Goal: Task Accomplishment & Management: Manage account settings

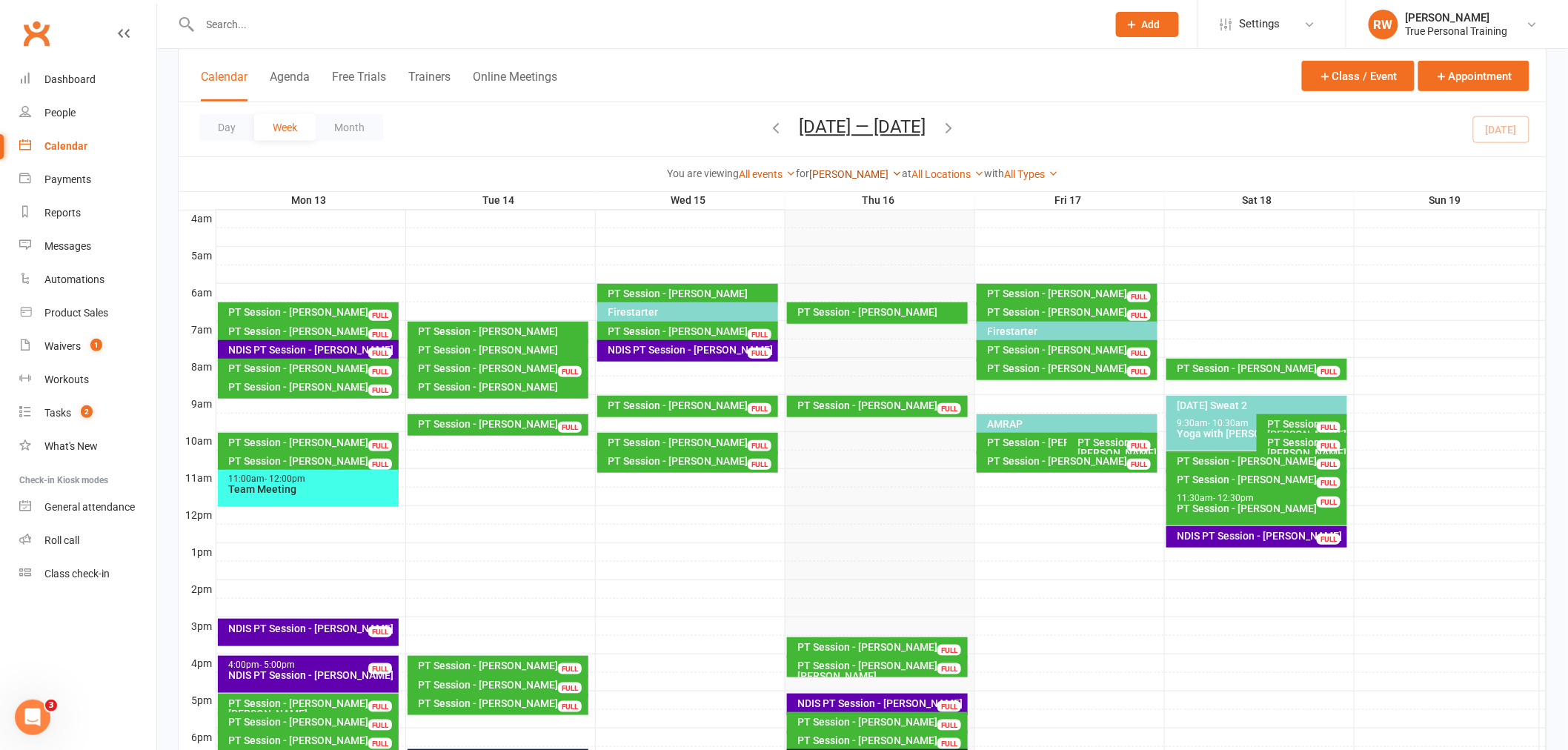
click at [834, 169] on link "[PERSON_NAME]" at bounding box center [854, 174] width 92 height 12
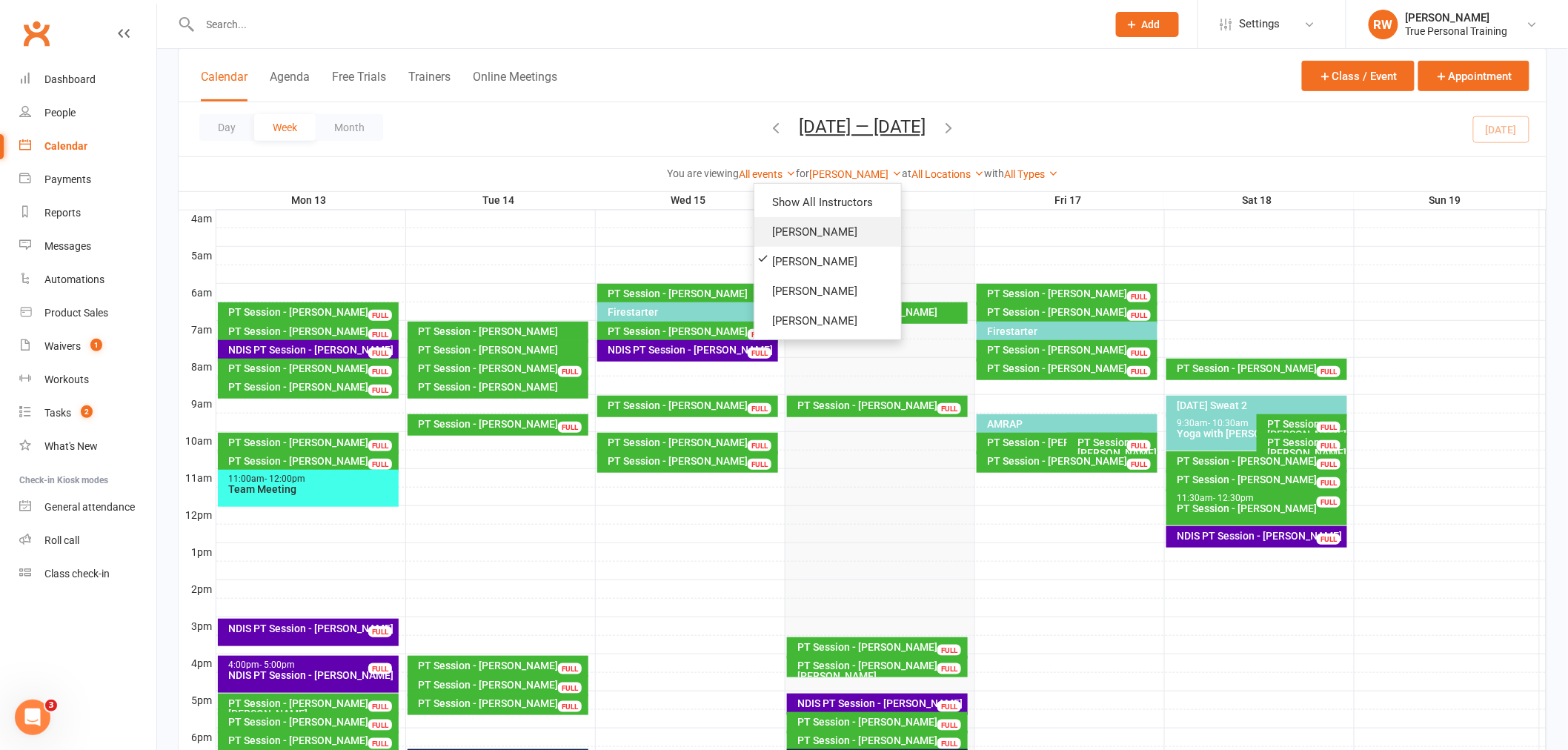
click at [856, 226] on link "[PERSON_NAME]" at bounding box center [827, 231] width 146 height 29
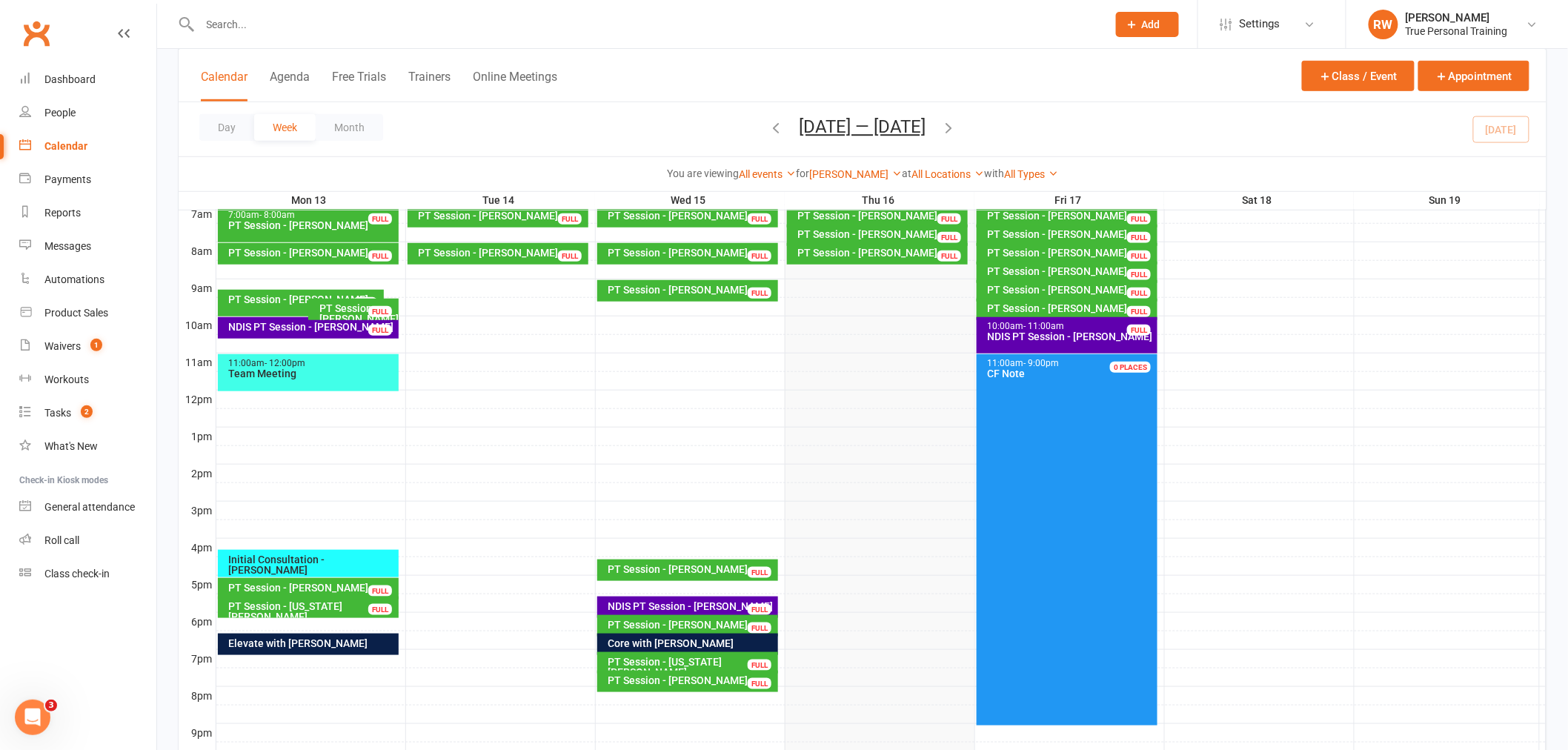
scroll to position [322, 0]
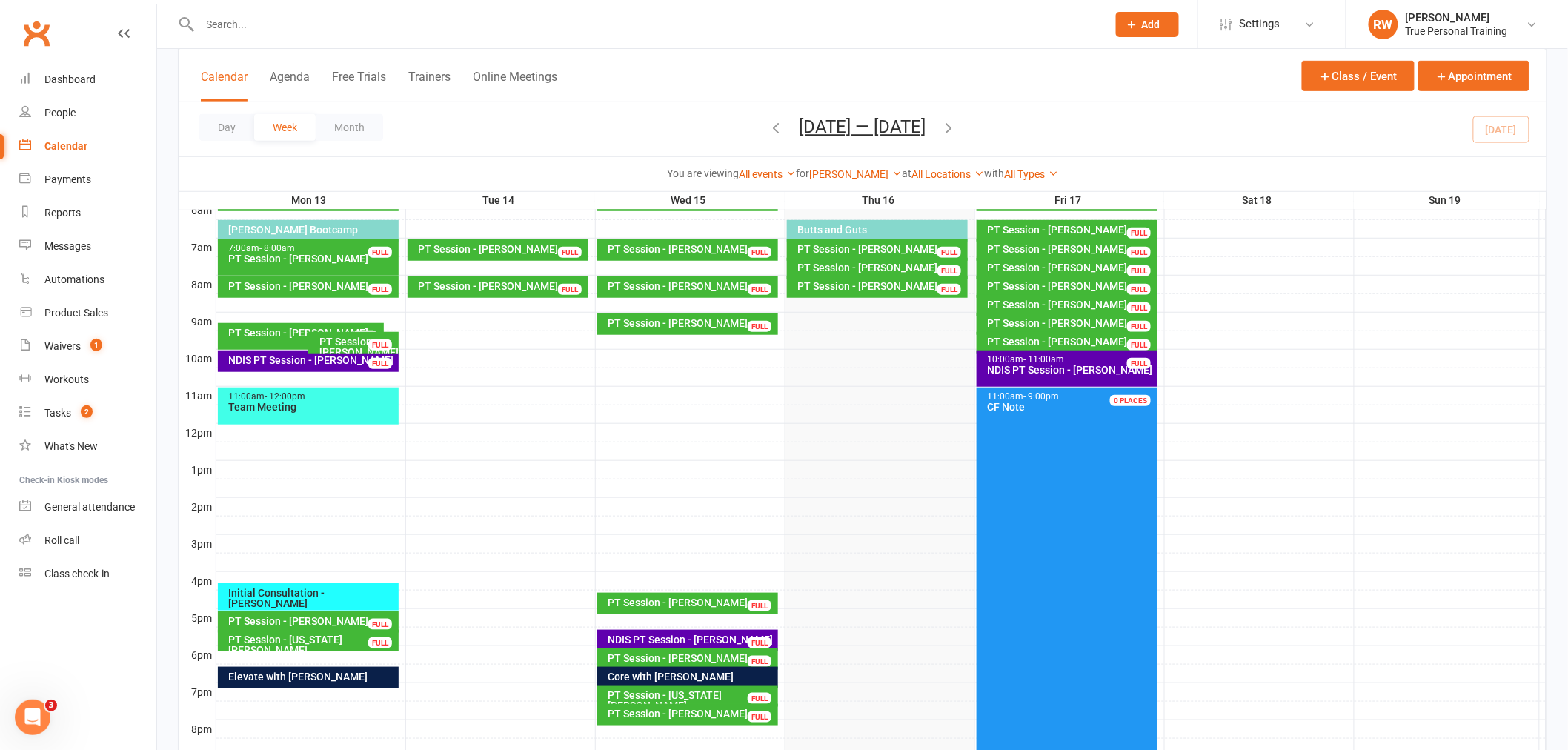
click at [1065, 262] on div "PT Session - [PERSON_NAME]" at bounding box center [1071, 267] width 168 height 10
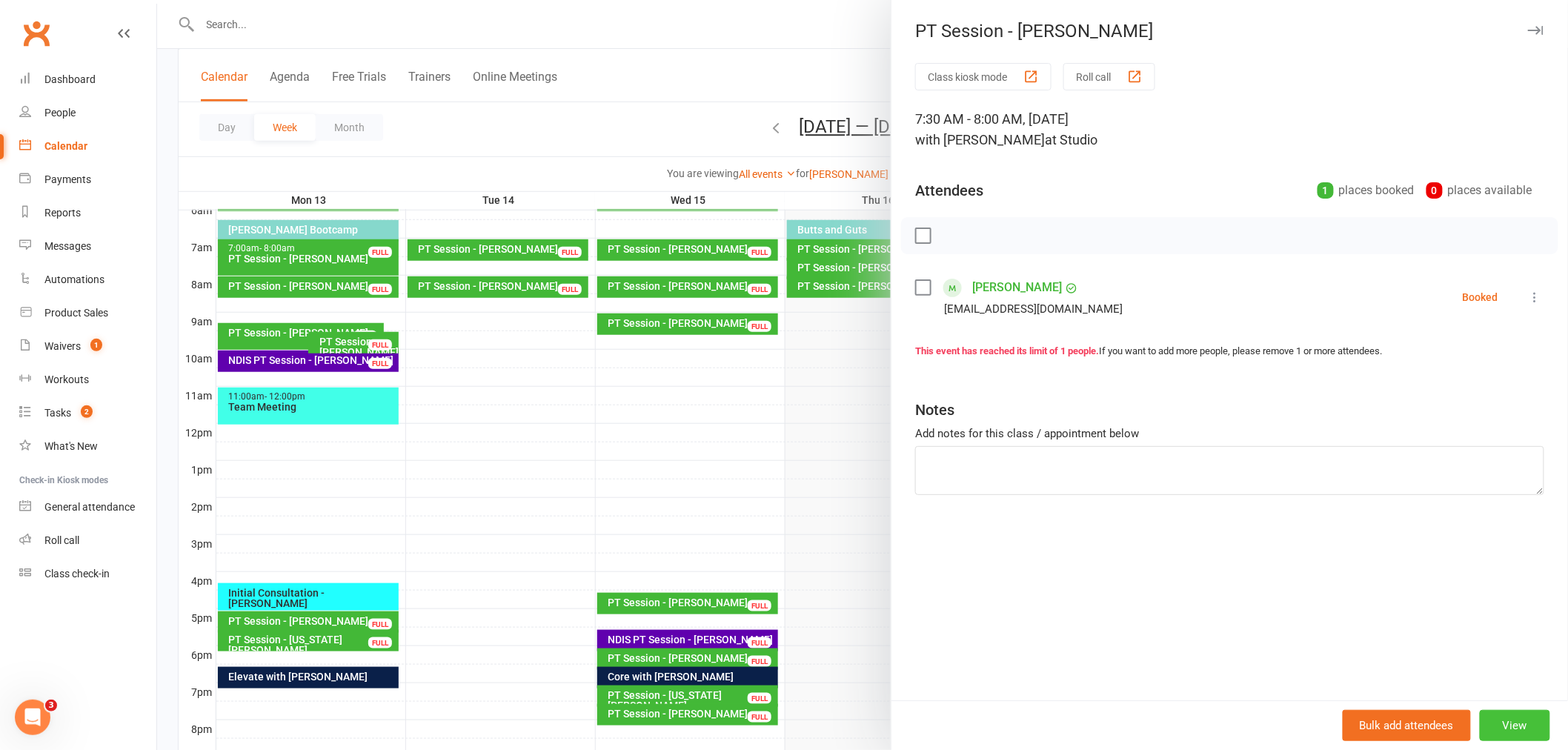
click at [1501, 723] on button "View" at bounding box center [1514, 725] width 70 height 31
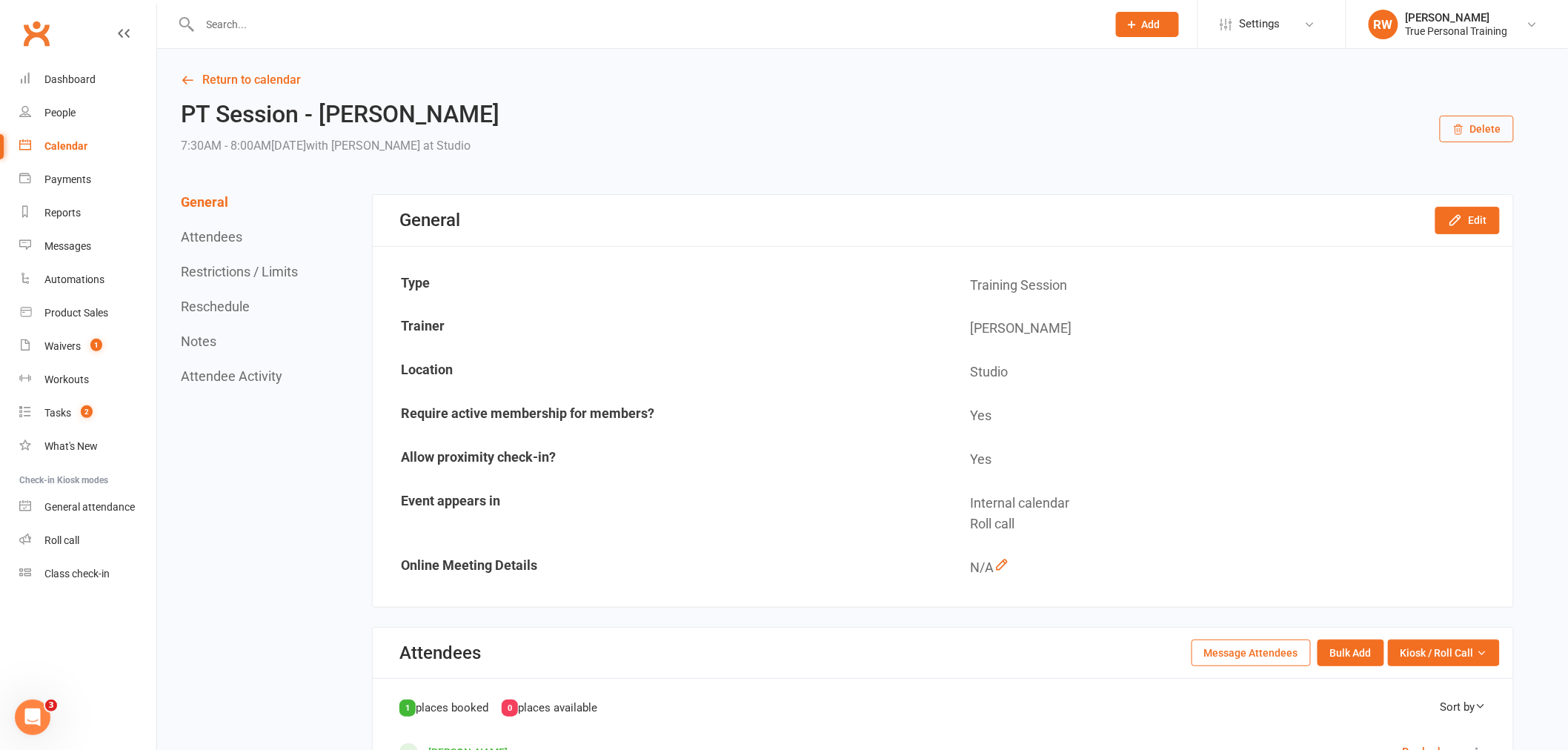
click at [1495, 130] on button "Delete" at bounding box center [1476, 128] width 74 height 27
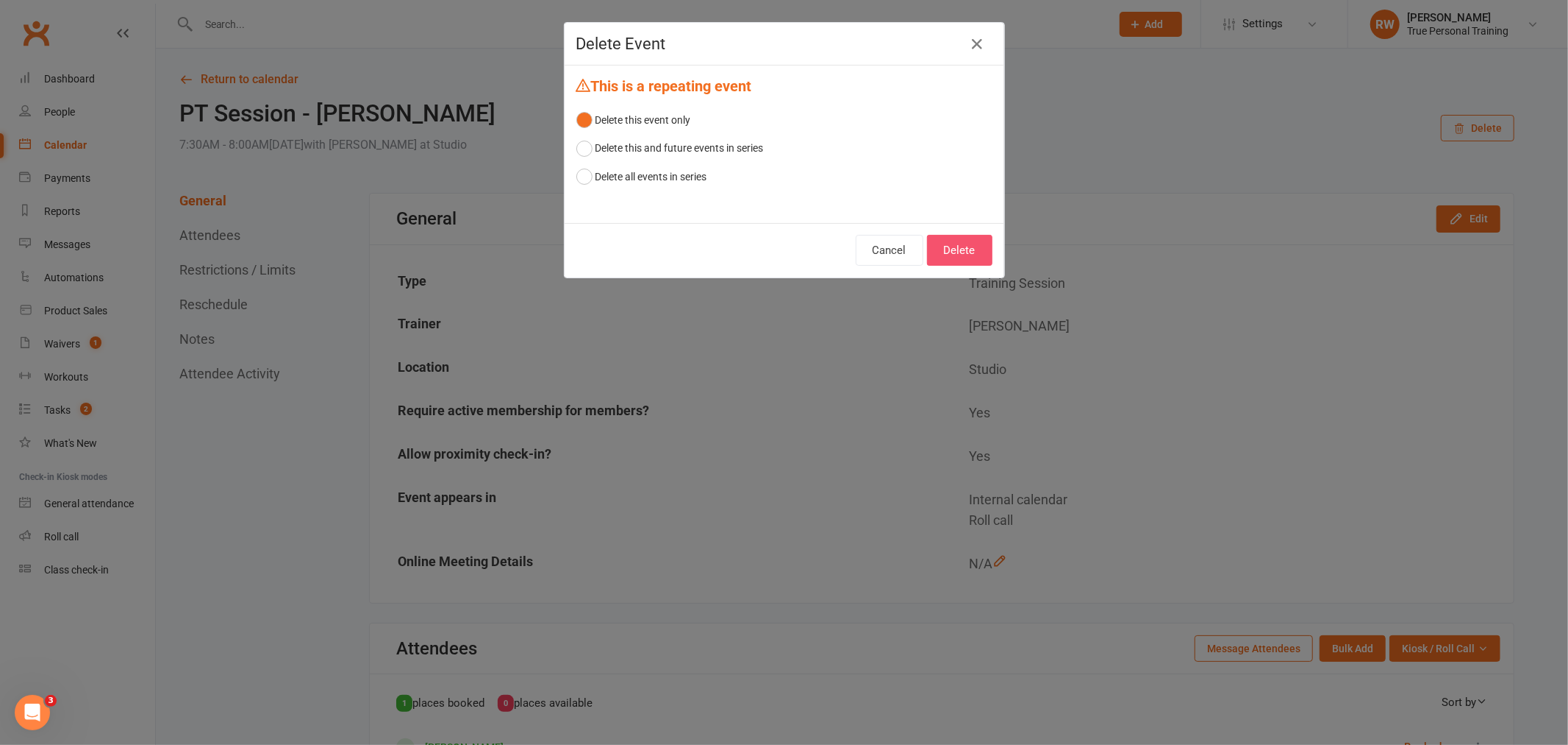
click at [942, 261] on button "Delete" at bounding box center [960, 250] width 65 height 31
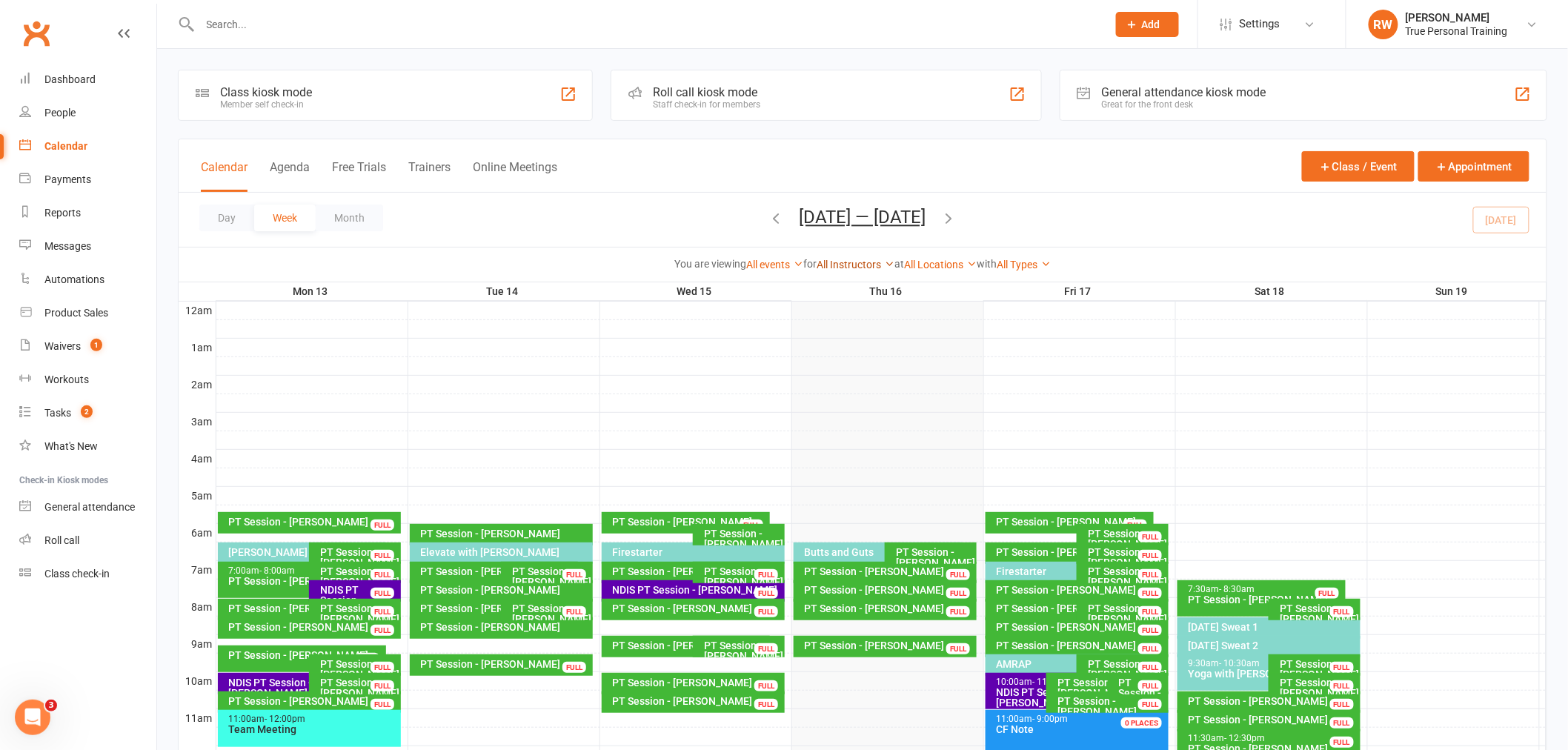
click at [868, 262] on link "All Instructors" at bounding box center [854, 264] width 78 height 12
click at [857, 295] on link "[PERSON_NAME]" at bounding box center [820, 293] width 146 height 29
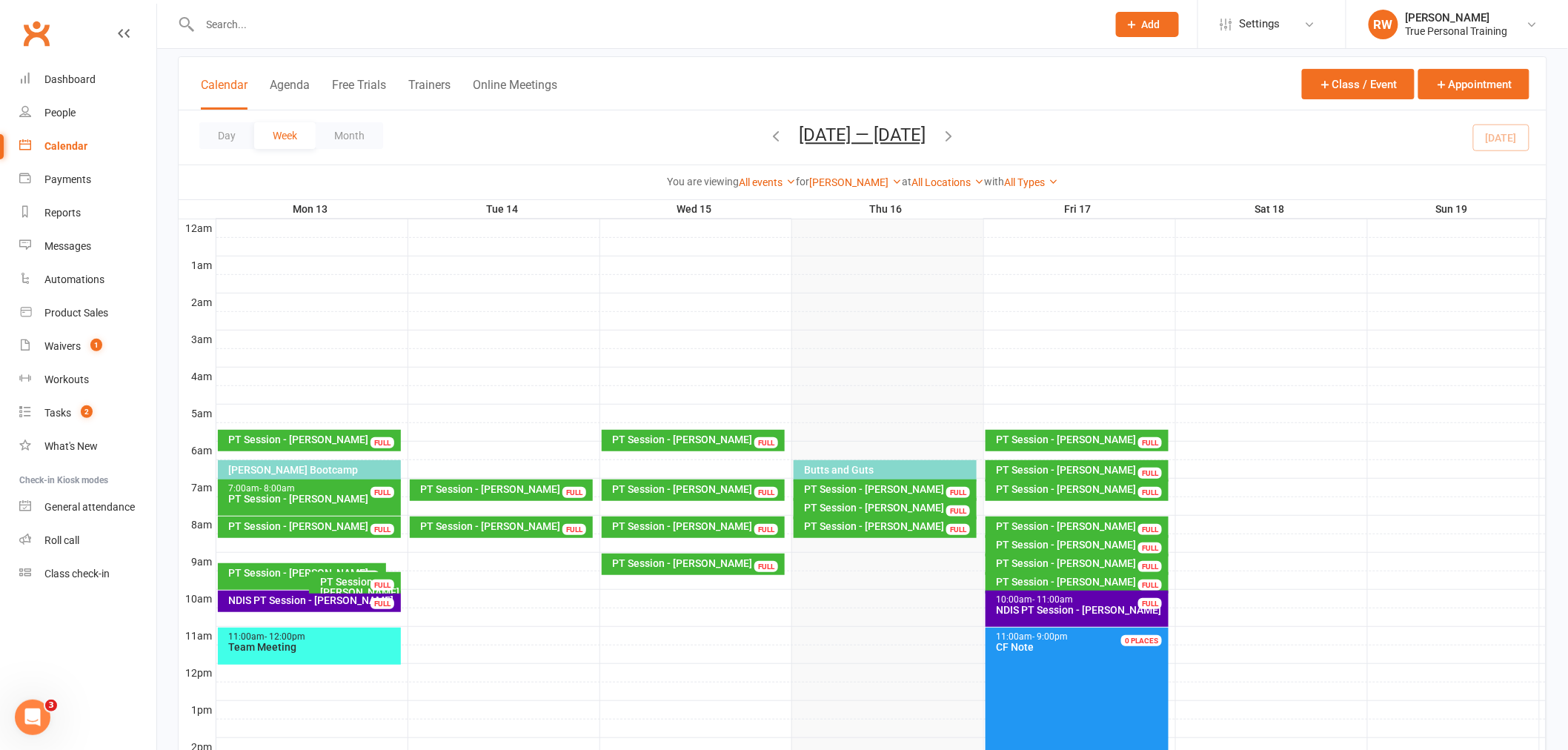
scroll to position [165, 0]
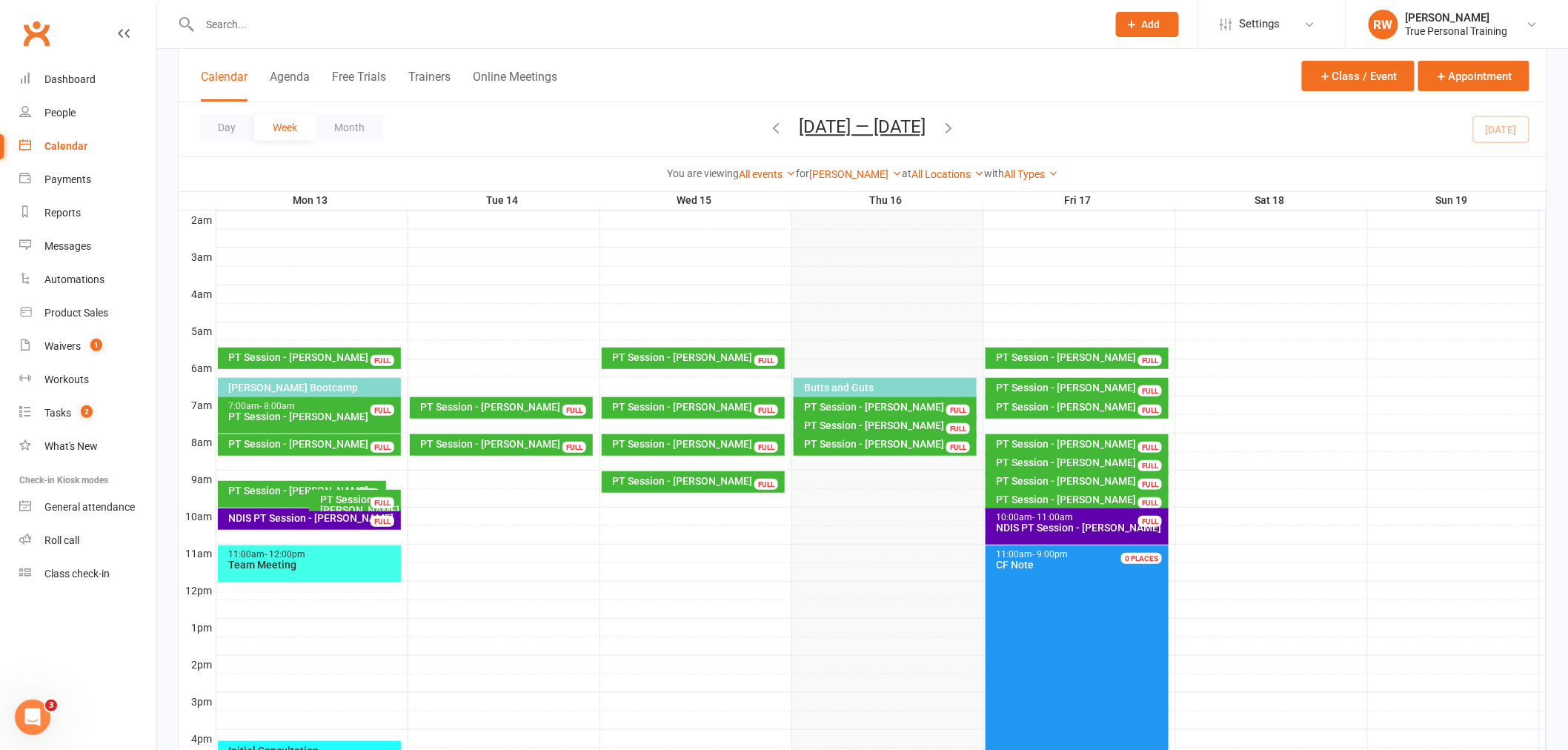
click at [1079, 408] on div "PT Session - [PERSON_NAME]" at bounding box center [1080, 406] width 170 height 10
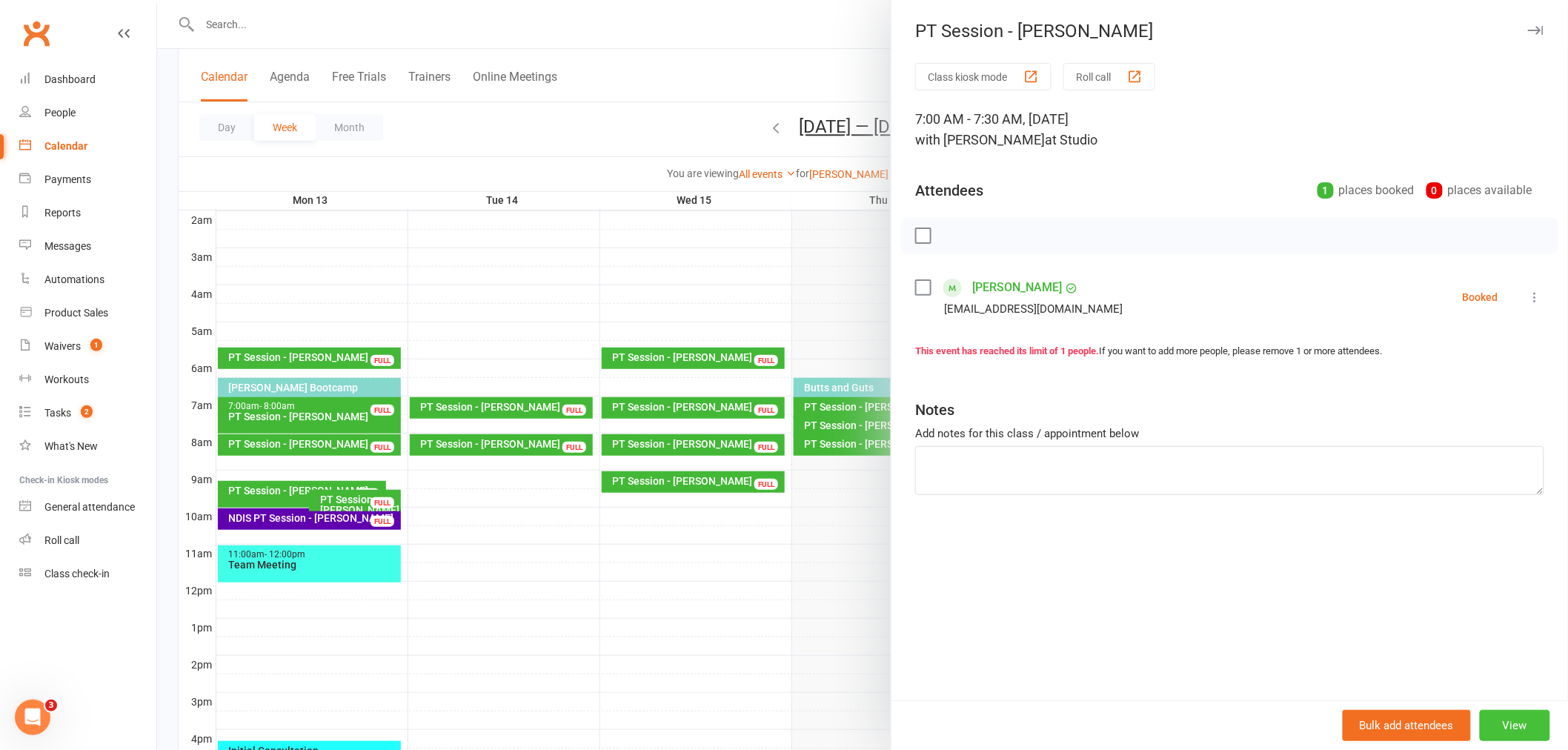
click at [1517, 720] on button "View" at bounding box center [1514, 725] width 70 height 31
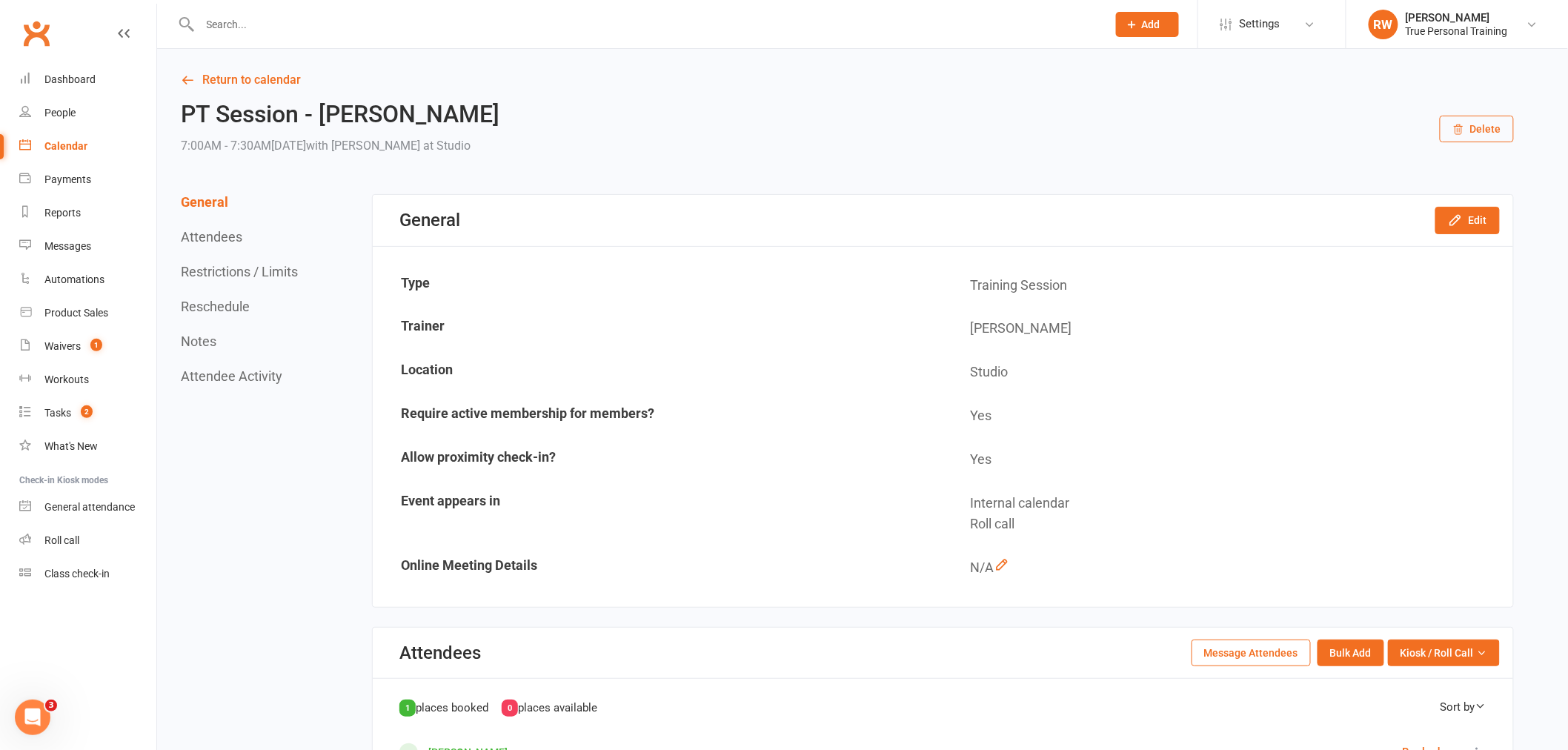
click at [1501, 128] on button "Delete" at bounding box center [1476, 128] width 74 height 27
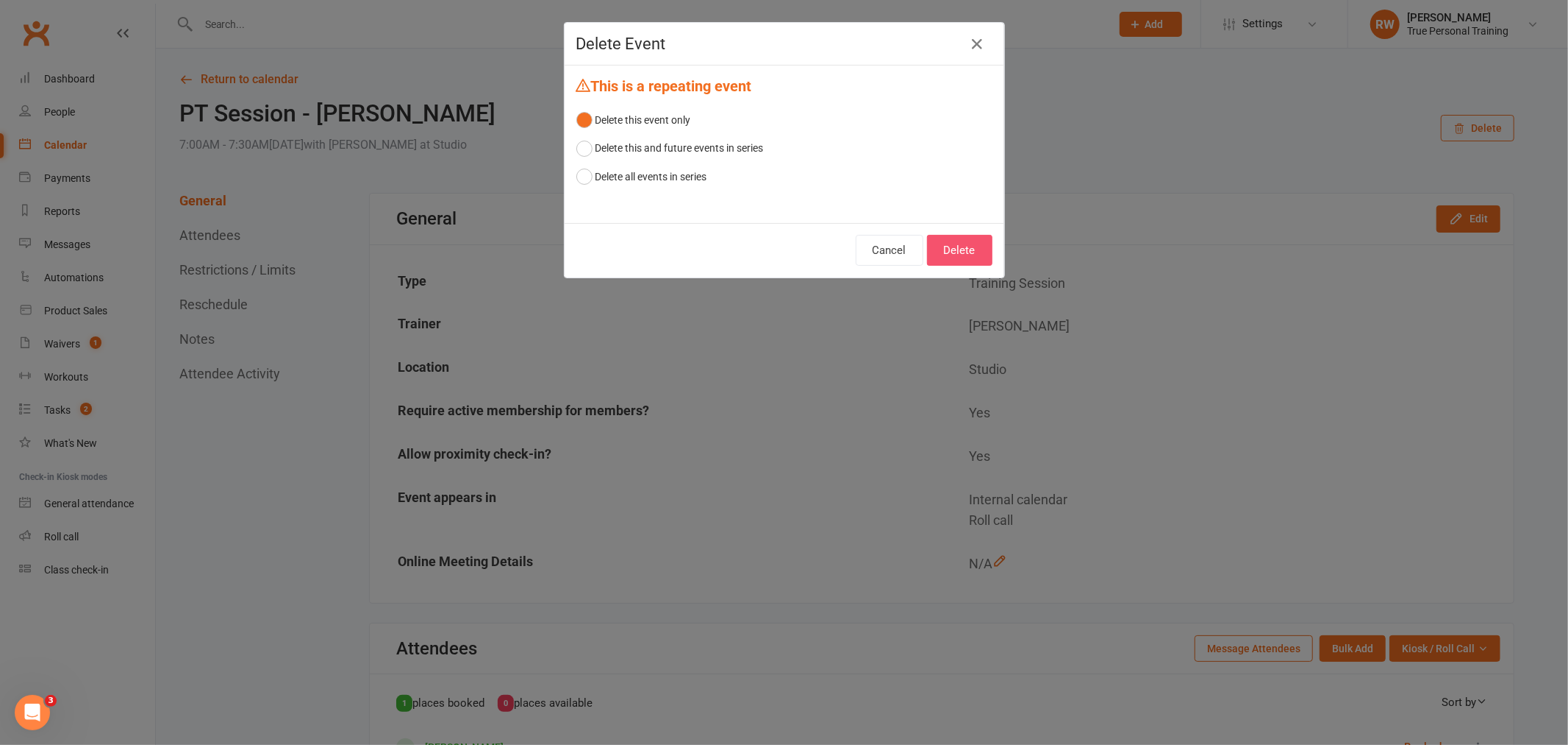
click at [964, 251] on button "Delete" at bounding box center [960, 250] width 65 height 31
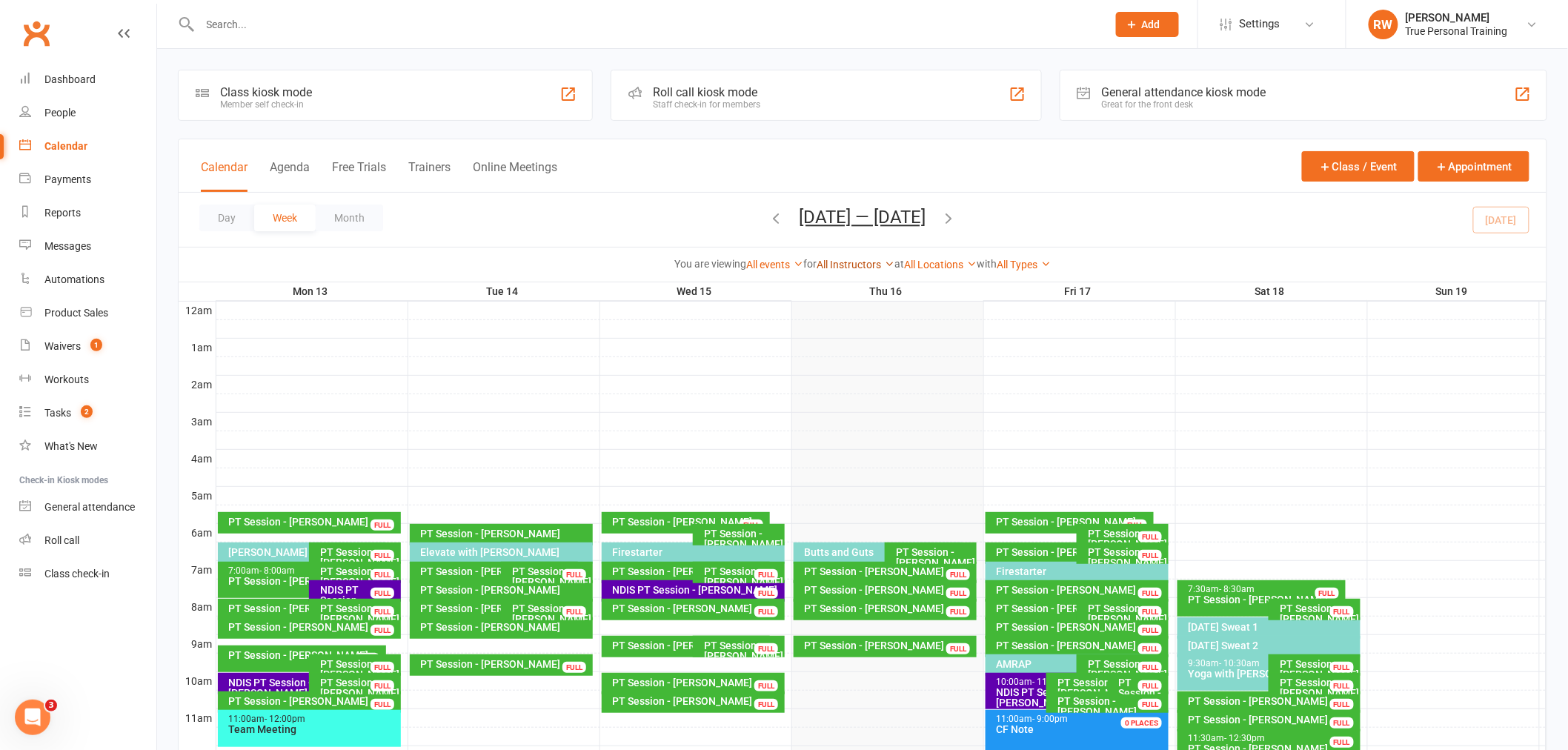
click at [833, 263] on link "All Instructors" at bounding box center [854, 264] width 78 height 12
click at [835, 309] on link "[PERSON_NAME]" at bounding box center [820, 322] width 146 height 29
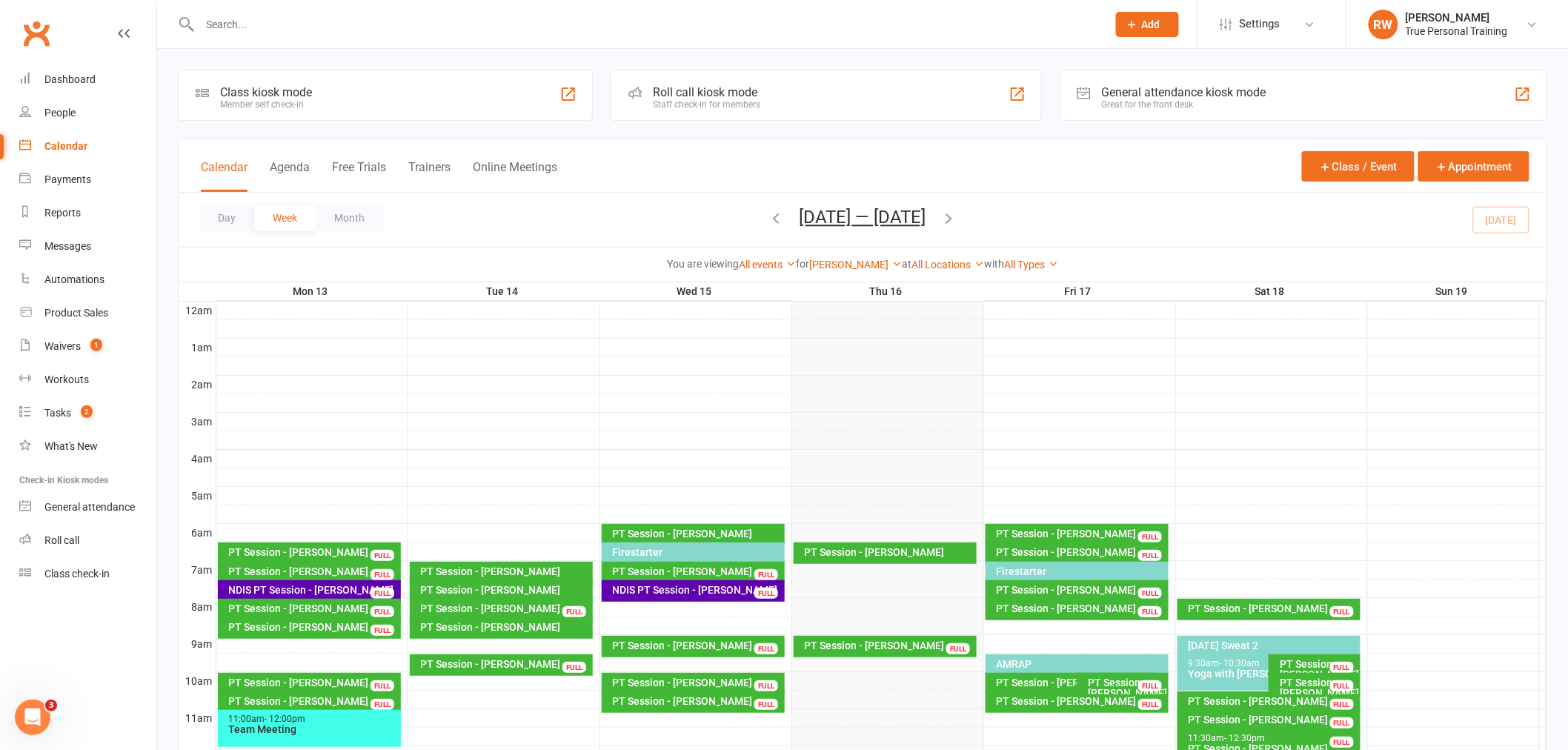
click at [1072, 212] on div "Day Week Month [DATE] — [DATE] [DATE] Sun Mon Tue Wed Thu Fri Sat 28 29 30 01 0…" at bounding box center [862, 220] width 1368 height 54
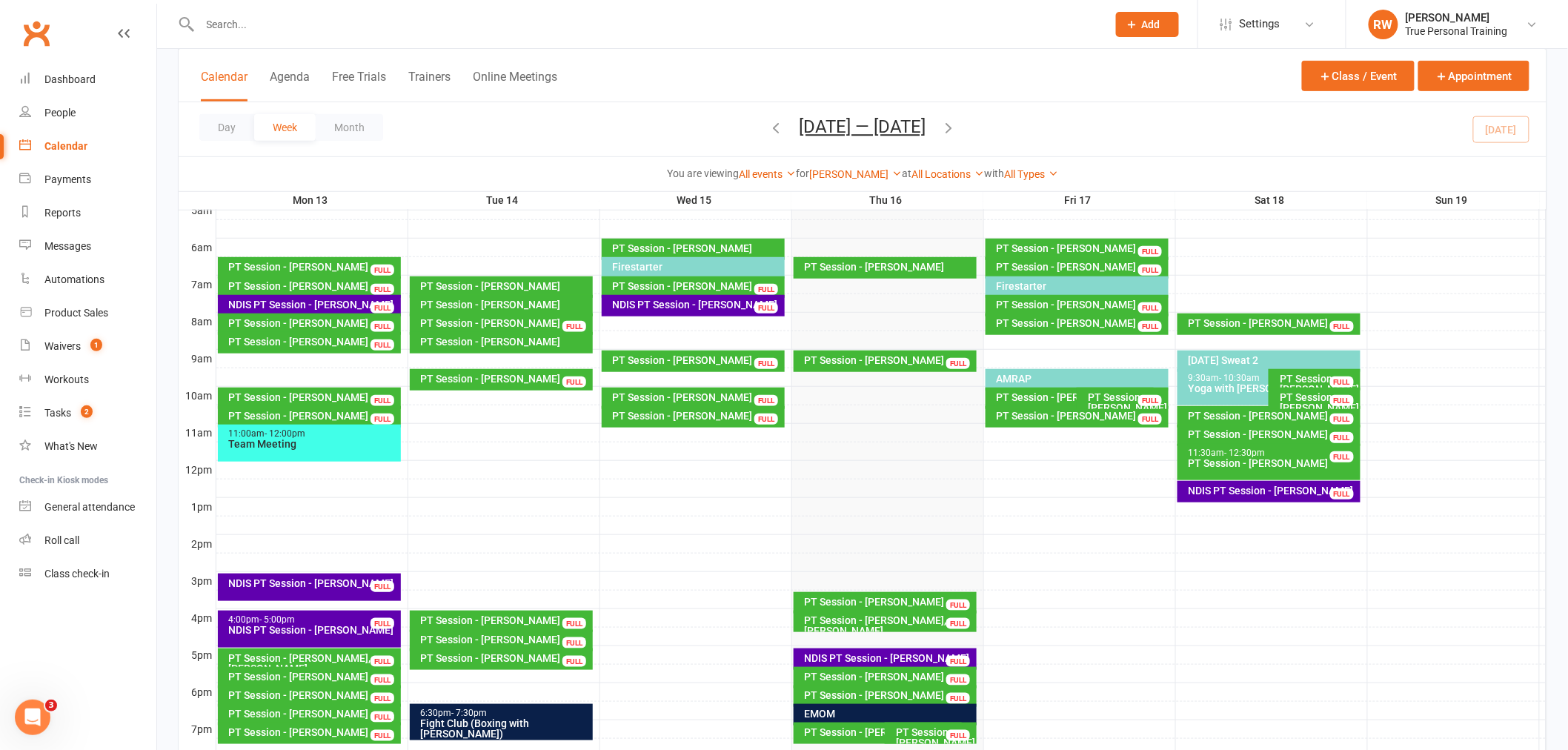
scroll to position [329, 0]
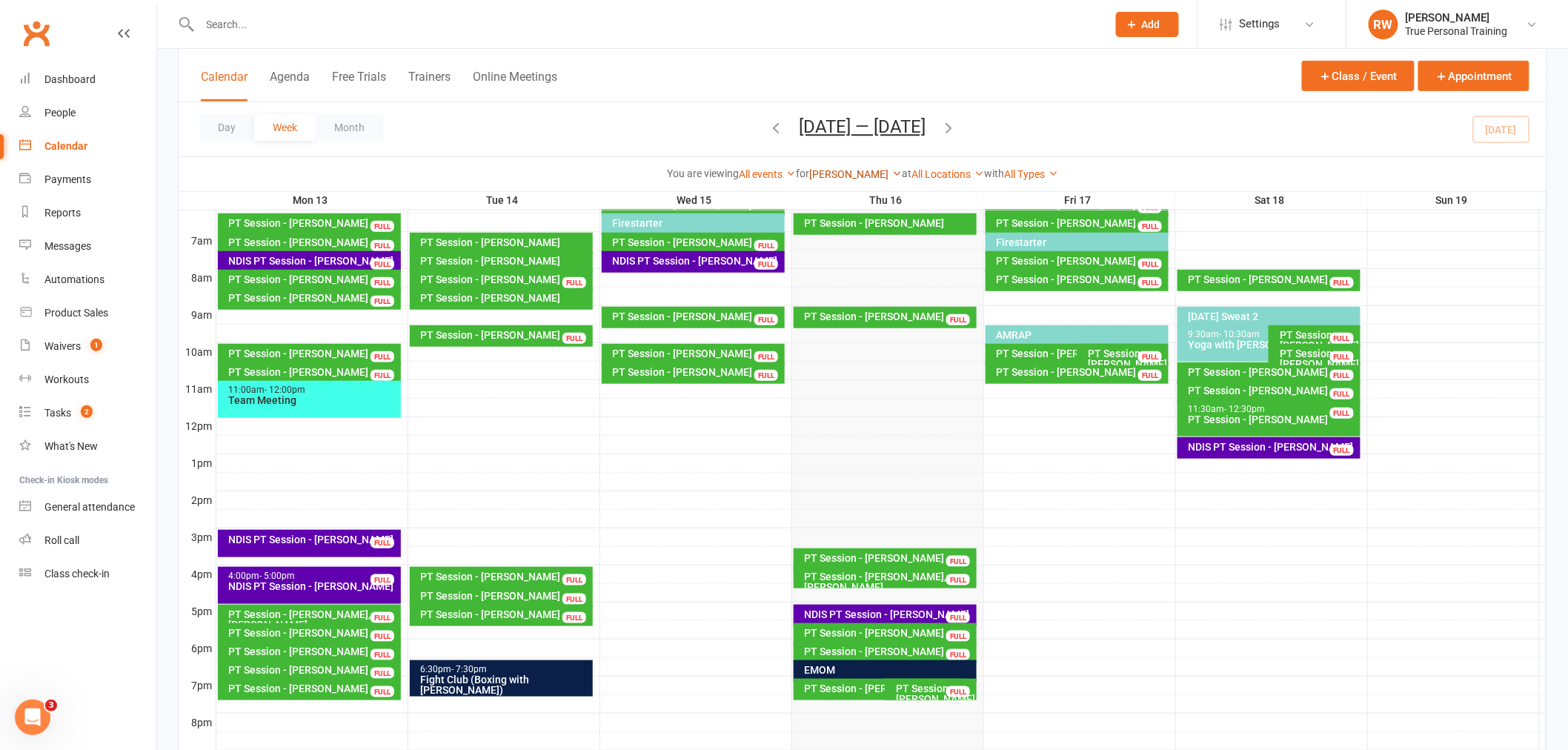
click at [867, 174] on link "[PERSON_NAME]" at bounding box center [854, 174] width 92 height 12
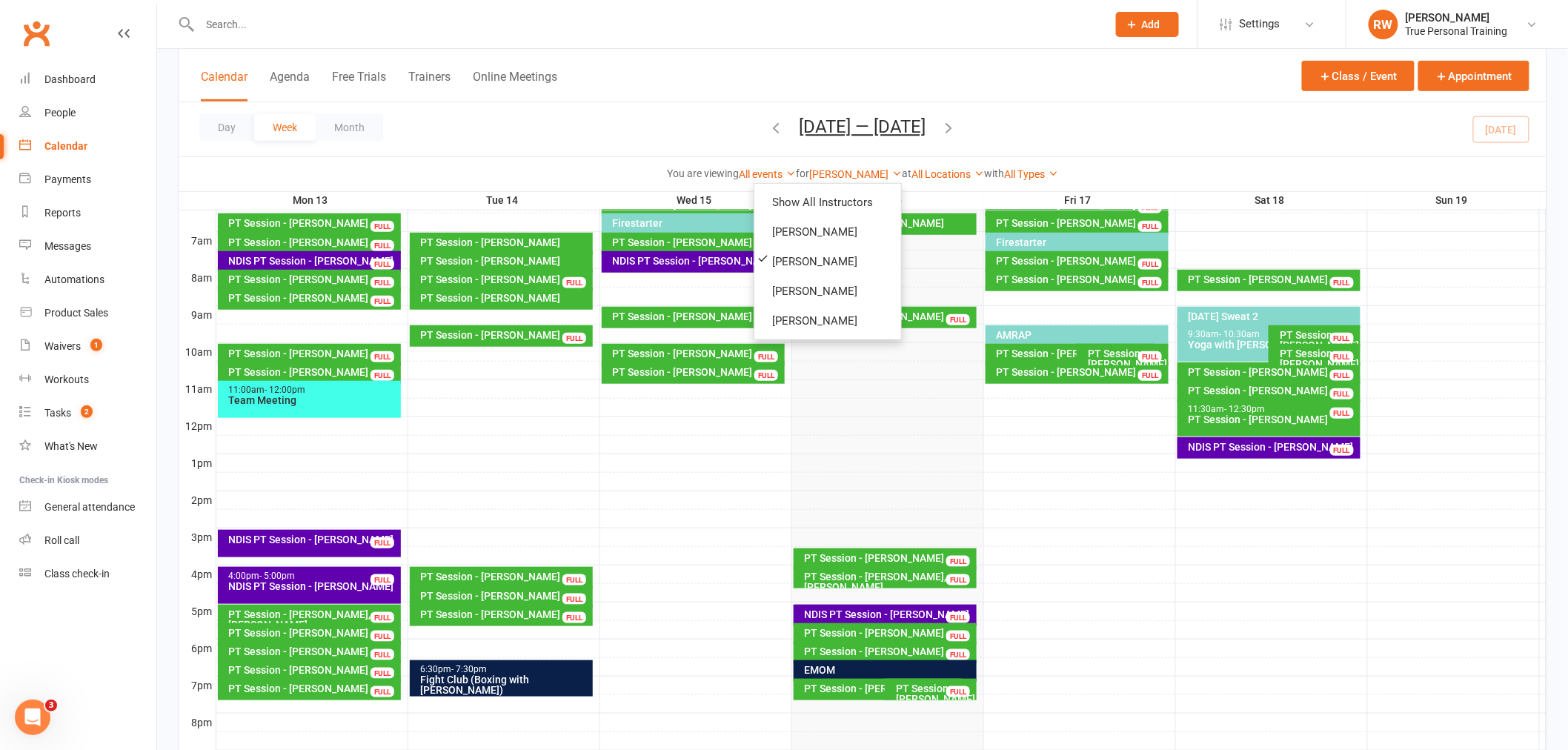
click at [957, 127] on icon "button" at bounding box center [949, 127] width 16 height 16
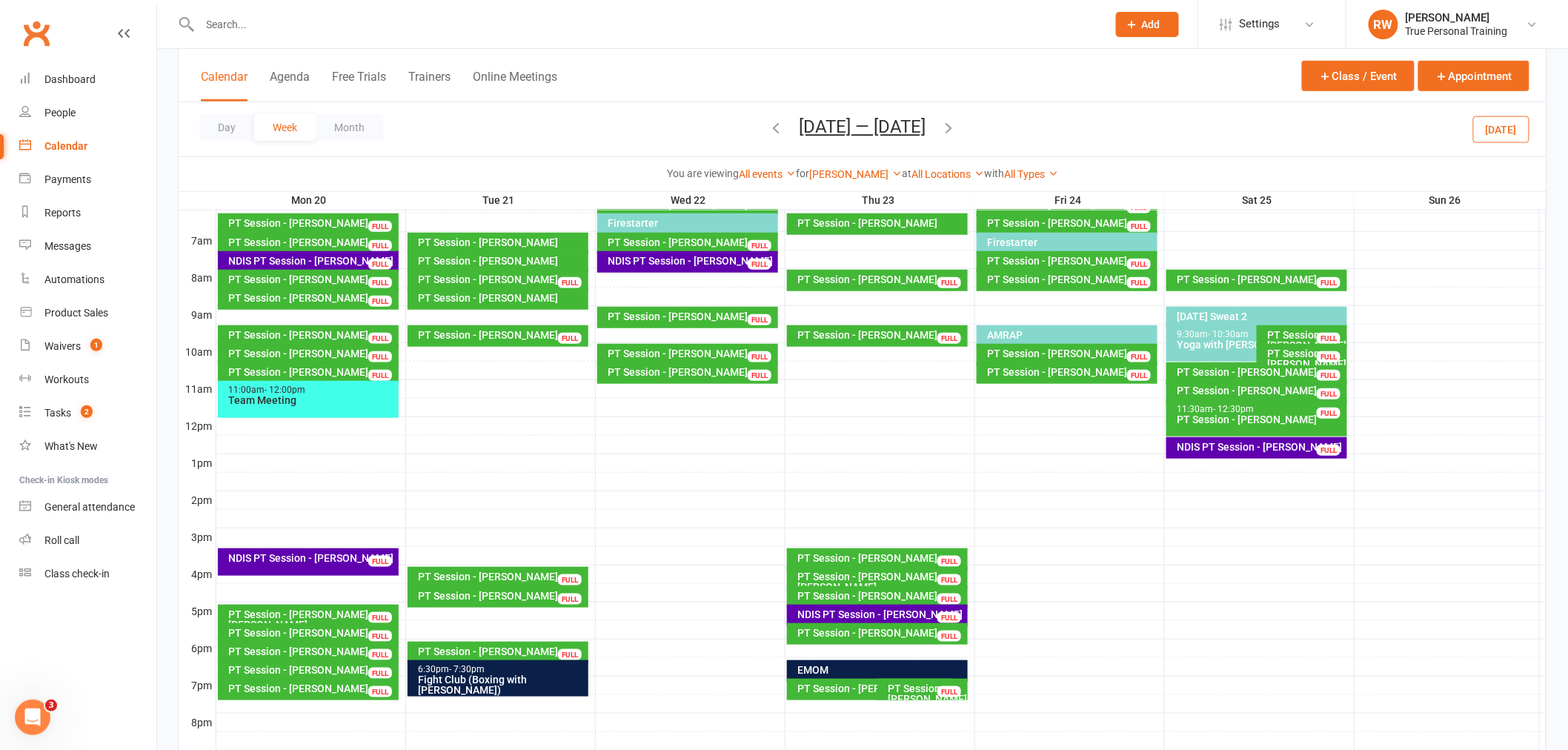
click at [403, 31] on input "text" at bounding box center [646, 24] width 901 height 21
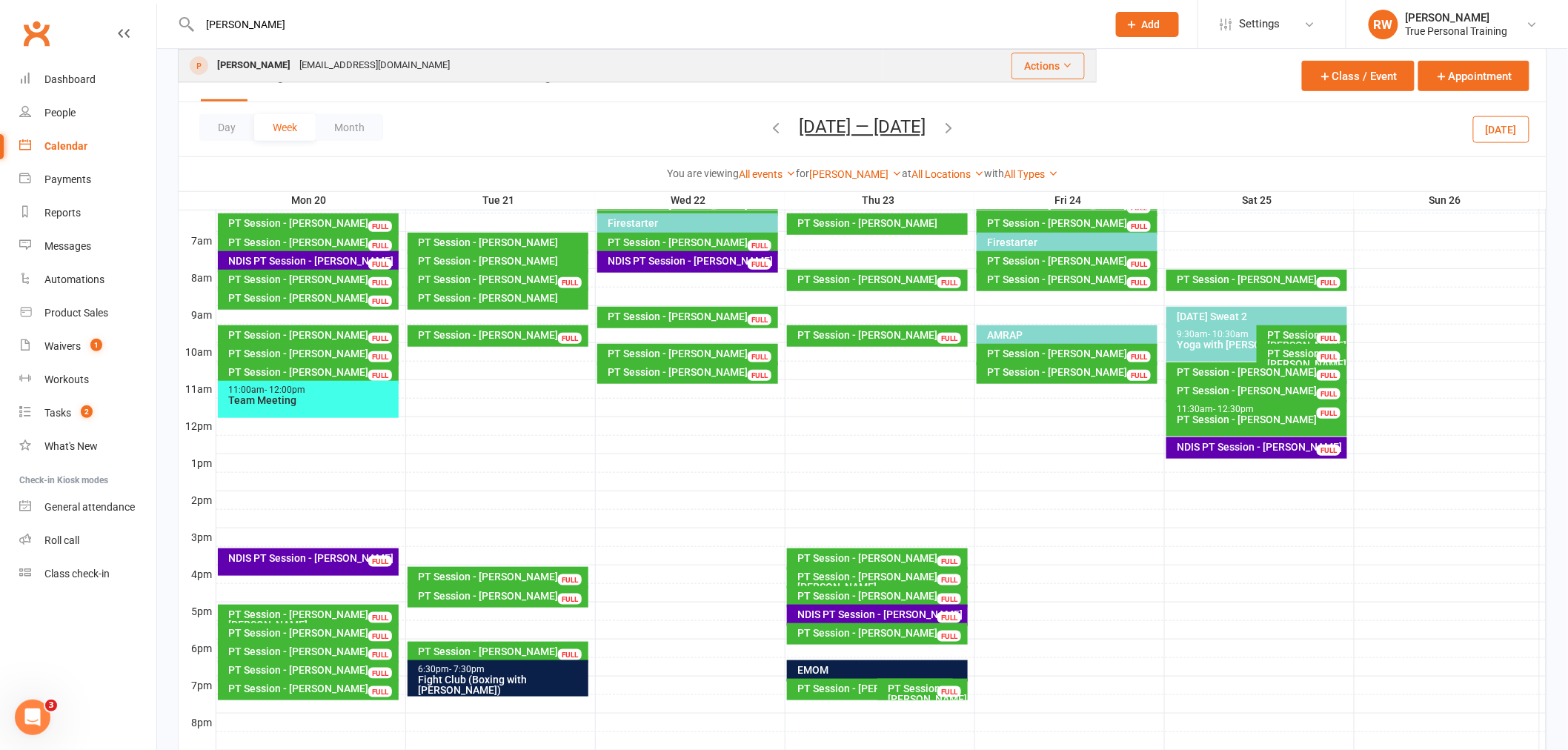
type input "[PERSON_NAME]"
click at [334, 76] on div "[EMAIL_ADDRESS][DOMAIN_NAME]" at bounding box center [374, 65] width 159 height 21
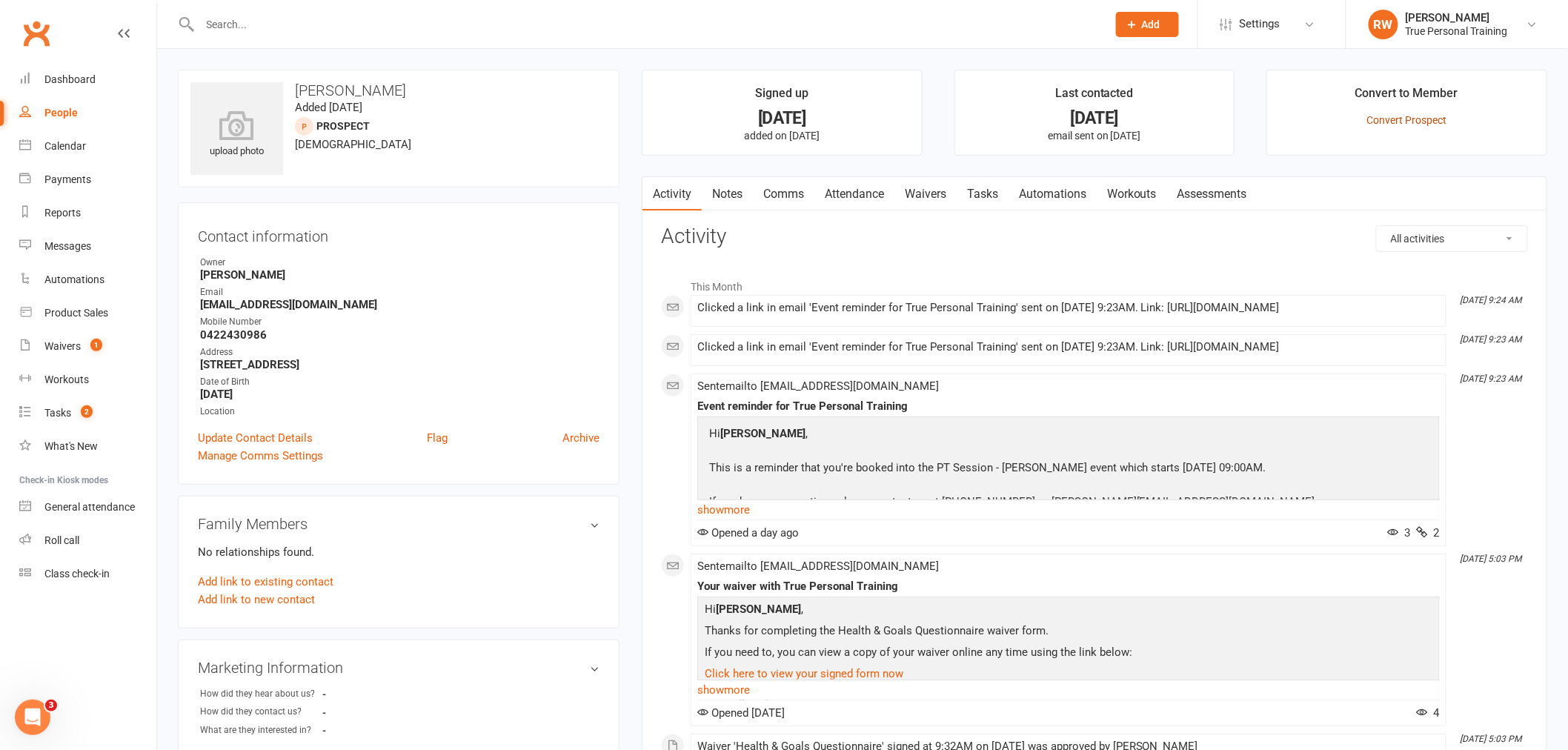
click at [1411, 120] on link "Convert Prospect" at bounding box center [1406, 120] width 80 height 12
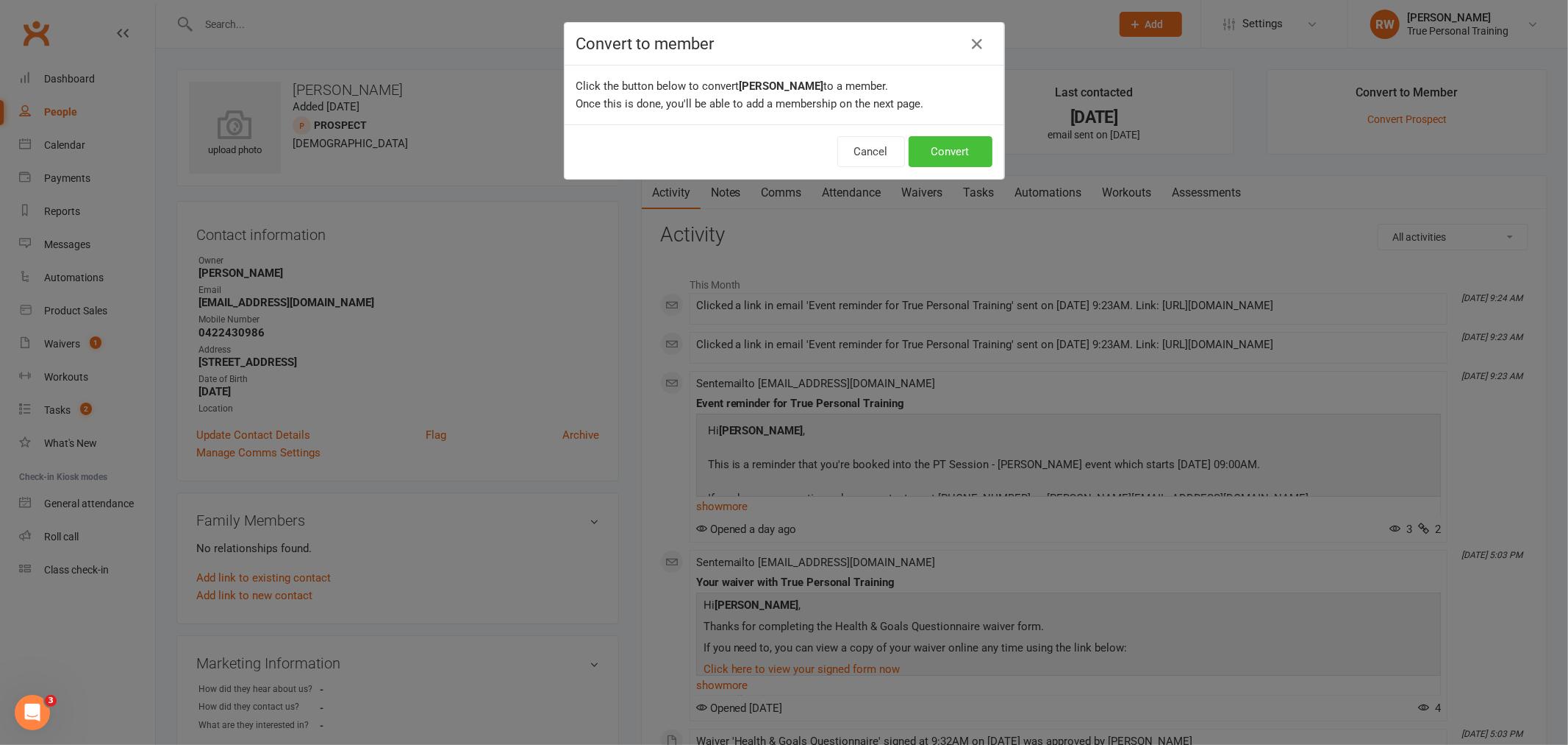
click at [949, 145] on button "Convert" at bounding box center [951, 152] width 84 height 31
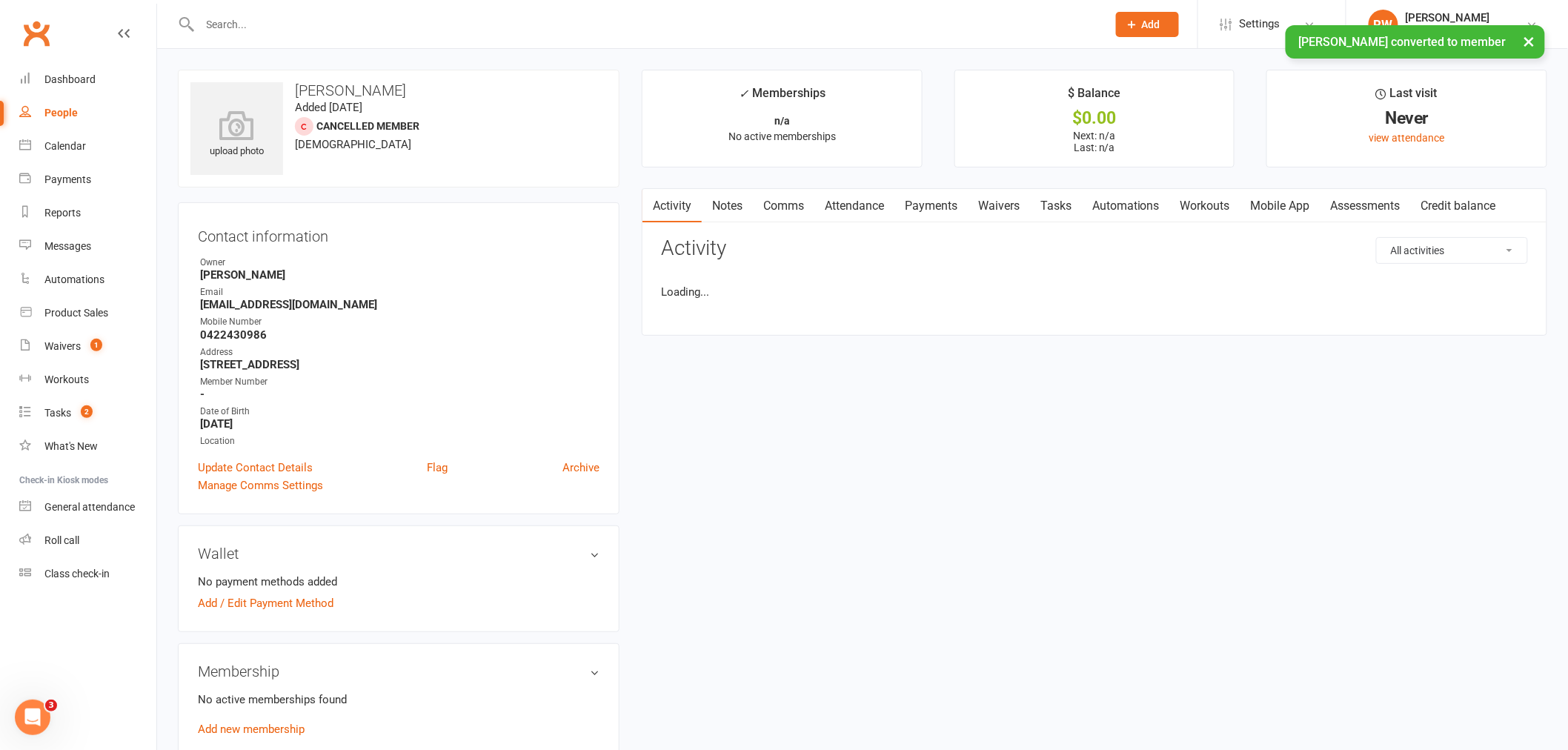
click at [559, 233] on h3 "Contact information" at bounding box center [398, 233] width 402 height 22
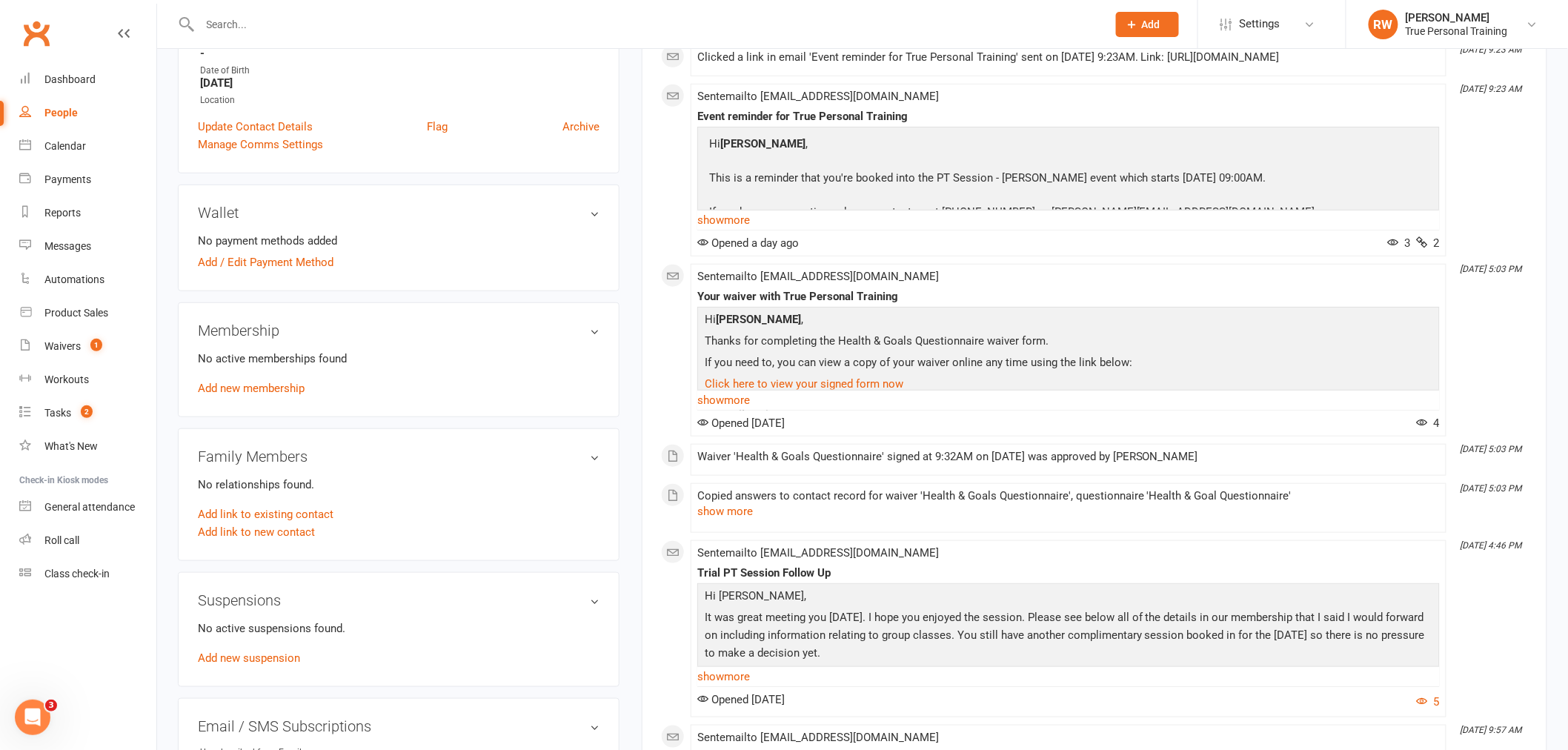
scroll to position [329, 0]
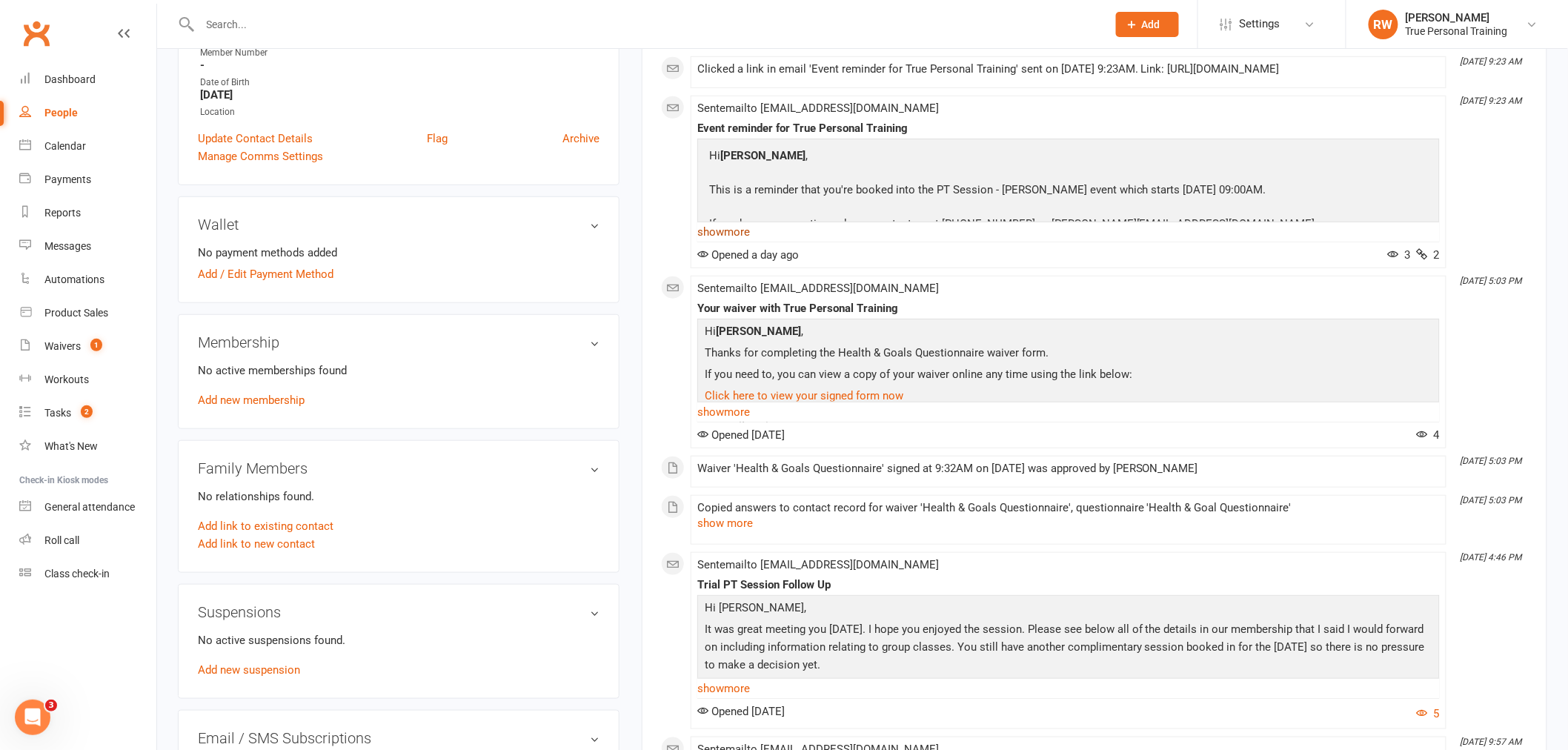
click at [934, 242] on link "show more" at bounding box center [1068, 231] width 742 height 21
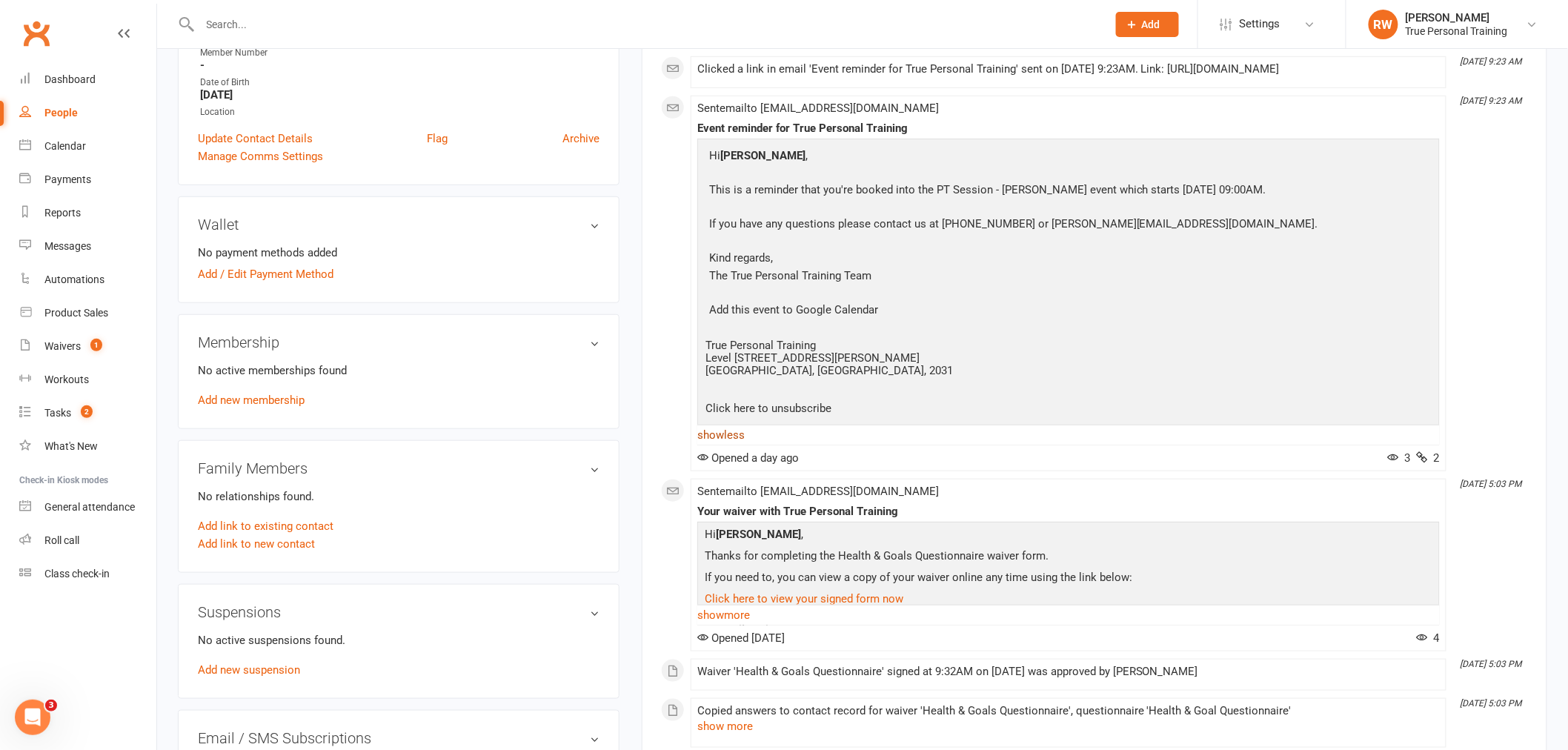
click at [729, 445] on link "show less" at bounding box center [1068, 434] width 742 height 21
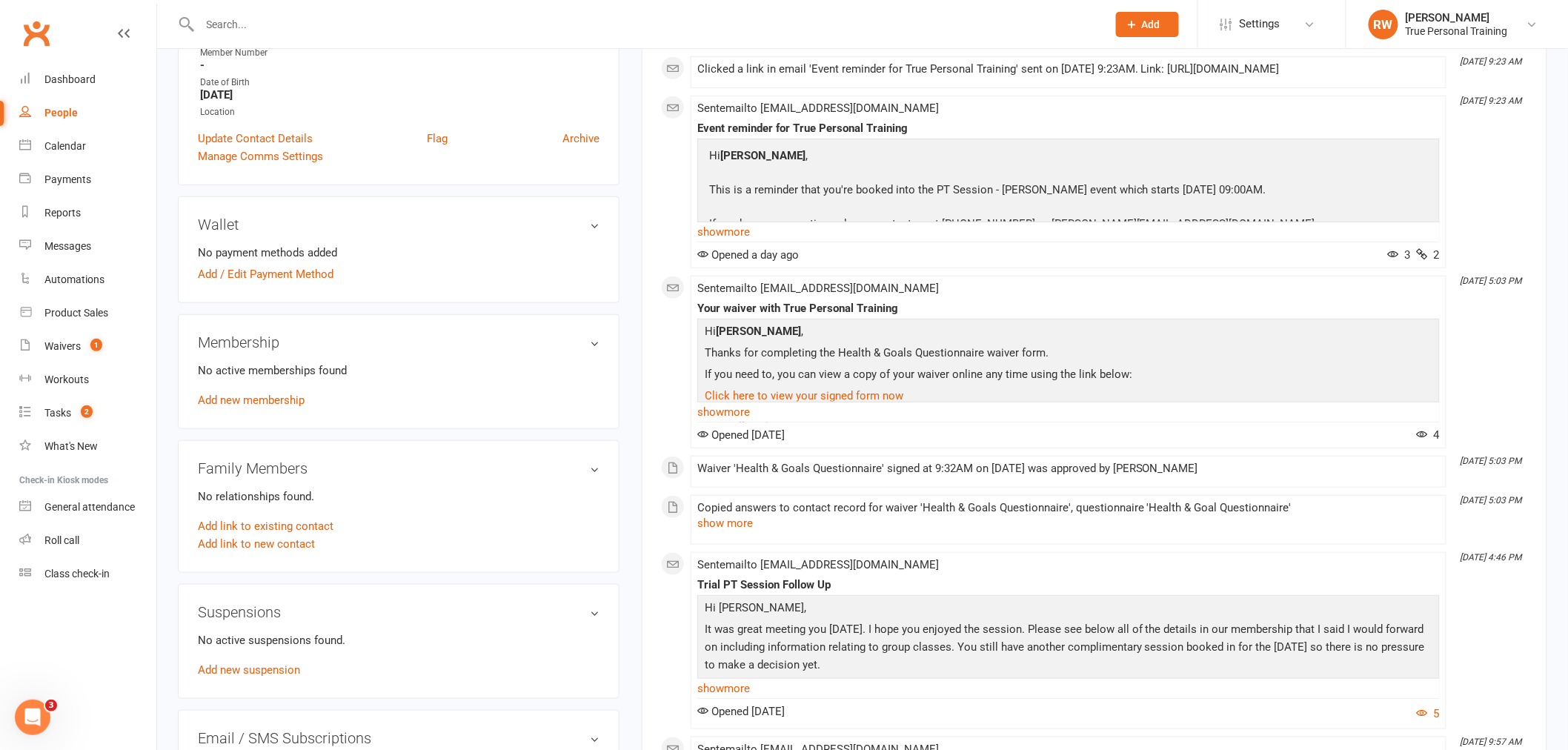
click at [655, 374] on div "Activity Notes Comms Attendance Payments Waivers Tasks Automations Workouts Mob…" at bounding box center [1094, 556] width 906 height 1394
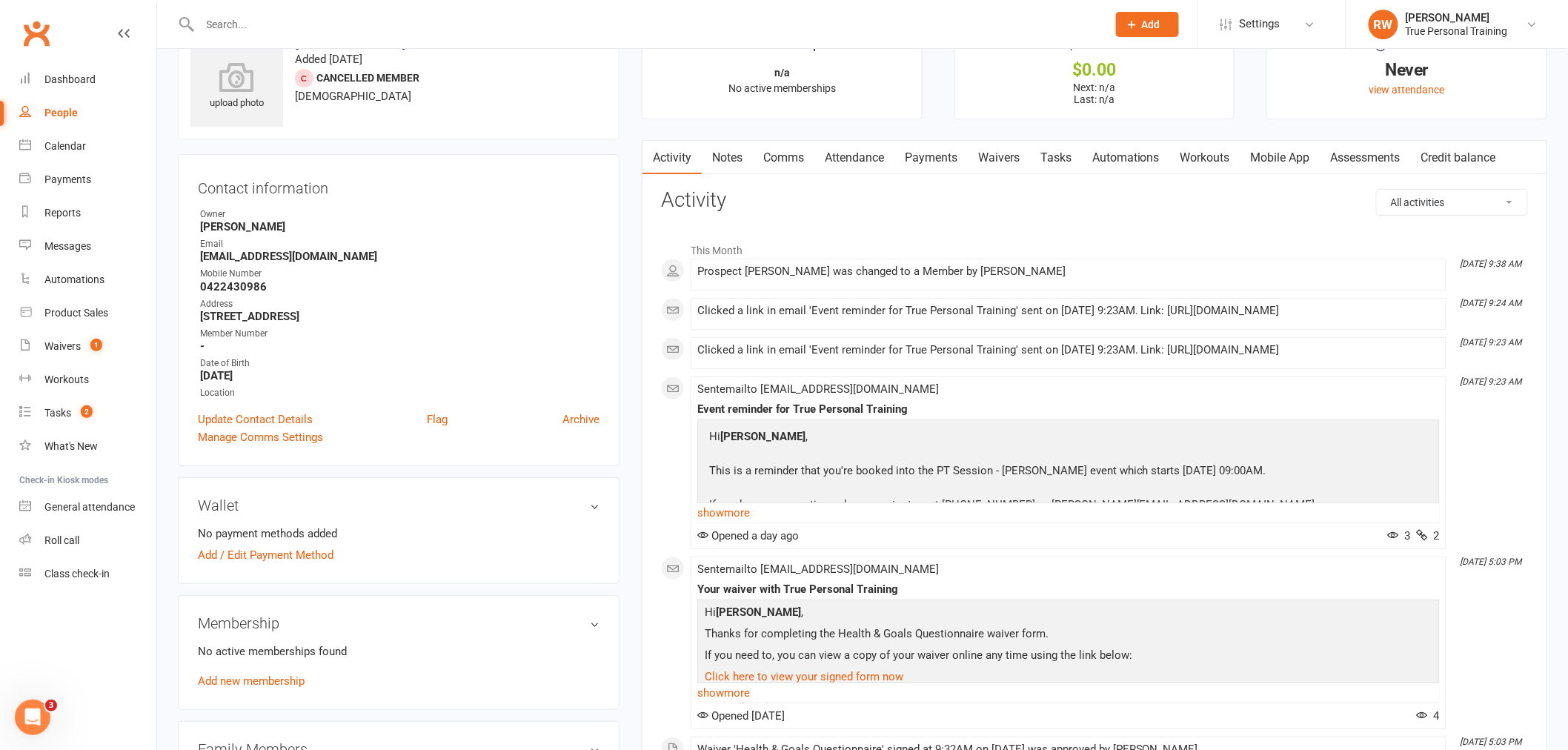
scroll to position [0, 0]
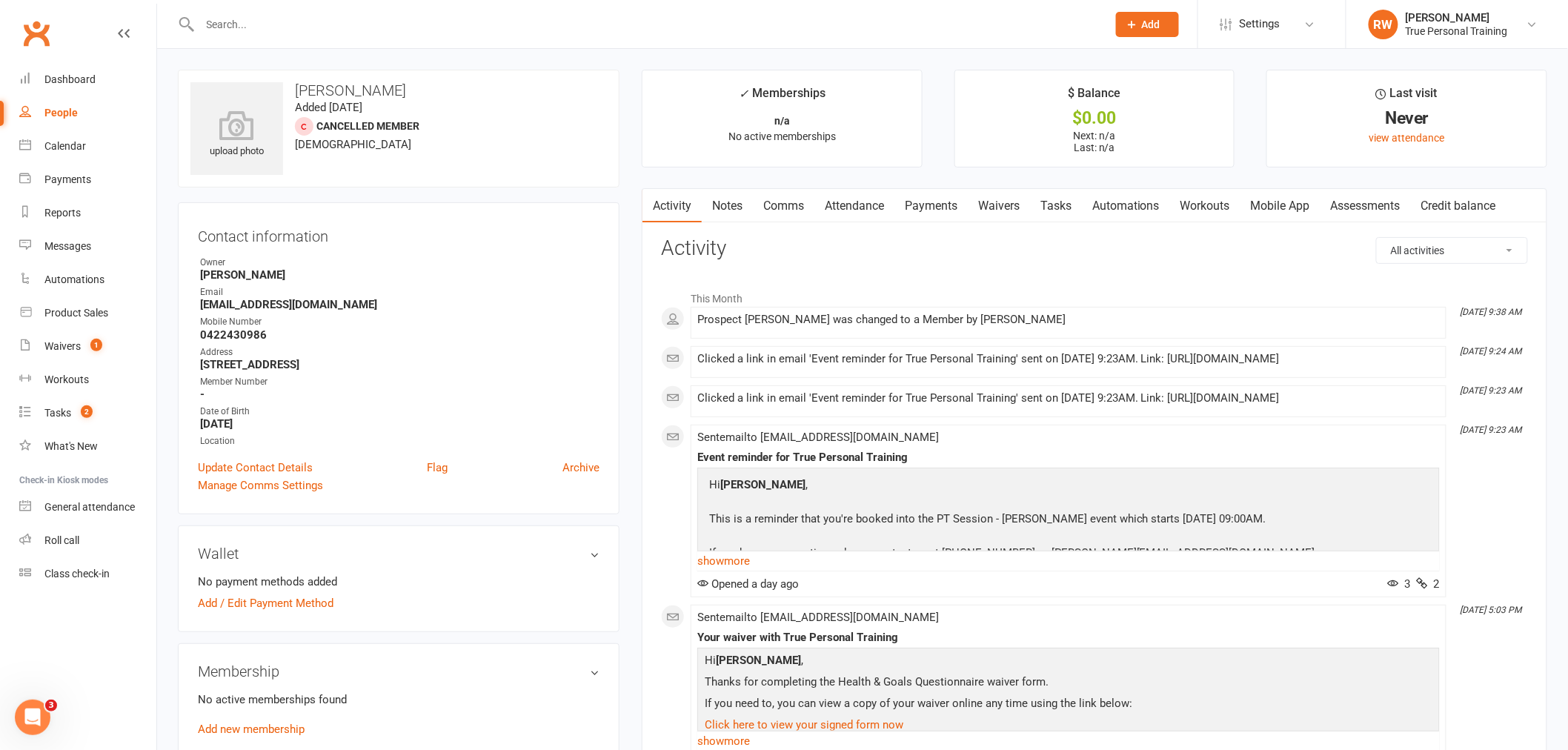
click at [1280, 151] on li "Last visit Never view attendance" at bounding box center [1406, 118] width 281 height 98
click at [529, 278] on strong "[PERSON_NAME]" at bounding box center [400, 274] width 399 height 14
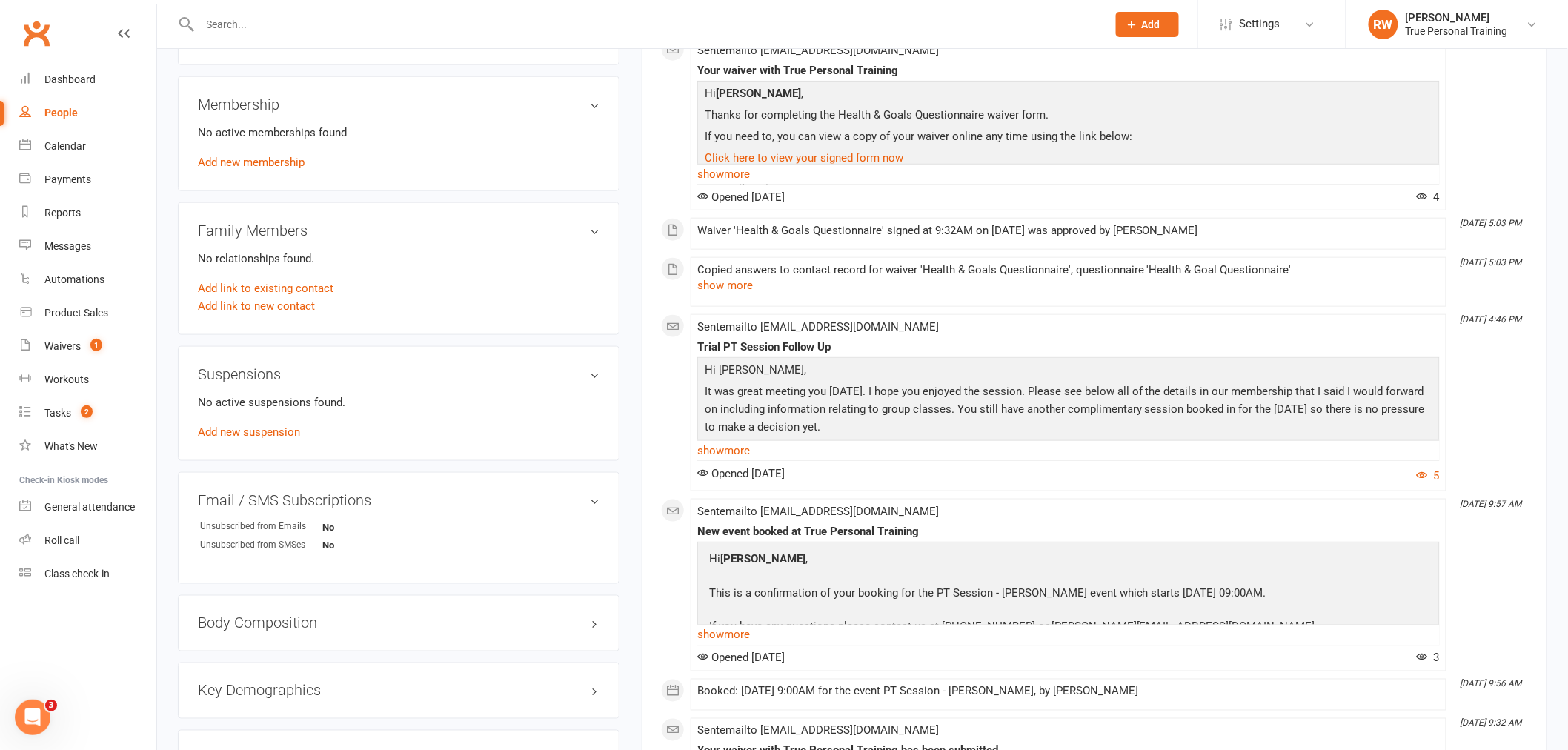
scroll to position [320, 0]
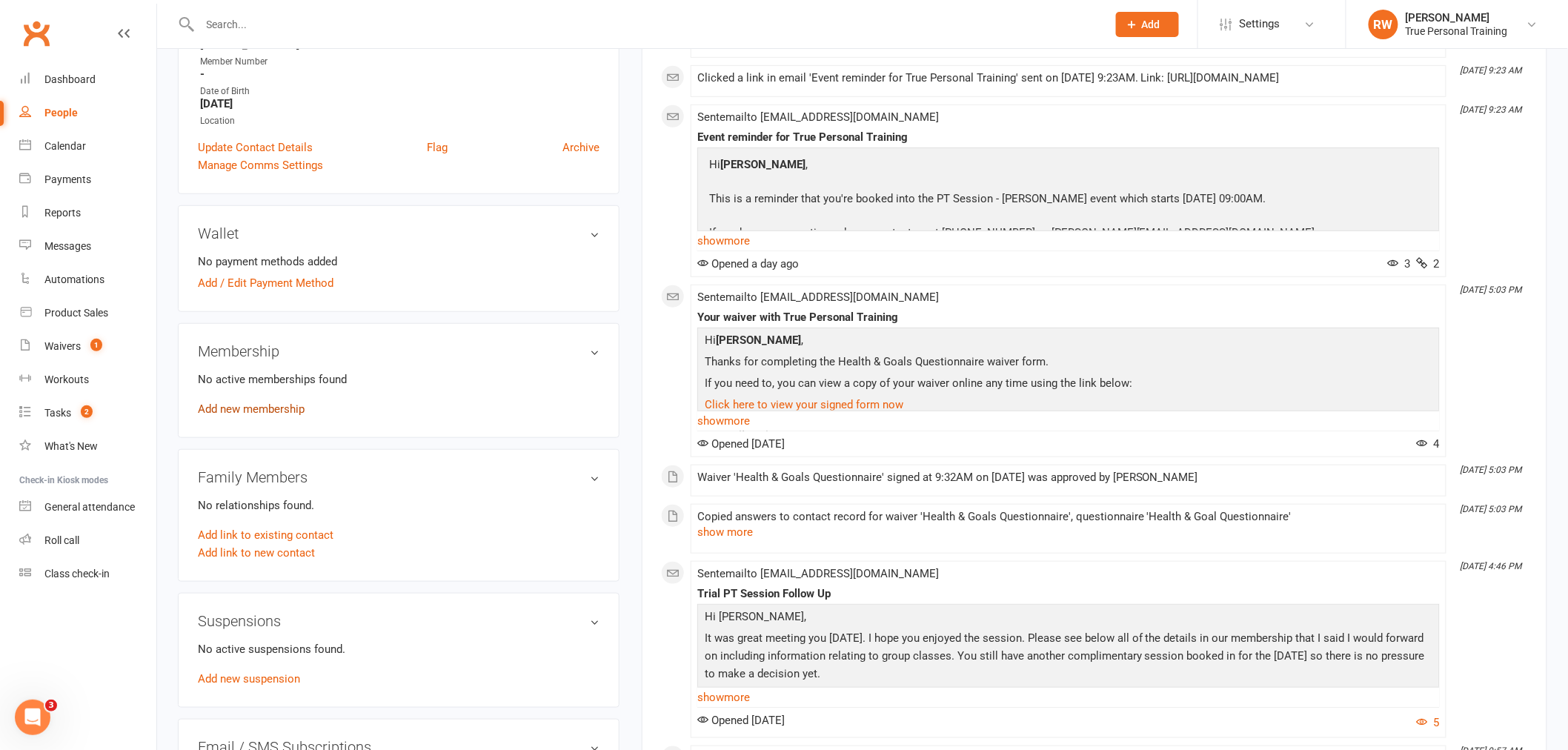
click at [231, 409] on link "Add new membership" at bounding box center [251, 409] width 107 height 14
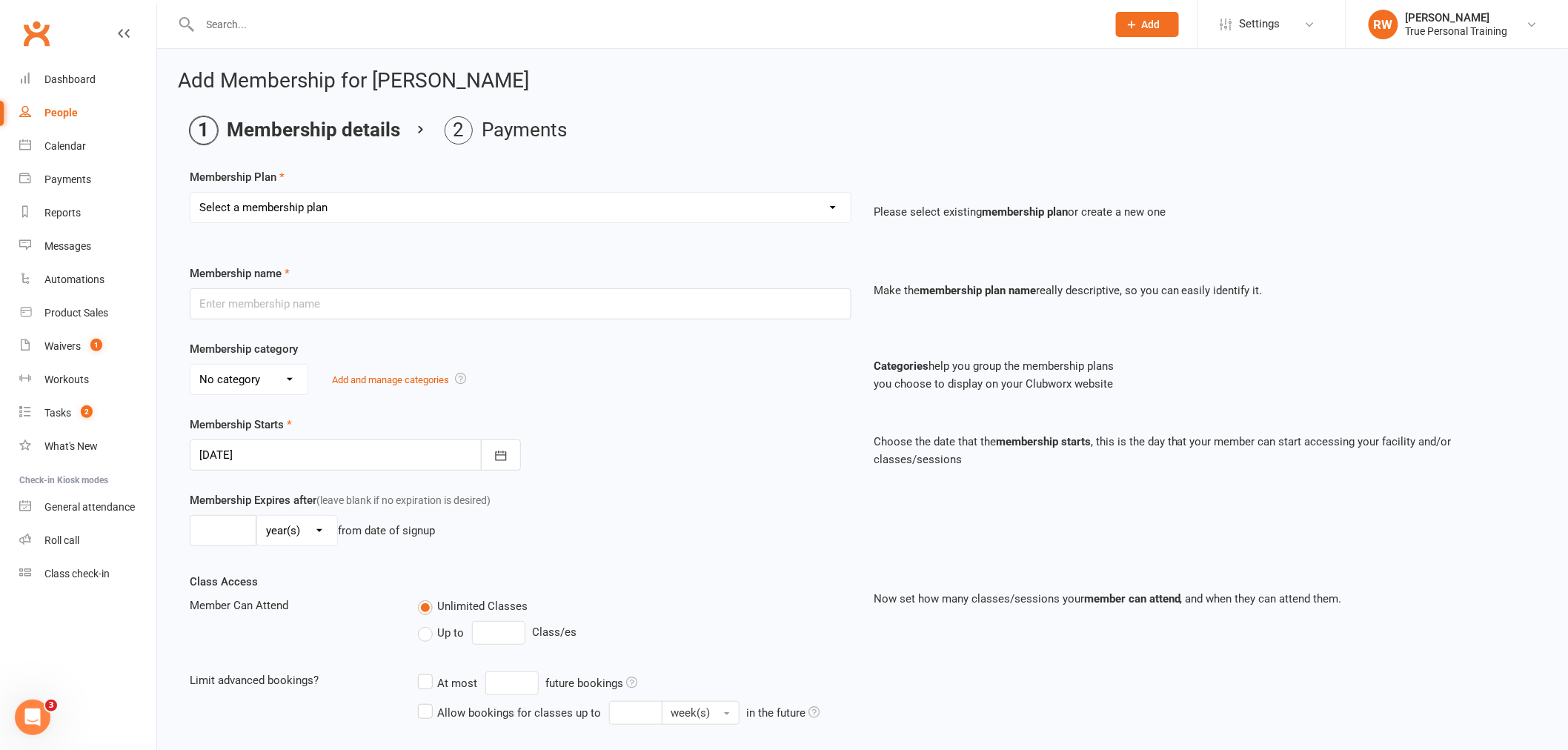
click at [313, 200] on select "Select a membership plan Create new Membership Plan 2 PT Session Package 3 PT S…" at bounding box center [521, 208] width 660 height 29
select select "1"
click at [190, 193] on select "Select a membership plan Create new Membership Plan 2 PT Session Package 3 PT S…" at bounding box center [521, 208] width 660 height 29
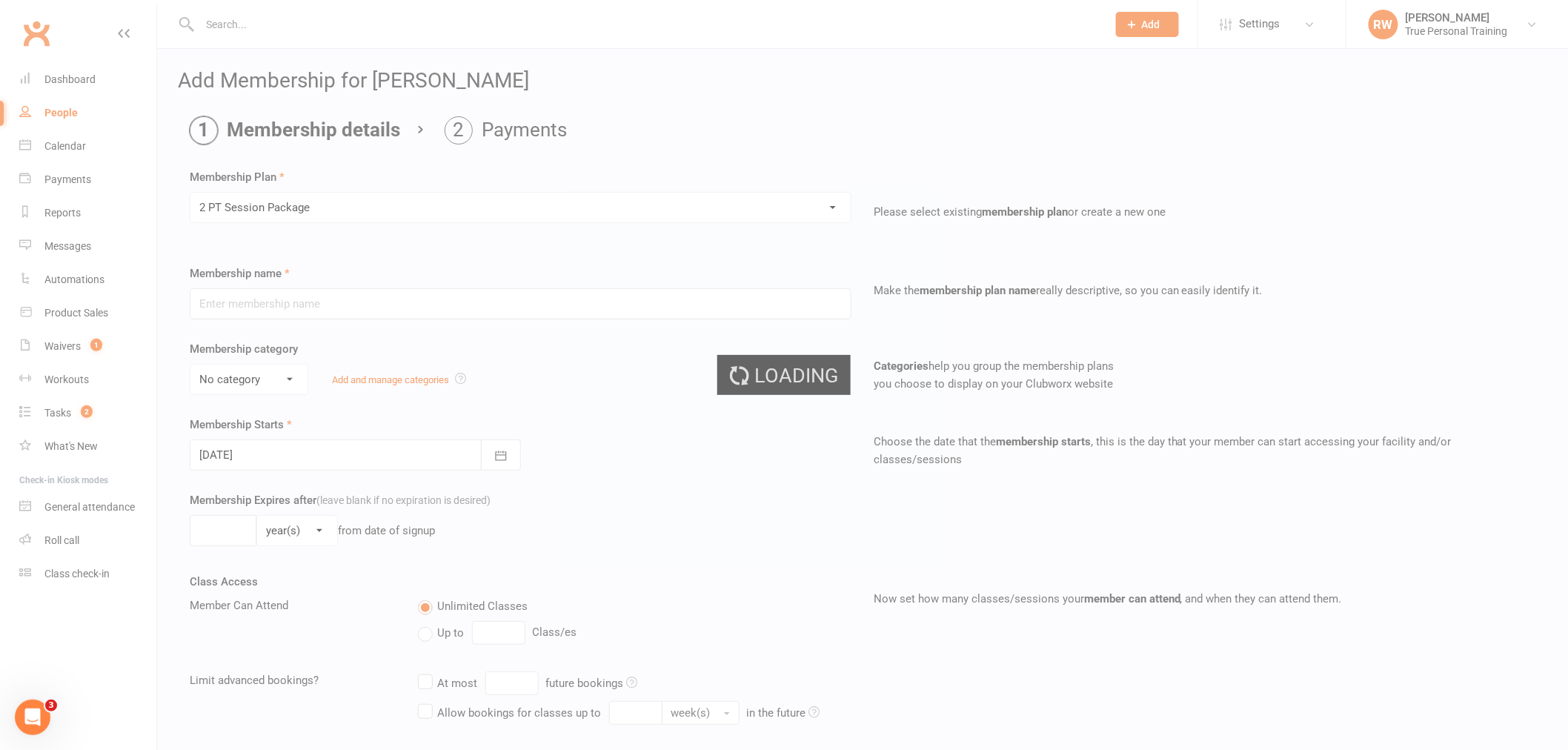
type input "2 PT Session Package"
select select "4"
type input "[DATE]"
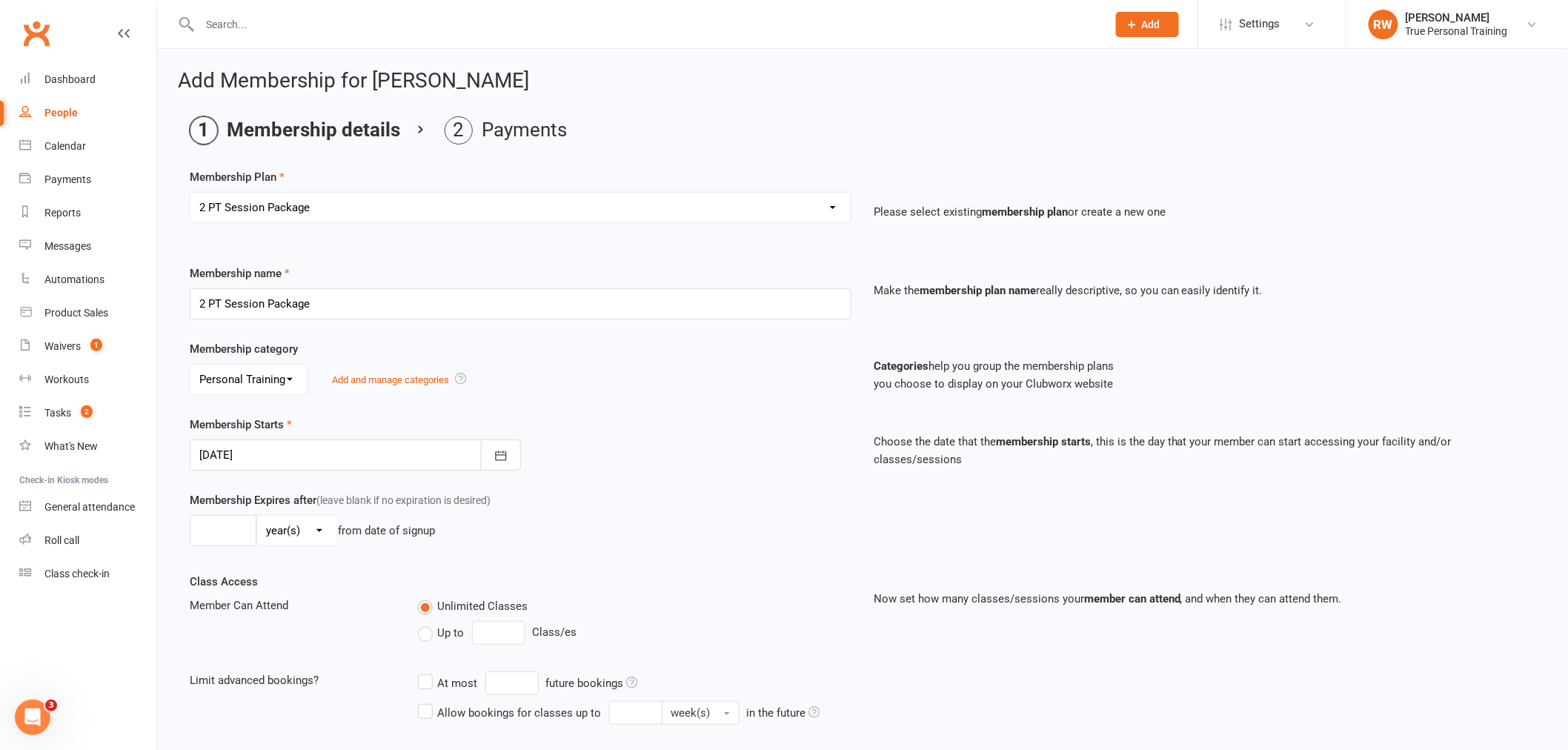
click at [650, 403] on div "Membership category No category General Group Classes NDIS Online Coaching Pers…" at bounding box center [862, 378] width 1368 height 76
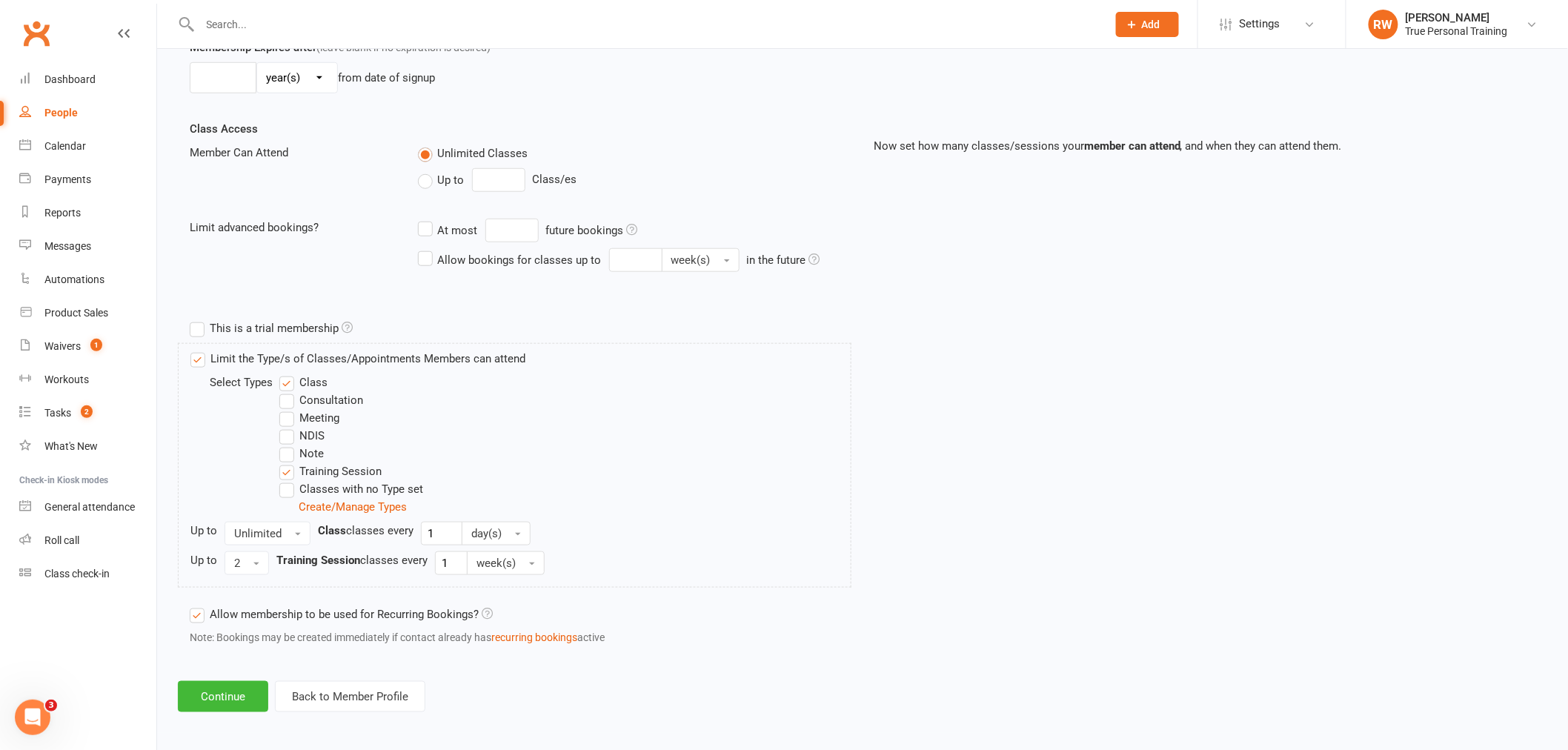
scroll to position [457, 0]
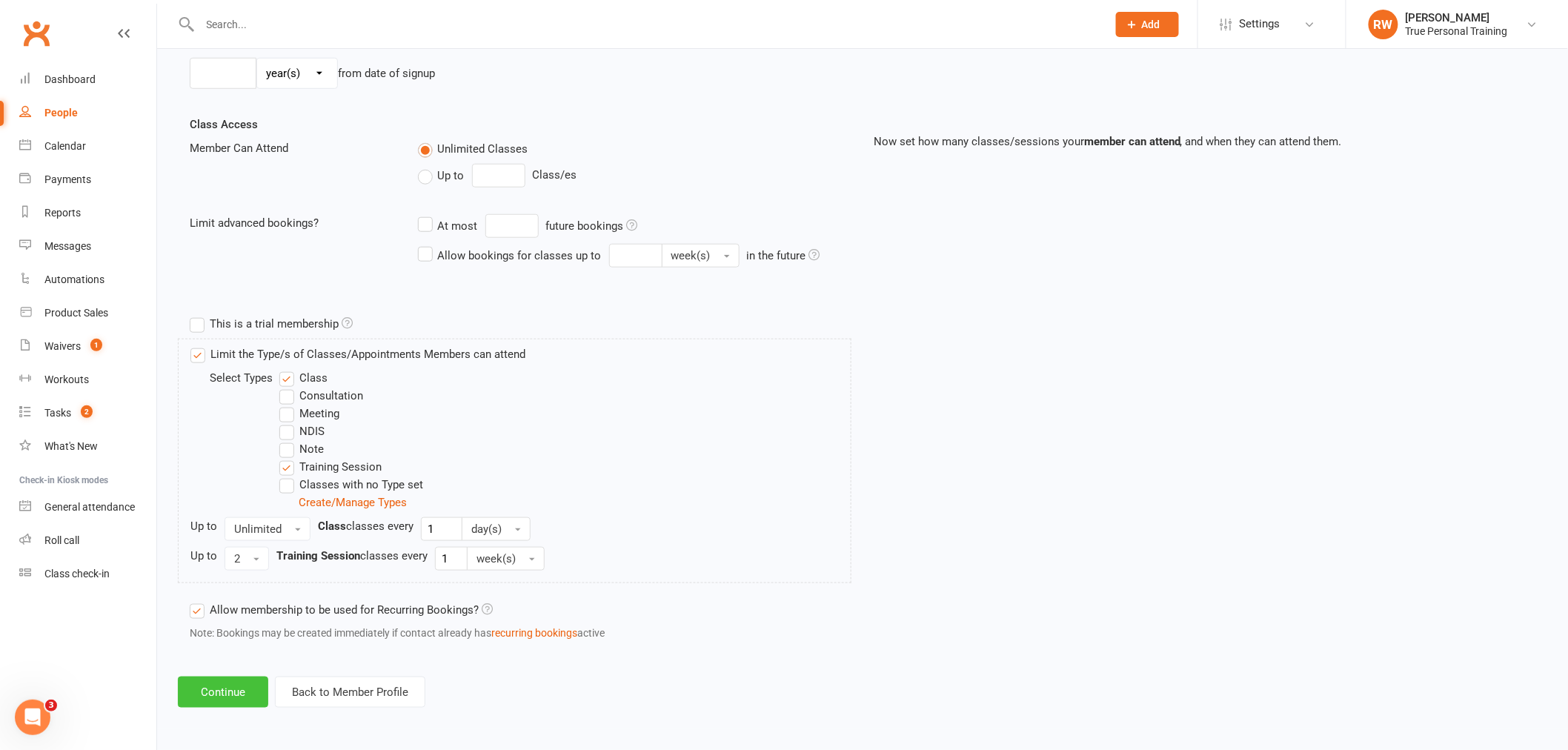
click at [224, 691] on button "Continue" at bounding box center [222, 691] width 91 height 31
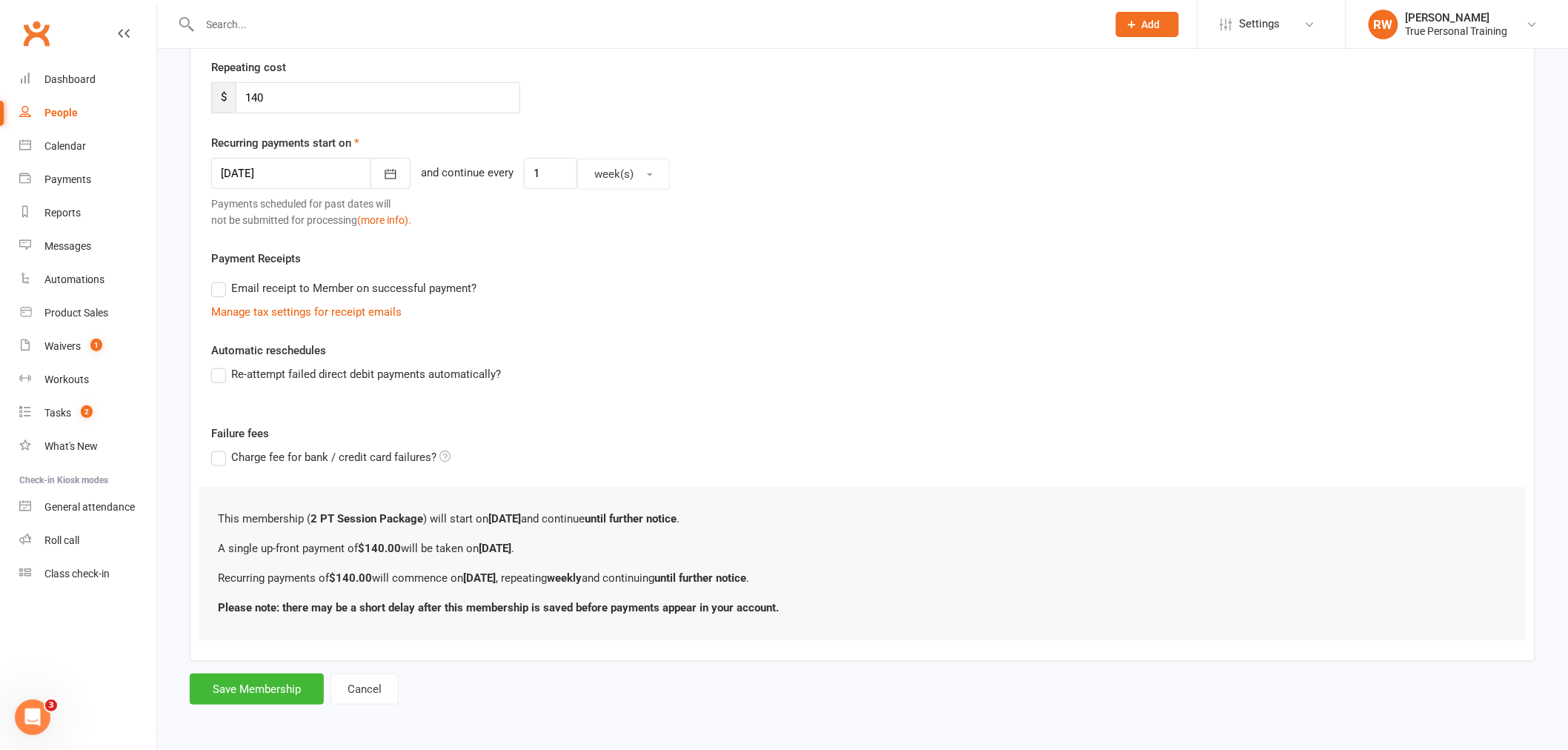
scroll to position [0, 0]
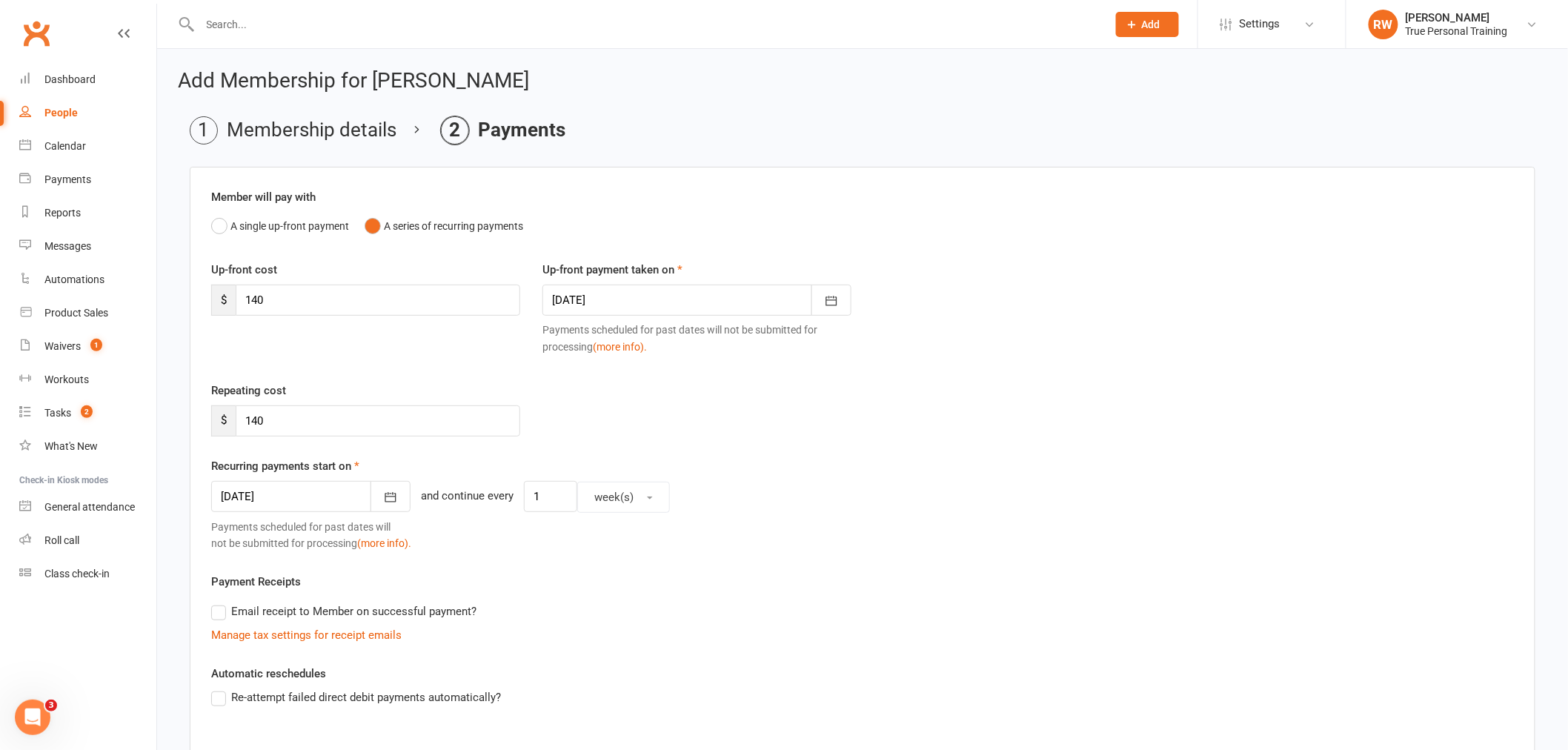
click at [445, 338] on div "Up-front cost $ 140 Up-front payment taken on [DATE] [DATE] Sun Mon Tue Wed Thu…" at bounding box center [863, 321] width 1325 height 121
click at [329, 506] on div at bounding box center [311, 497] width 199 height 31
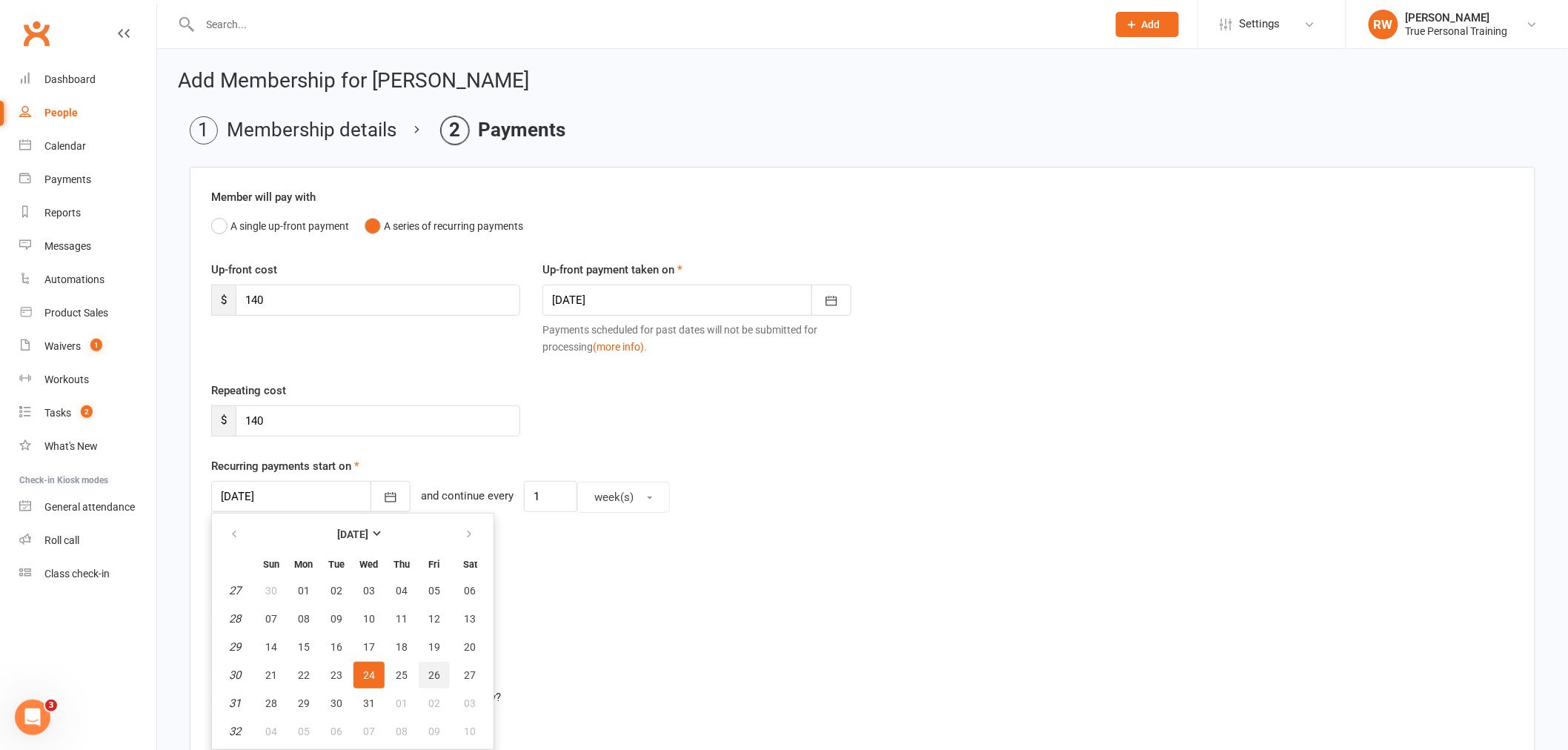
click at [428, 672] on span "26" at bounding box center [434, 674] width 12 height 12
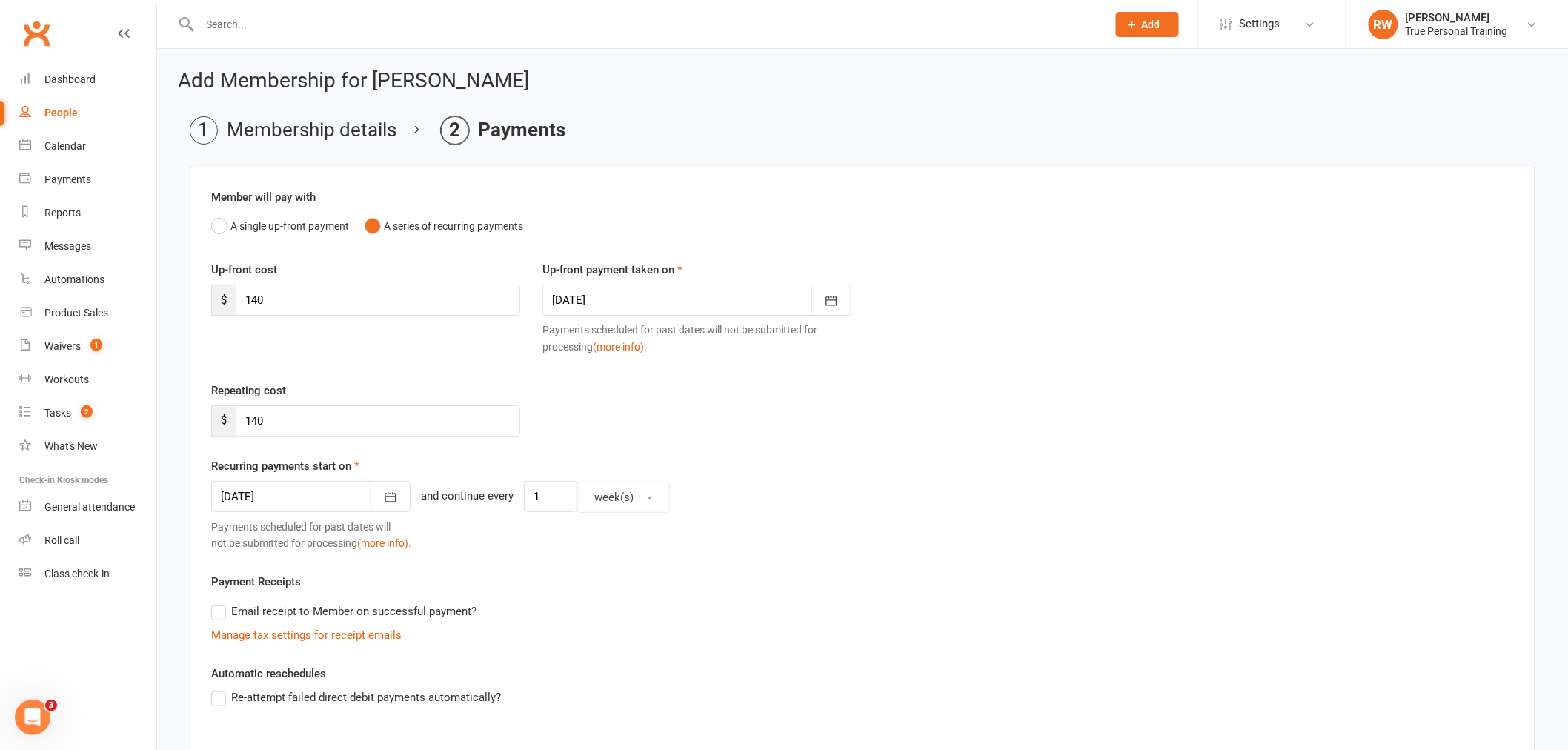
click at [343, 493] on div at bounding box center [311, 497] width 199 height 31
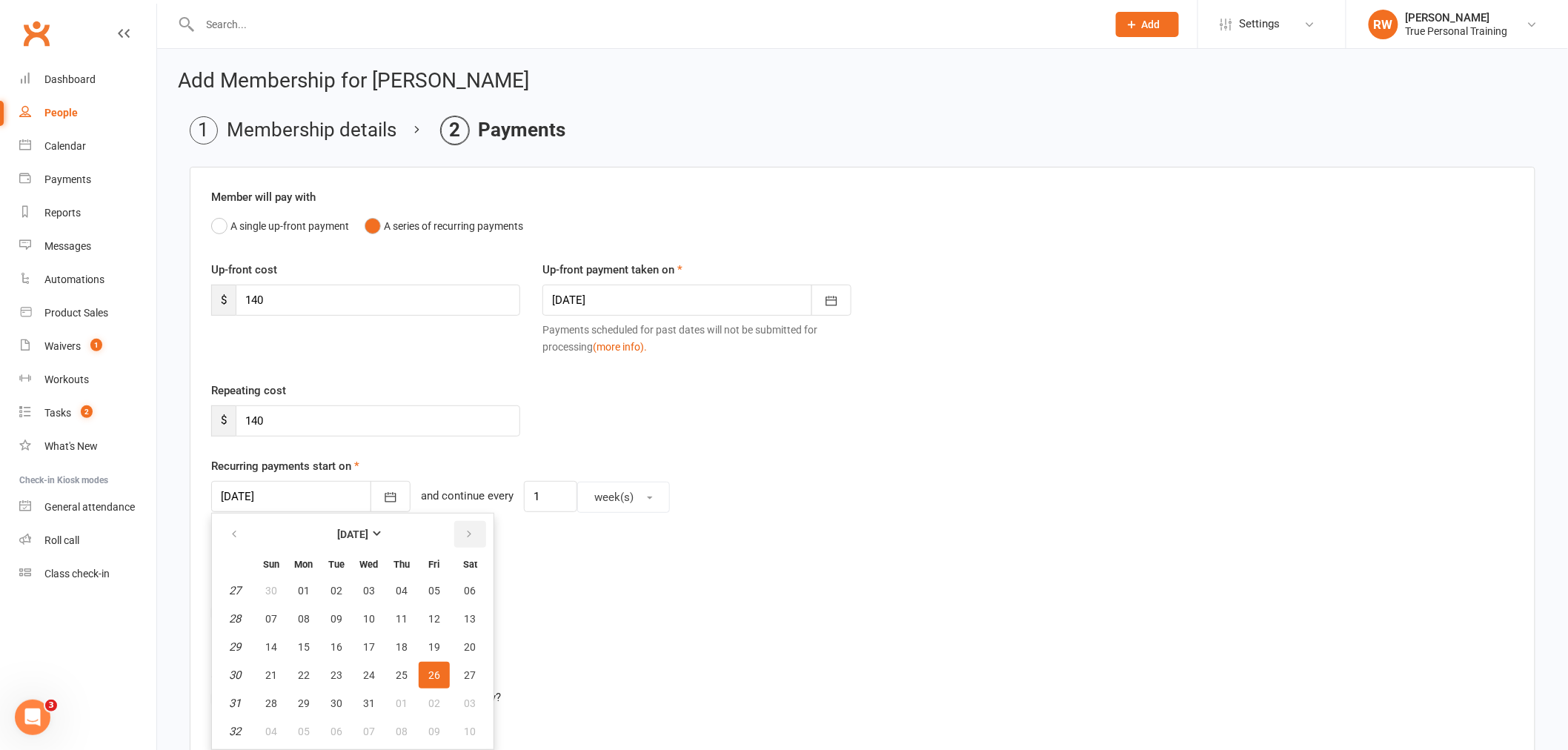
click at [454, 539] on button "button" at bounding box center [469, 533] width 32 height 27
click at [363, 535] on strong "[DATE]" at bounding box center [352, 533] width 31 height 12
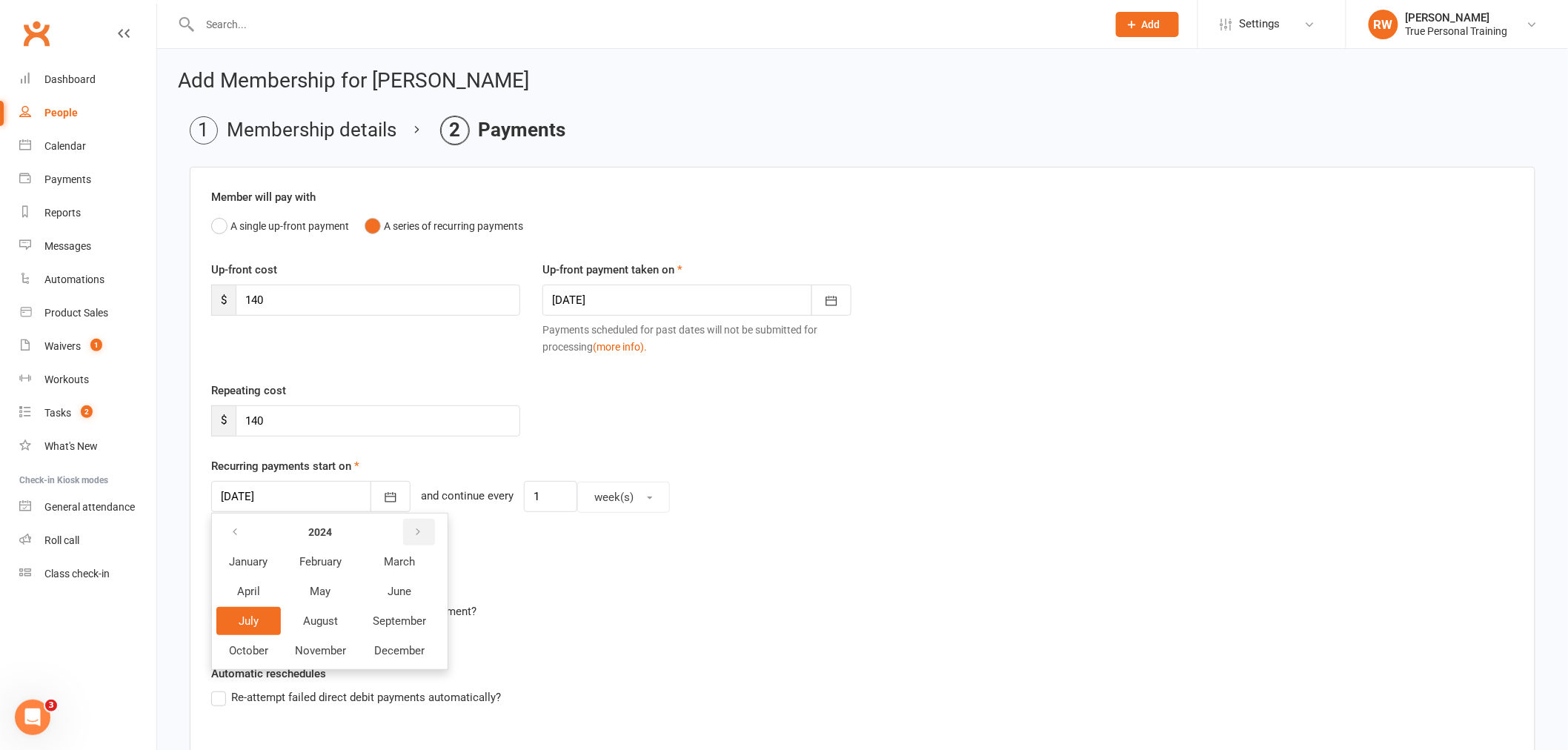
click at [430, 531] on button "button" at bounding box center [419, 531] width 32 height 27
click at [337, 656] on button "November" at bounding box center [320, 650] width 76 height 28
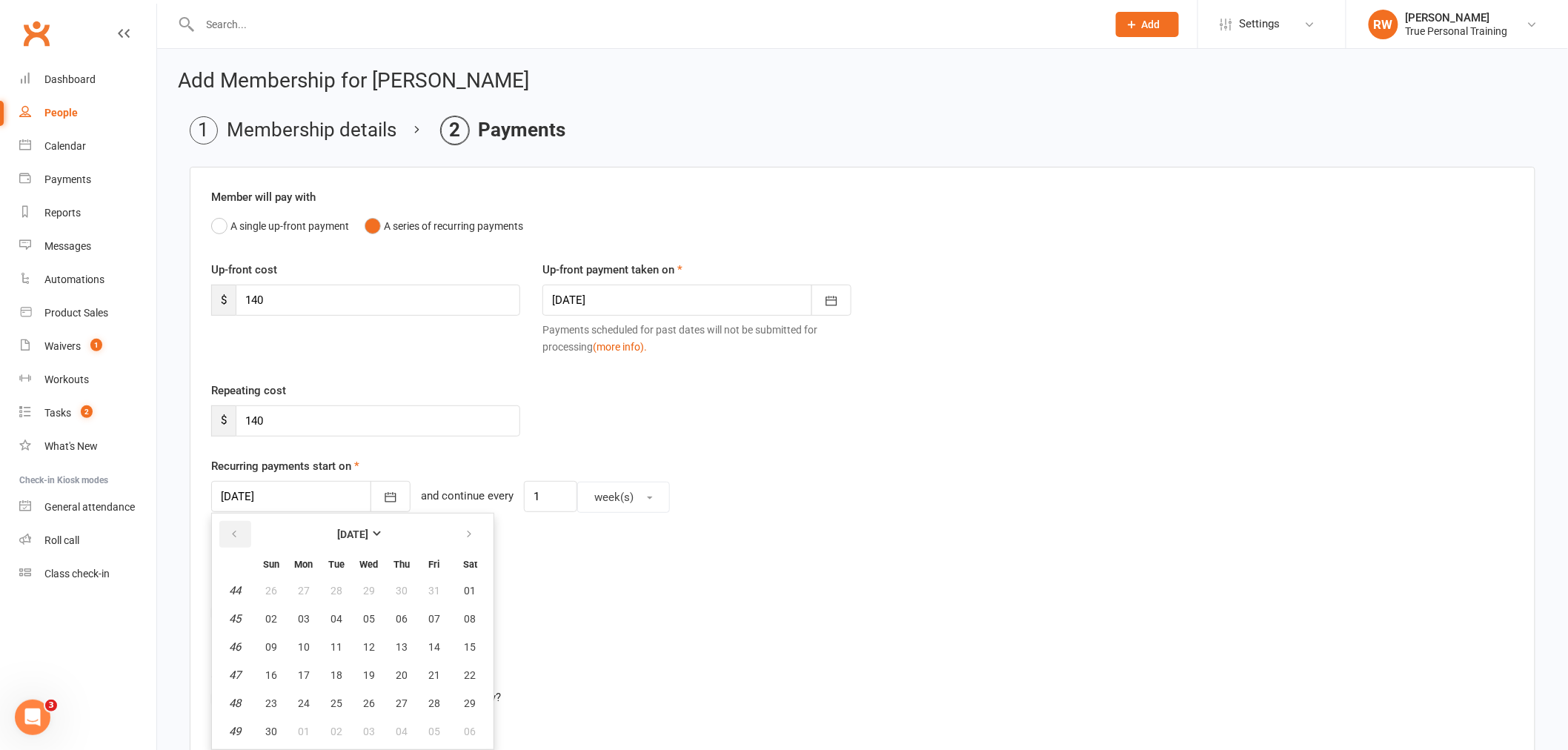
click at [226, 526] on button "button" at bounding box center [235, 533] width 32 height 27
click at [421, 636] on button "17" at bounding box center [435, 646] width 31 height 27
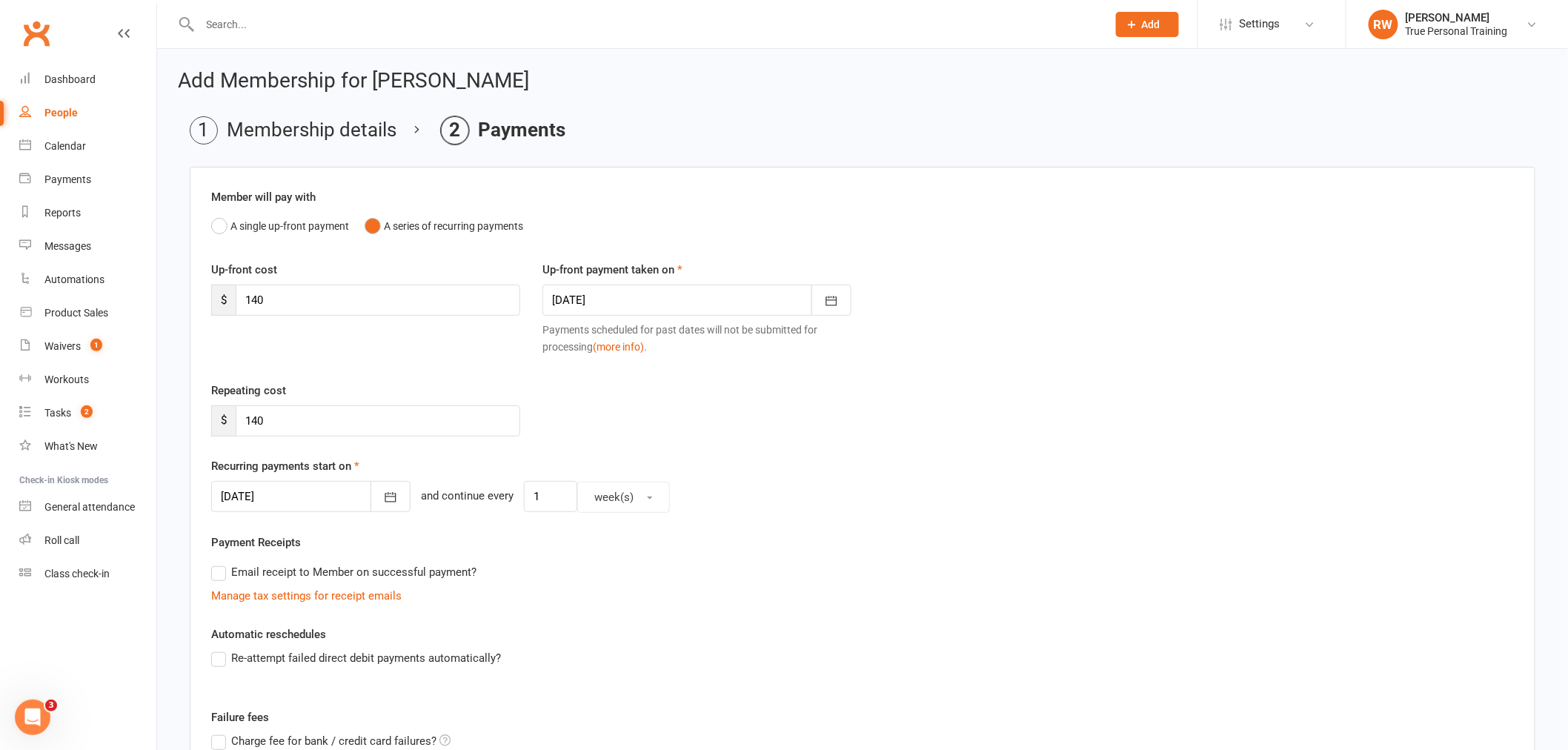
click at [329, 498] on div at bounding box center [311, 497] width 199 height 31
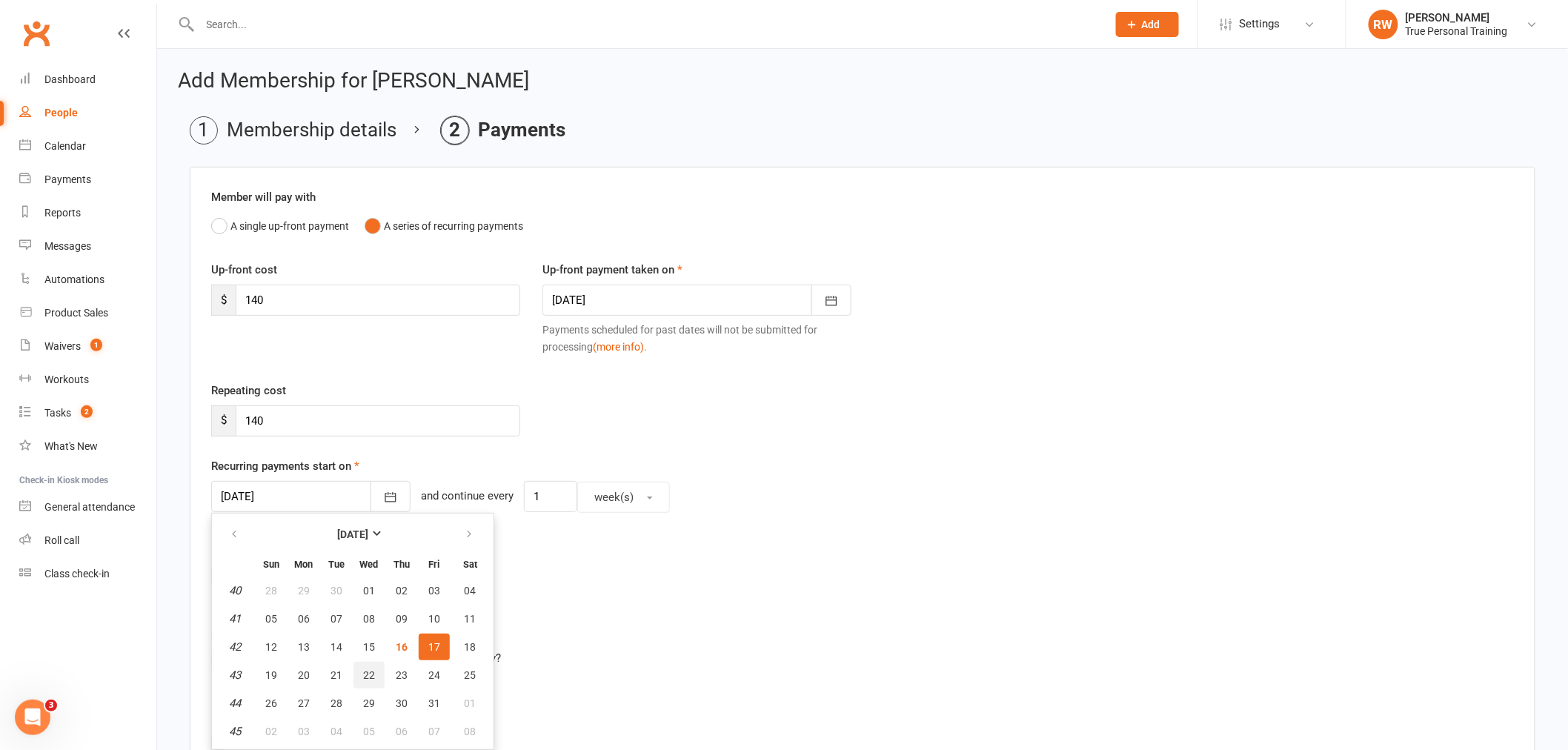
click at [357, 676] on button "22" at bounding box center [369, 674] width 31 height 27
type input "[DATE]"
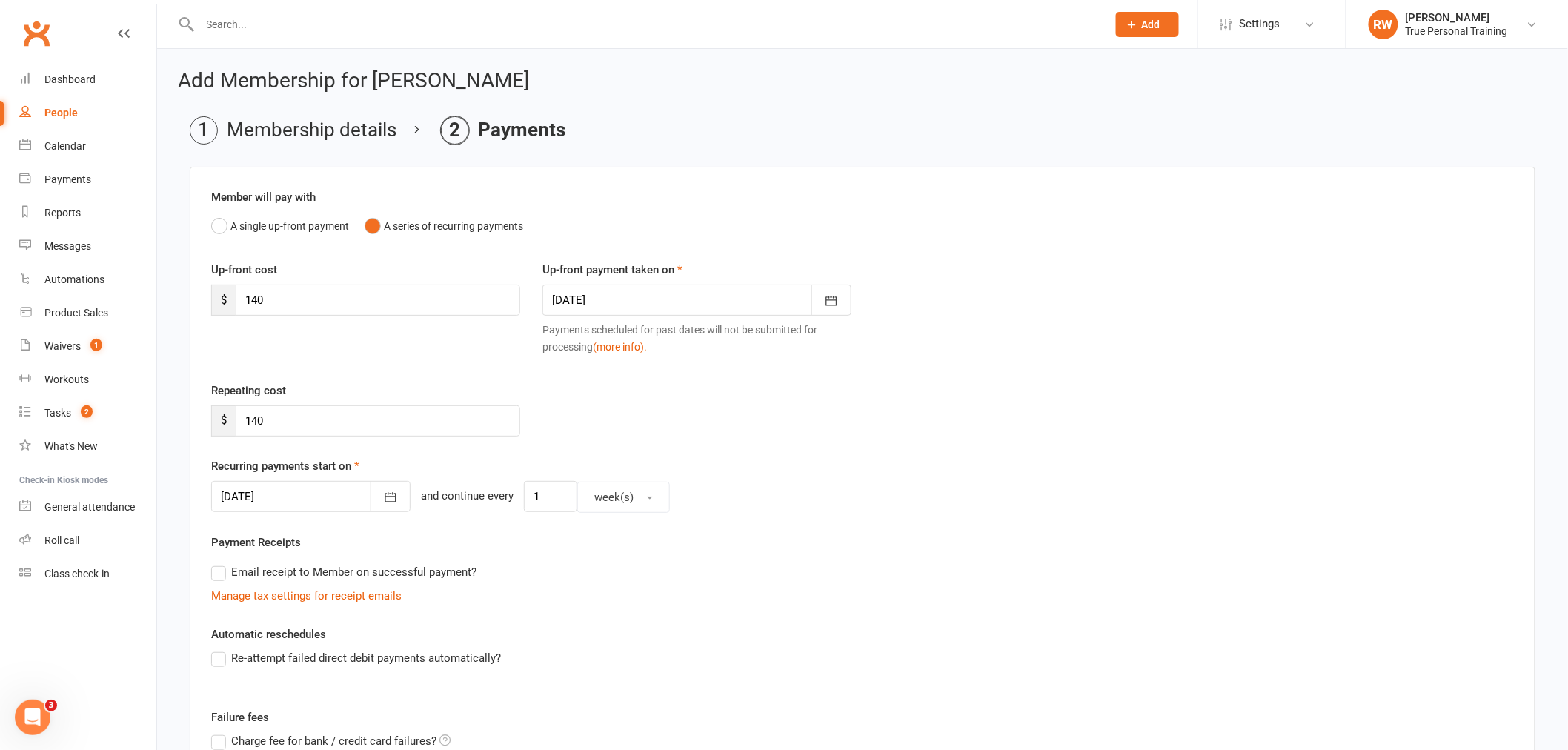
click at [588, 305] on div at bounding box center [697, 300] width 309 height 31
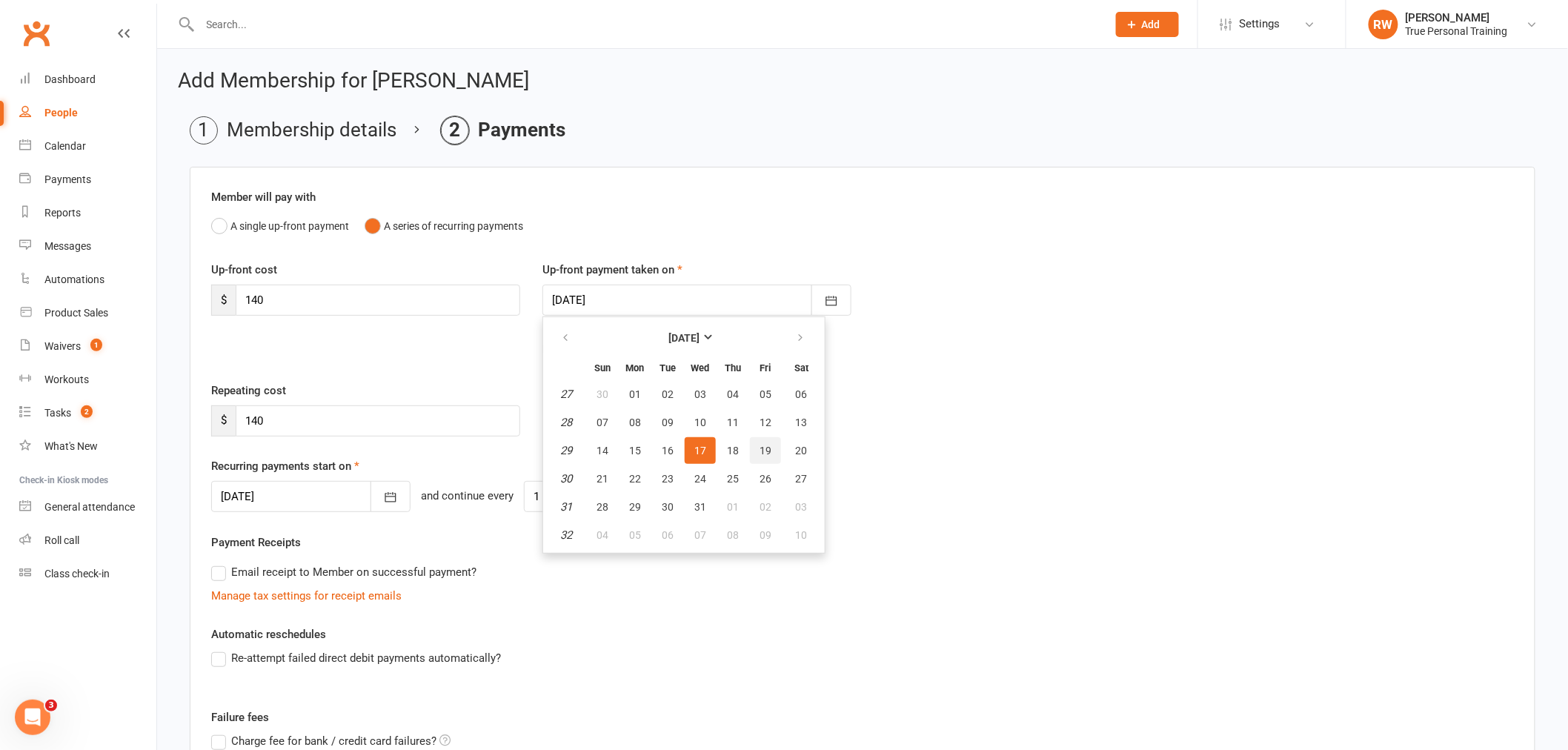
click at [750, 445] on button "19" at bounding box center [766, 450] width 31 height 27
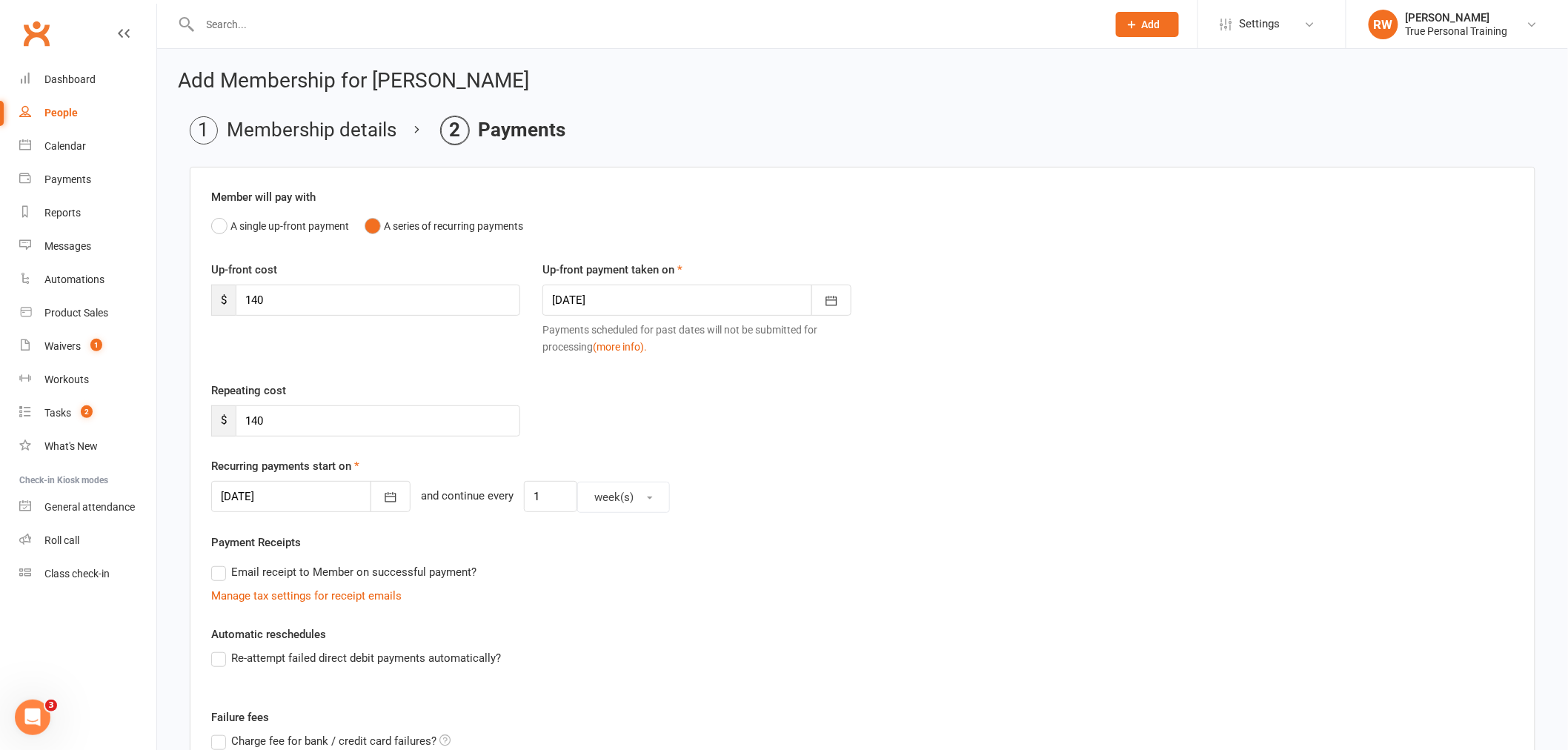
click at [664, 455] on div "Repeating cost $ 140" at bounding box center [863, 419] width 1325 height 76
click at [587, 291] on div at bounding box center [697, 300] width 309 height 31
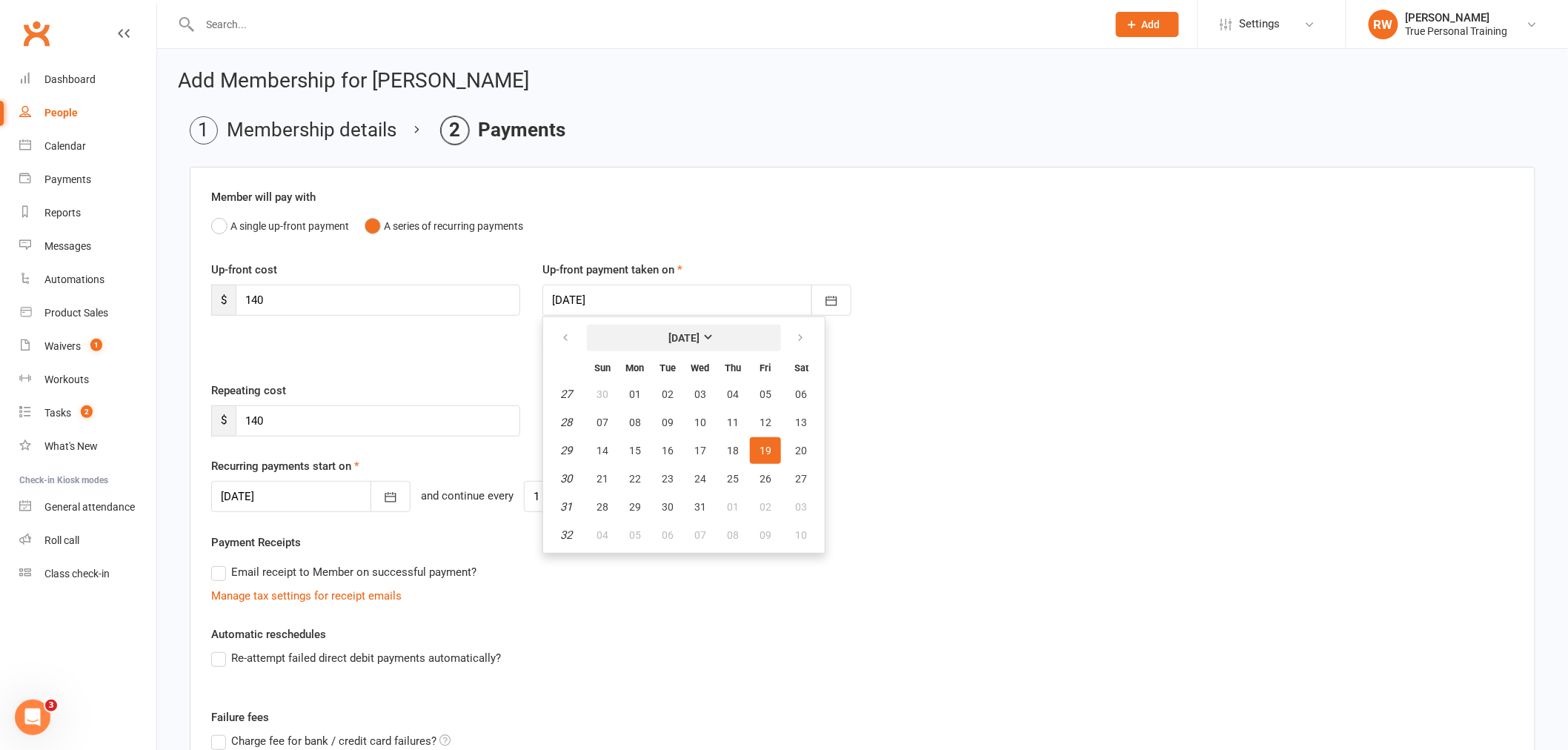
click at [730, 337] on button "[DATE]" at bounding box center [683, 338] width 194 height 27
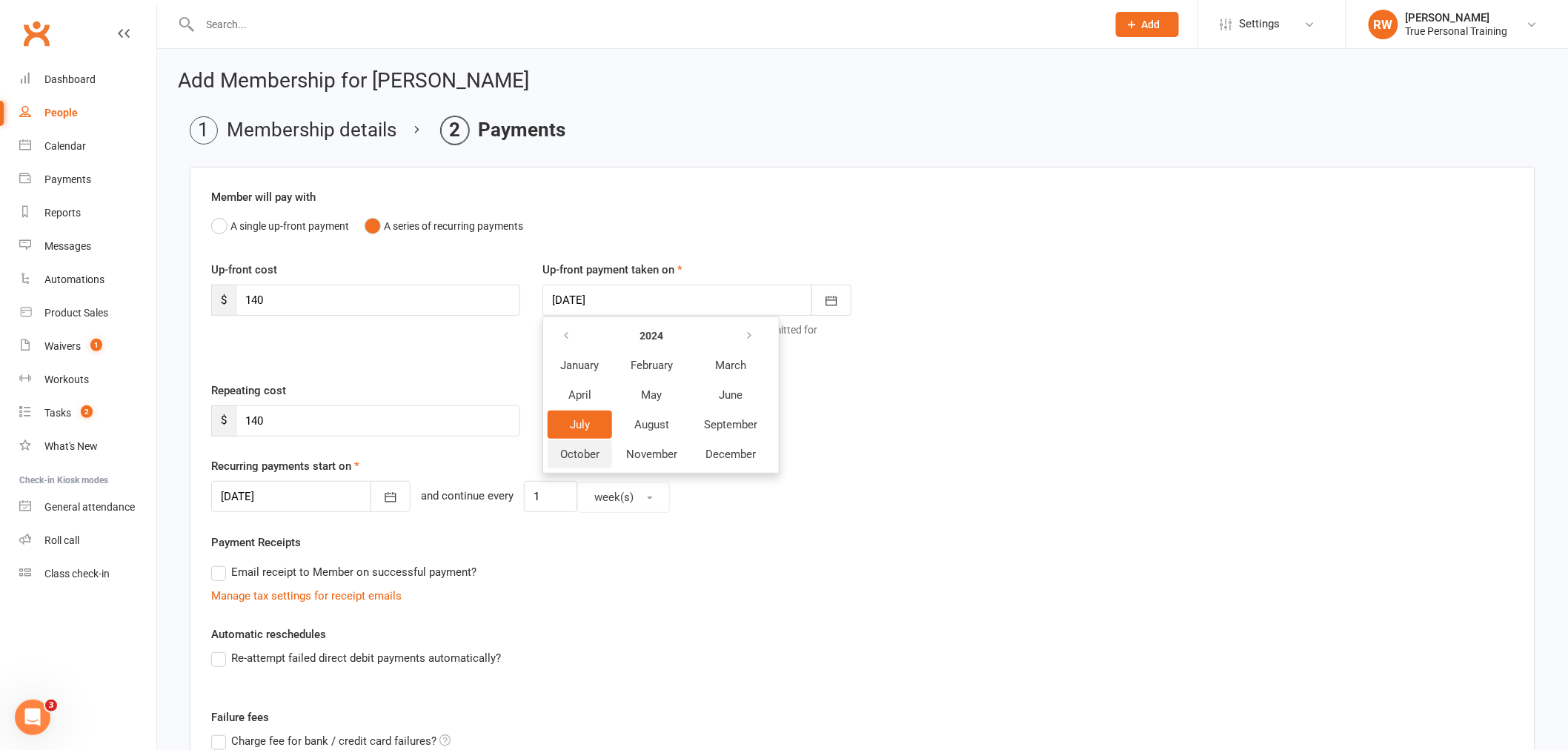
click at [578, 447] on span "October" at bounding box center [579, 454] width 39 height 14
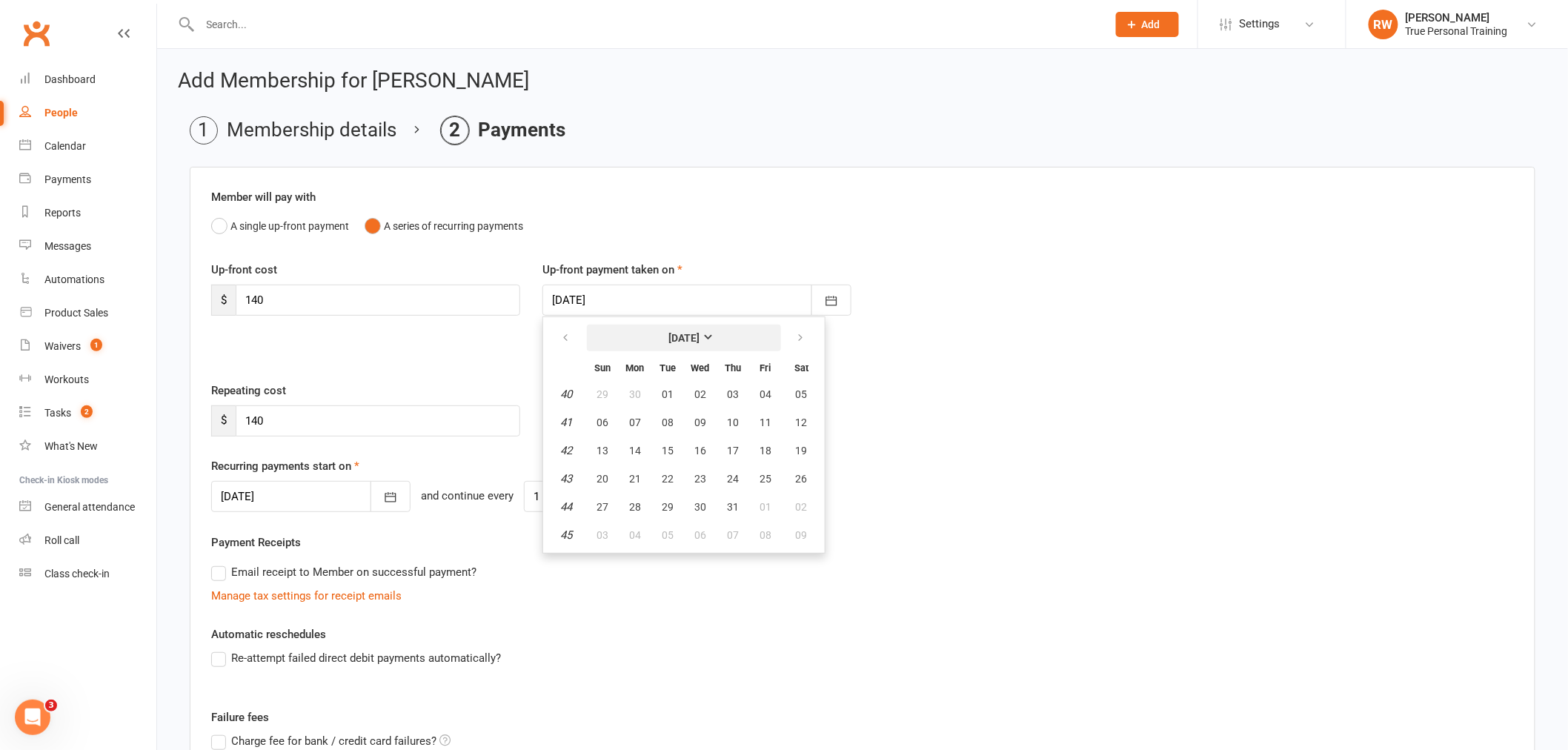
click at [703, 329] on button "[DATE]" at bounding box center [683, 338] width 194 height 27
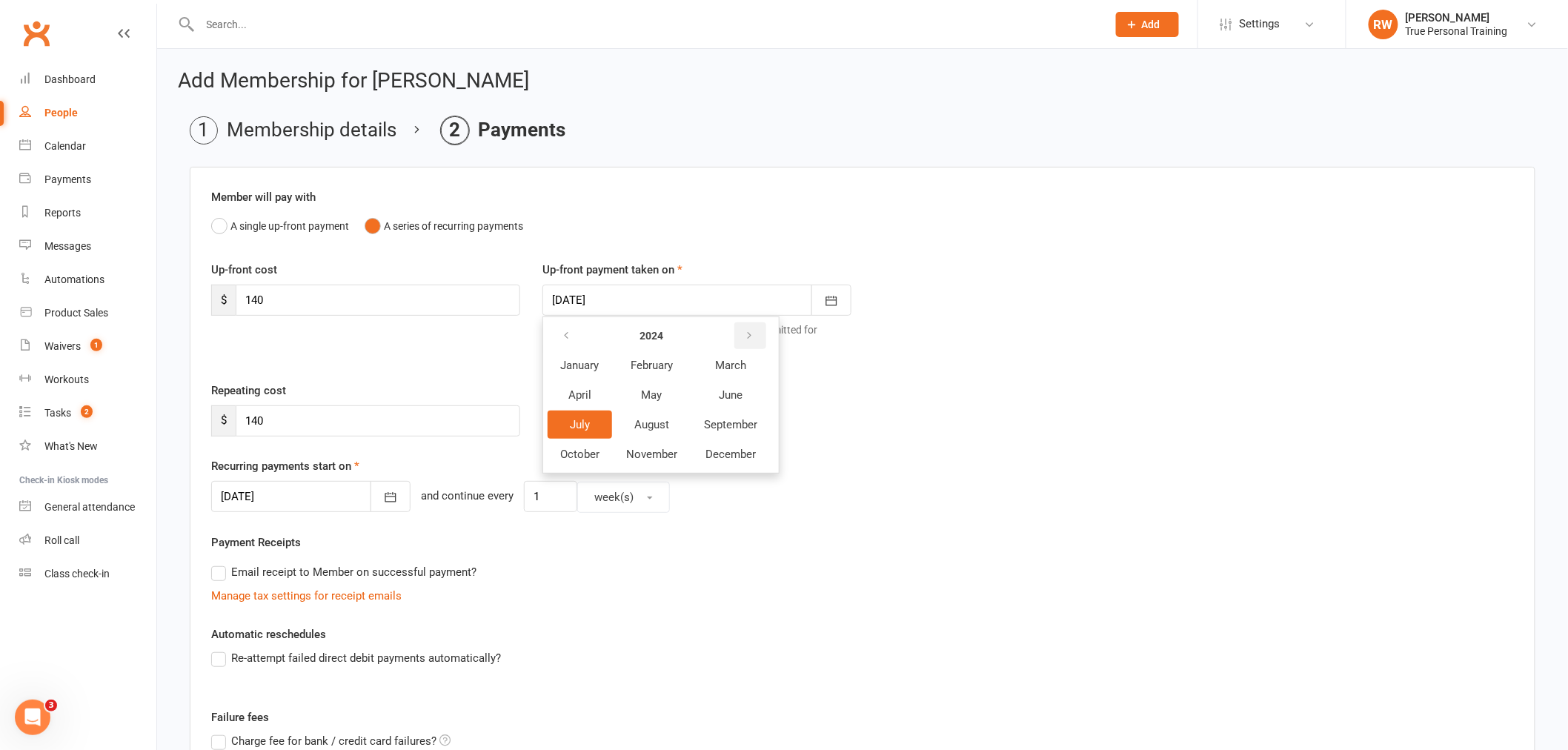
click at [756, 327] on button "button" at bounding box center [750, 335] width 32 height 27
click at [571, 448] on span "October" at bounding box center [579, 454] width 39 height 14
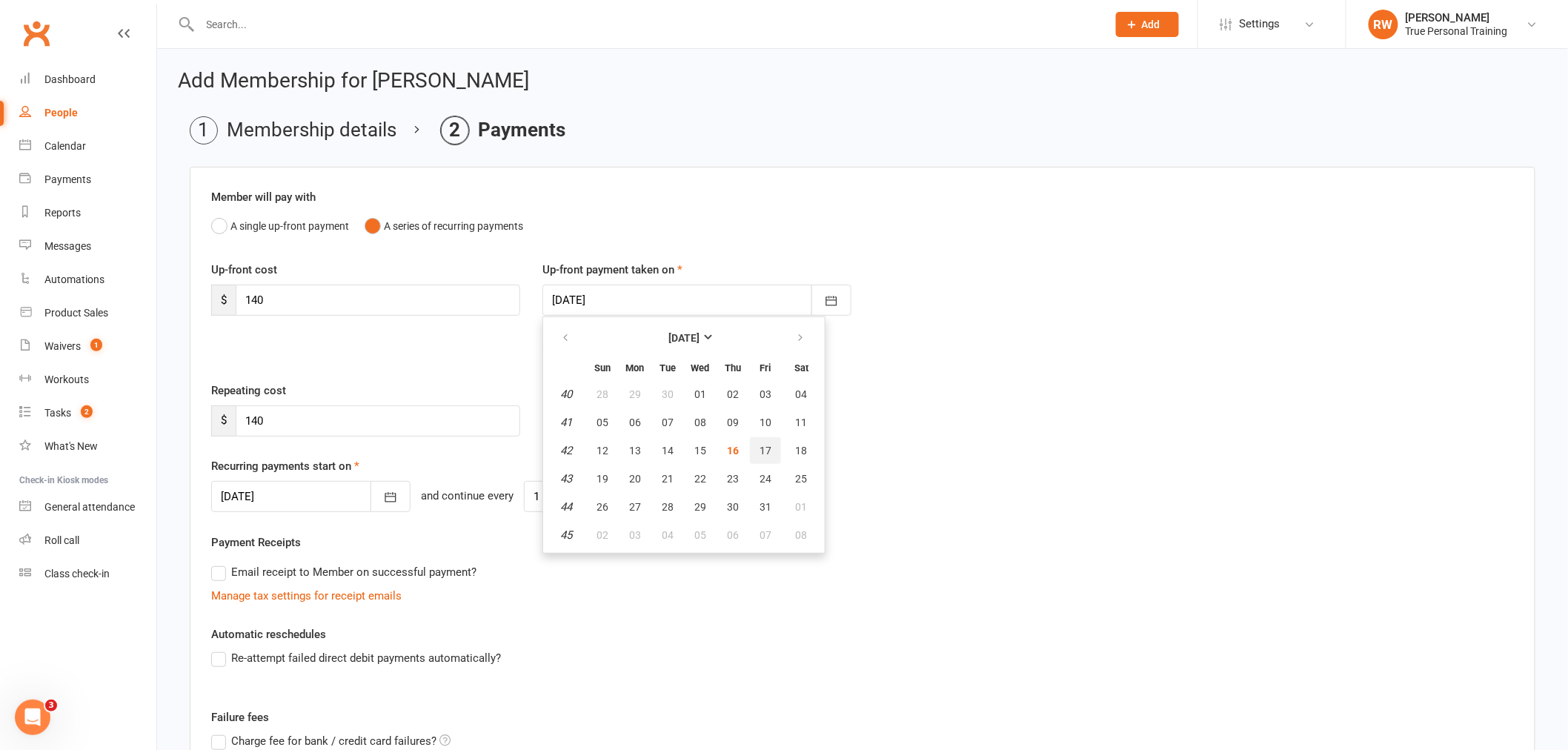
click at [766, 442] on button "17" at bounding box center [766, 450] width 31 height 27
type input "[DATE]"
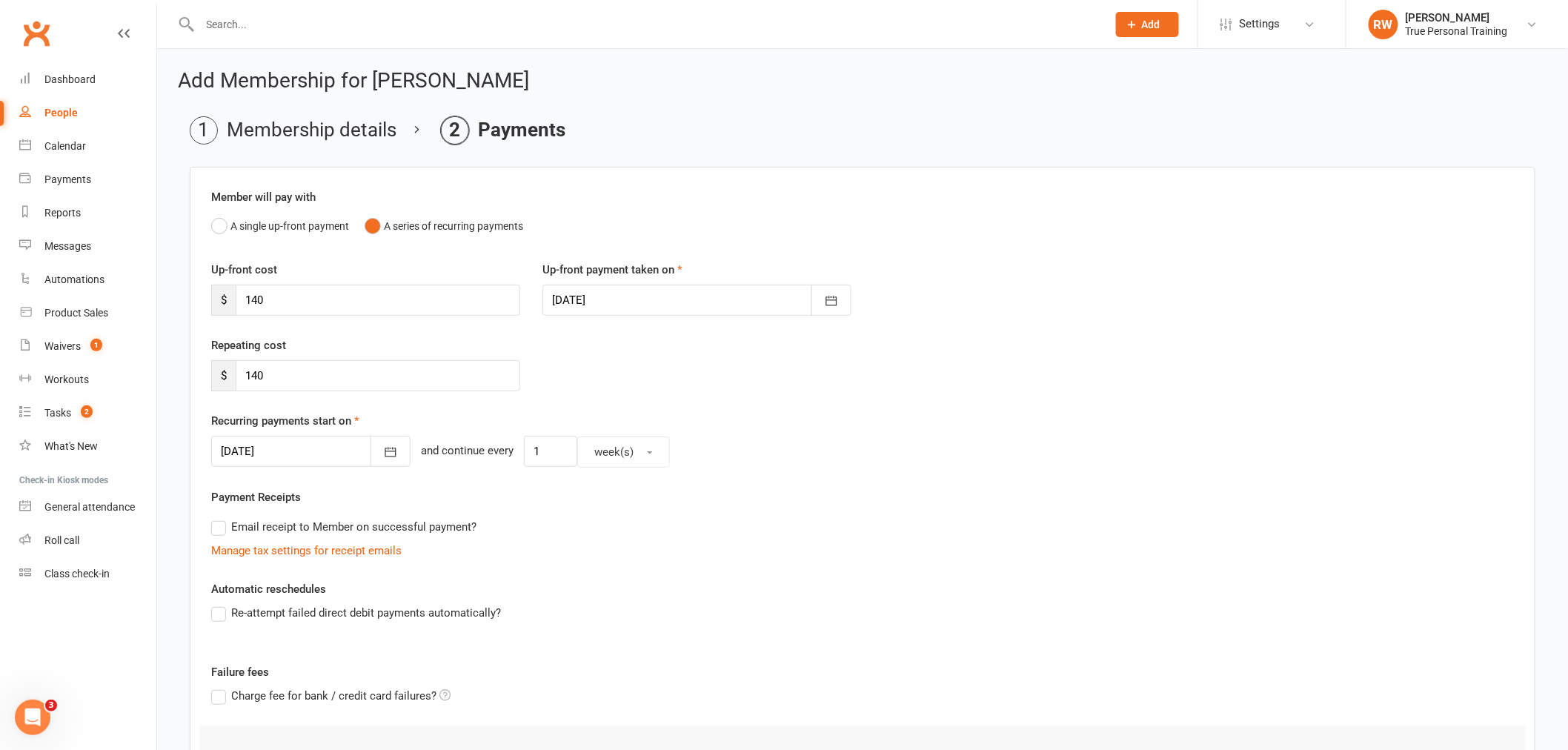
click at [619, 427] on div "Recurring payments start on [DATE] [DATE] Sun Mon Tue Wed Thu Fri Sat 40 28 29 …" at bounding box center [863, 439] width 1303 height 56
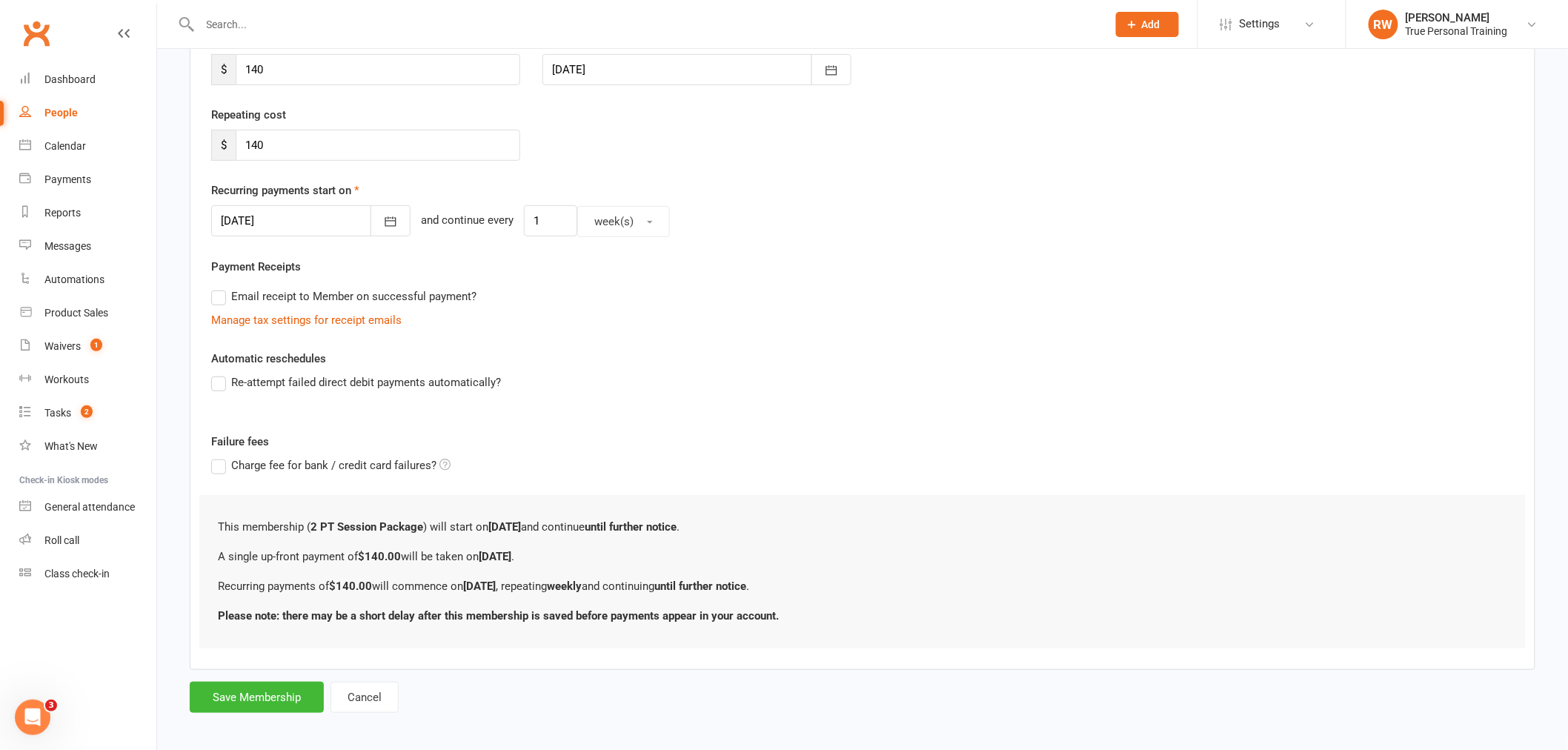
scroll to position [239, 0]
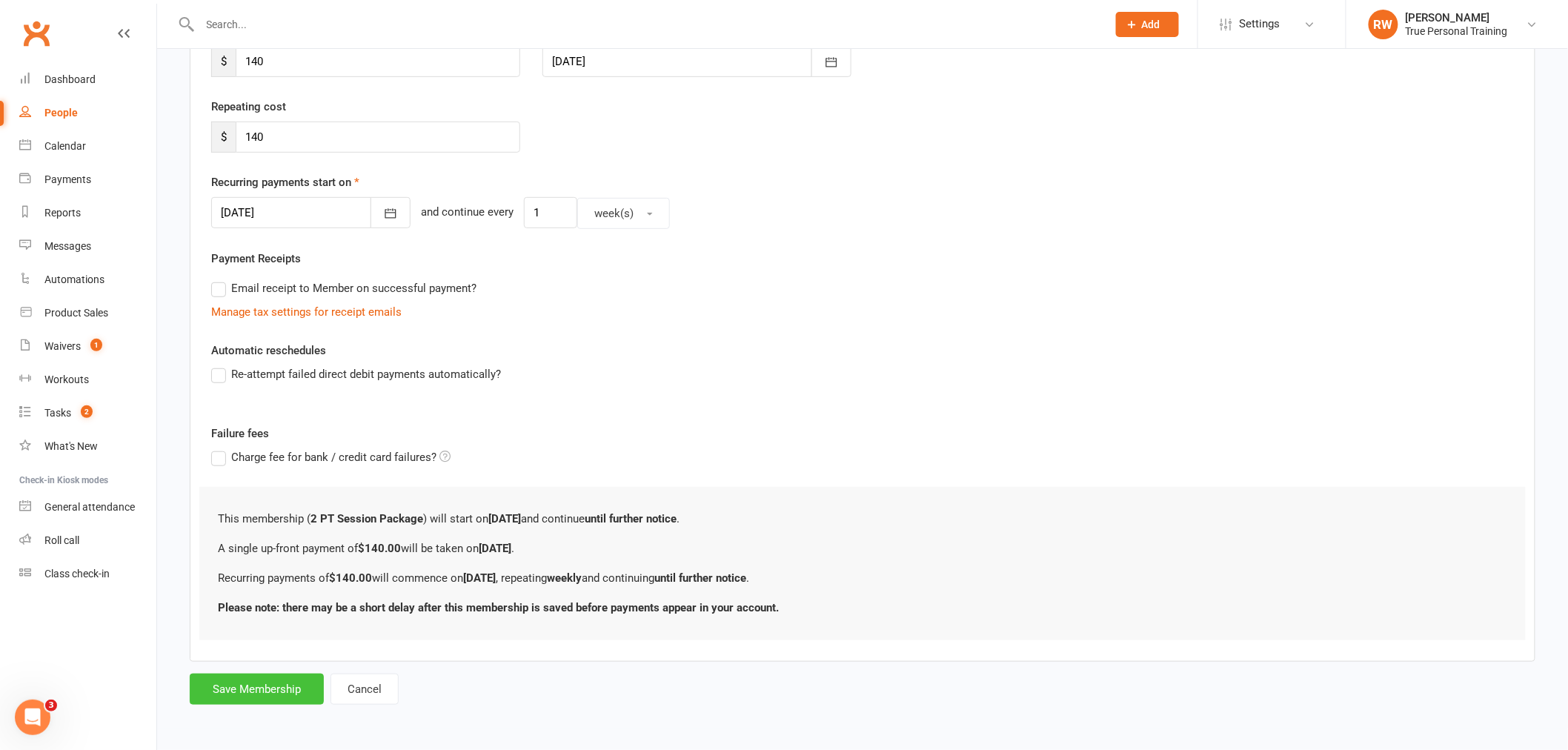
click at [263, 689] on button "Save Membership" at bounding box center [256, 689] width 134 height 31
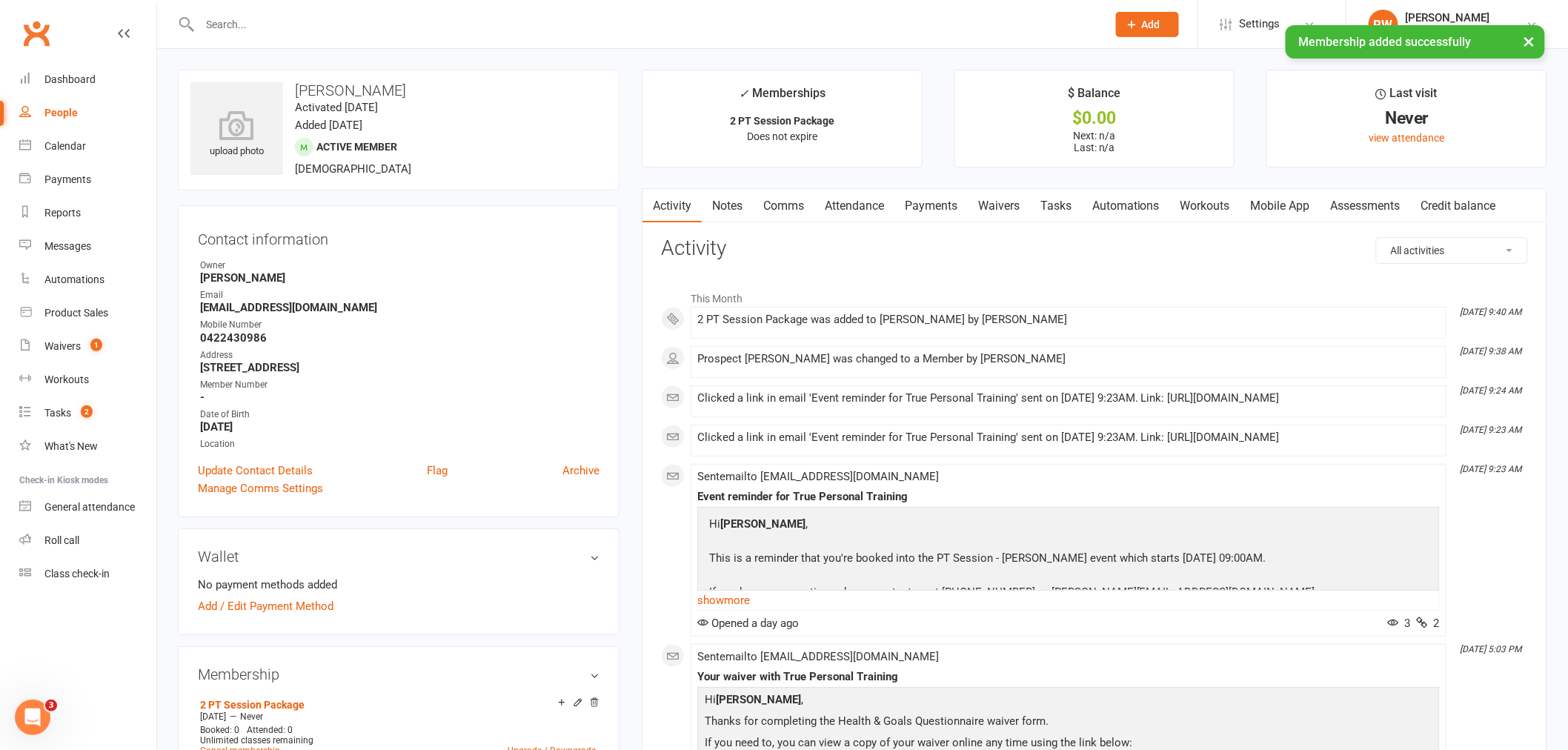
click at [1004, 198] on link "Waivers" at bounding box center [999, 205] width 62 height 34
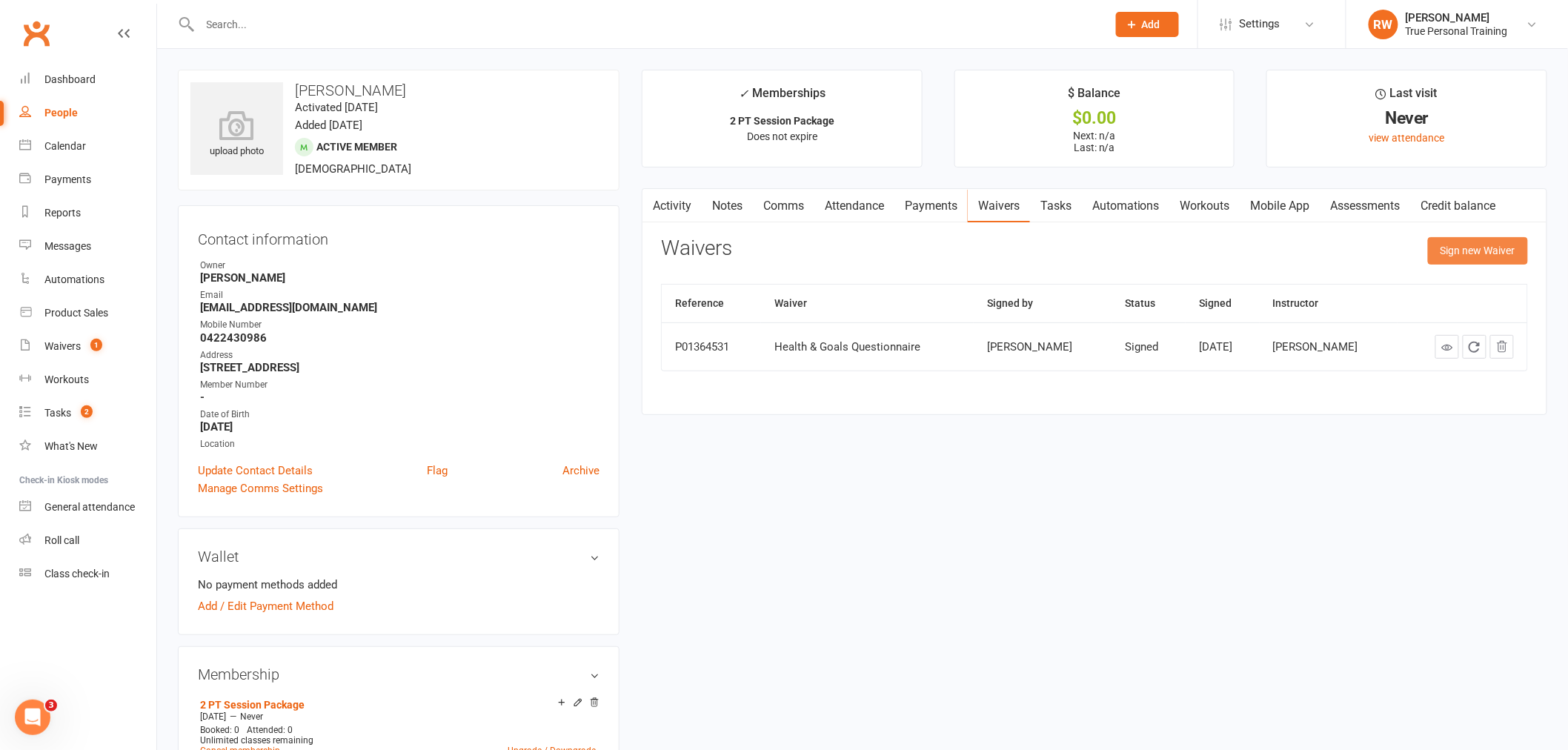
click at [1460, 251] on button "Sign new Waiver" at bounding box center [1477, 250] width 100 height 27
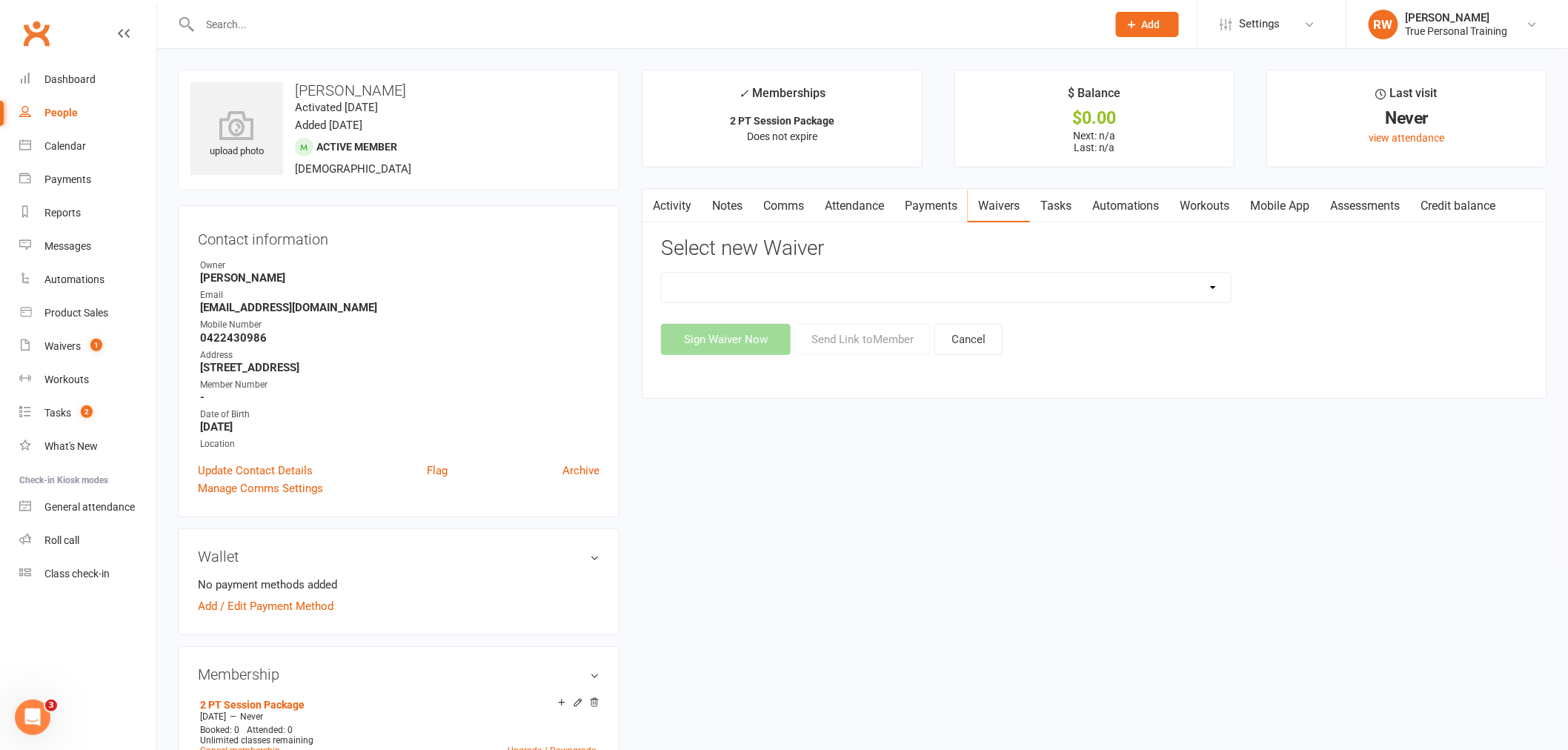
click at [754, 272] on div "Health & Goals Questionnaire Sign Up Form Sign Up Form (1) True PT- Payment Det…" at bounding box center [946, 287] width 571 height 31
click at [751, 278] on select "Health & Goals Questionnaire Sign Up Form Sign Up Form (1) True PT- Payment Det…" at bounding box center [946, 287] width 569 height 29
select select "12141"
click at [661, 273] on select "Health & Goals Questionnaire Sign Up Form Sign Up Form (1) True PT- Payment Det…" at bounding box center [946, 287] width 569 height 29
click at [864, 351] on button "Send Link to Member" at bounding box center [862, 339] width 136 height 31
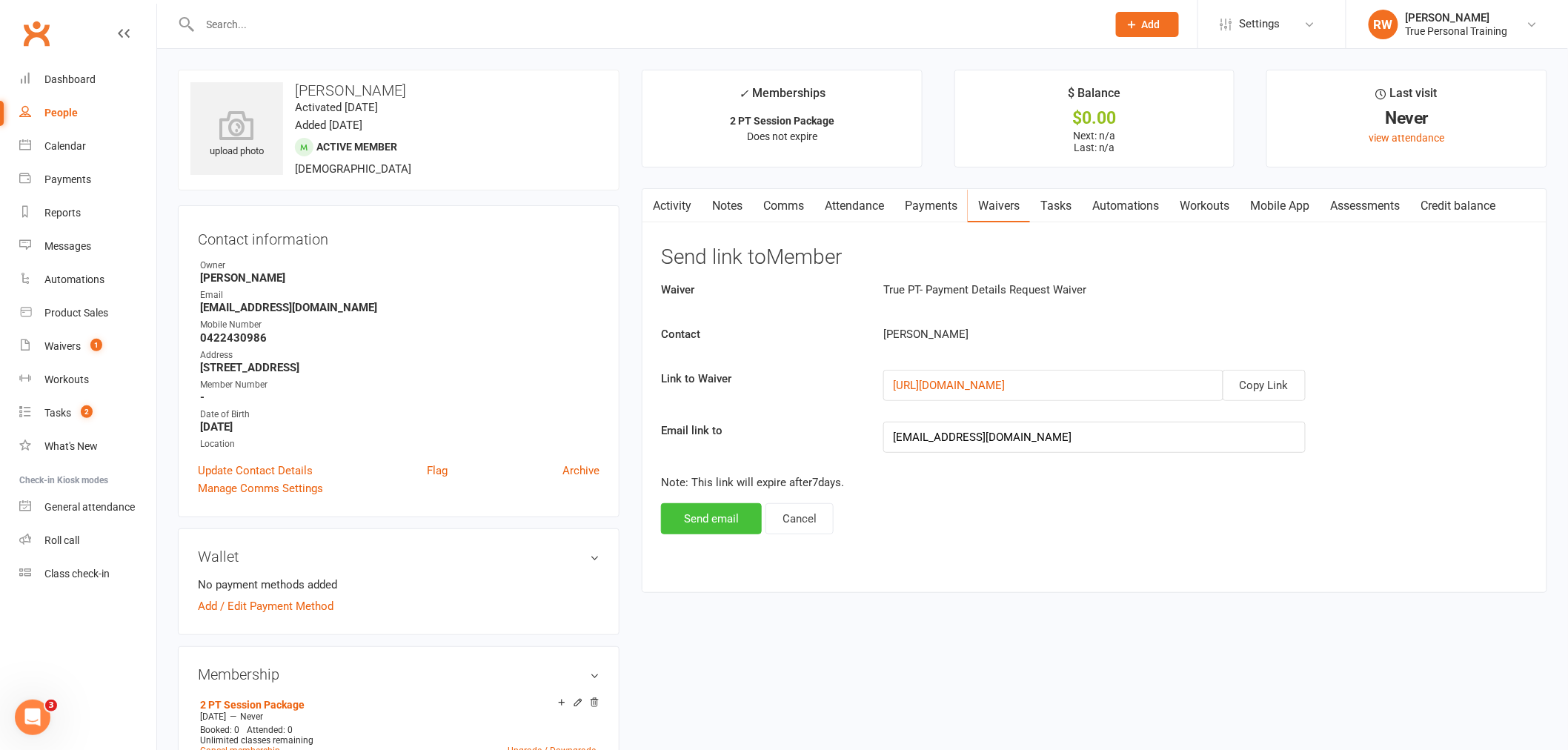
click at [709, 524] on button "Send email" at bounding box center [711, 519] width 101 height 31
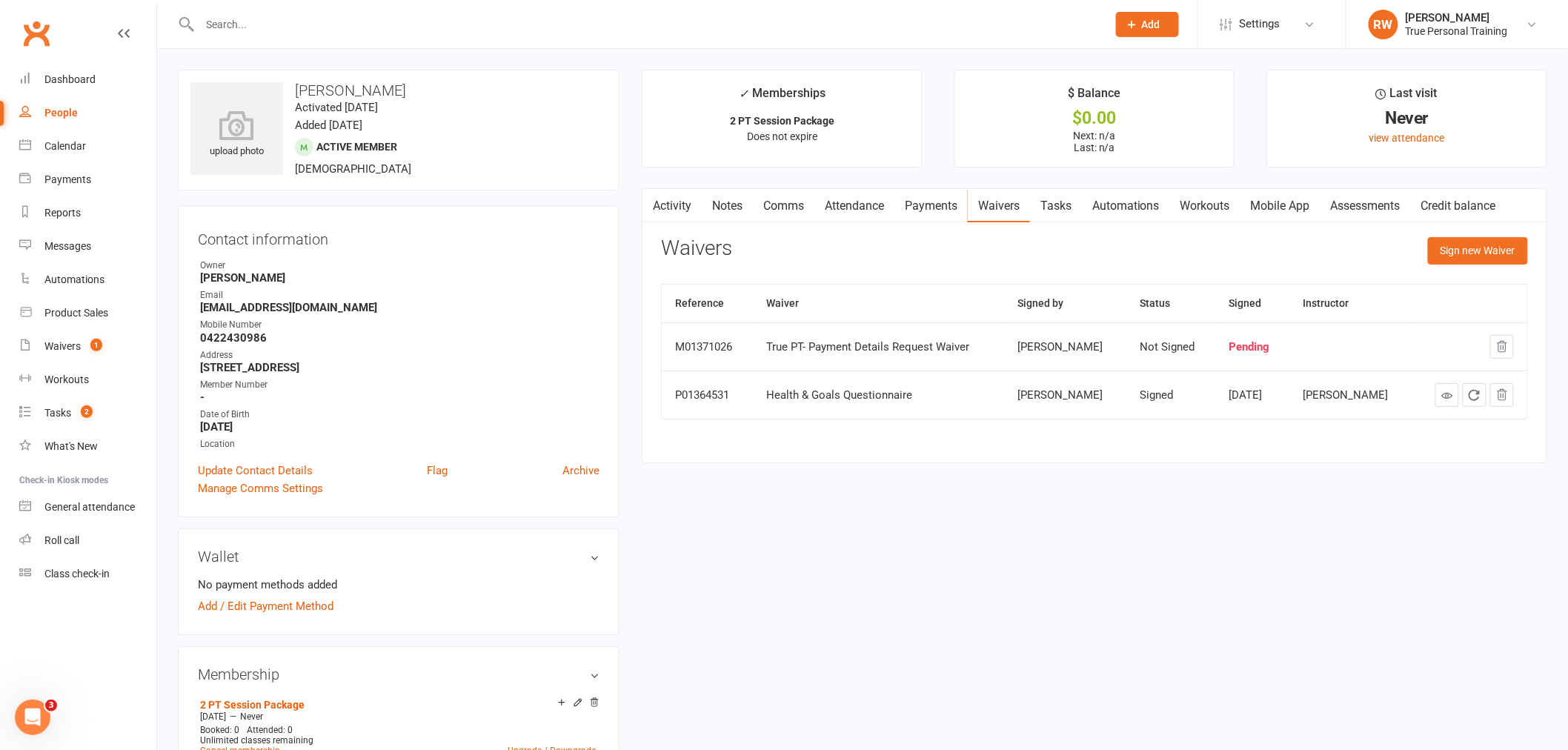
click at [68, 142] on div "Calendar" at bounding box center [65, 145] width 41 height 12
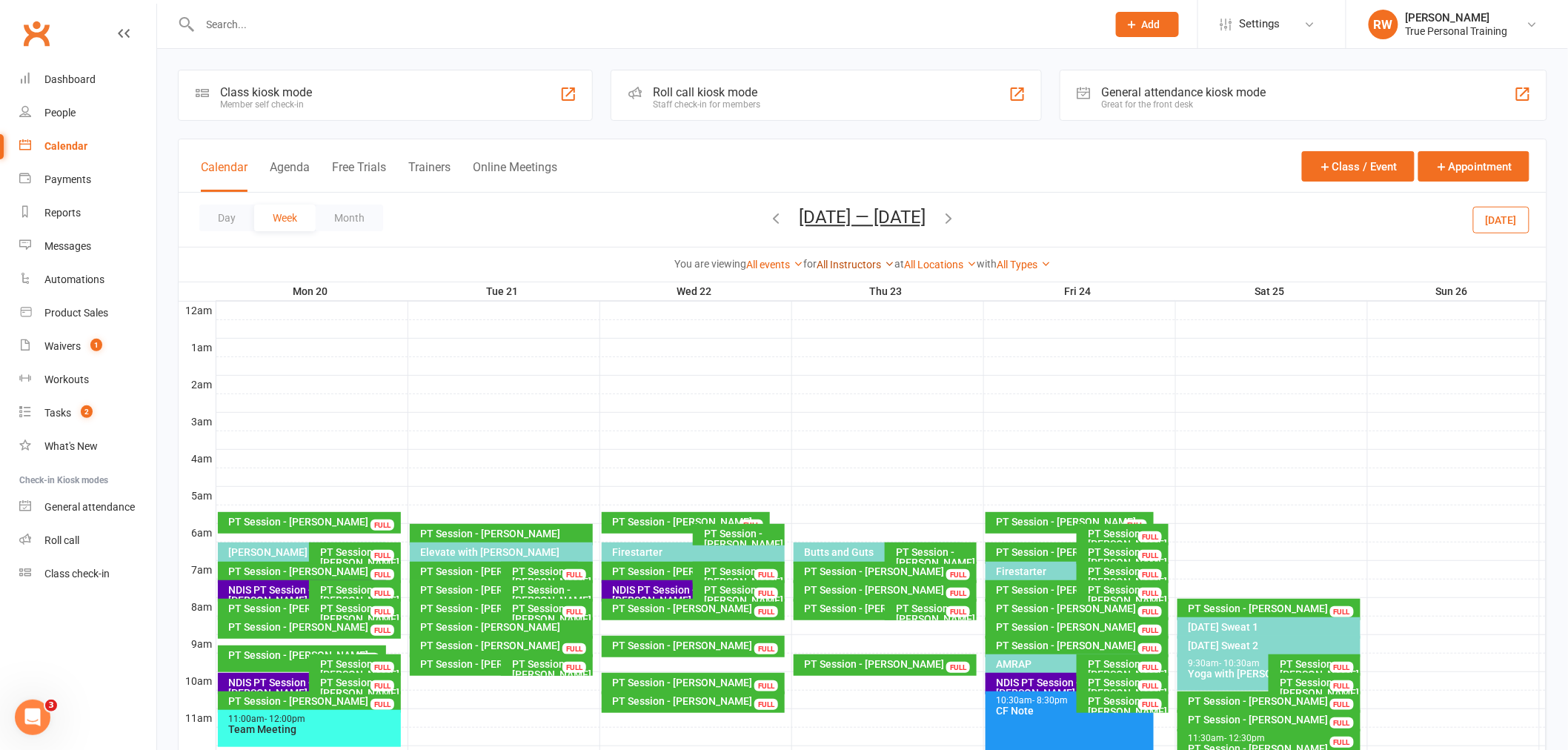
click at [851, 264] on link "All Instructors" at bounding box center [854, 264] width 78 height 12
click at [853, 318] on link "[PERSON_NAME]" at bounding box center [820, 322] width 146 height 29
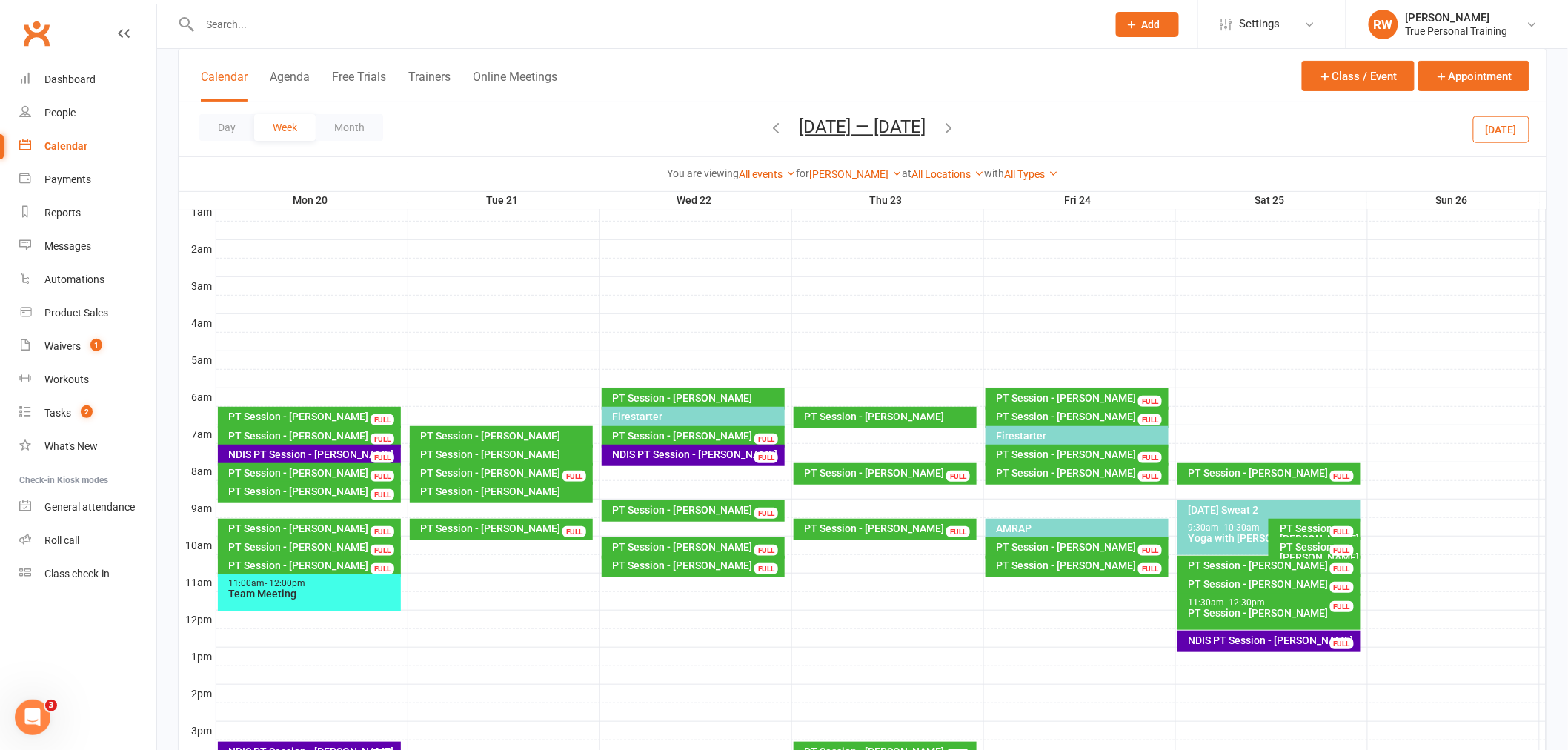
scroll to position [165, 0]
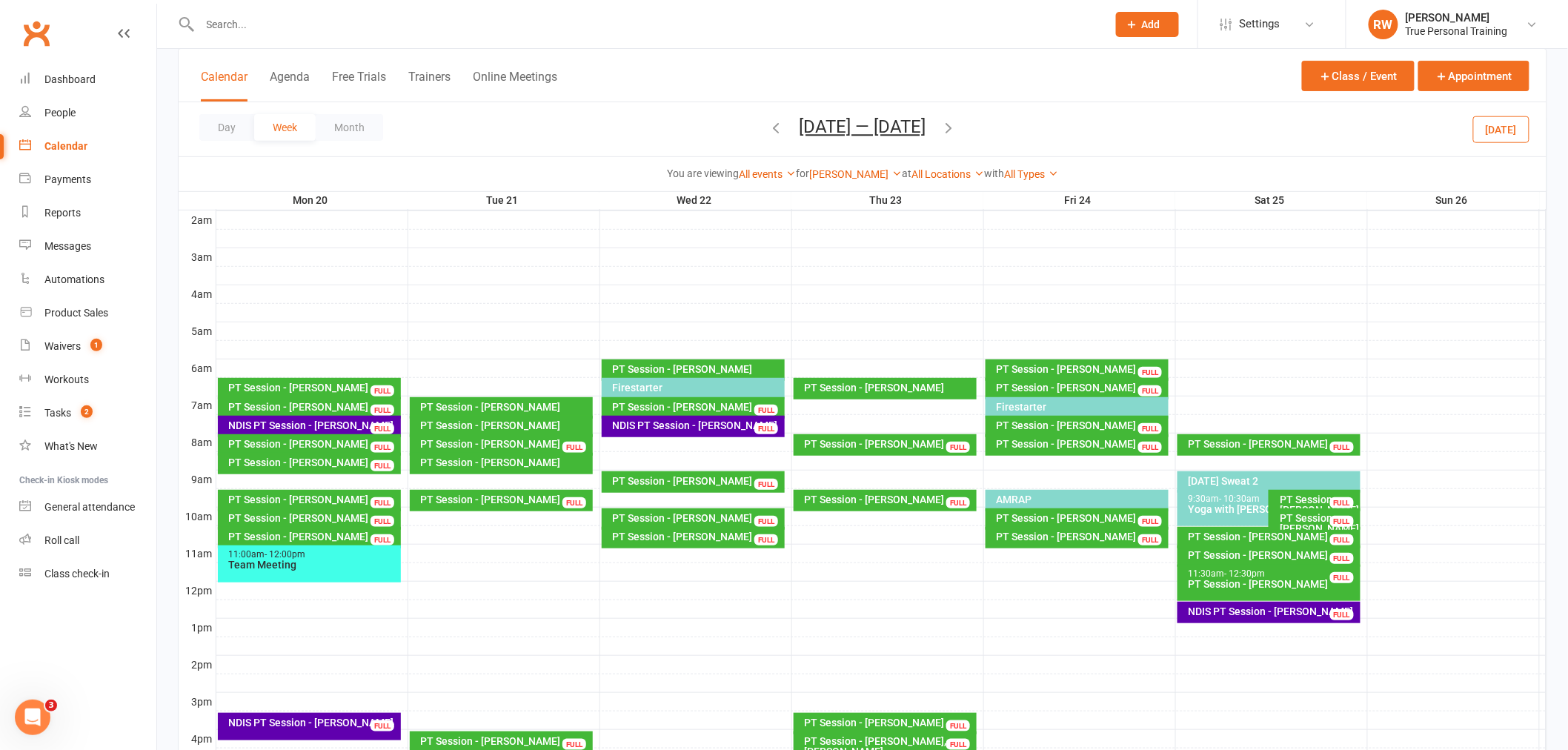
click at [442, 477] on div at bounding box center [881, 478] width 1330 height 17
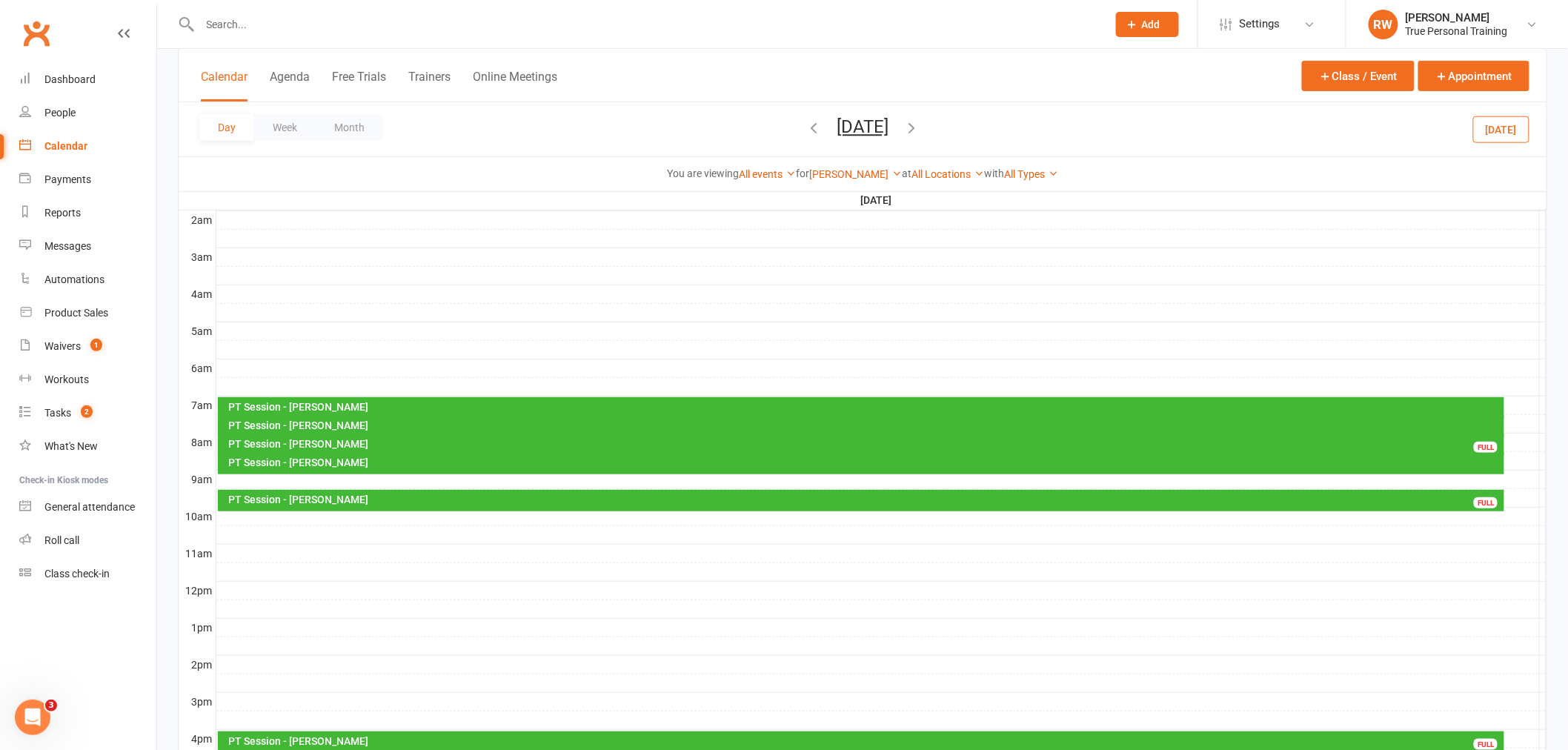
click at [414, 477] on div at bounding box center [881, 478] width 1330 height 17
click at [419, 441] on button "Add Appointment" at bounding box center [423, 443] width 86 height 17
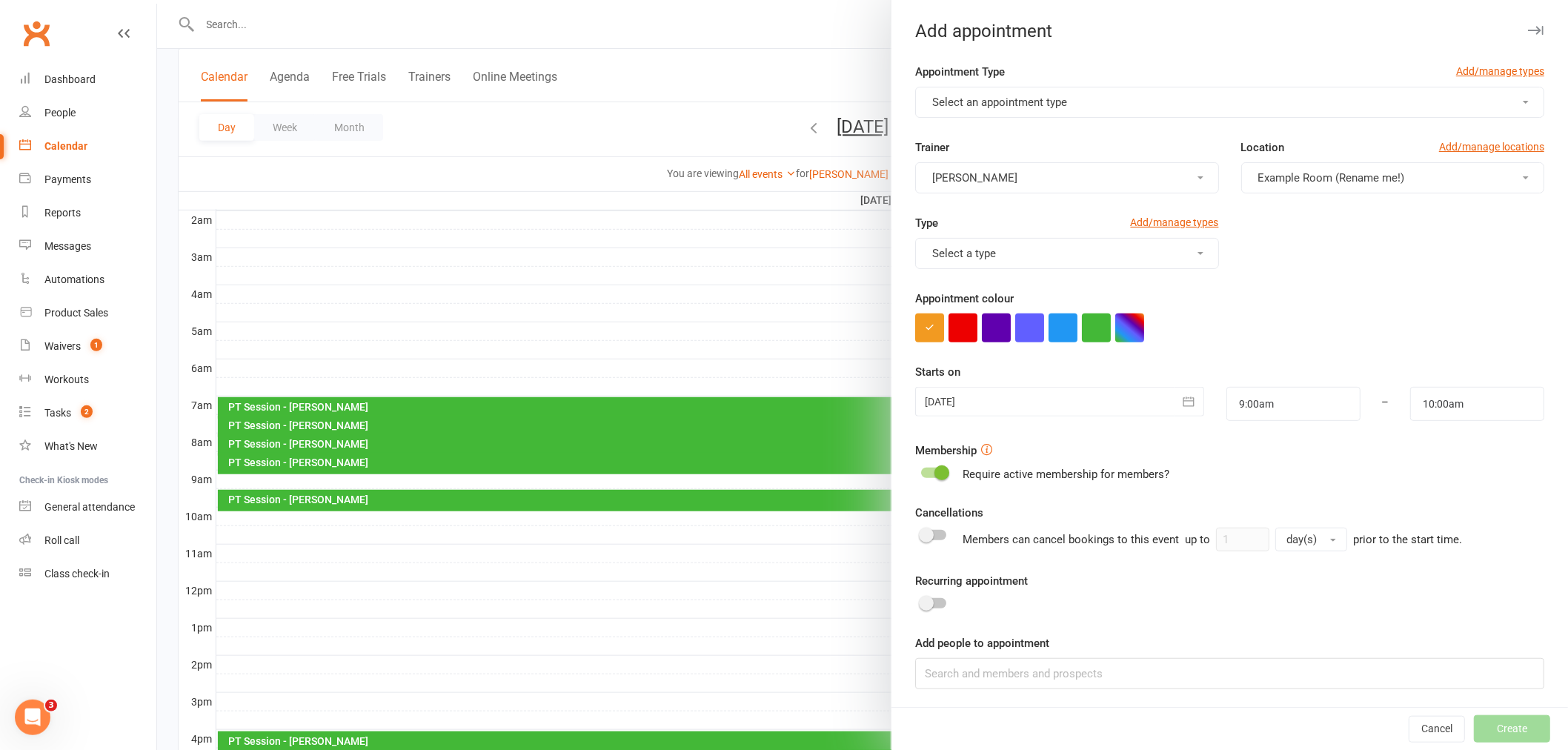
click at [1135, 108] on button "Select an appointment type" at bounding box center [1230, 102] width 629 height 31
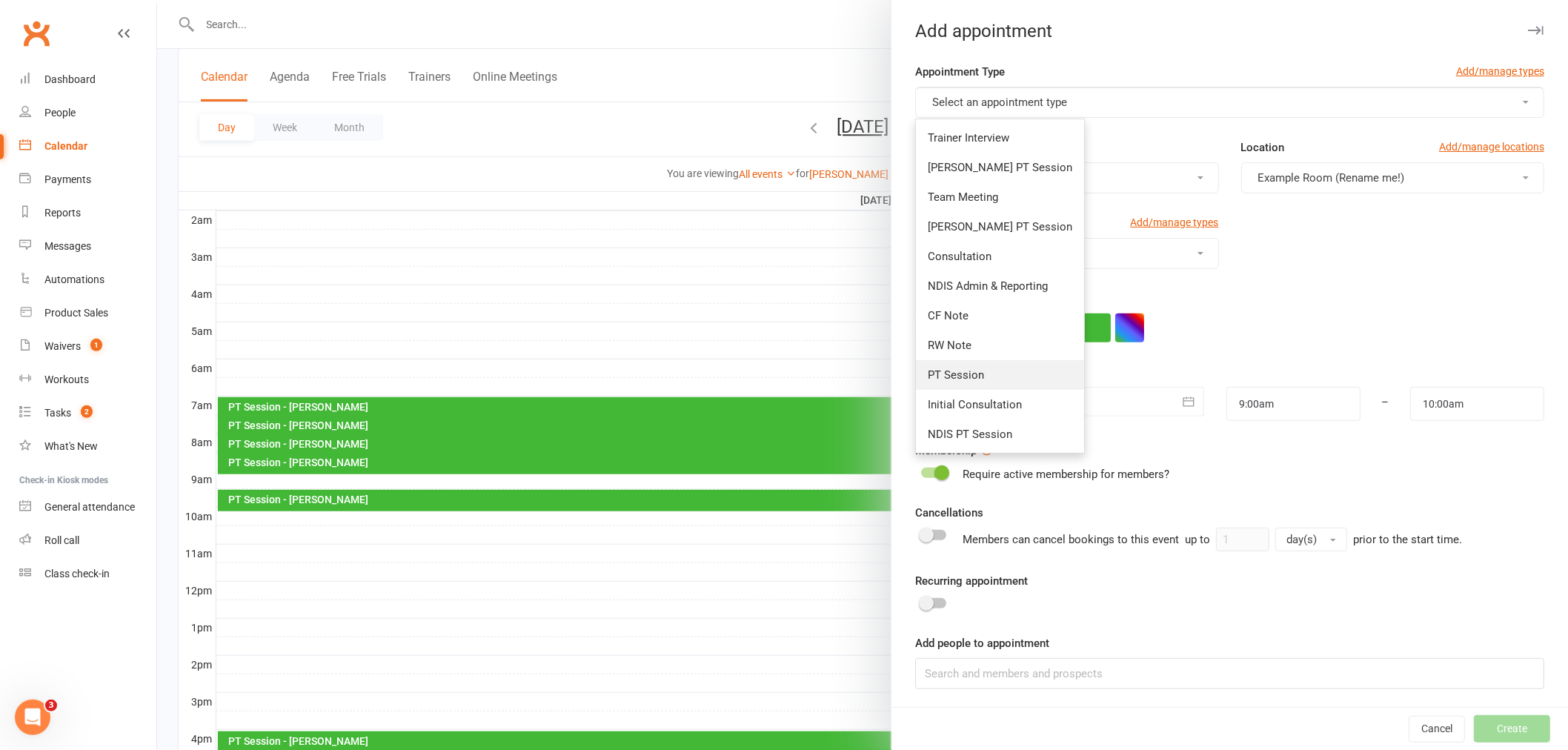
click at [954, 382] on link "PT Session" at bounding box center [1000, 375] width 168 height 29
type input "9:30am"
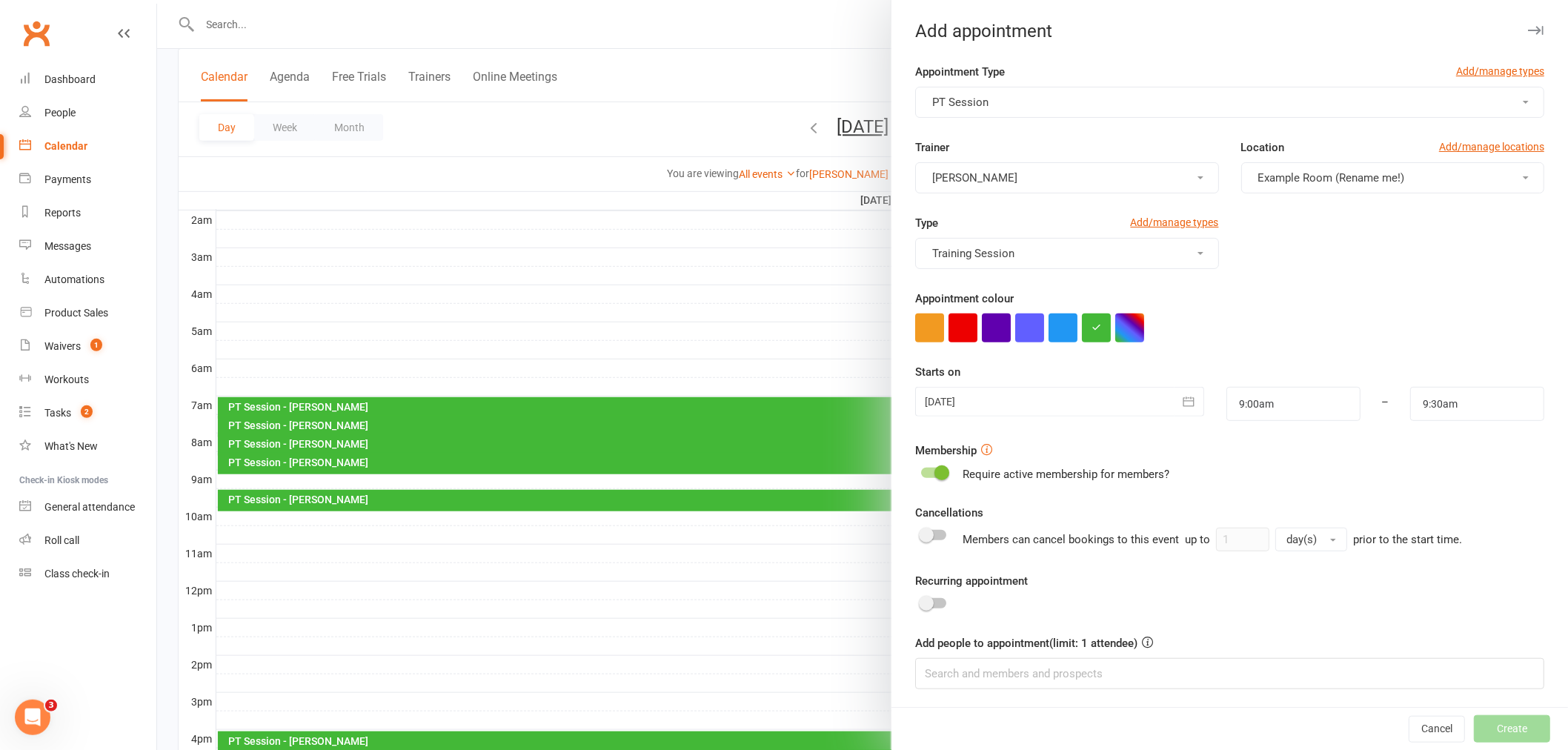
click at [1314, 172] on span "Example Room (Rename me!)" at bounding box center [1331, 177] width 146 height 14
click at [1260, 254] on link "Studio" at bounding box center [1326, 242] width 170 height 29
click at [924, 607] on div "Recurring appointment" at bounding box center [1230, 589] width 629 height 41
click at [925, 597] on span at bounding box center [926, 600] width 15 height 15
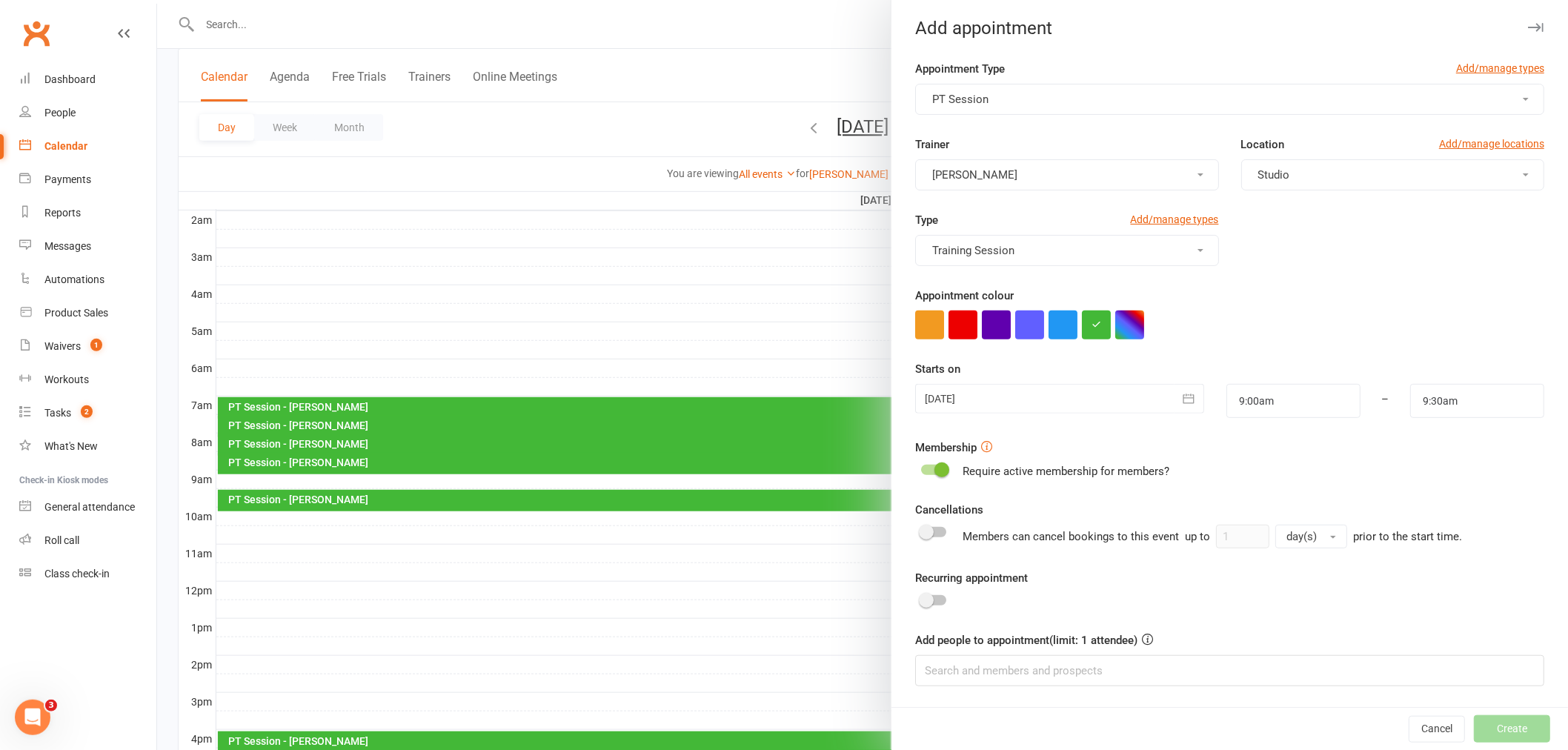
click at [921, 598] on input "checkbox" at bounding box center [921, 598] width 0 height 0
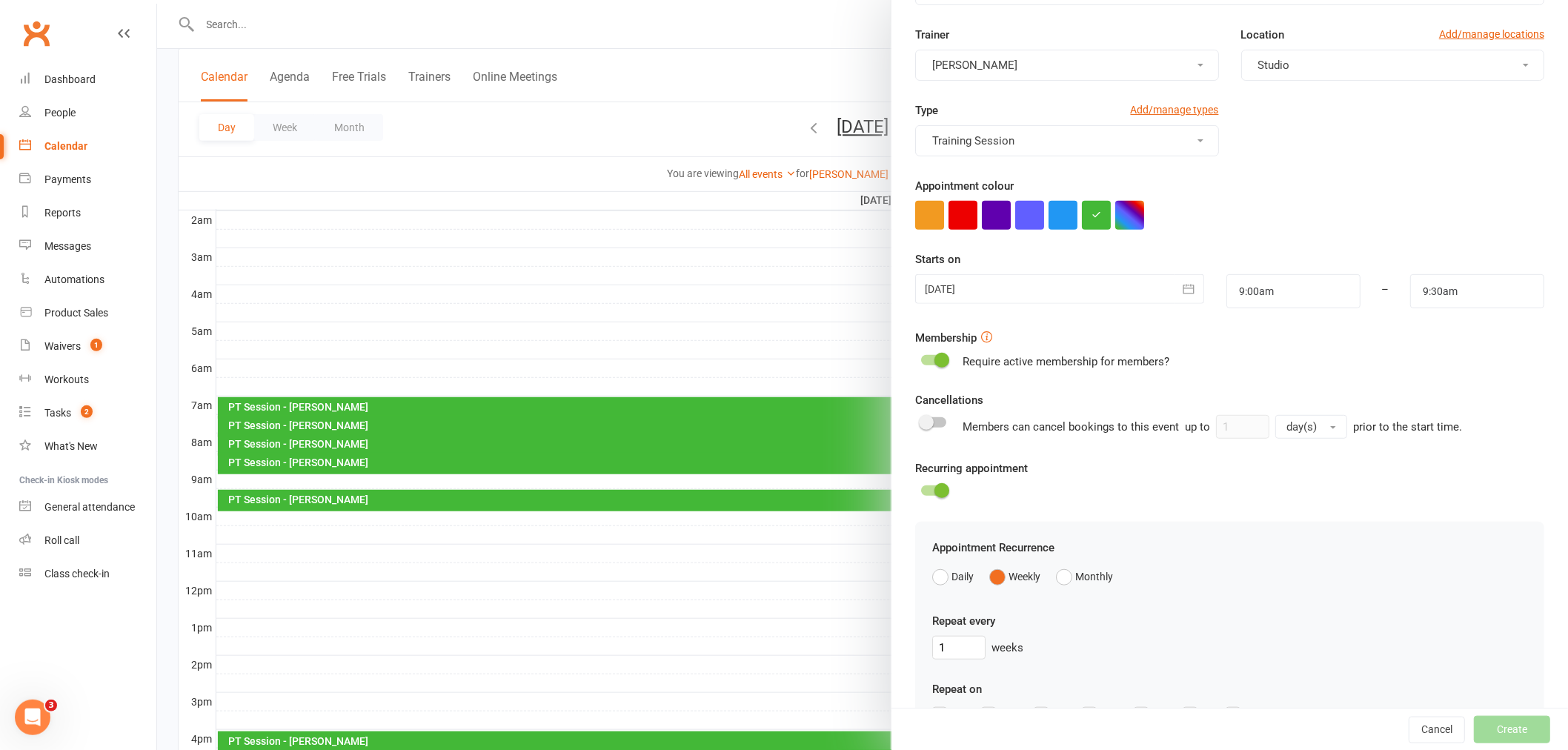
scroll to position [333, 0]
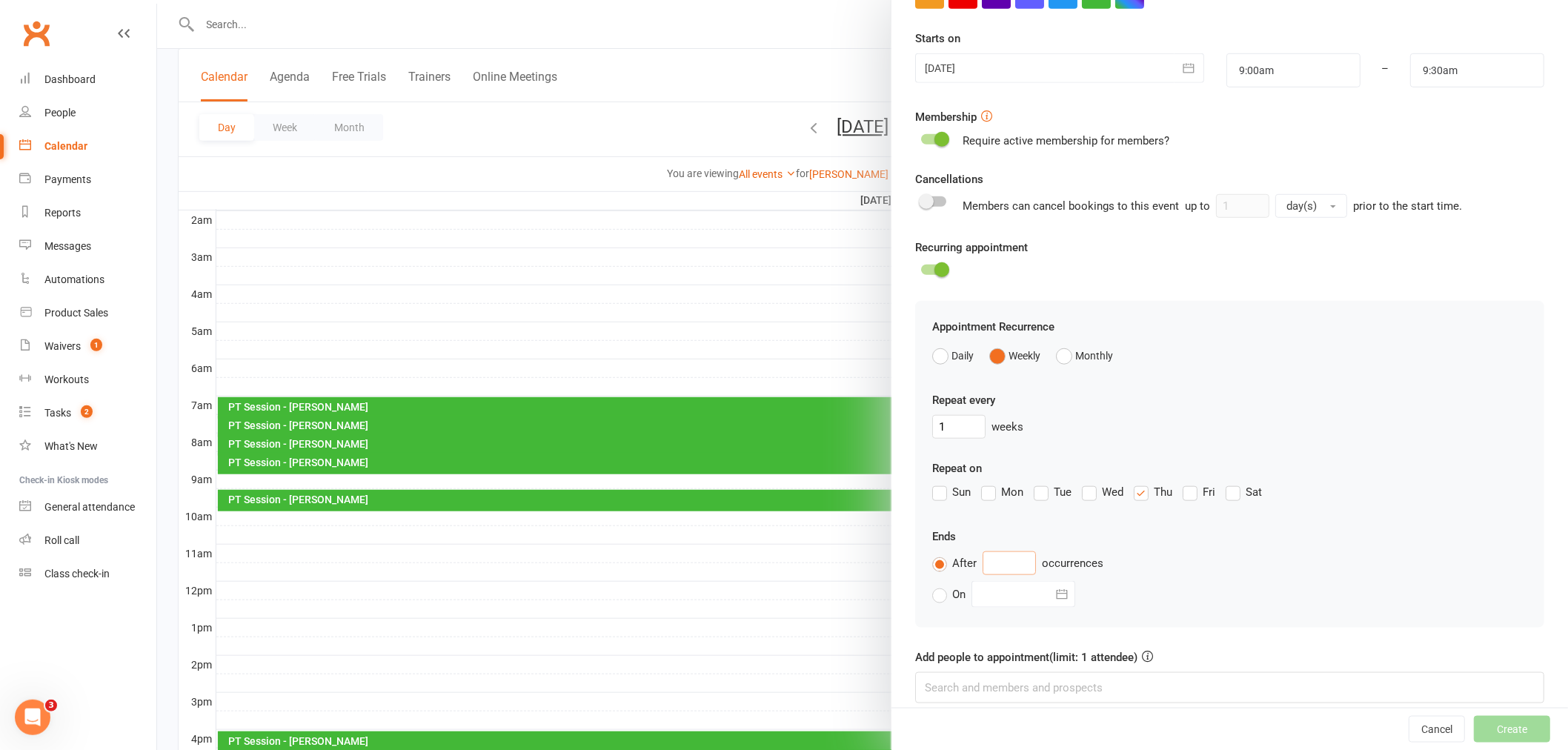
click at [1023, 559] on input "text" at bounding box center [1009, 562] width 53 height 24
drag, startPoint x: 1208, startPoint y: 551, endPoint x: 1153, endPoint y: 538, distance: 56.5
click at [1208, 551] on div "After occurrences" at bounding box center [1230, 562] width 595 height 24
click at [1026, 488] on div "Sun Mon Tue Wed Thu Fri Sat" at bounding box center [1230, 495] width 595 height 24
click at [1034, 497] on label "Tue" at bounding box center [1052, 491] width 38 height 17
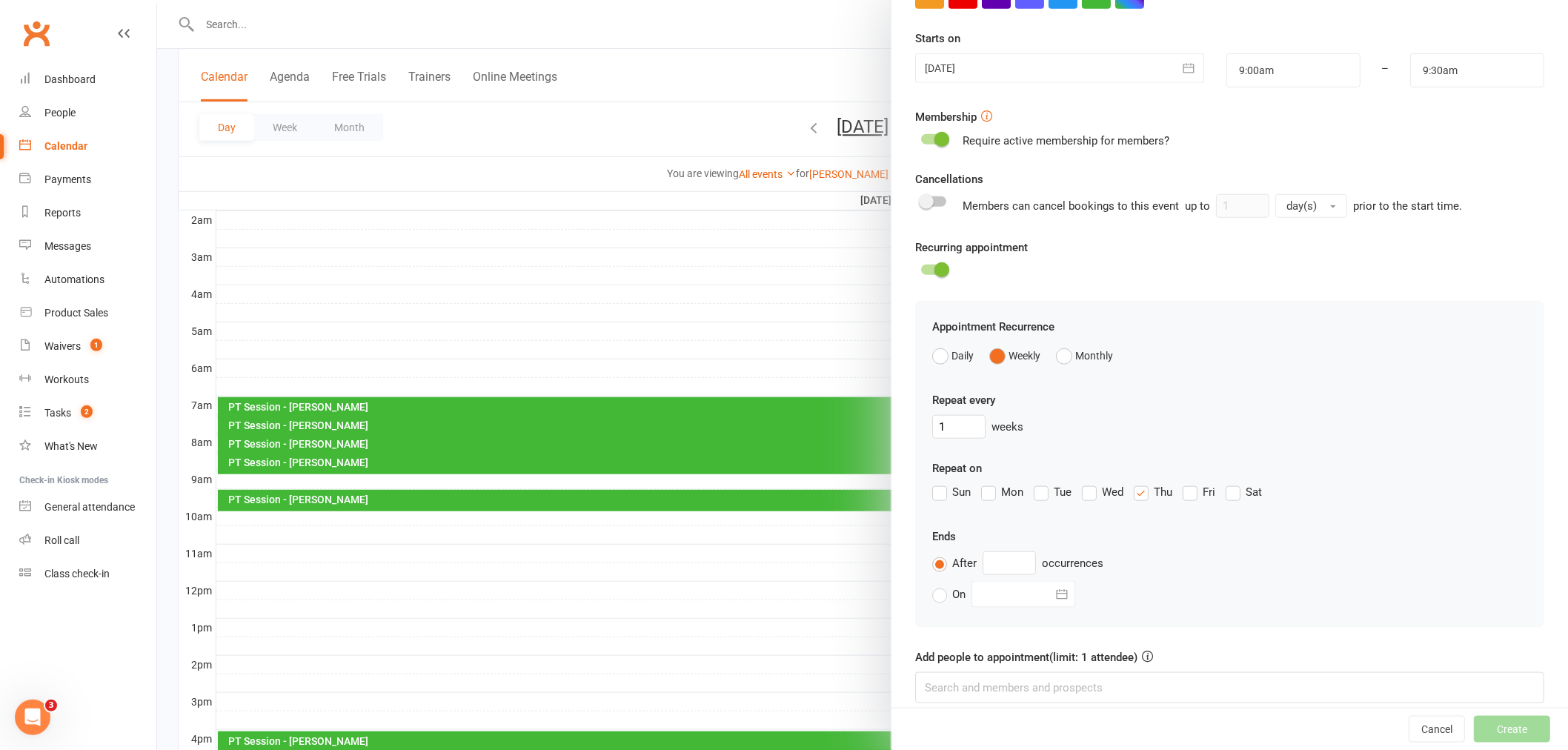
click at [1034, 483] on input "Tue" at bounding box center [1038, 483] width 10 height 0
click at [1137, 495] on label "Thu" at bounding box center [1153, 491] width 38 height 17
click at [1137, 483] on input "Thu" at bounding box center [1138, 483] width 10 height 0
click at [1011, 558] on input "text" at bounding box center [1009, 562] width 53 height 24
type input "20"
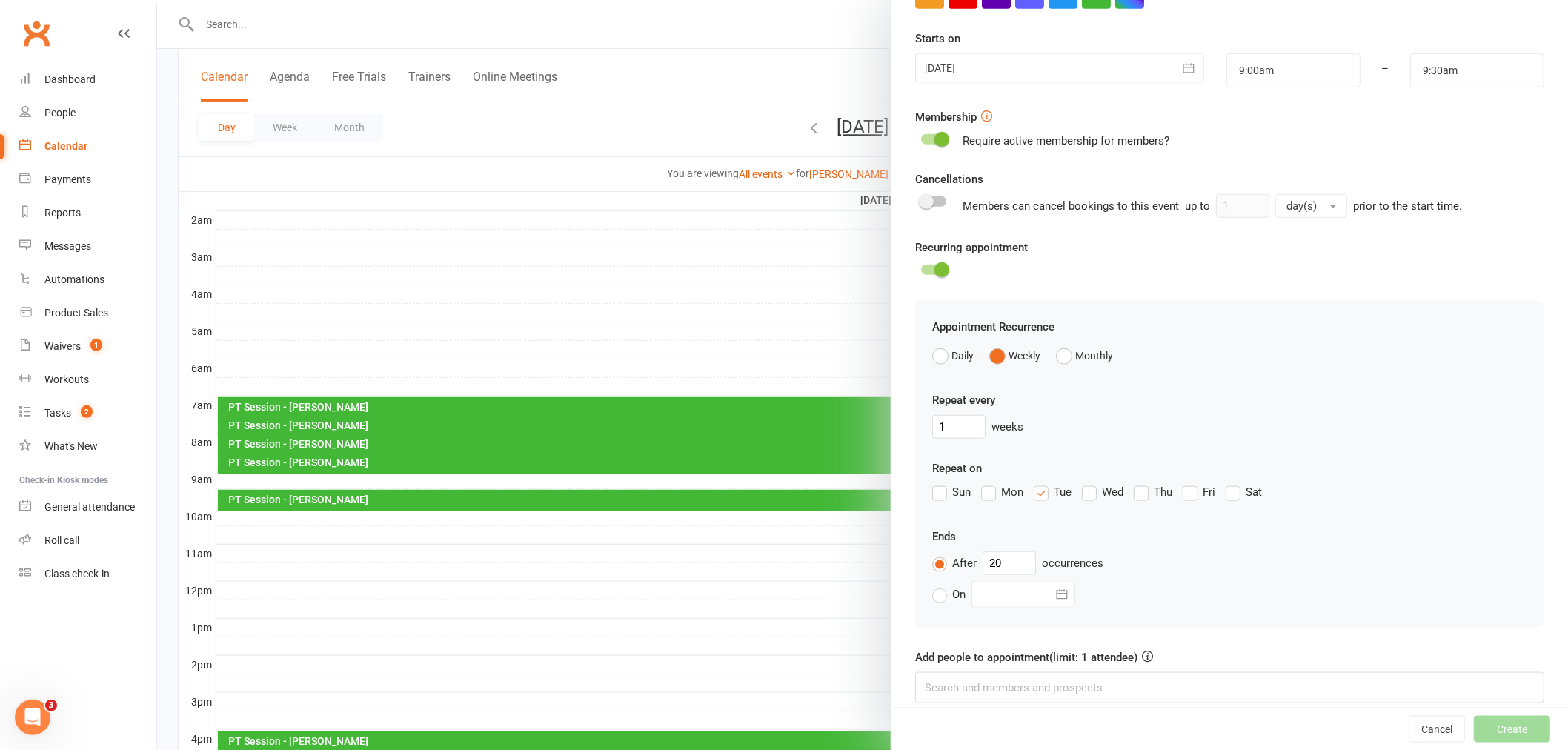
click at [1260, 527] on div "Appointment Recurrence Daily Weekly Monthly Repeat every 1 weeks Repeat on Sun …" at bounding box center [1230, 464] width 629 height 326
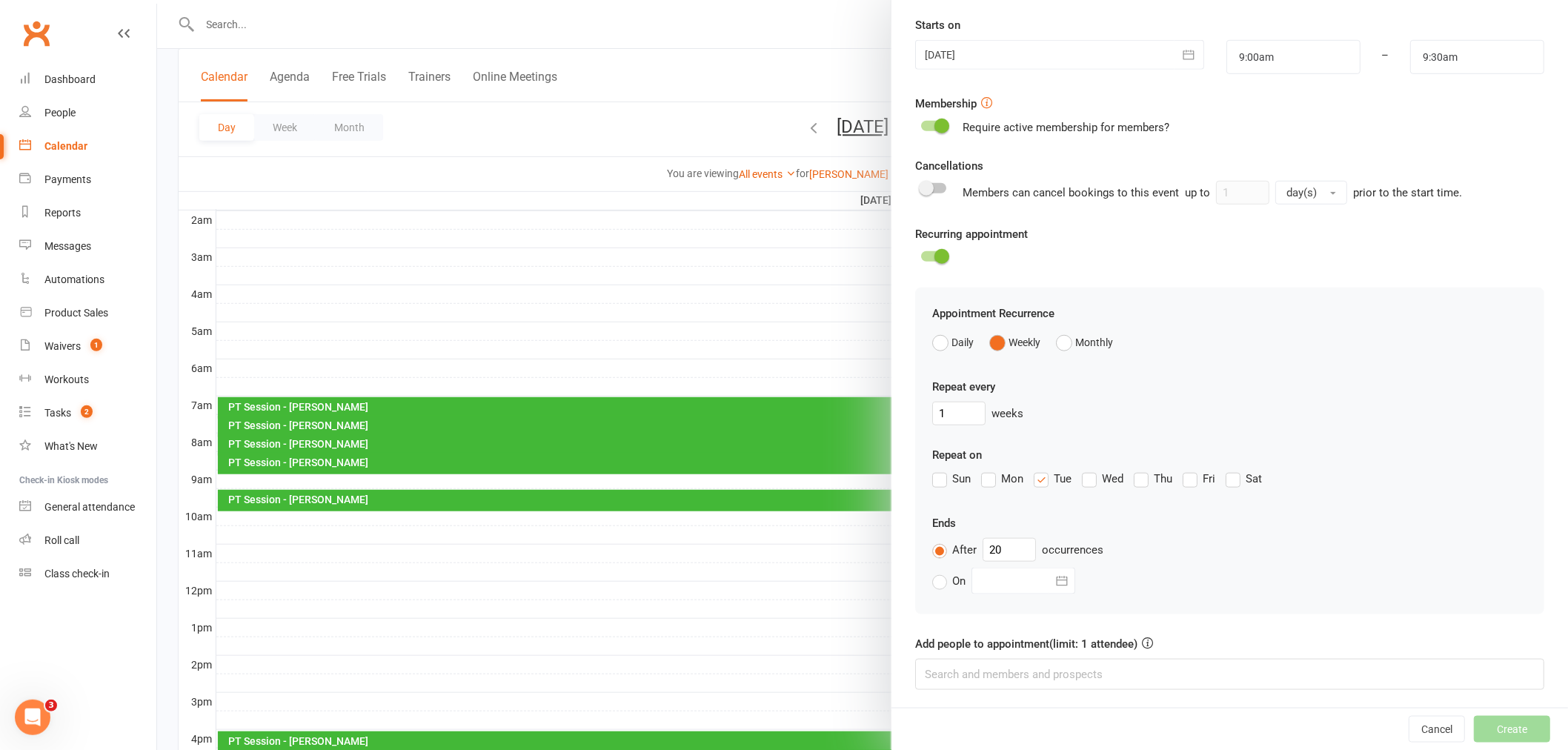
scroll to position [350, 0]
click at [1088, 662] on input at bounding box center [1230, 671] width 629 height 31
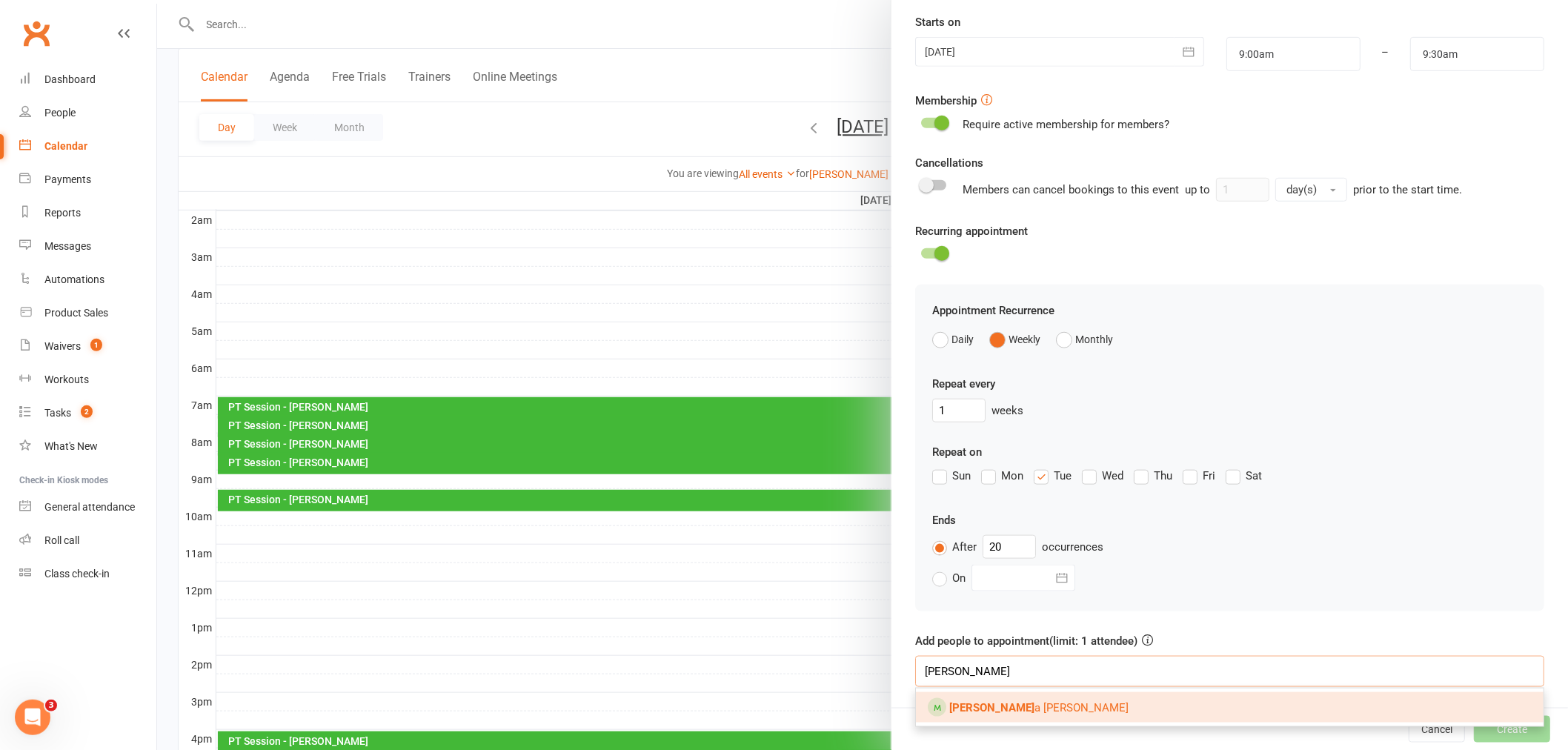
type input "[PERSON_NAME]"
click at [1003, 705] on span "[PERSON_NAME]" at bounding box center [1038, 707] width 179 height 14
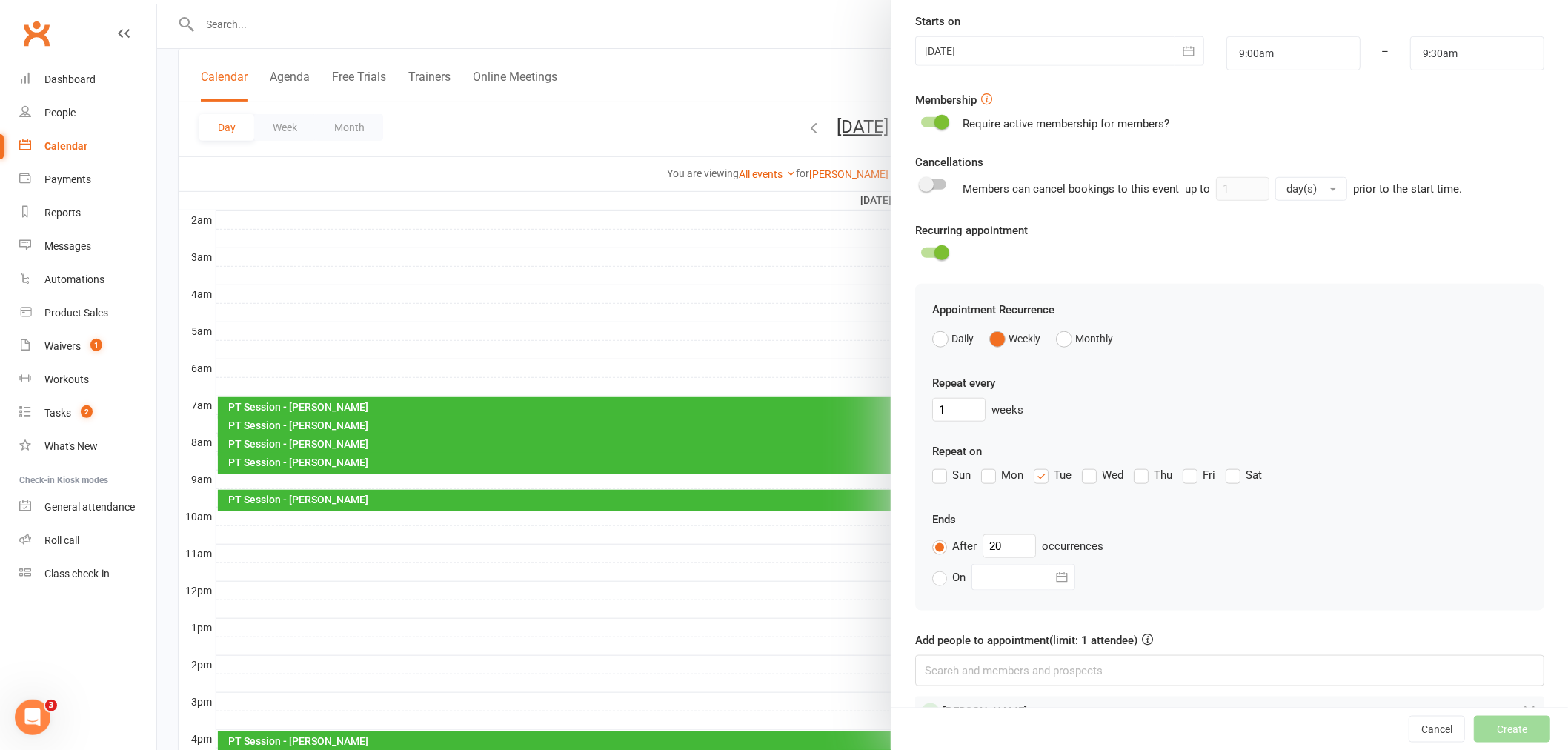
click at [1247, 602] on div "Appointment Recurrence Daily Weekly Monthly Repeat every 1 weeks Repeat on Sun …" at bounding box center [1230, 446] width 629 height 326
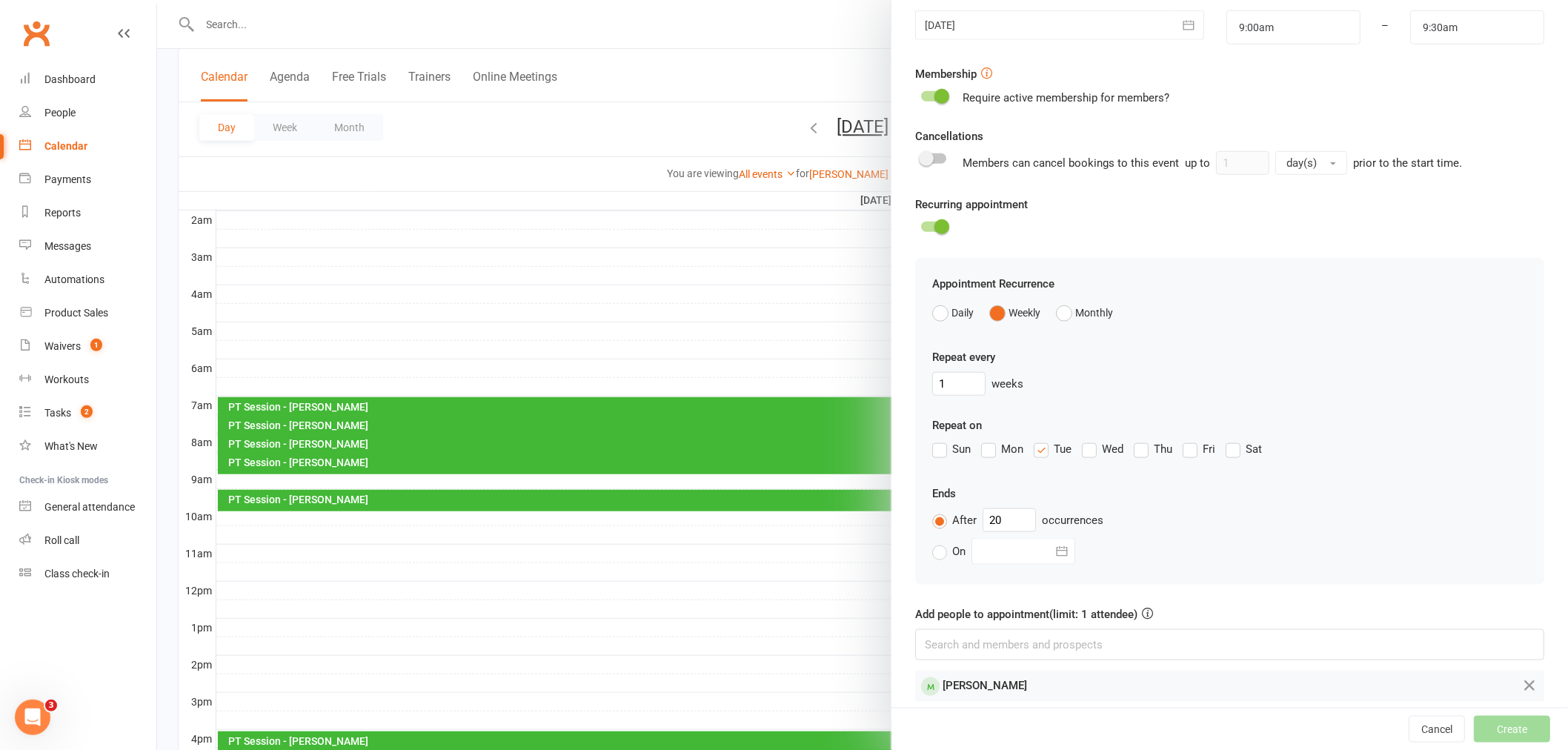
scroll to position [391, 0]
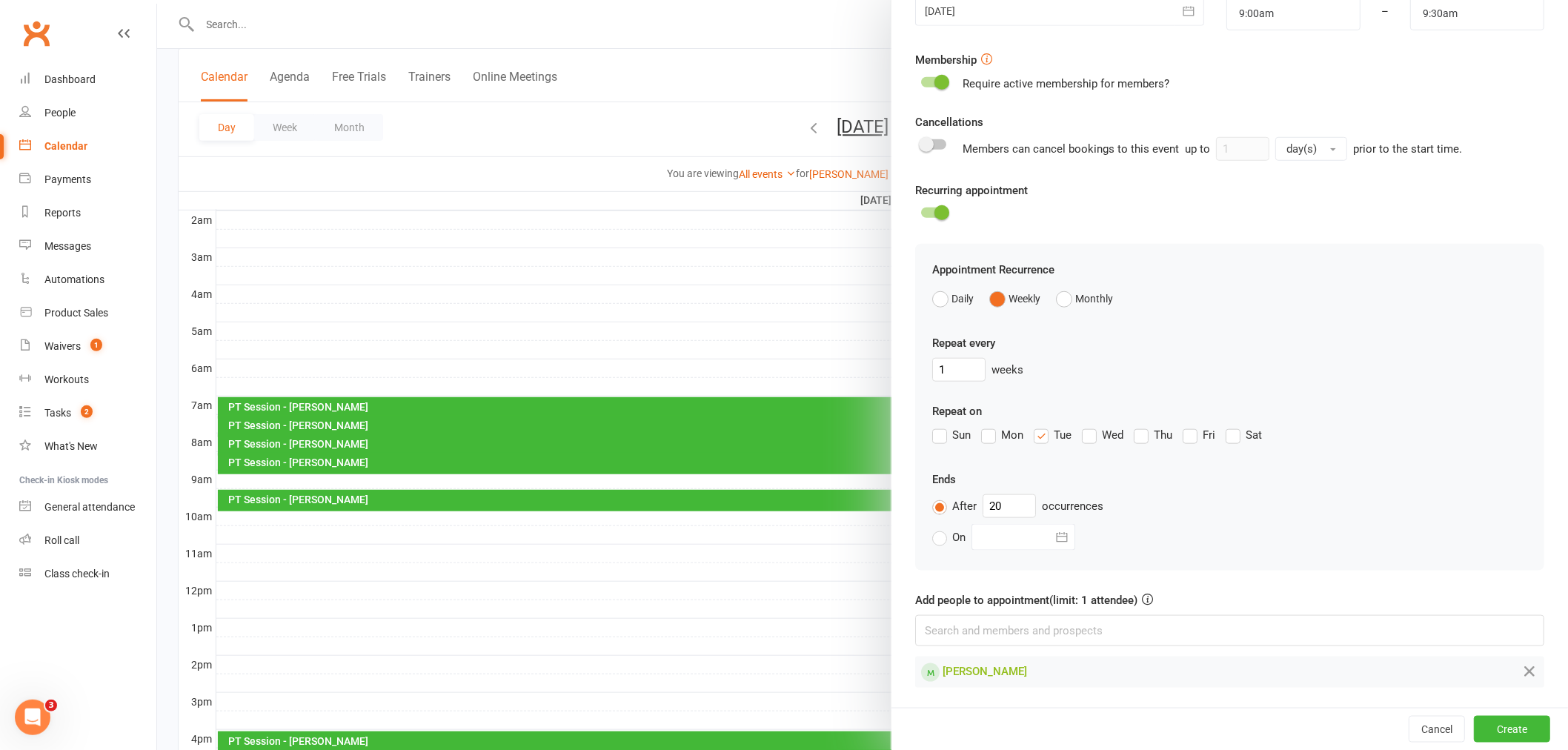
click at [1418, 526] on div "On [DATE] Sun Mon Tue Wed Thu Fri Sat 40 28 29 30 01 02 03 04 41 05 06 07 08 09…" at bounding box center [1230, 537] width 595 height 27
click at [1272, 597] on div "Add people to appointment (limit: 1 attendee) [PERSON_NAME]" at bounding box center [1230, 638] width 629 height 96
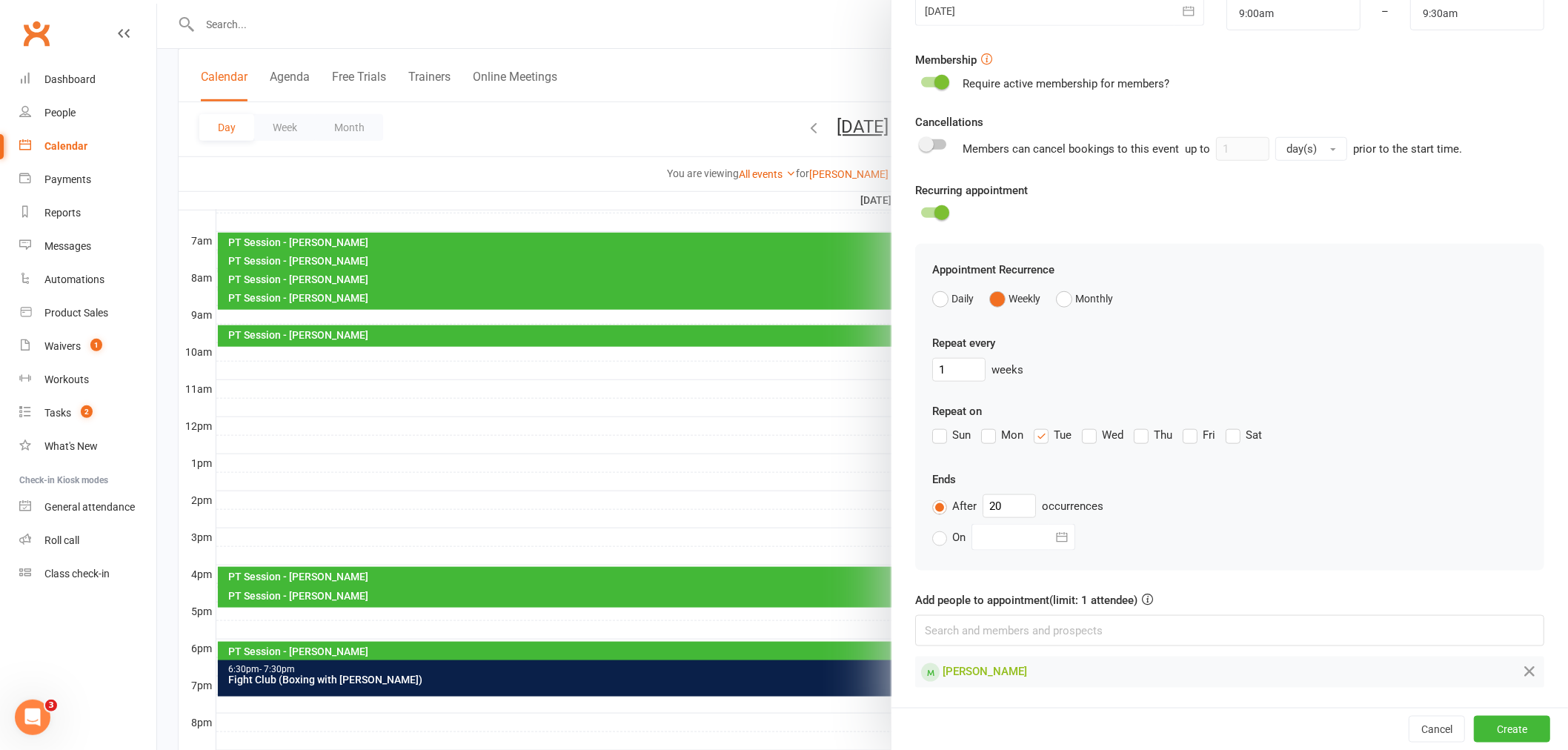
scroll to position [247, 0]
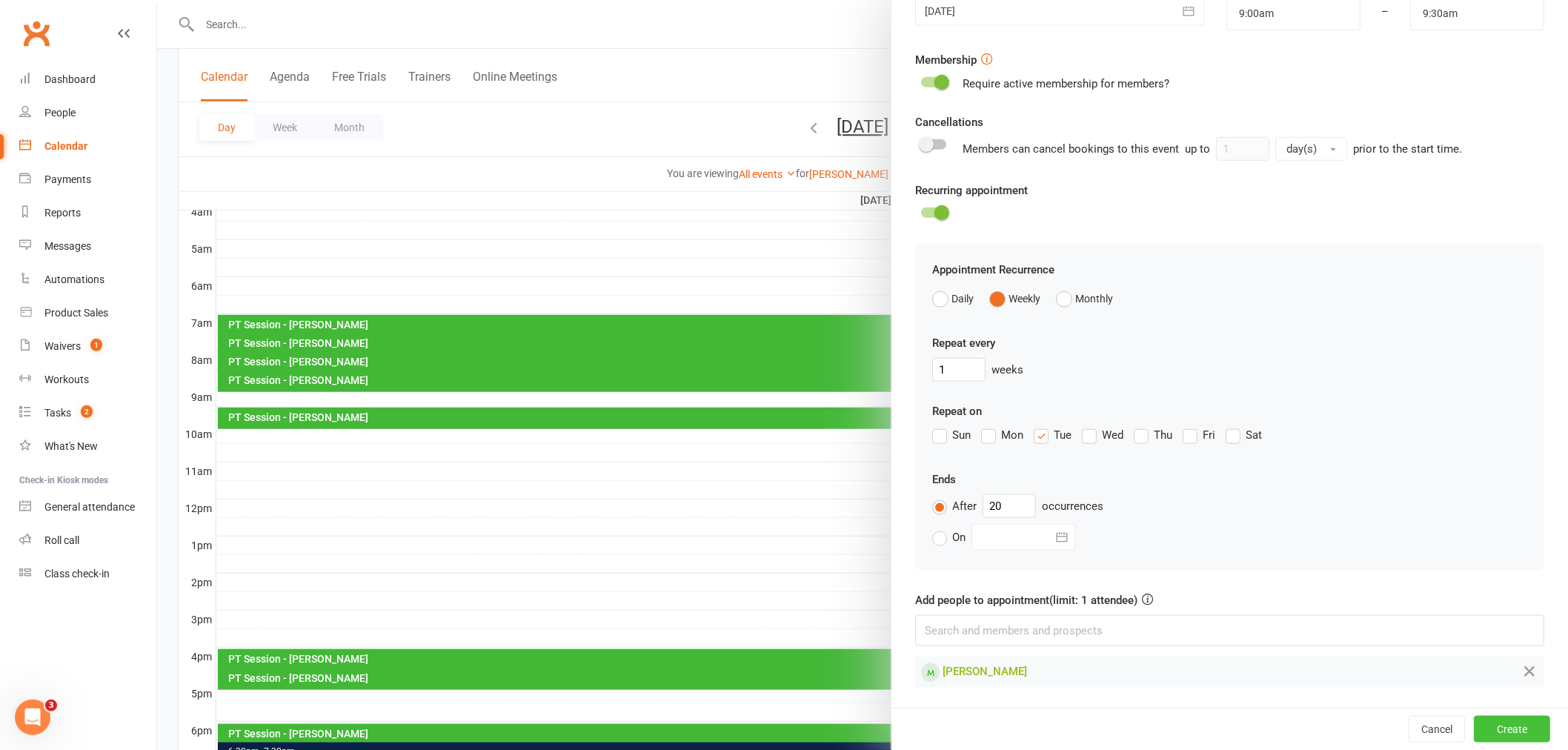
click at [1474, 719] on button "Create" at bounding box center [1511, 728] width 76 height 27
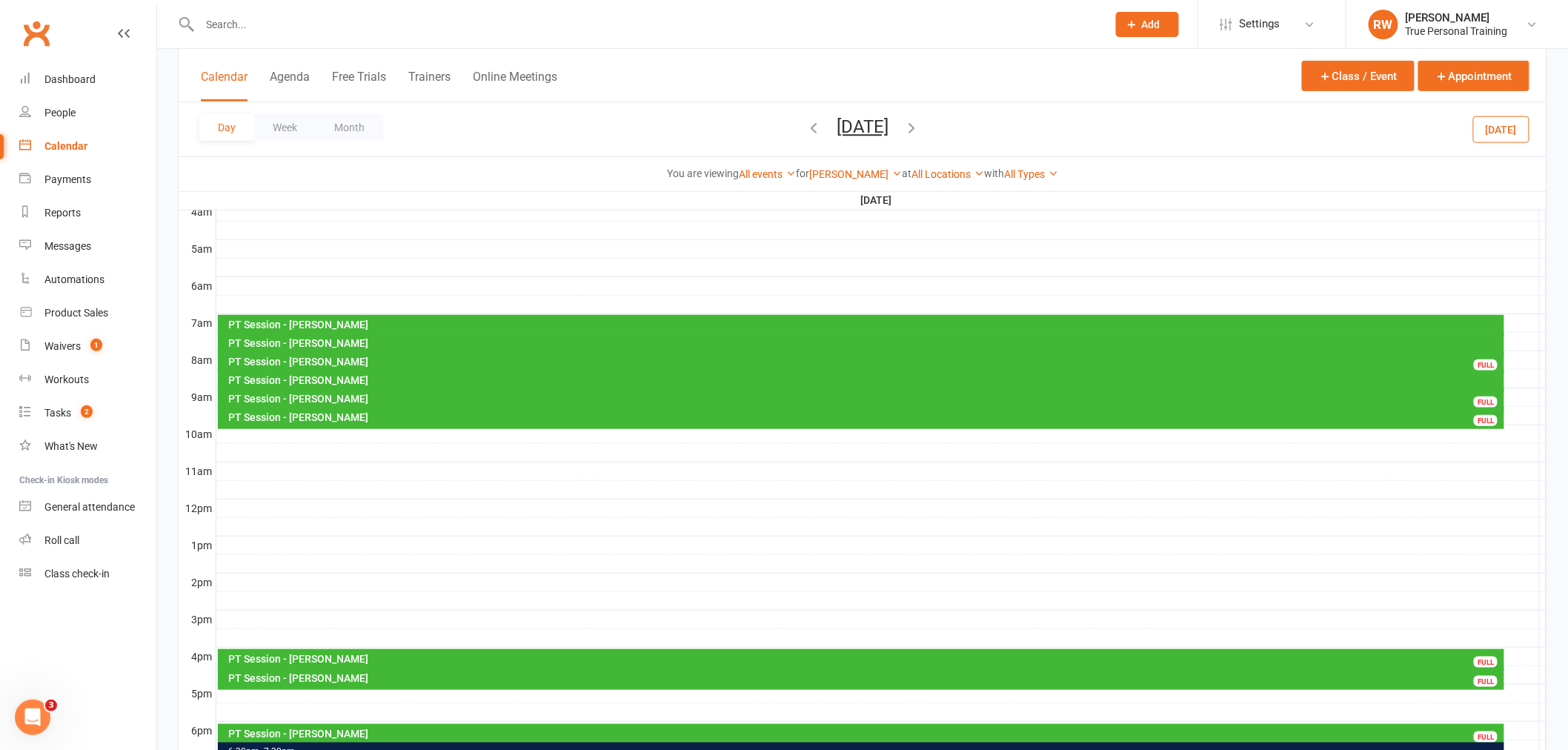
click at [850, 128] on button "[DATE]" at bounding box center [862, 126] width 52 height 21
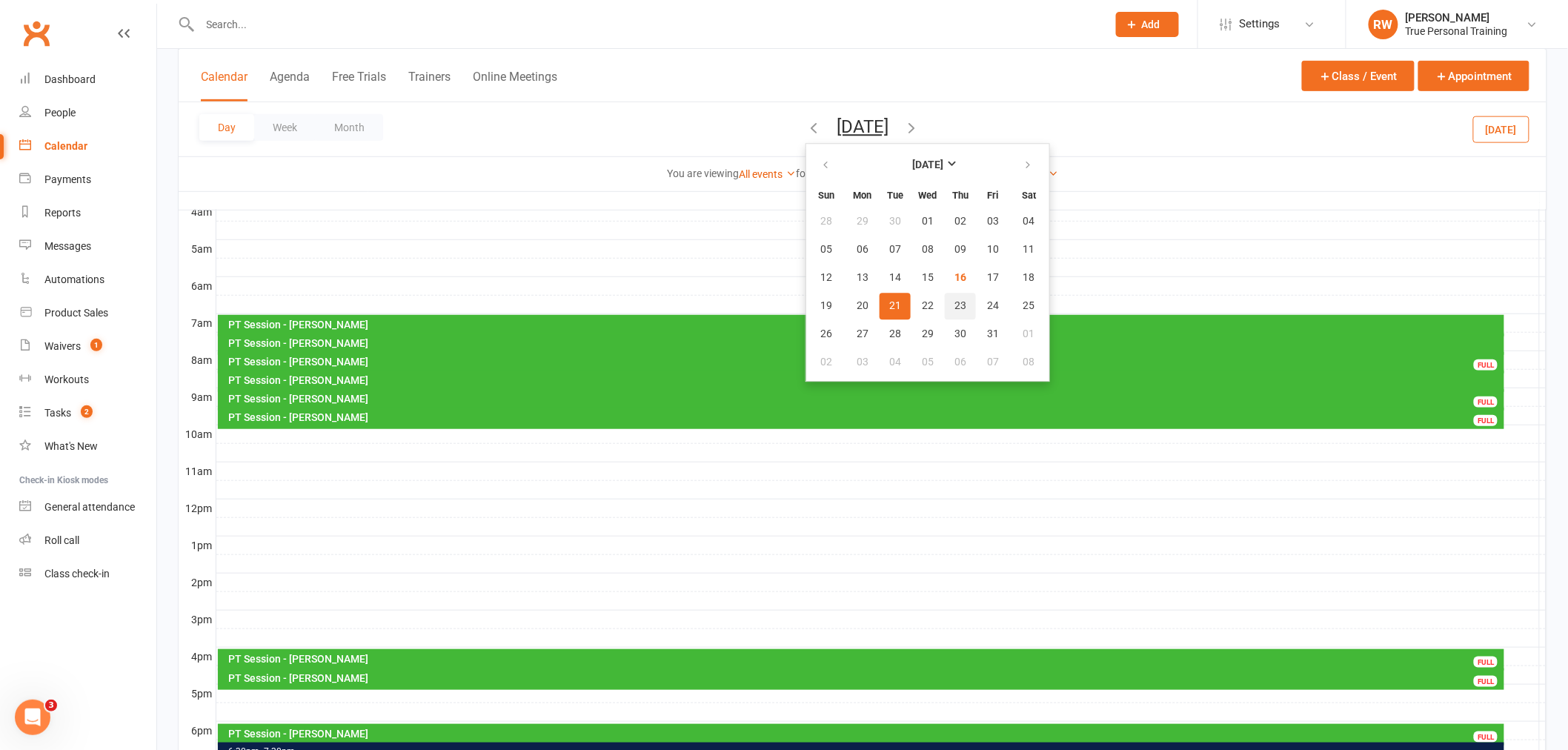
click at [954, 304] on span "23" at bounding box center [960, 305] width 12 height 12
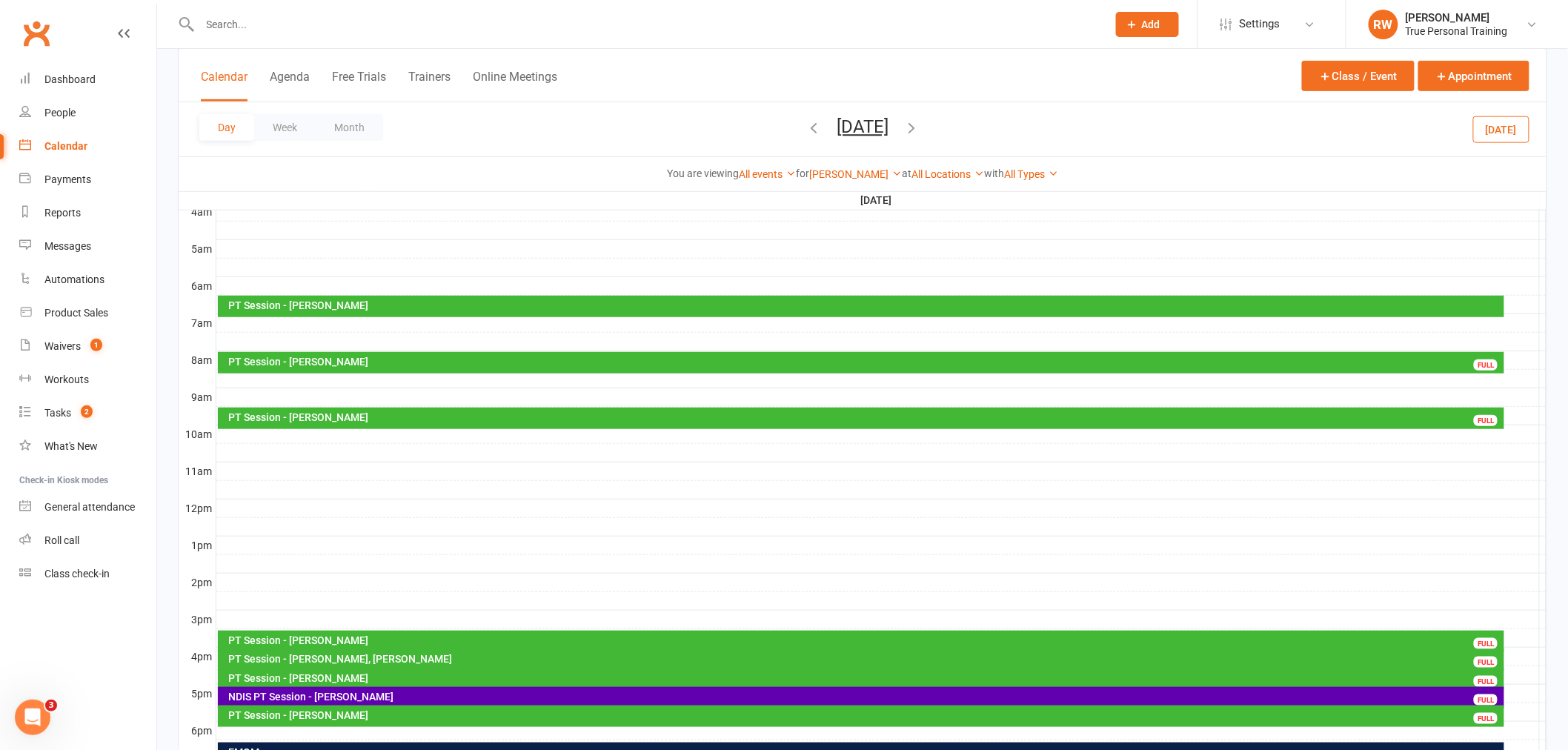
click at [257, 378] on div at bounding box center [881, 378] width 1330 height 17
click at [264, 336] on button "Add Appointment" at bounding box center [265, 344] width 86 height 17
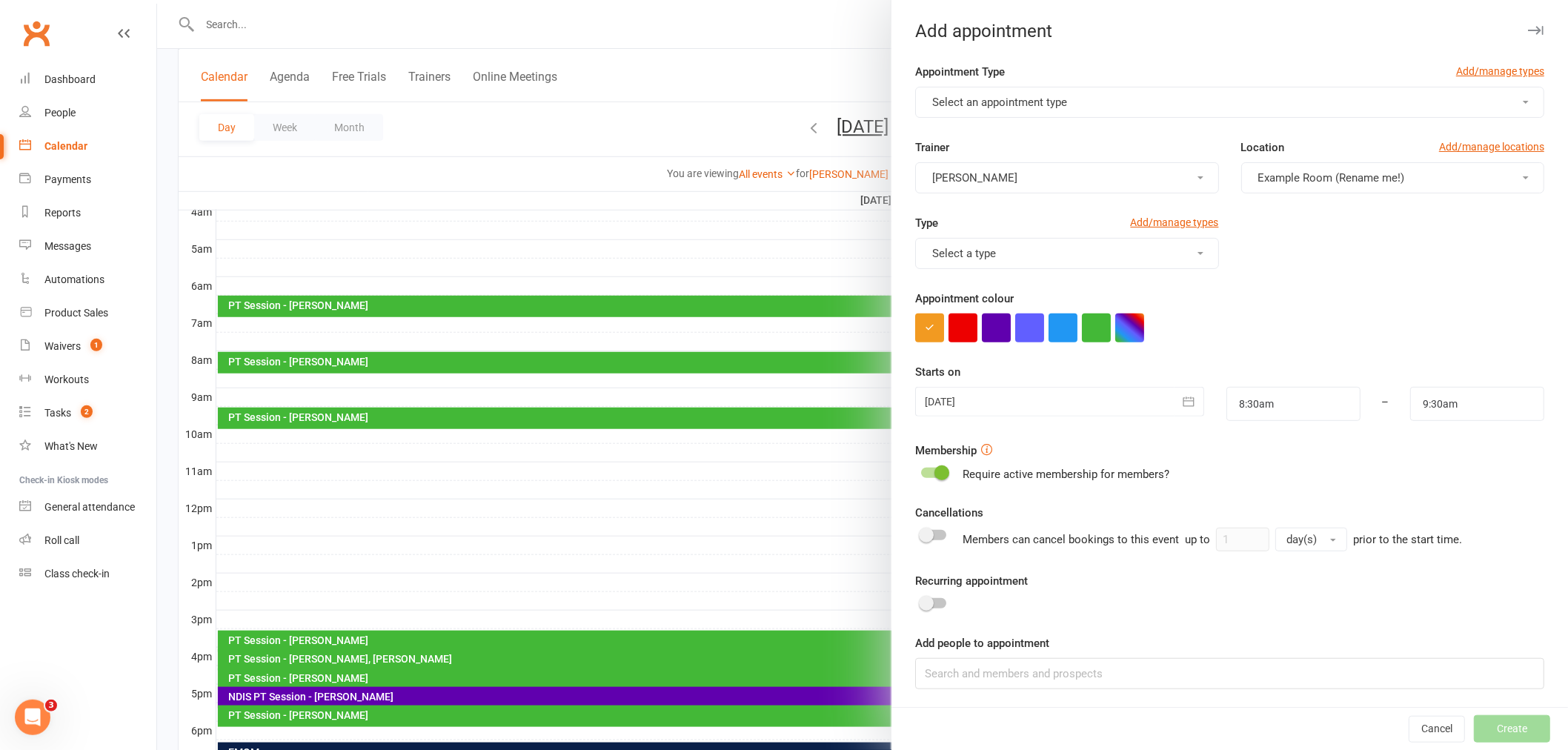
click at [923, 605] on span at bounding box center [926, 603] width 15 height 15
click at [921, 601] on input "checkbox" at bounding box center [921, 601] width 0 height 0
click at [960, 668] on div "Appointment Recurrence Daily Weekly Monthly" at bounding box center [1230, 677] width 595 height 52
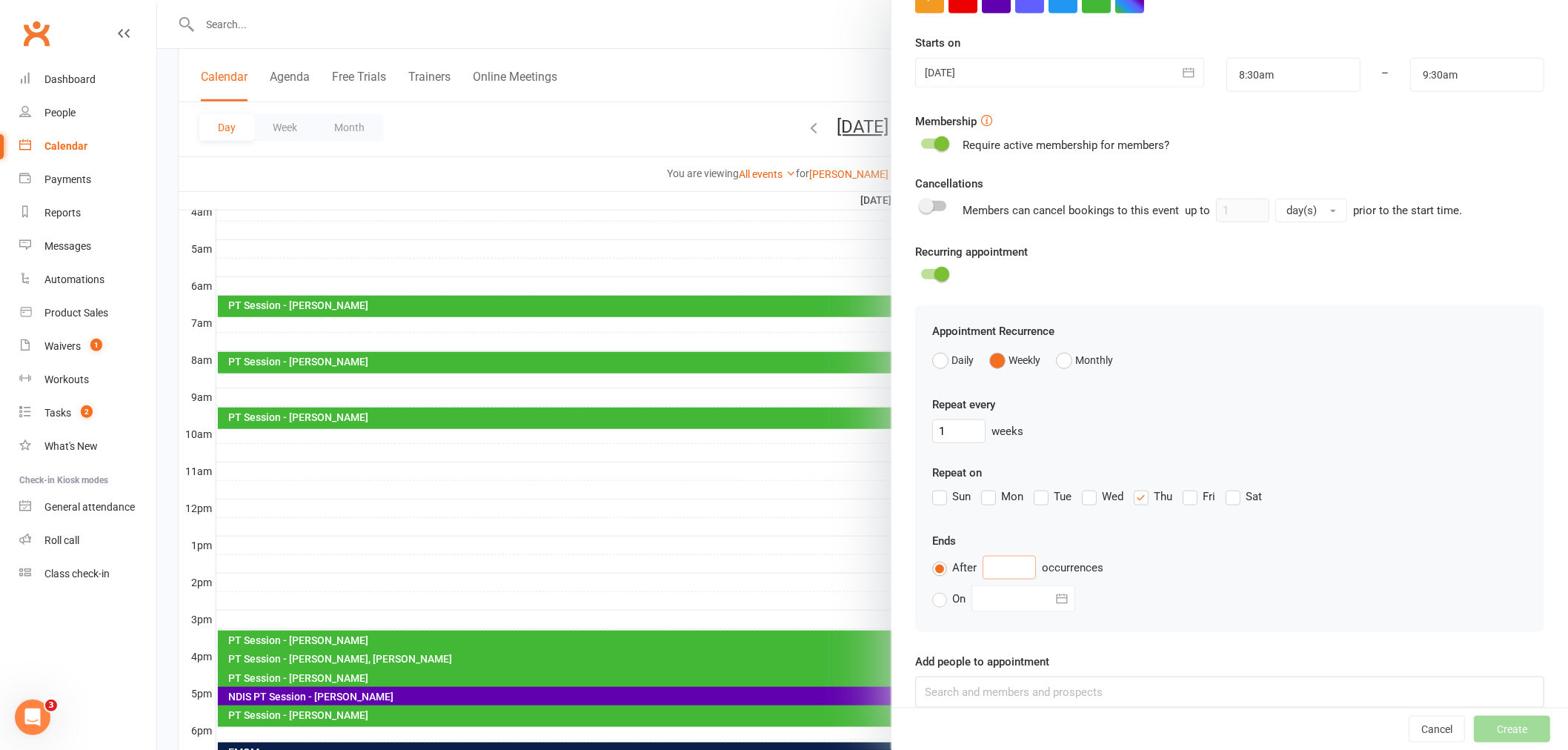
click at [1012, 560] on input "text" at bounding box center [1009, 567] width 53 height 24
type input "20"
click at [1173, 593] on div "On [DATE] Sun Mon Tue Wed Thu Fri Sat 40 28 29 30 01 02 03 04 41 05 06 07 08 09…" at bounding box center [1230, 598] width 595 height 27
click at [1309, 555] on div "After 20 occurrences" at bounding box center [1230, 567] width 595 height 24
click at [1345, 360] on div "Daily Weekly Monthly" at bounding box center [1230, 359] width 595 height 28
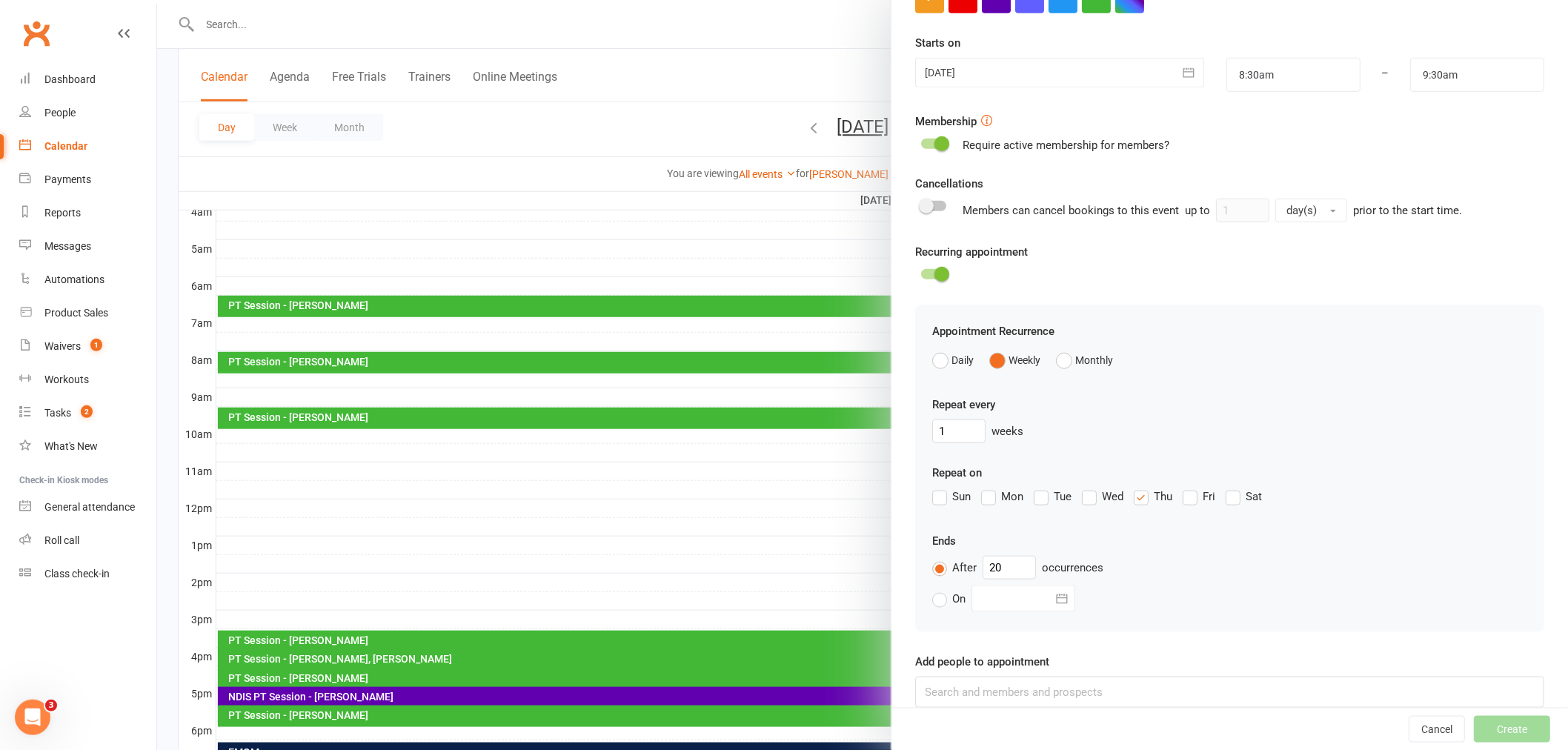
scroll to position [350, 0]
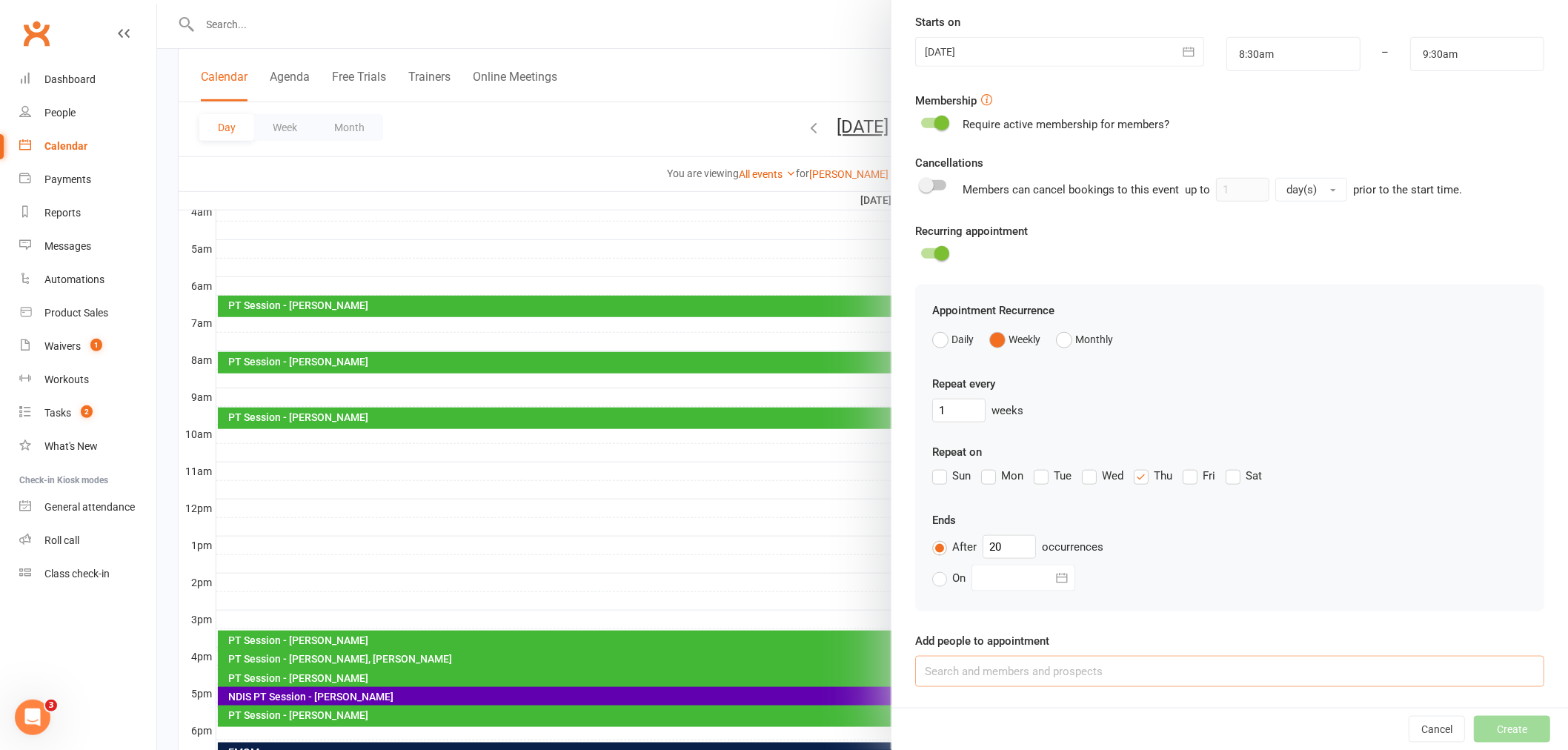
click at [1017, 671] on input at bounding box center [1230, 671] width 629 height 31
click at [1019, 670] on input "[PERSON_NAME]" at bounding box center [1230, 671] width 629 height 31
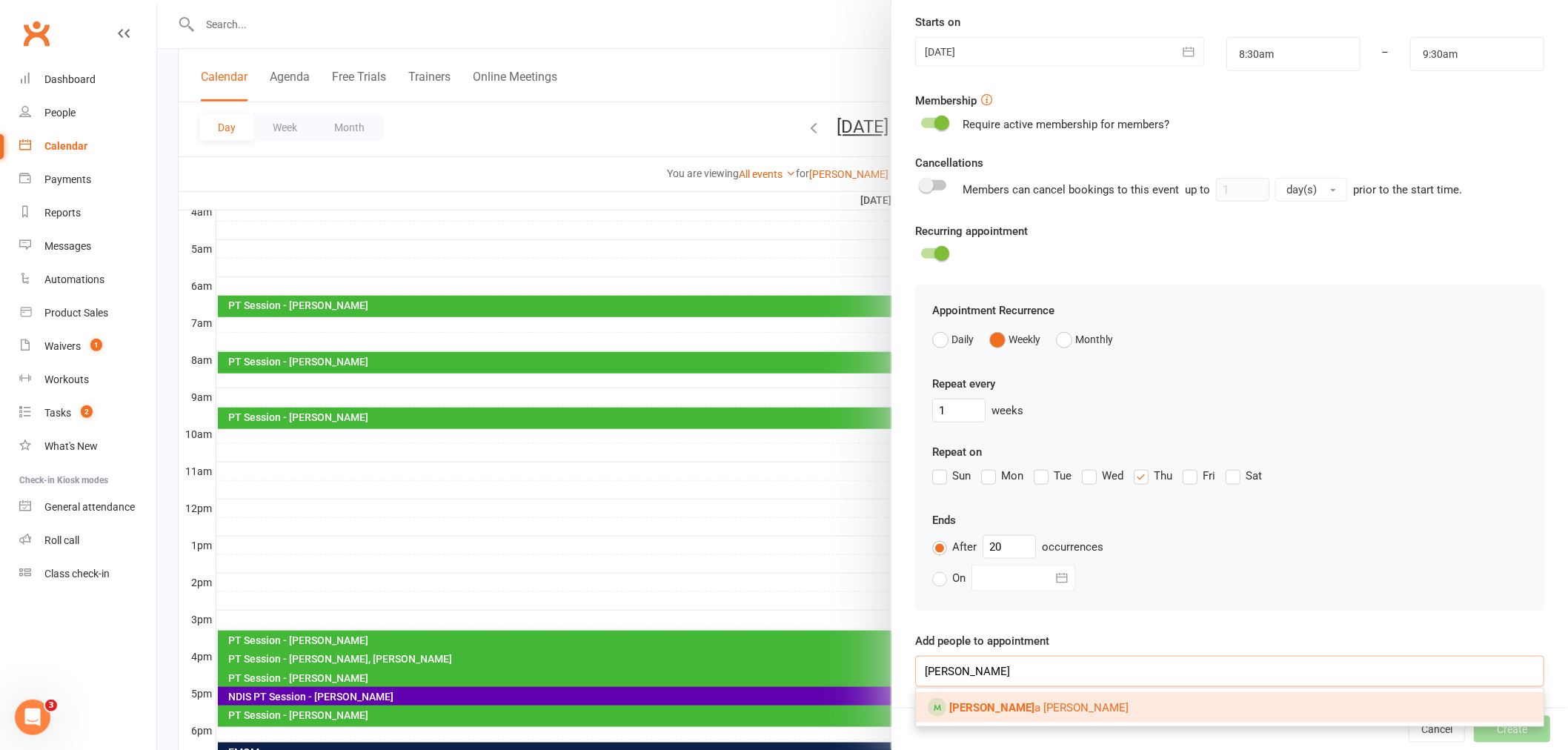
type input "[PERSON_NAME]"
click at [1021, 708] on span "[PERSON_NAME]" at bounding box center [1038, 707] width 179 height 14
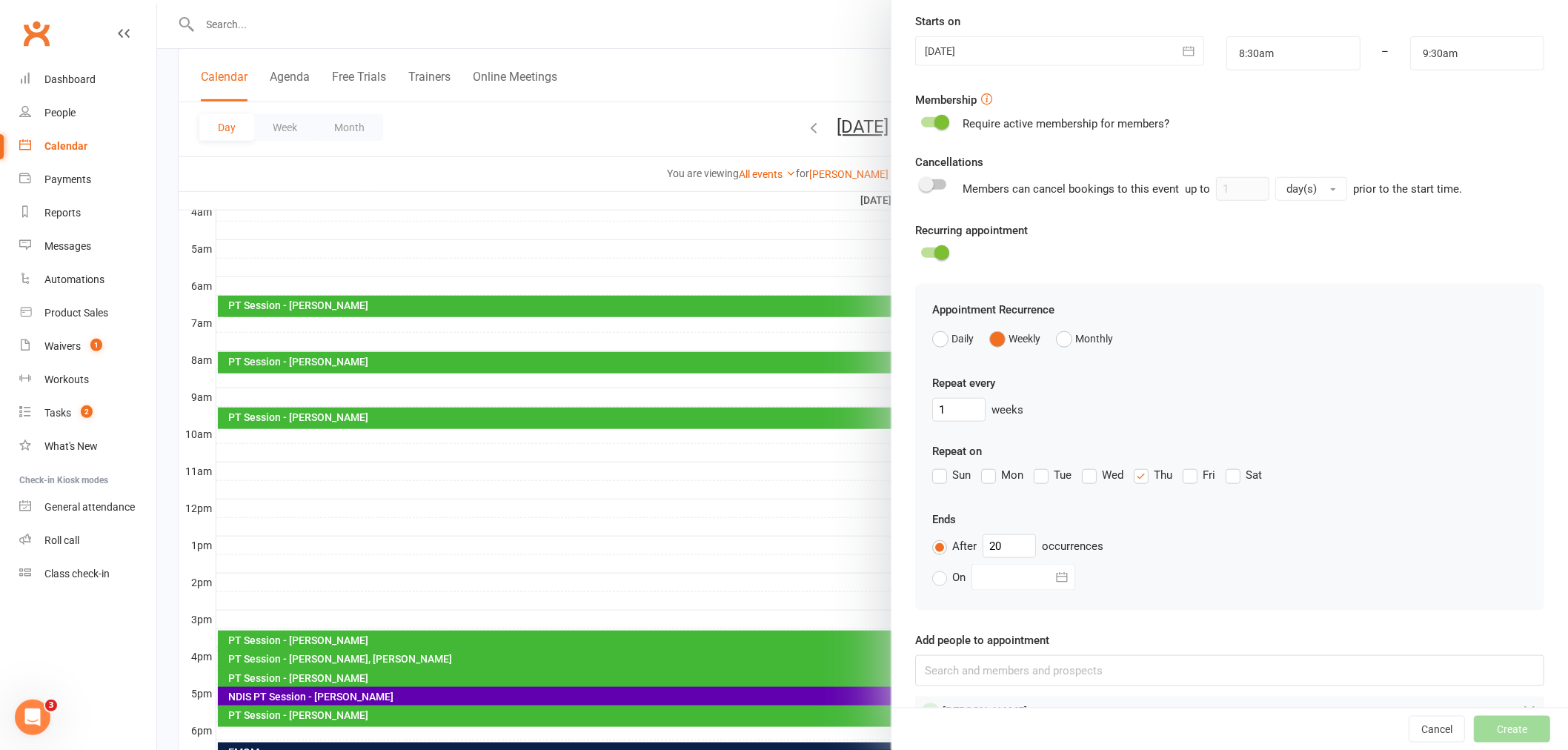
click at [1219, 640] on div "Add people to appointment [PERSON_NAME]" at bounding box center [1230, 679] width 629 height 96
click at [1380, 609] on div "Appointment Recurrence Daily Weekly Monthly Repeat every 1 weeks Repeat on Sun …" at bounding box center [1230, 446] width 629 height 326
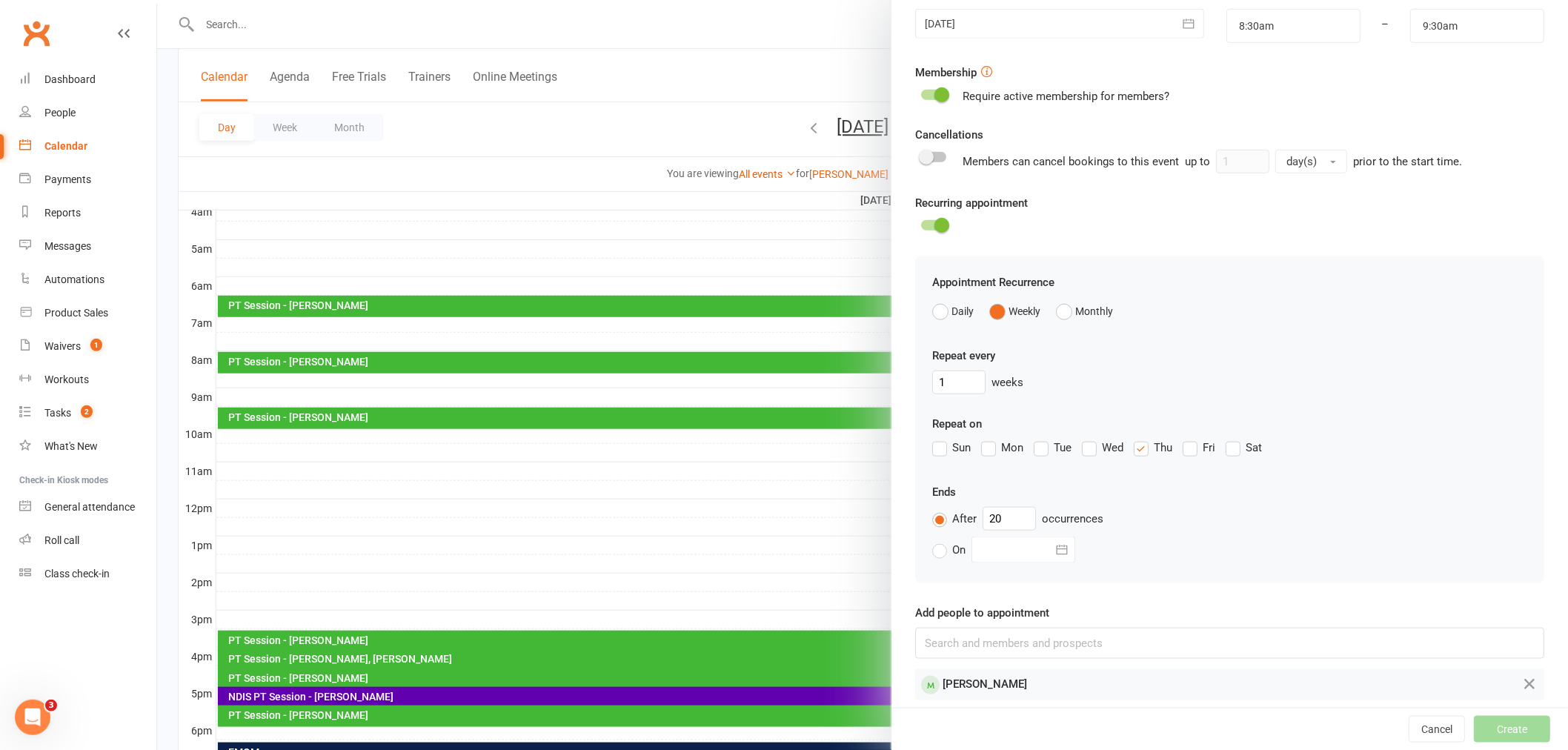
scroll to position [391, 0]
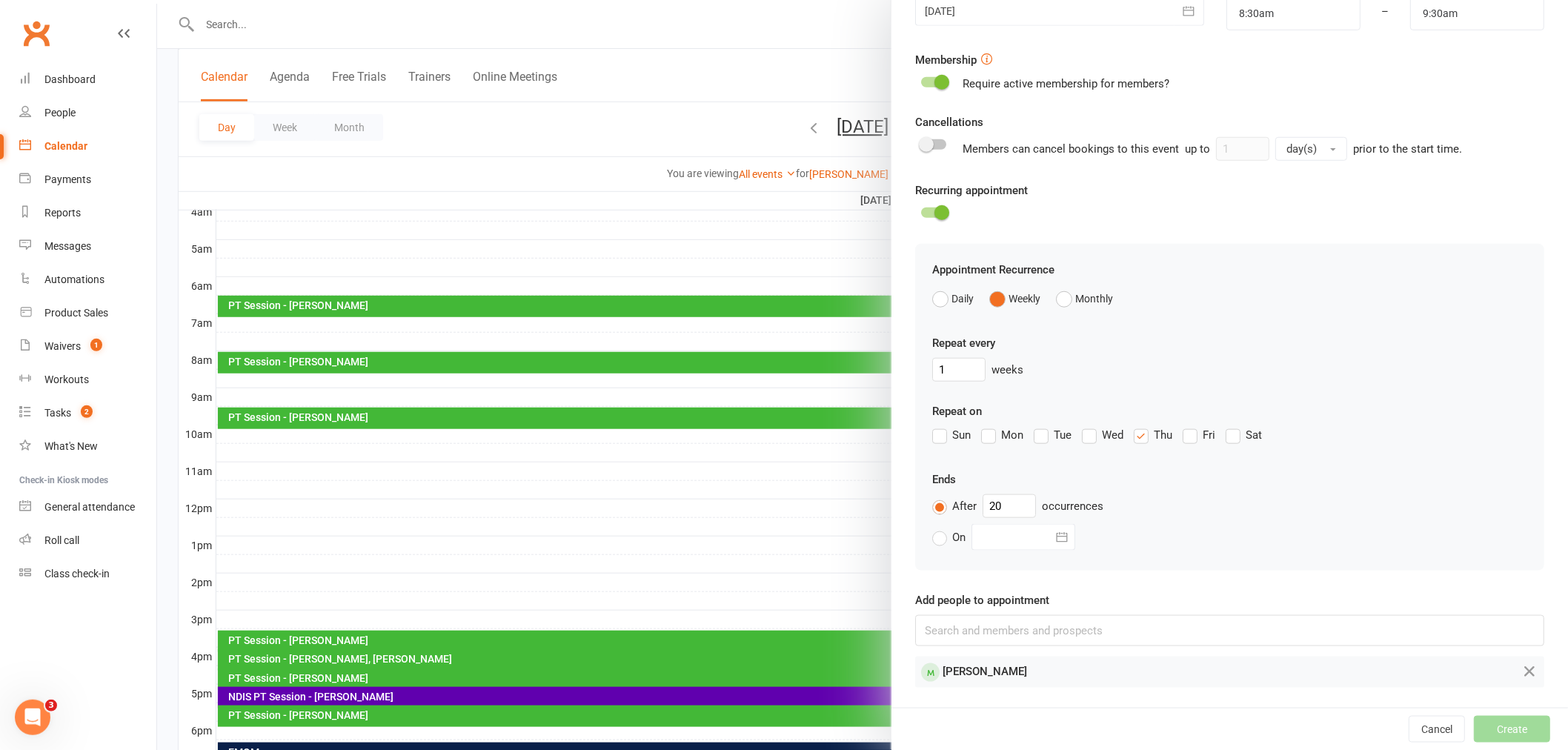
click at [1151, 583] on form "Appointment Type Add/manage types Select an appointment type Trainer [PERSON_NA…" at bounding box center [1230, 179] width 629 height 1014
click at [1167, 538] on div "On [DATE] Sun Mon Tue Wed Thu Fri Sat 40 28 29 30 01 02 03 04 41 05 06 07 08 09…" at bounding box center [1230, 537] width 595 height 27
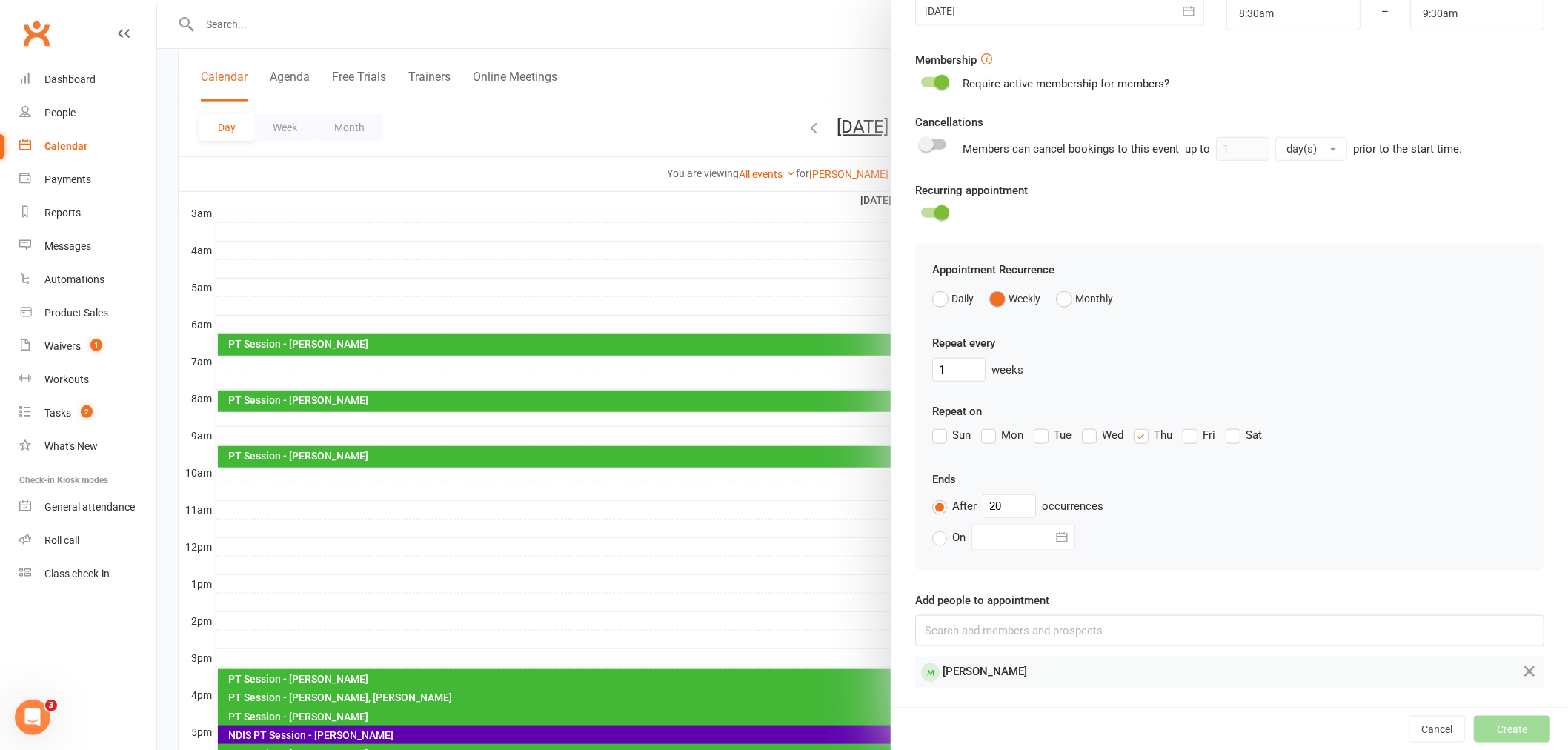
scroll to position [157, 0]
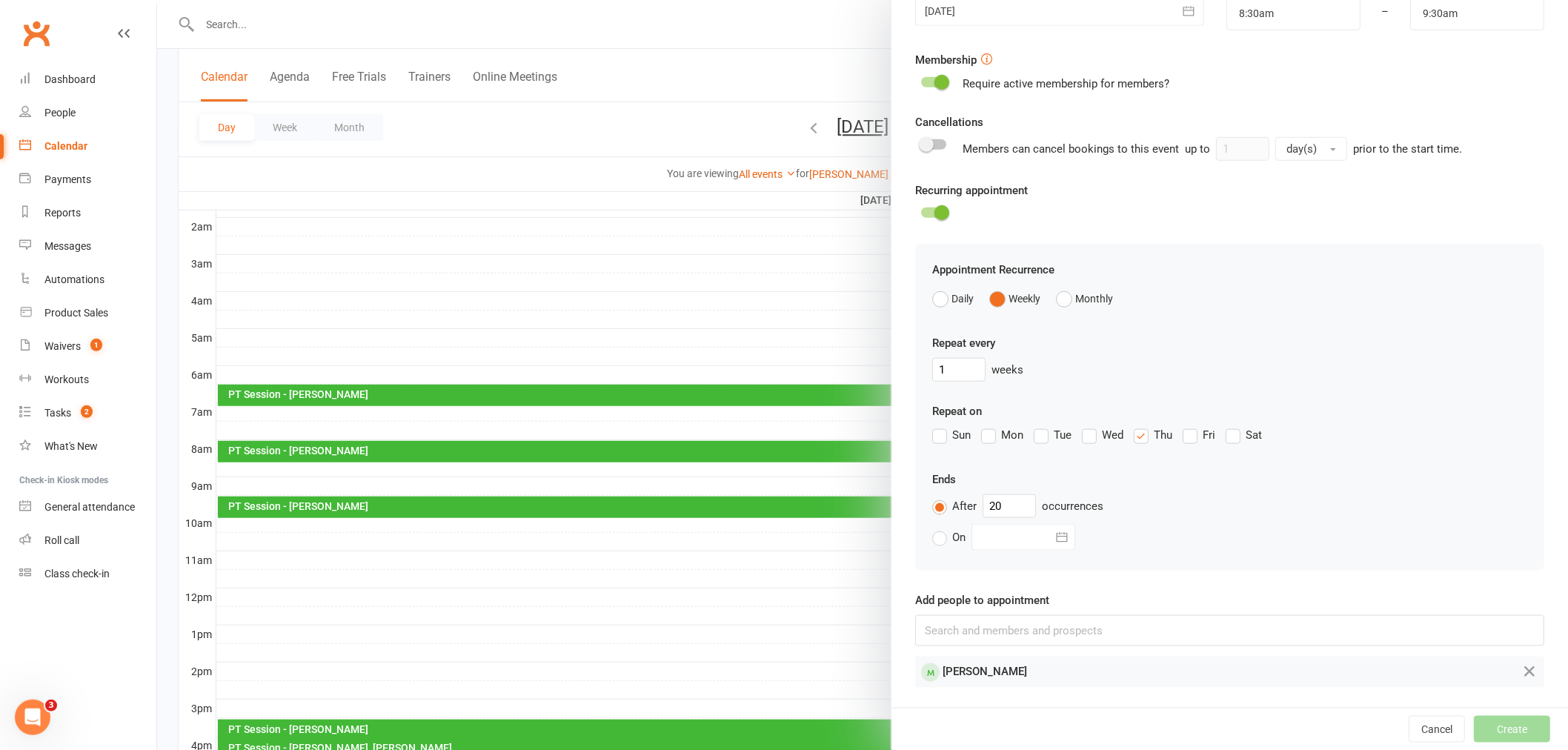
click at [1194, 553] on div "Appointment Recurrence Daily Weekly Monthly Repeat every 1 weeks Repeat on Sun …" at bounding box center [1230, 406] width 629 height 326
click at [1144, 445] on div "Sun Mon Tue Wed Thu Fri Sat" at bounding box center [1230, 438] width 595 height 24
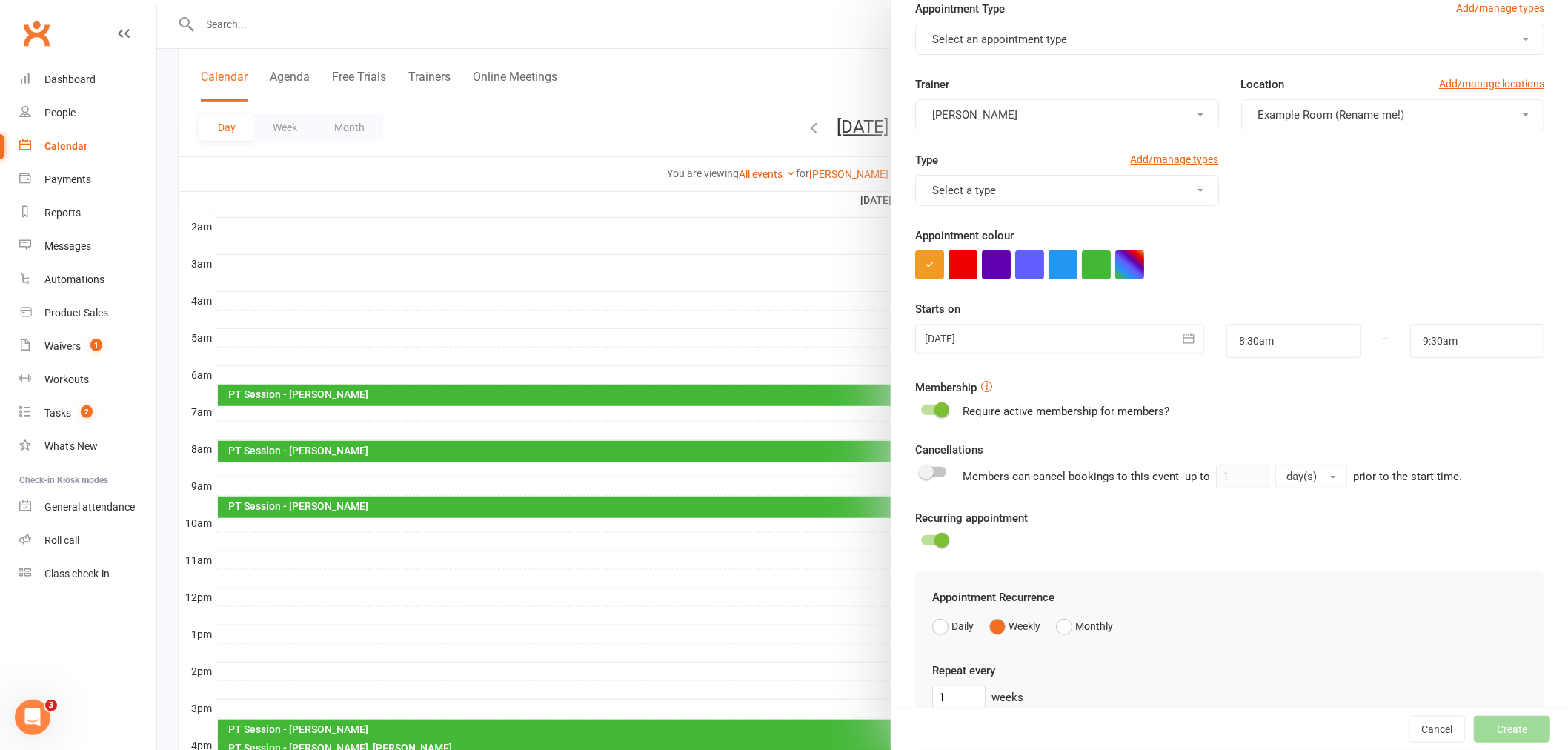
scroll to position [61, 0]
click at [1349, 123] on button "Example Room (Rename me!)" at bounding box center [1391, 116] width 303 height 31
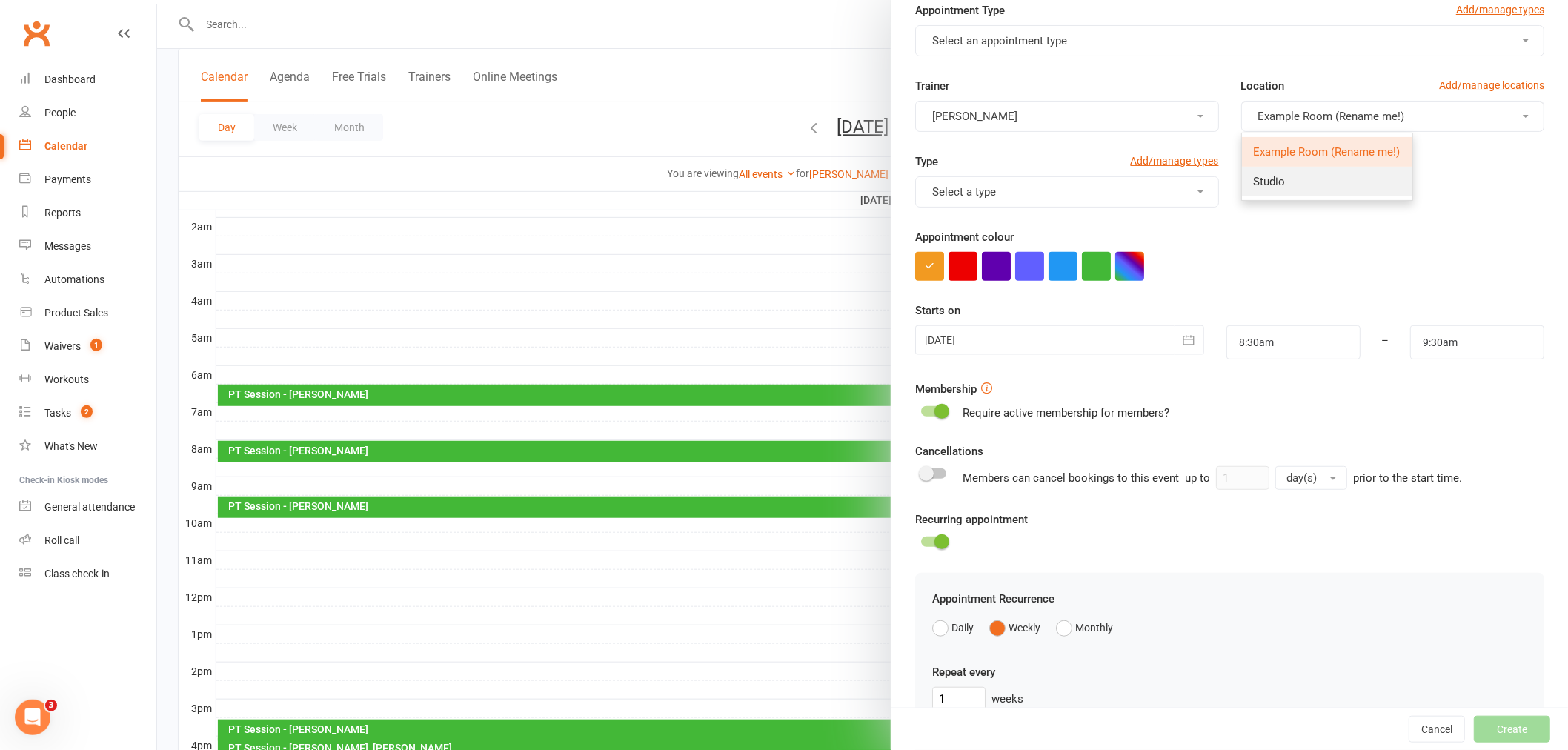
click at [1308, 177] on link "Studio" at bounding box center [1326, 181] width 170 height 29
click at [1283, 211] on div "Type Add/manage types Select a type" at bounding box center [1230, 190] width 651 height 76
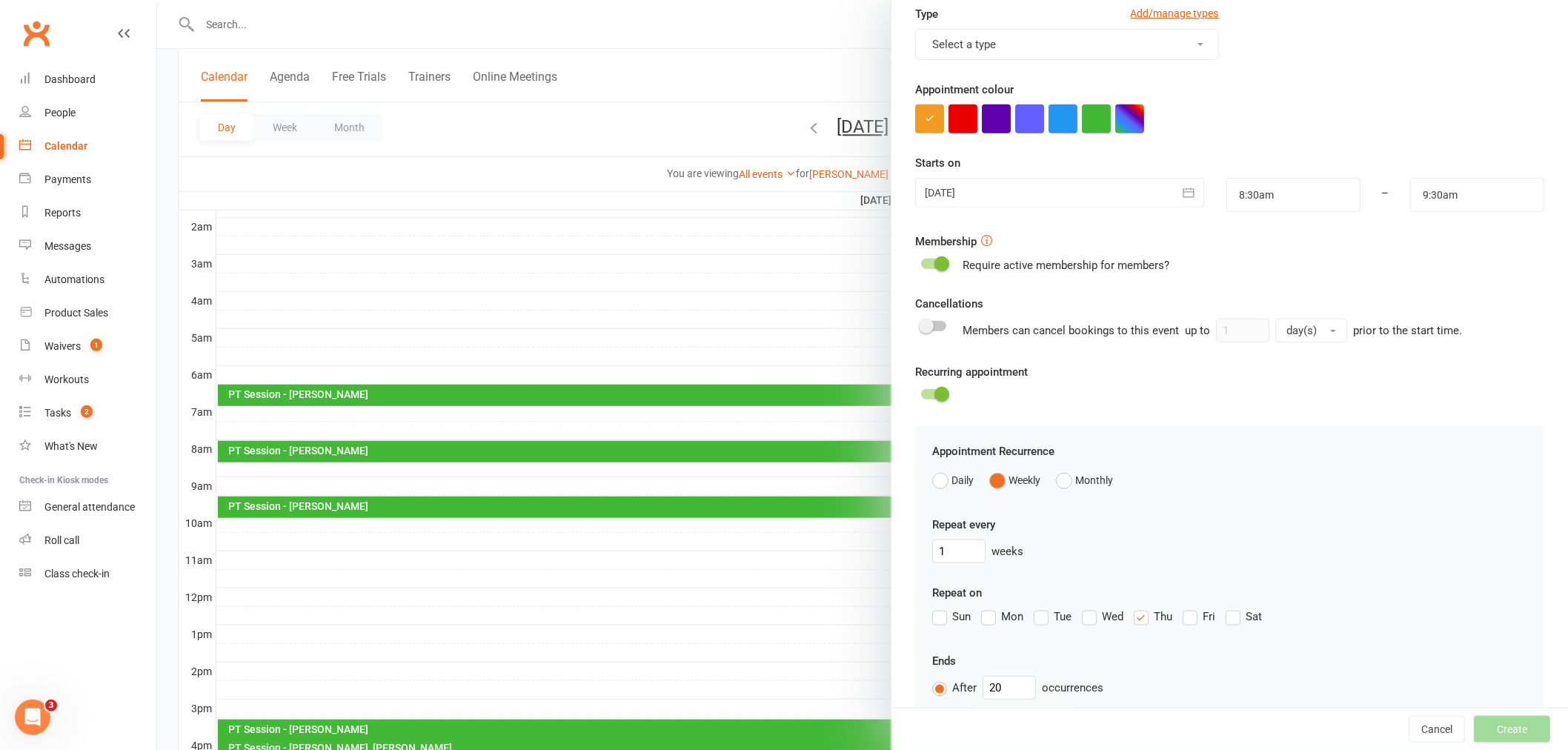
scroll to position [391, 0]
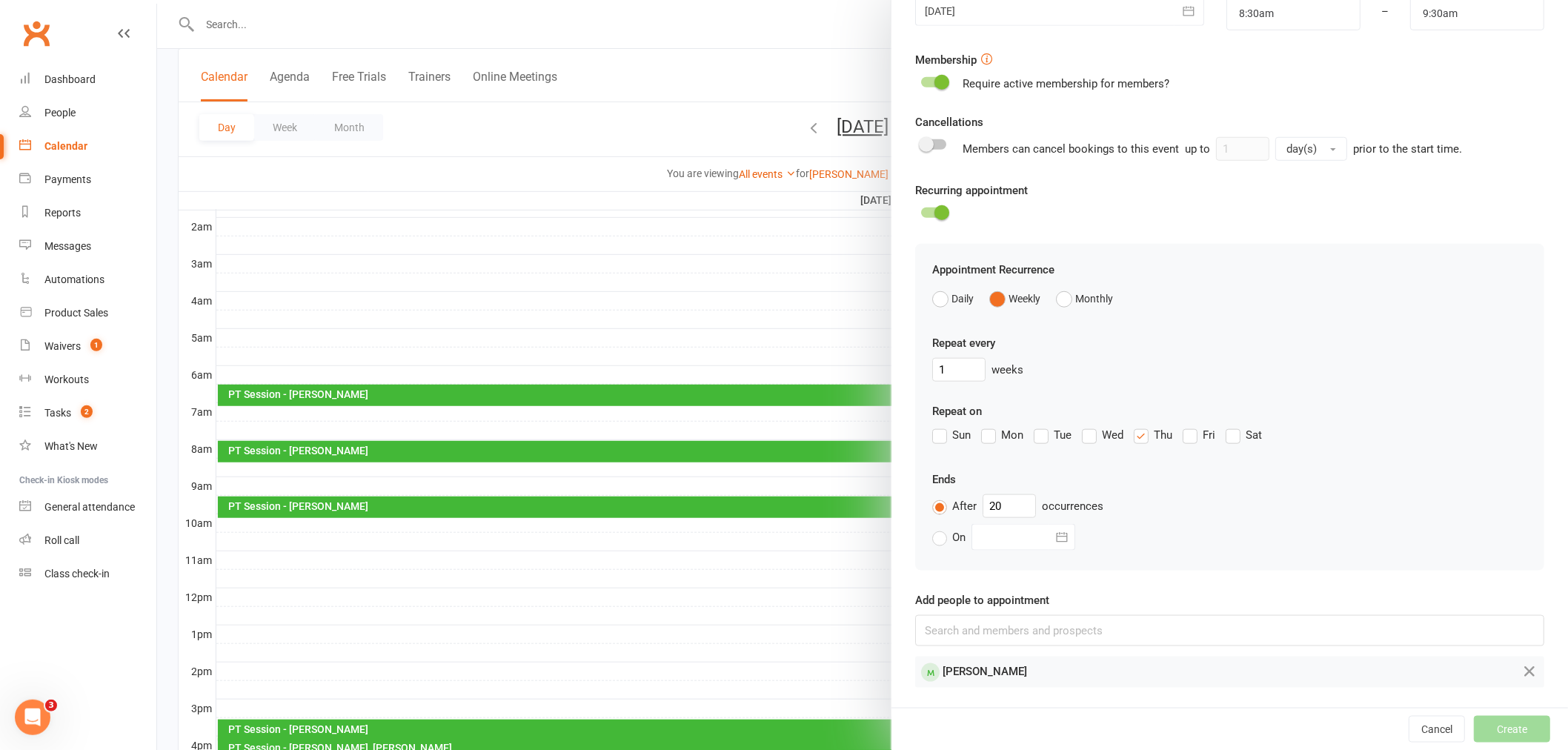
click at [1186, 529] on div "On [DATE] Sun Mon Tue Wed Thu Fri Sat 40 28 29 30 01 02 03 04 41 05 06 07 08 09…" at bounding box center [1230, 537] width 595 height 27
click at [1141, 432] on label "Thu" at bounding box center [1153, 434] width 38 height 17
click at [1141, 426] on input "Thu" at bounding box center [1138, 426] width 10 height 0
click at [1219, 325] on div "Appointment Recurrence Daily Weekly Monthly Repeat every 1 weeks Repeat on Sun …" at bounding box center [1230, 406] width 629 height 326
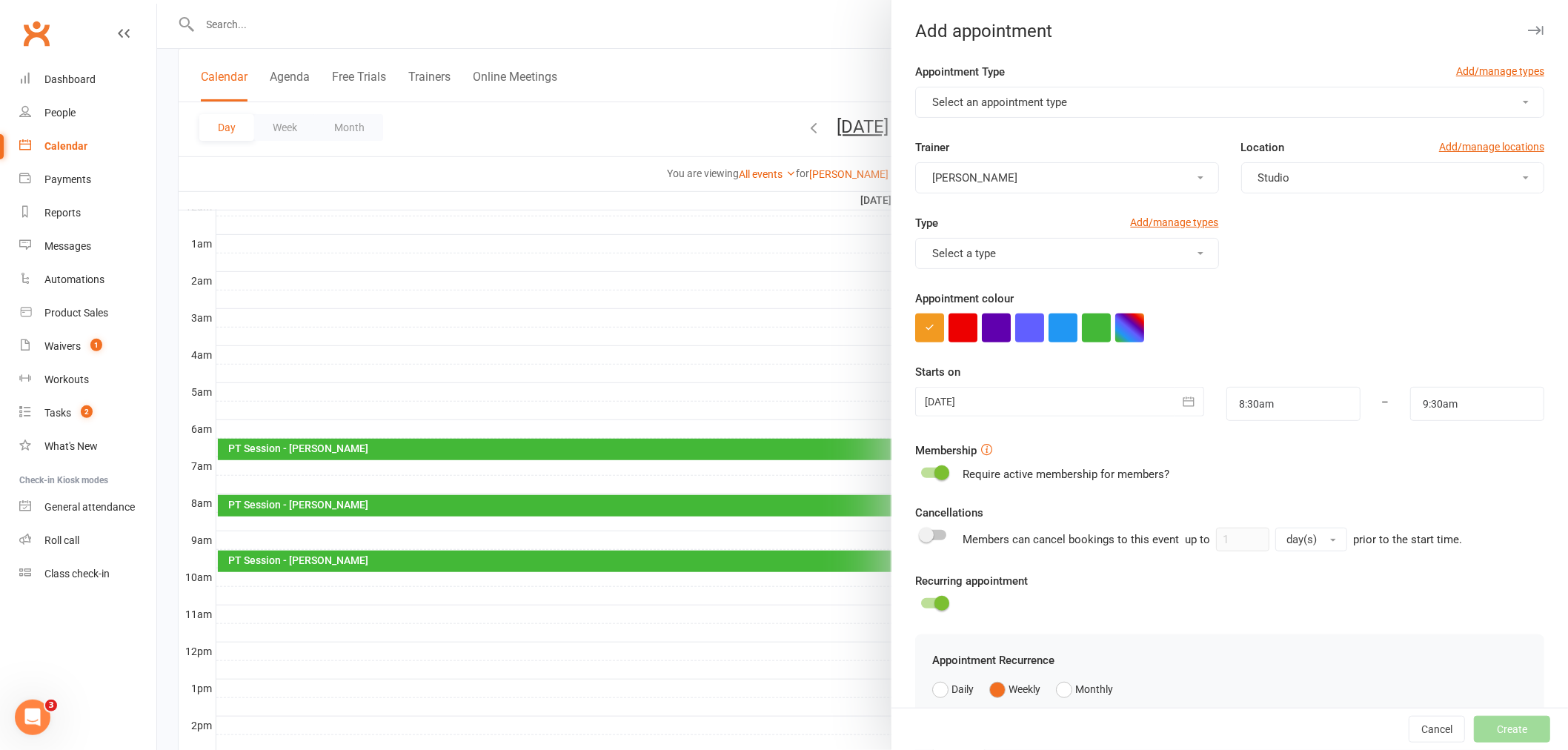
scroll to position [76, 0]
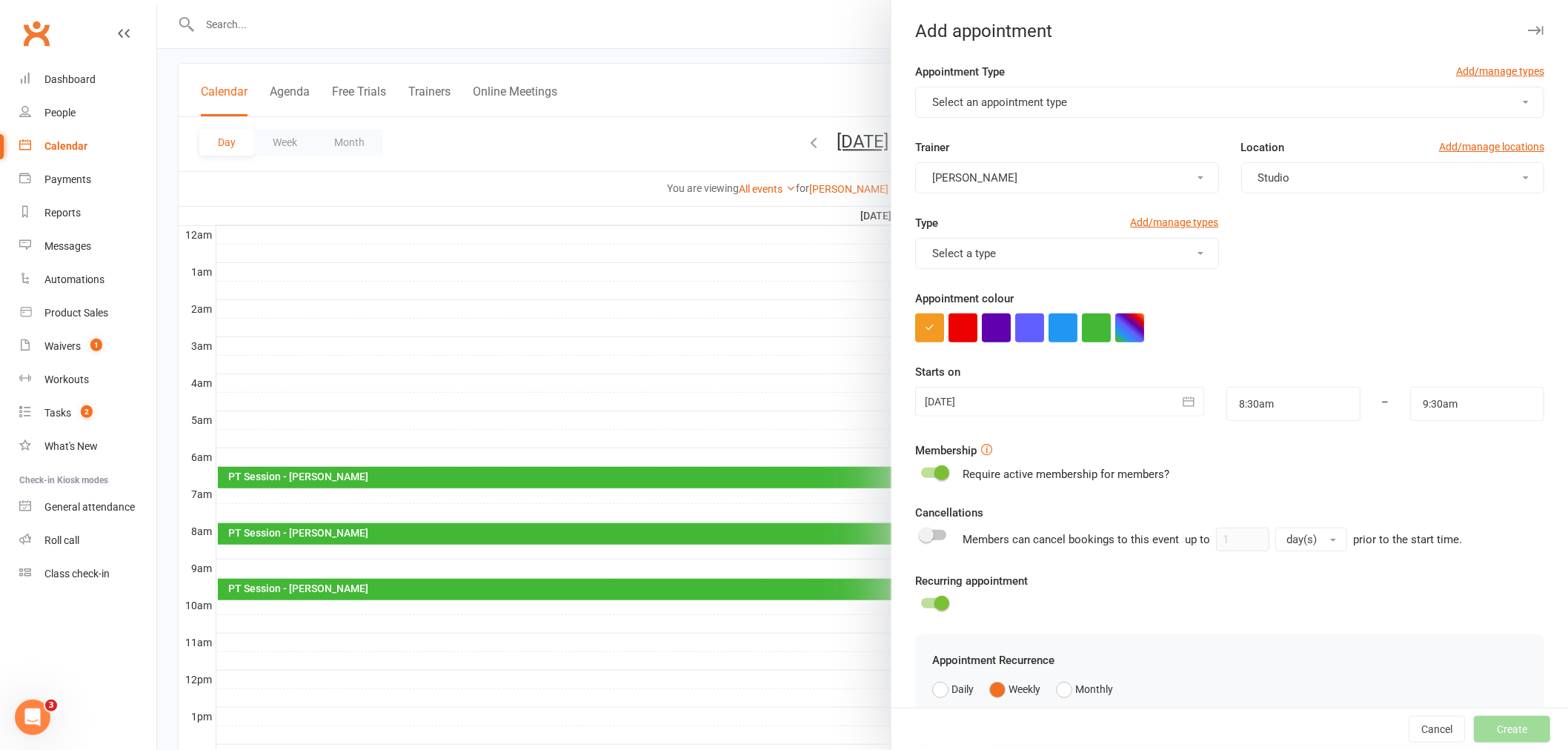
click at [1122, 102] on button "Select an appointment type" at bounding box center [1230, 102] width 629 height 31
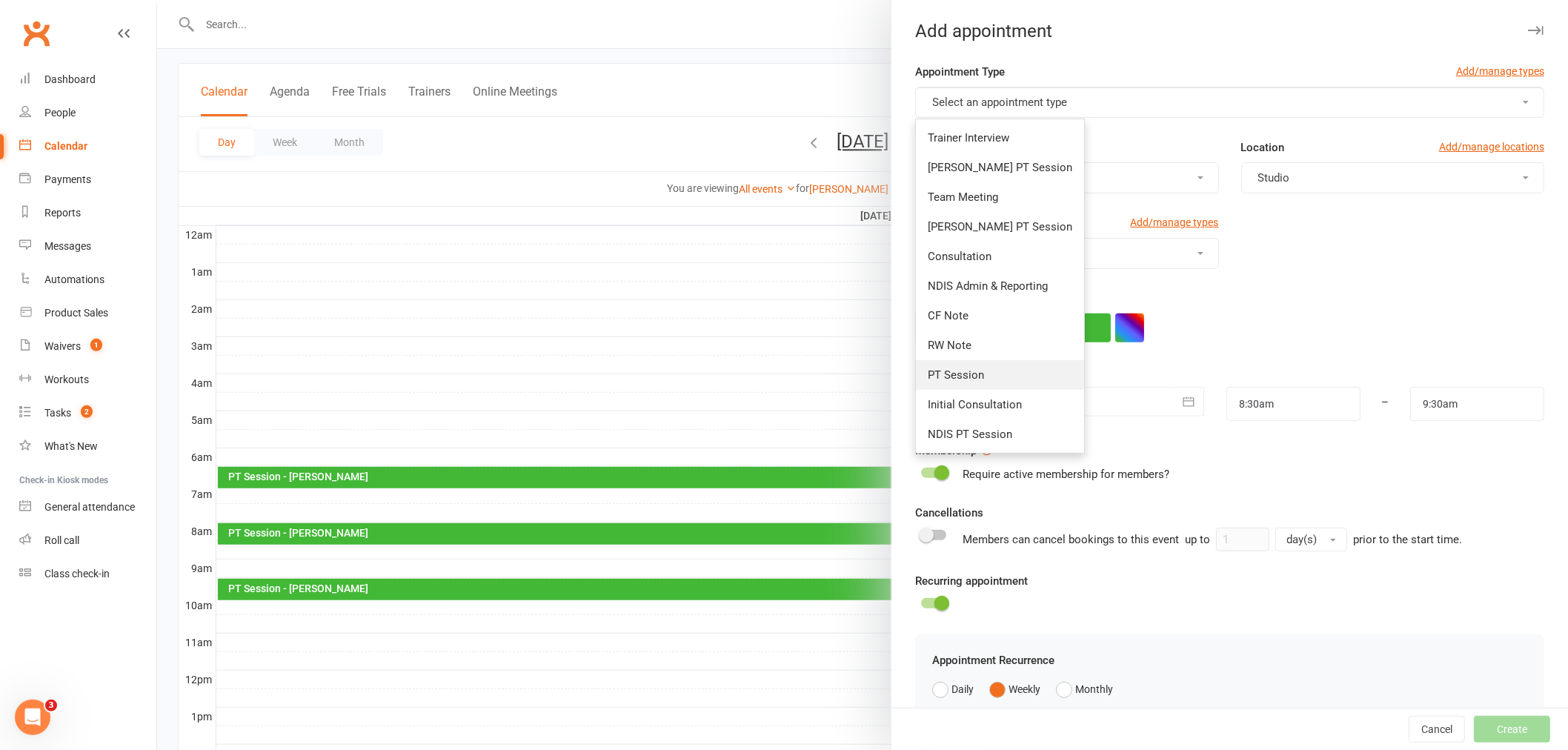
click at [950, 371] on span "PT Session" at bounding box center [956, 374] width 57 height 14
type input "9:00am"
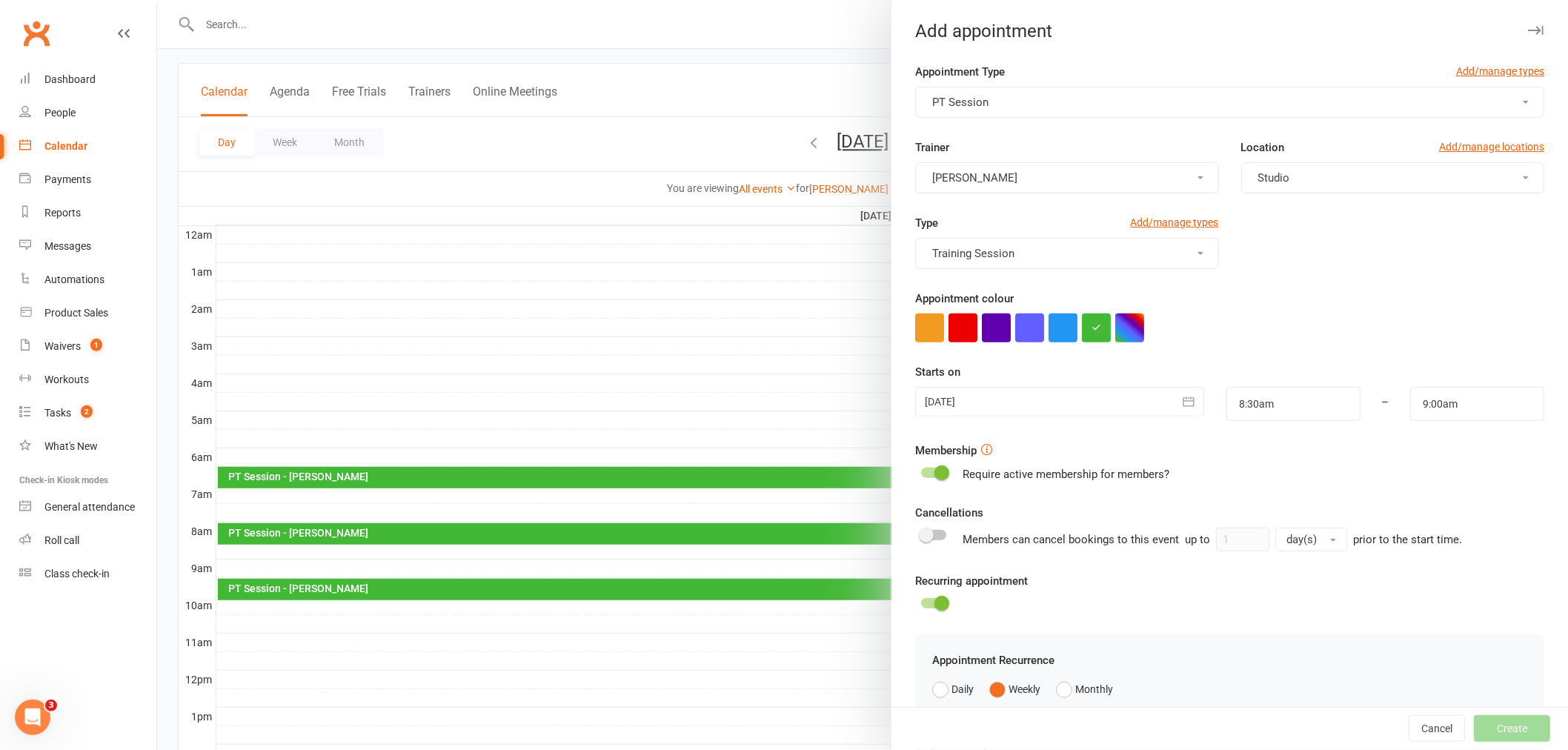
click at [1176, 316] on div at bounding box center [1230, 328] width 629 height 29
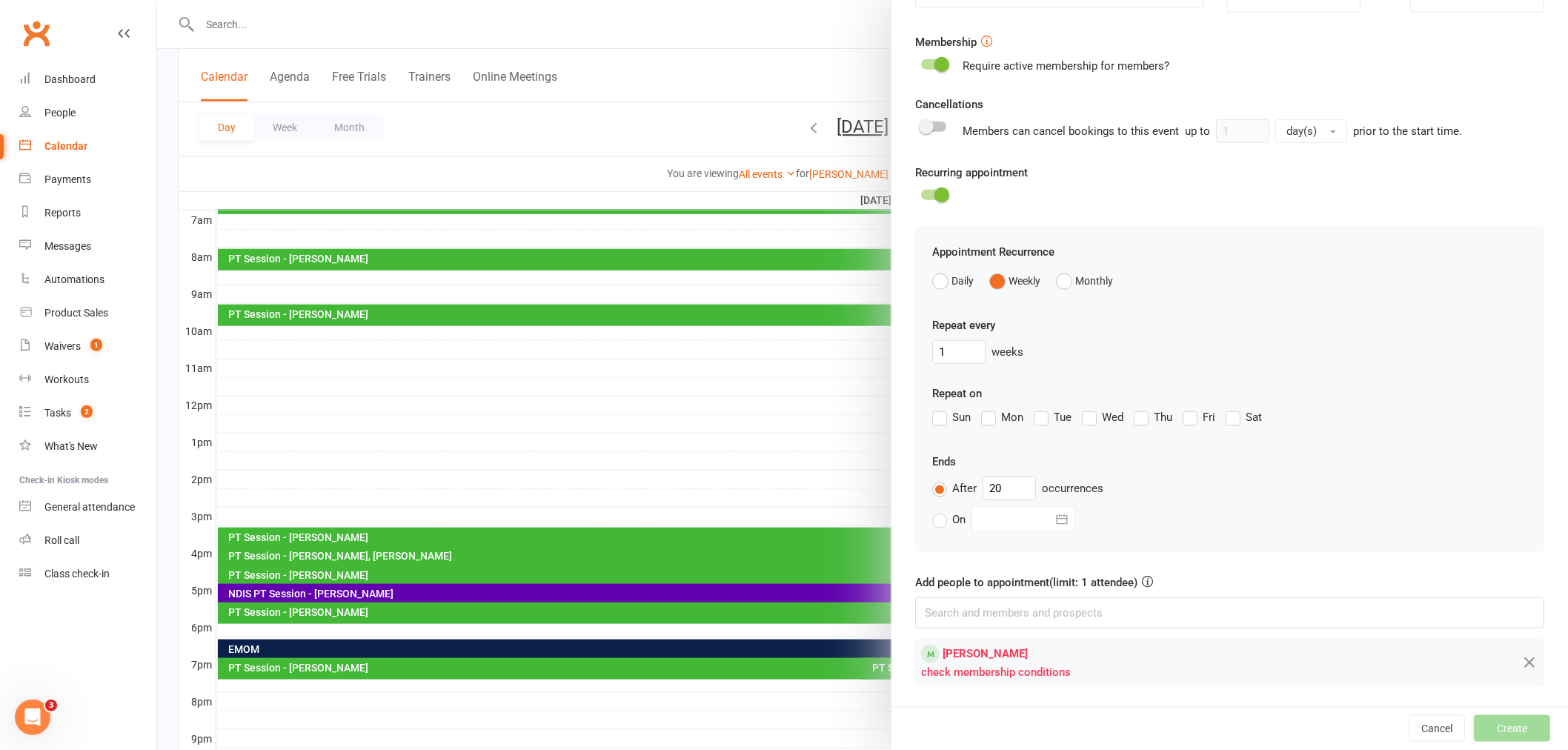
scroll to position [487, 0]
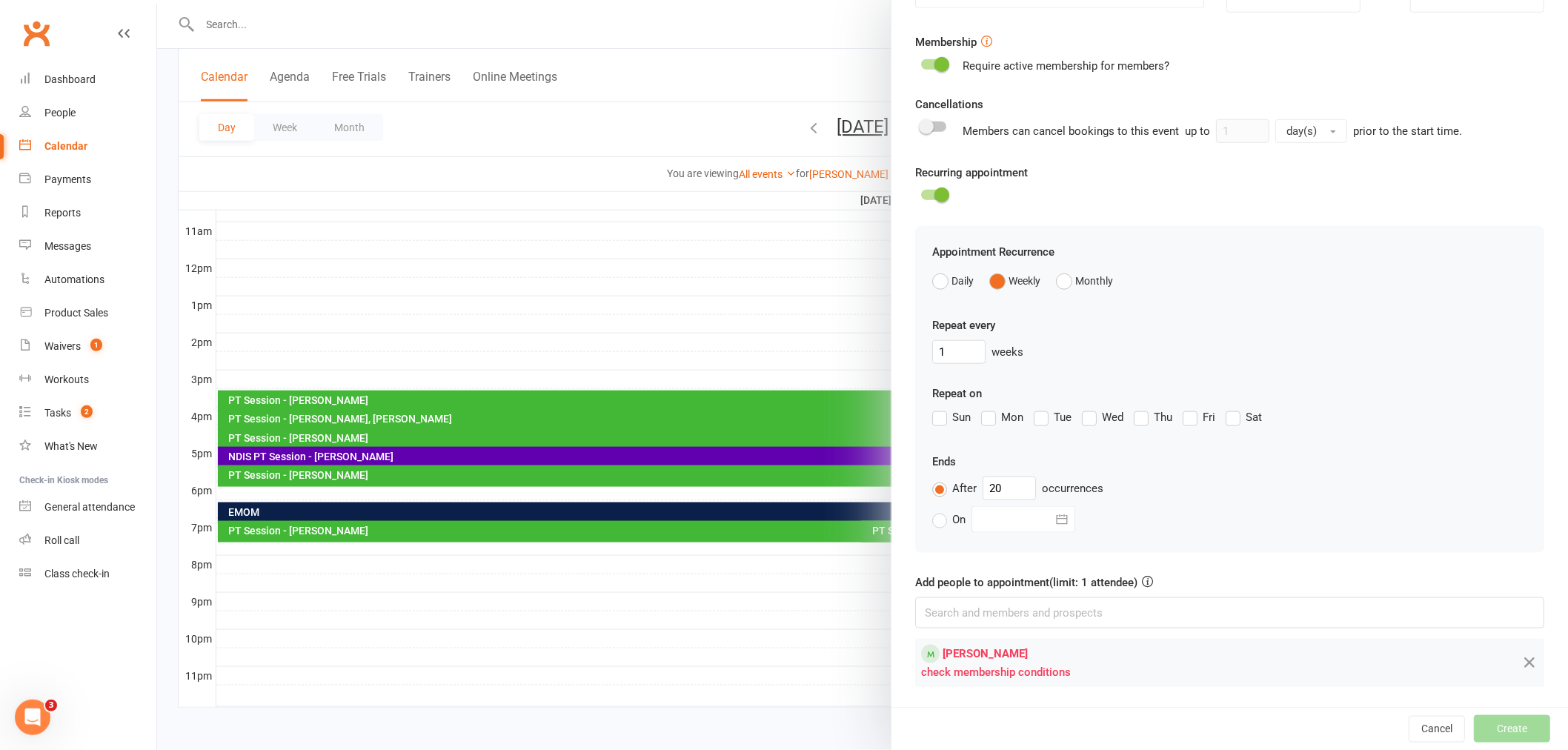
click at [1133, 419] on label "Thu" at bounding box center [1153, 416] width 38 height 17
click at [1133, 408] on input "Thu" at bounding box center [1138, 408] width 10 height 0
click at [938, 196] on span at bounding box center [941, 195] width 15 height 15
click at [921, 193] on input "checkbox" at bounding box center [921, 193] width 0 height 0
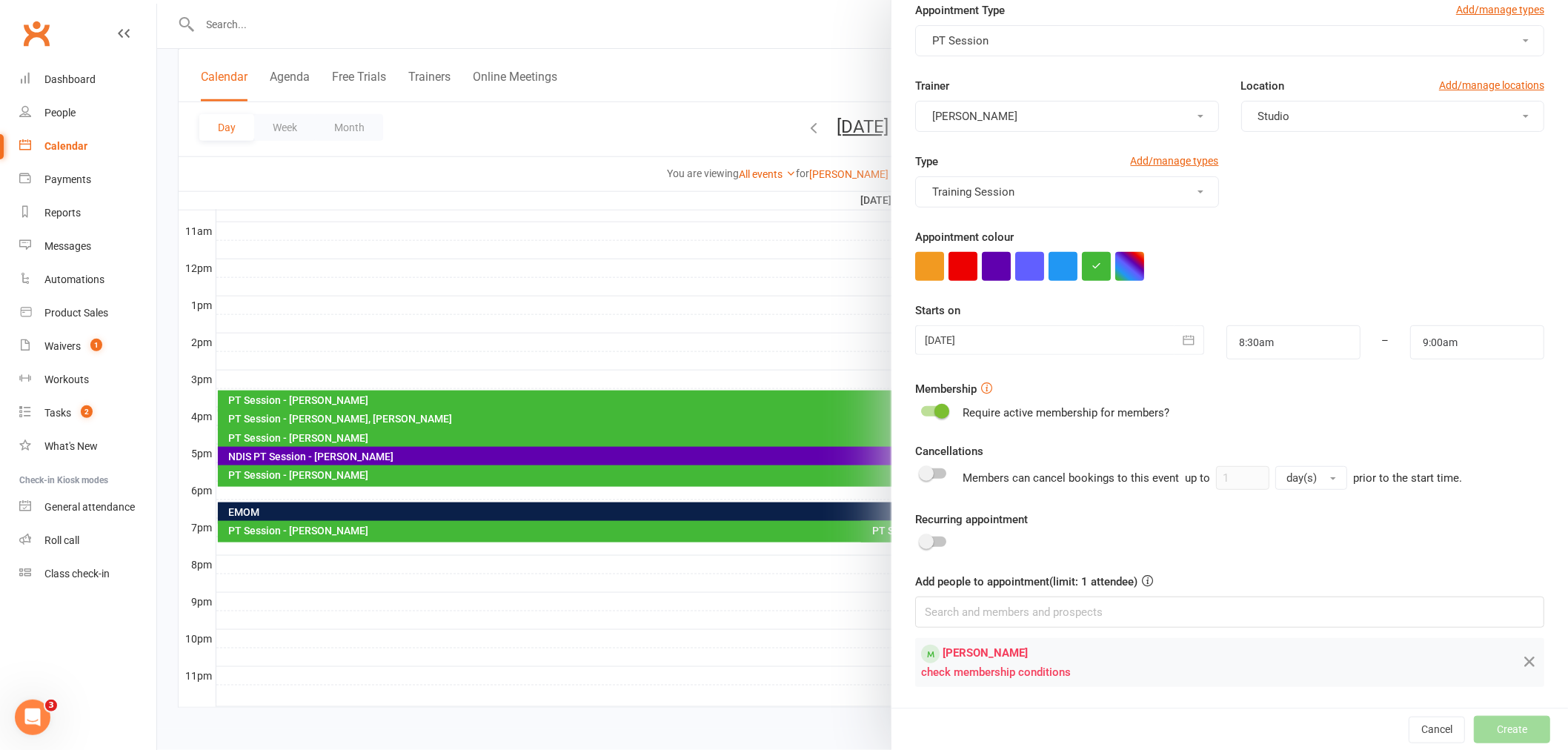
scroll to position [60, 0]
click at [918, 544] on span at bounding box center [926, 542] width 15 height 15
click at [921, 540] on input "checkbox" at bounding box center [921, 540] width 0 height 0
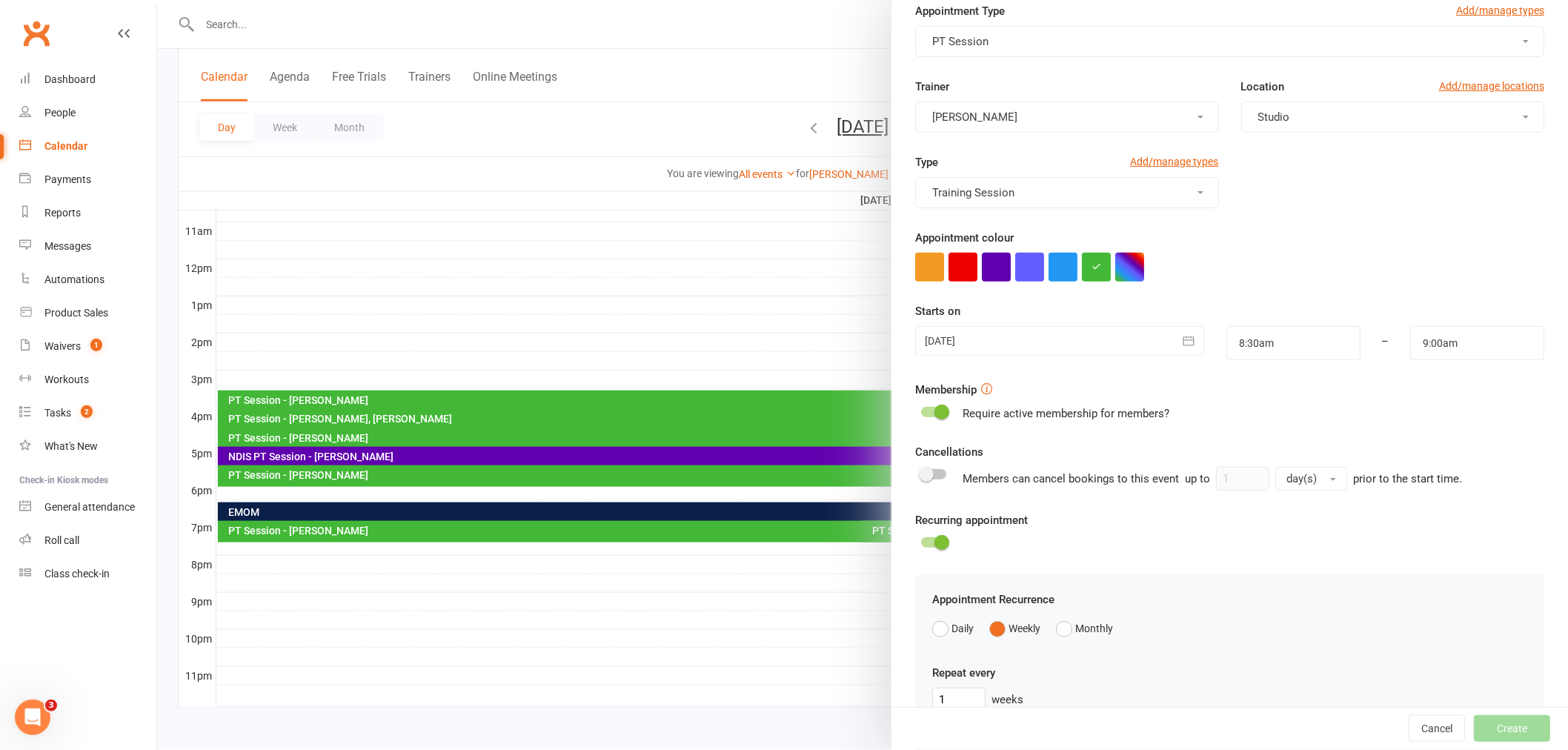
click at [925, 407] on div at bounding box center [934, 412] width 26 height 10
click at [921, 410] on input "checkbox" at bounding box center [921, 410] width 0 height 0
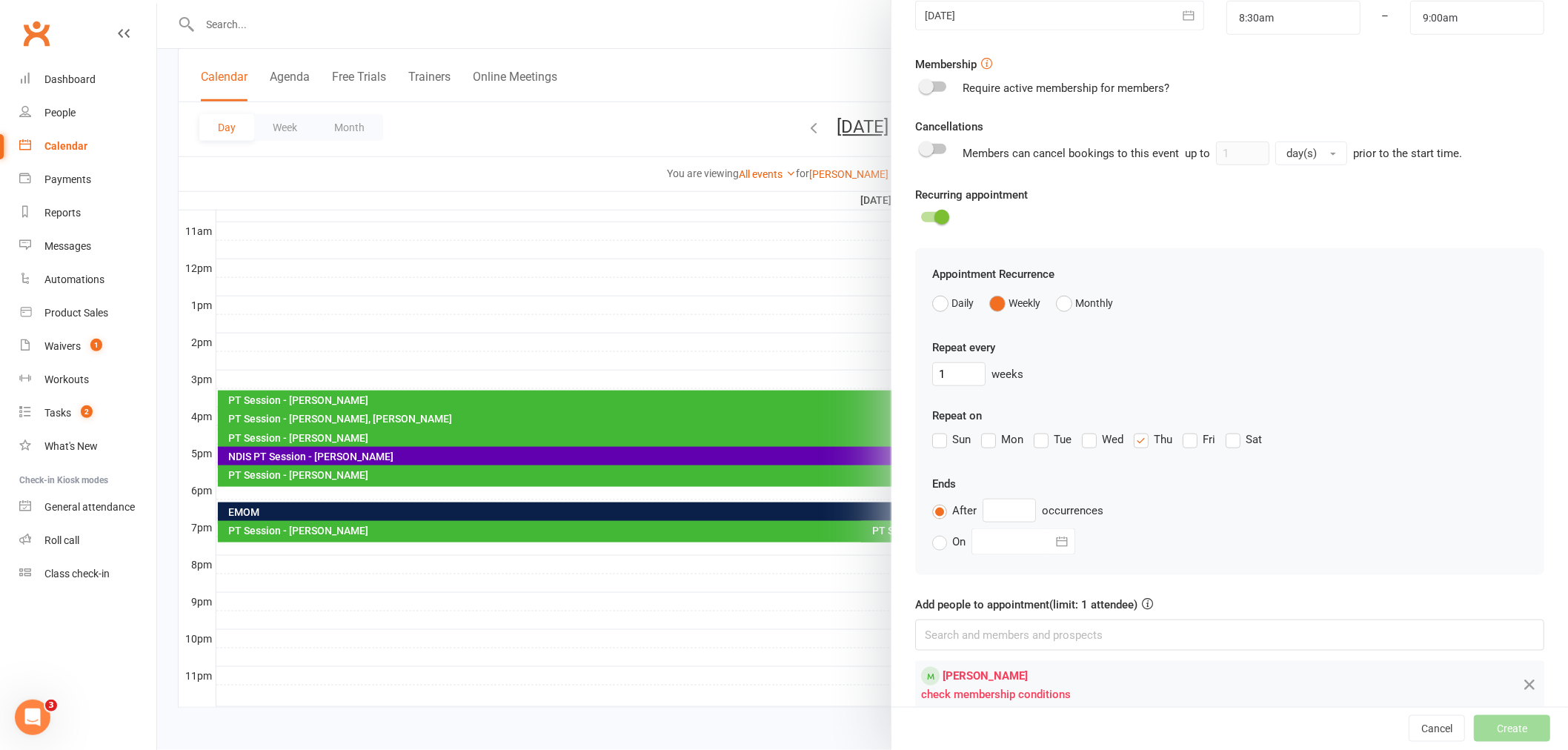
scroll to position [390, 0]
click at [1345, 497] on div "After occurrences" at bounding box center [1230, 507] width 595 height 24
click at [1016, 506] on input "text" at bounding box center [1009, 507] width 53 height 24
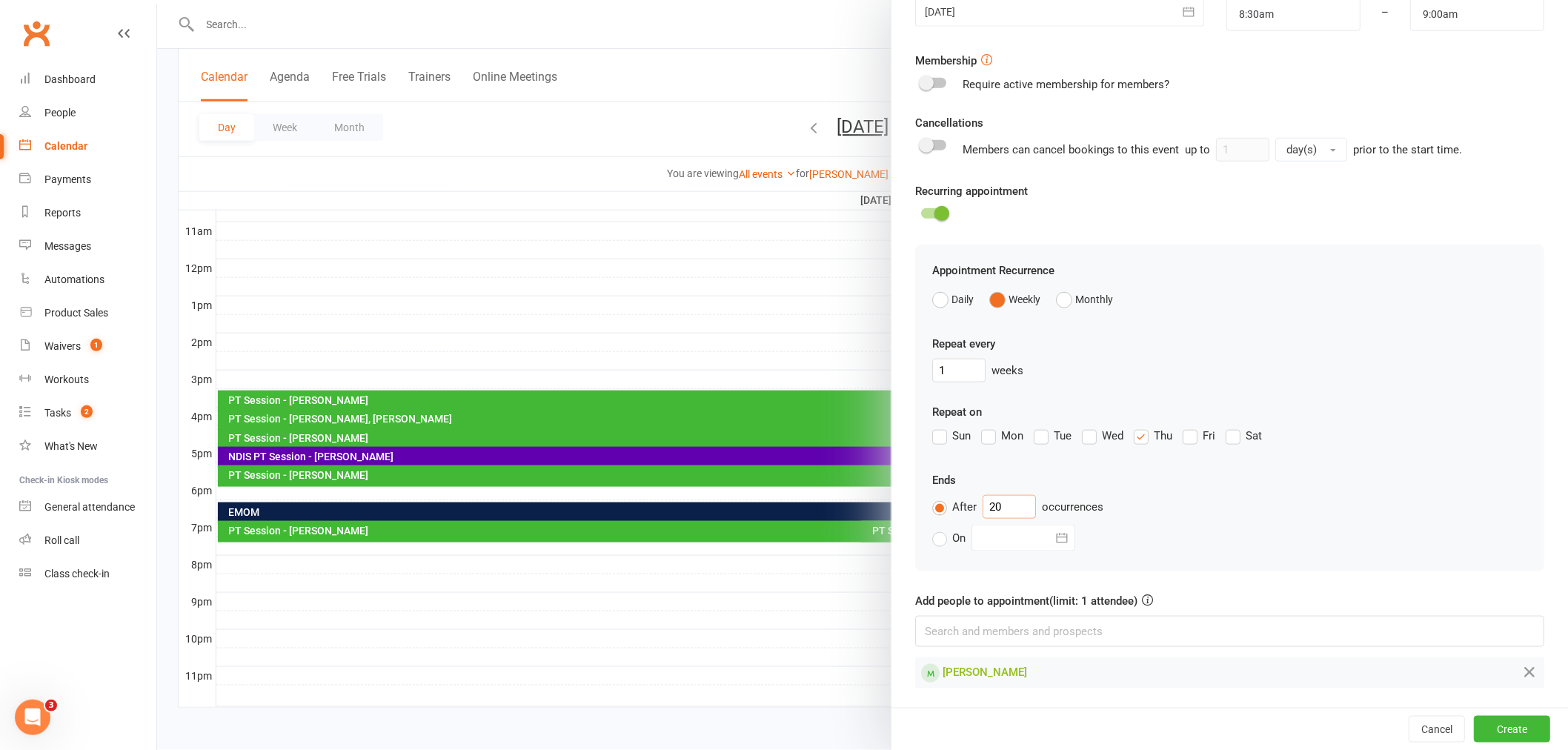
type input "20"
click at [1398, 421] on div "Repeat on Sun Mon Tue Wed Thu Fri Sat" at bounding box center [1230, 427] width 595 height 48
click at [1485, 736] on button "Create" at bounding box center [1511, 728] width 76 height 27
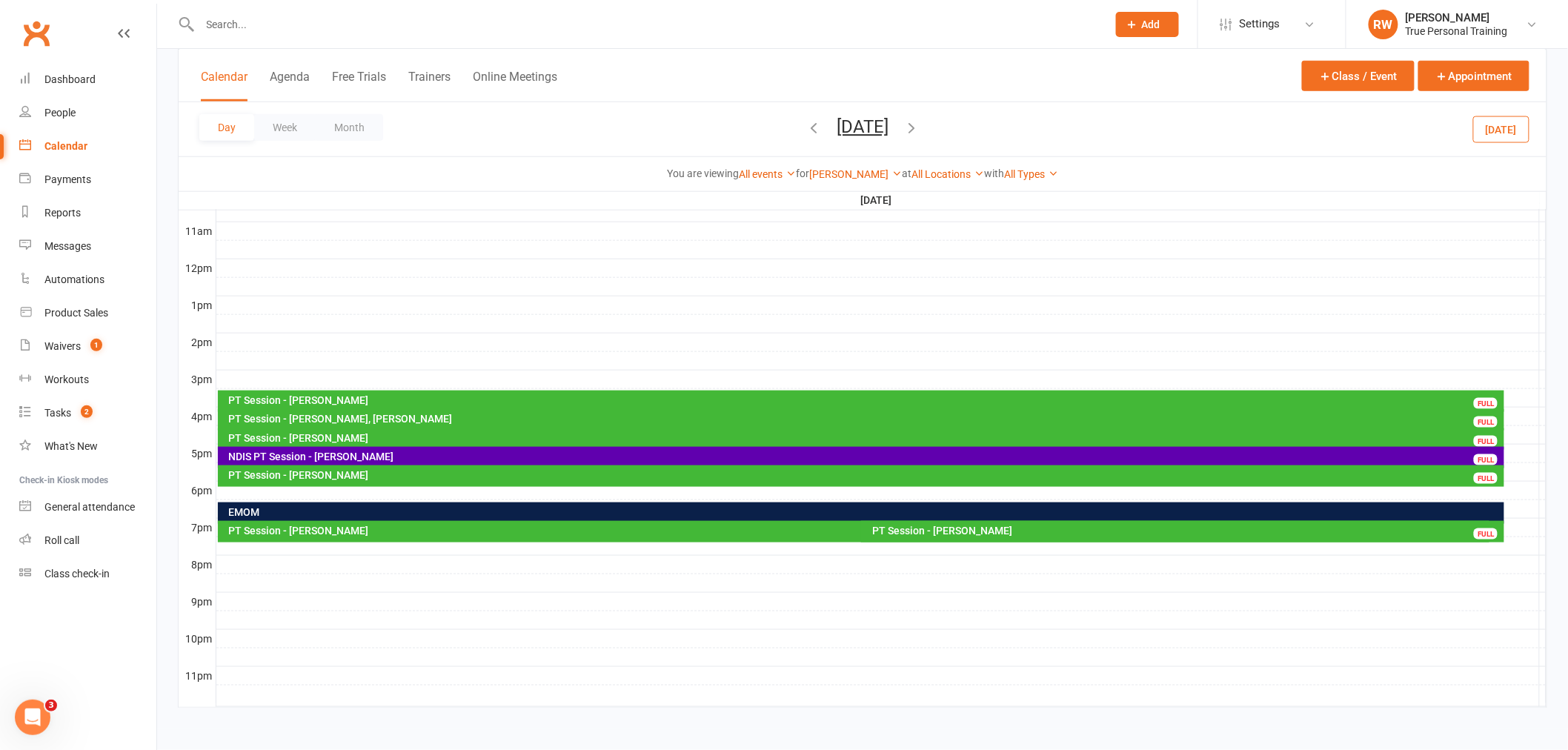
click at [48, 140] on div "Calendar" at bounding box center [66, 145] width 43 height 12
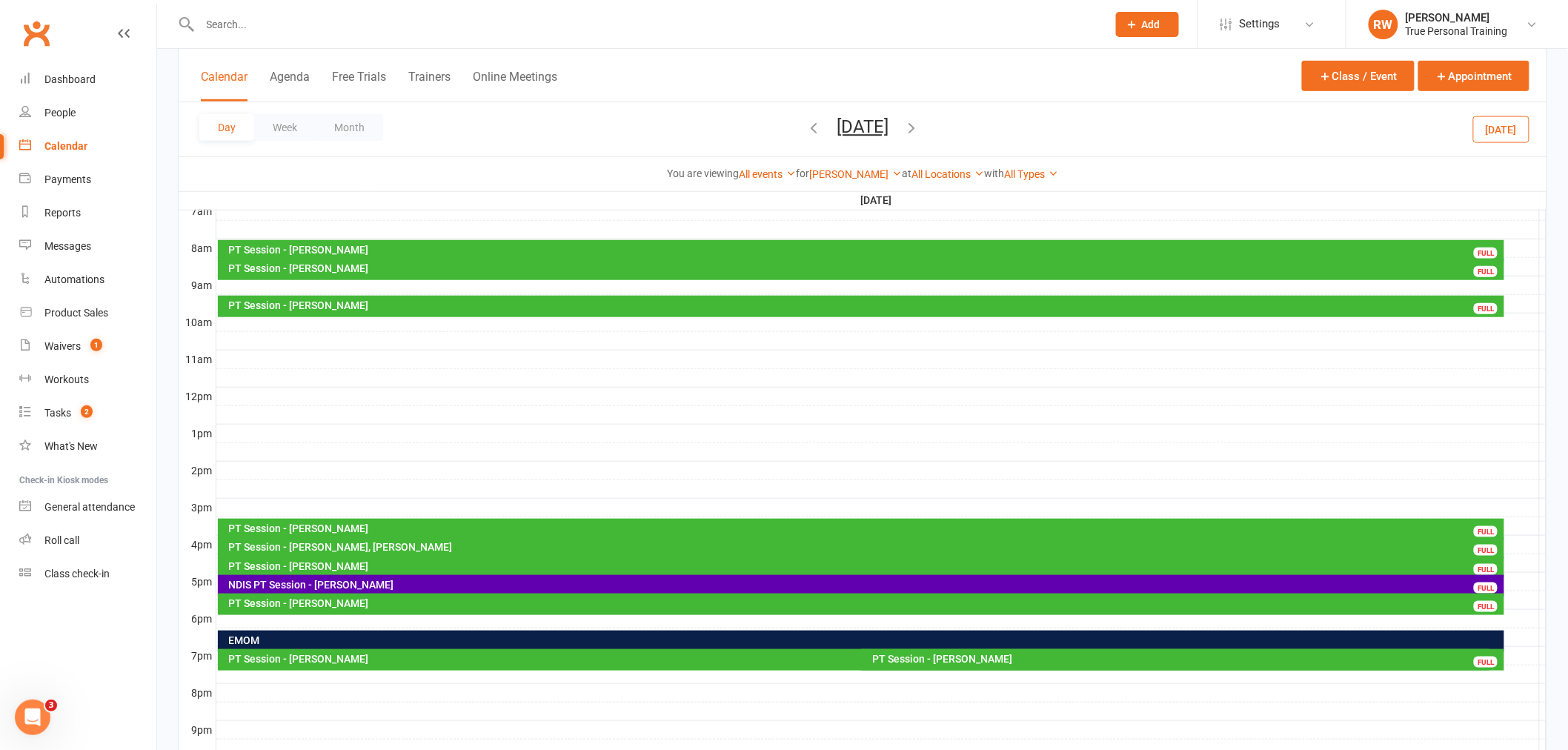
scroll to position [157, 0]
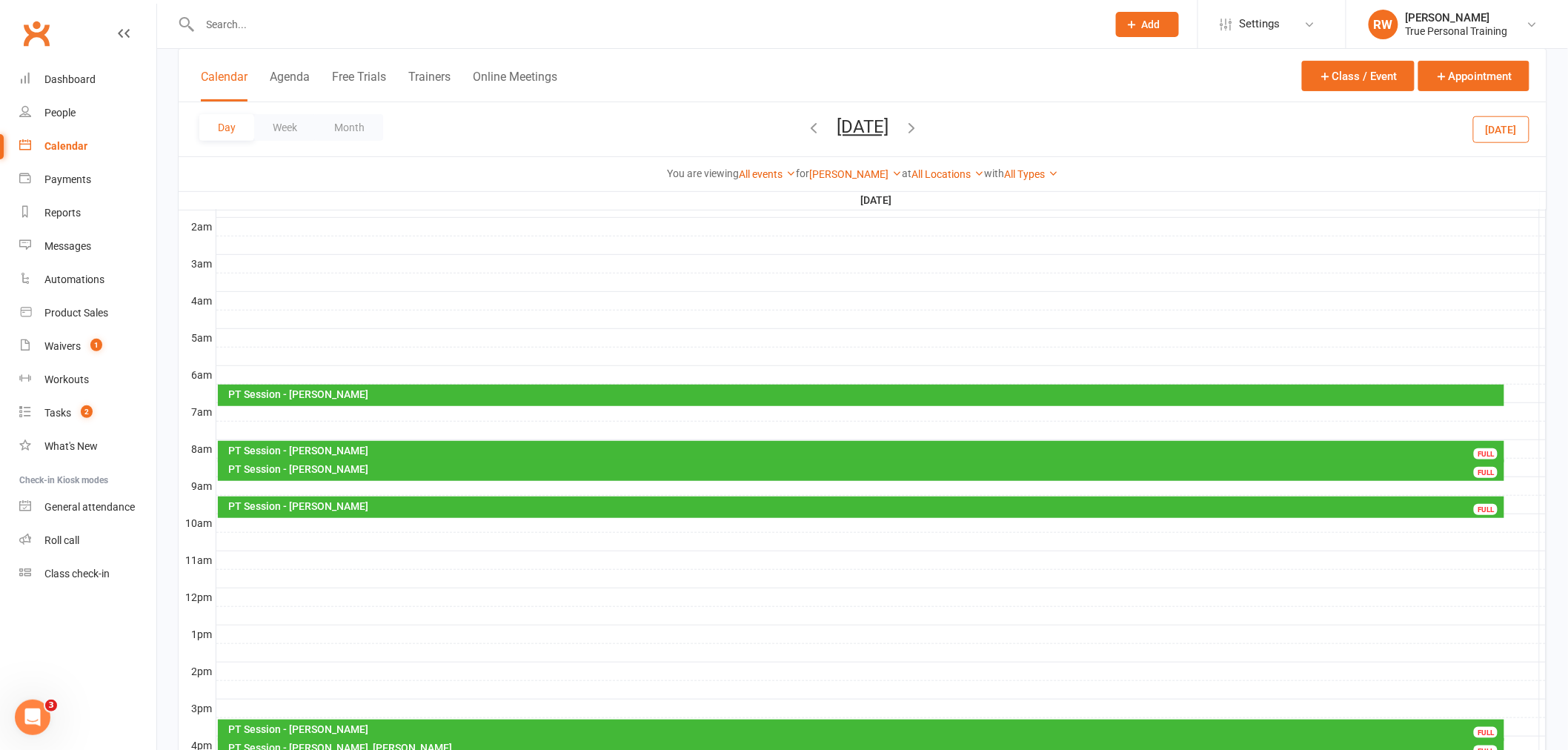
click at [352, 469] on div "PT Session - [PERSON_NAME]" at bounding box center [865, 468] width 1273 height 10
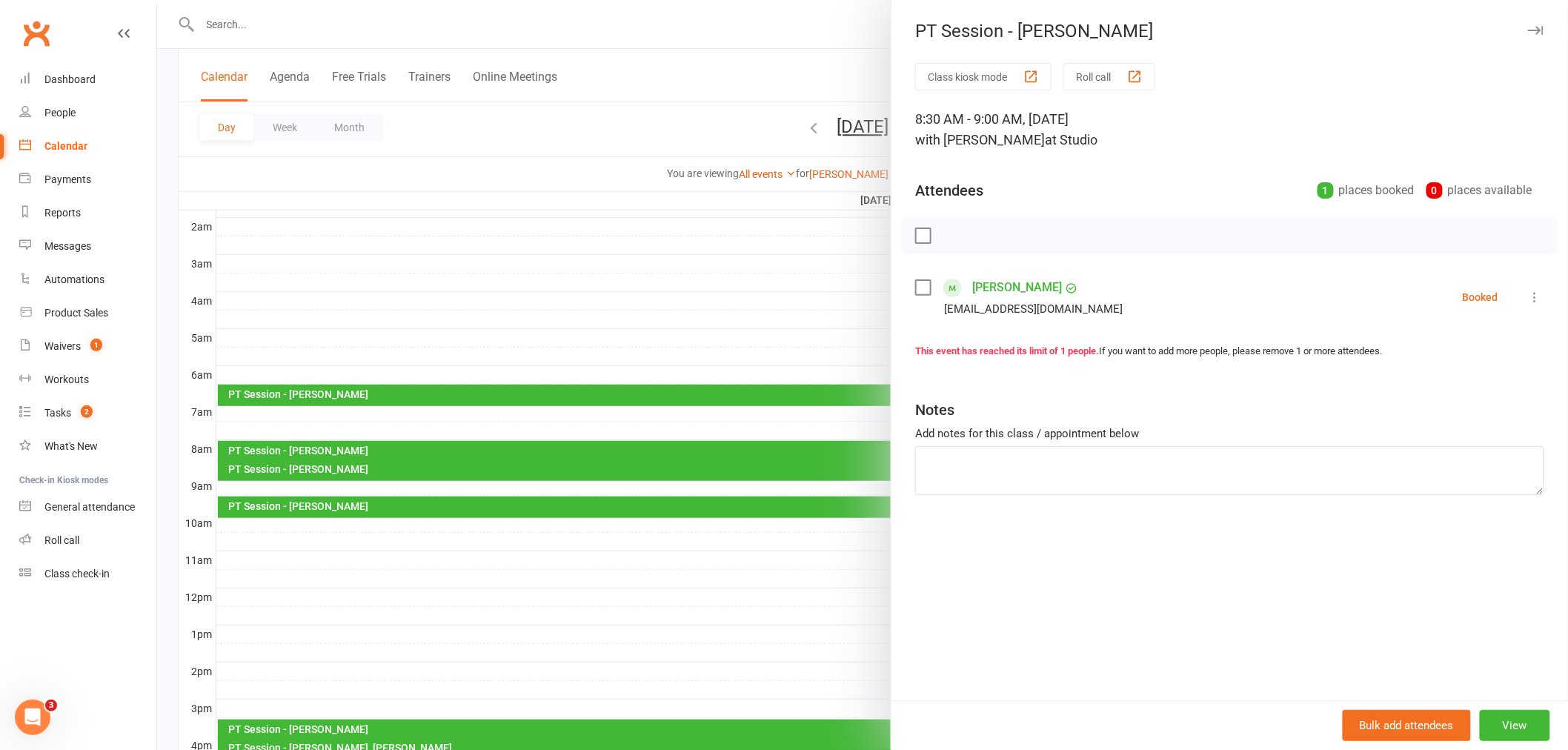
click at [1504, 650] on div "Class kiosk mode Roll call 8:30 AM - 9:00 AM, [DATE] with [PERSON_NAME] at Stud…" at bounding box center [1229, 381] width 676 height 637
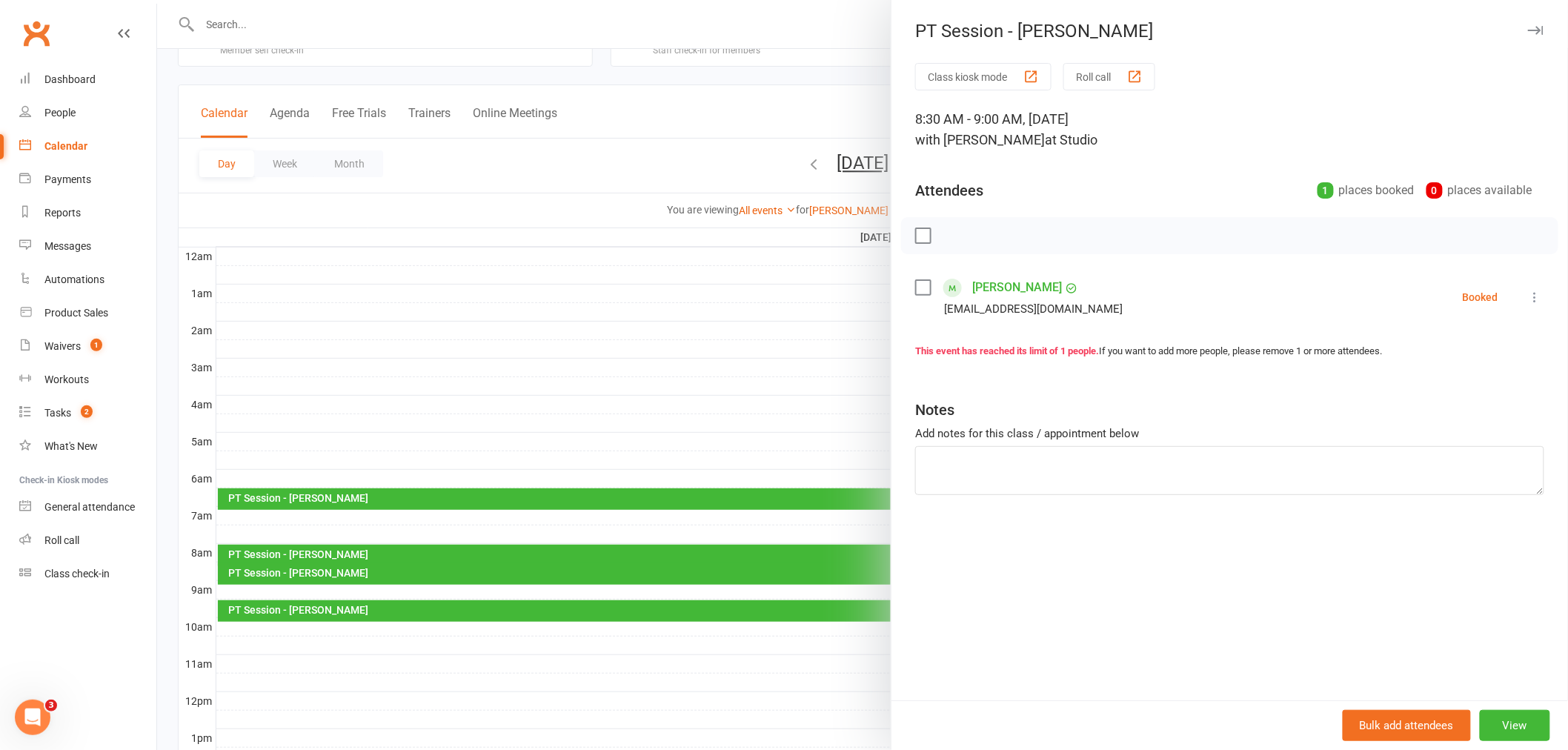
scroll to position [82, 0]
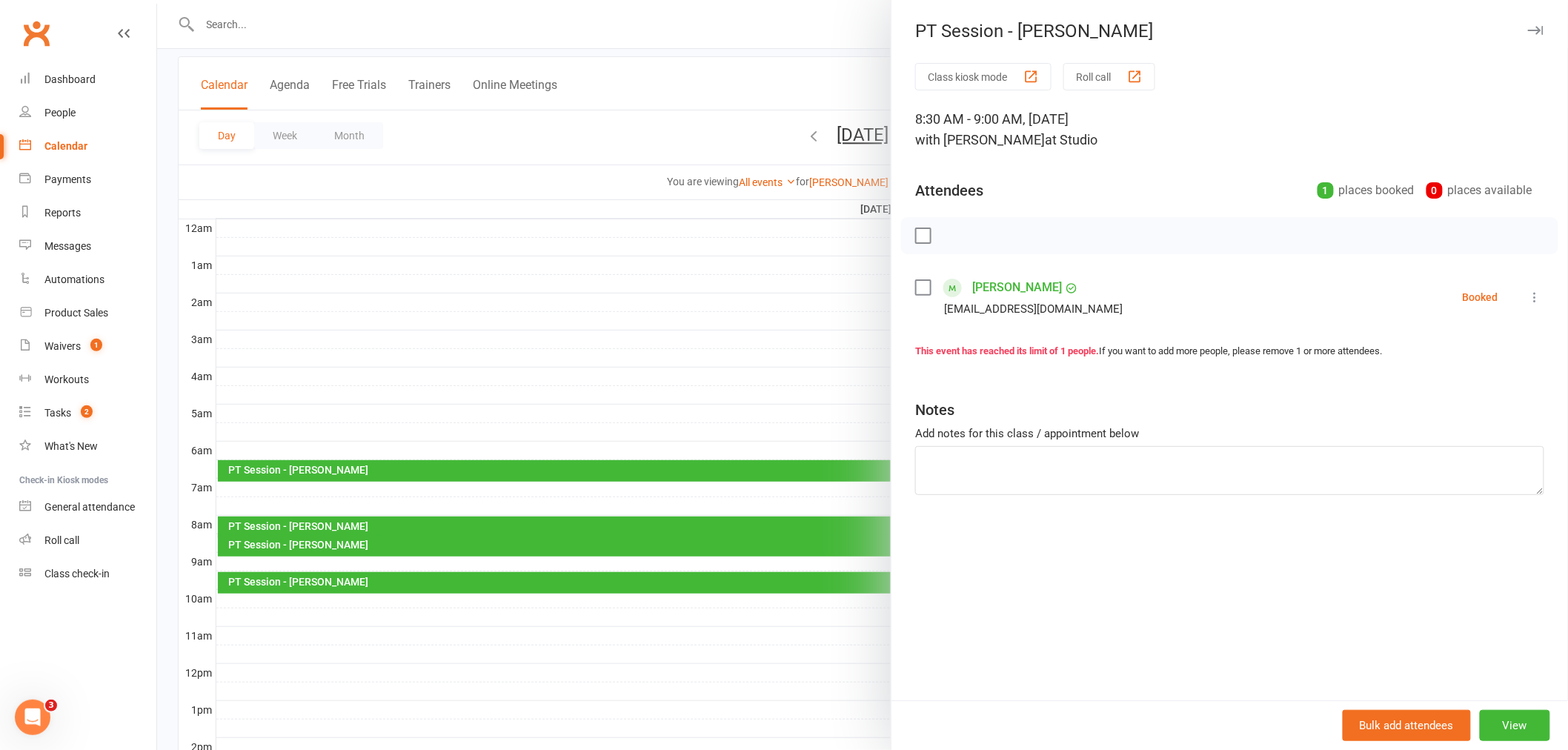
click at [1000, 280] on link "[PERSON_NAME]" at bounding box center [1016, 287] width 90 height 24
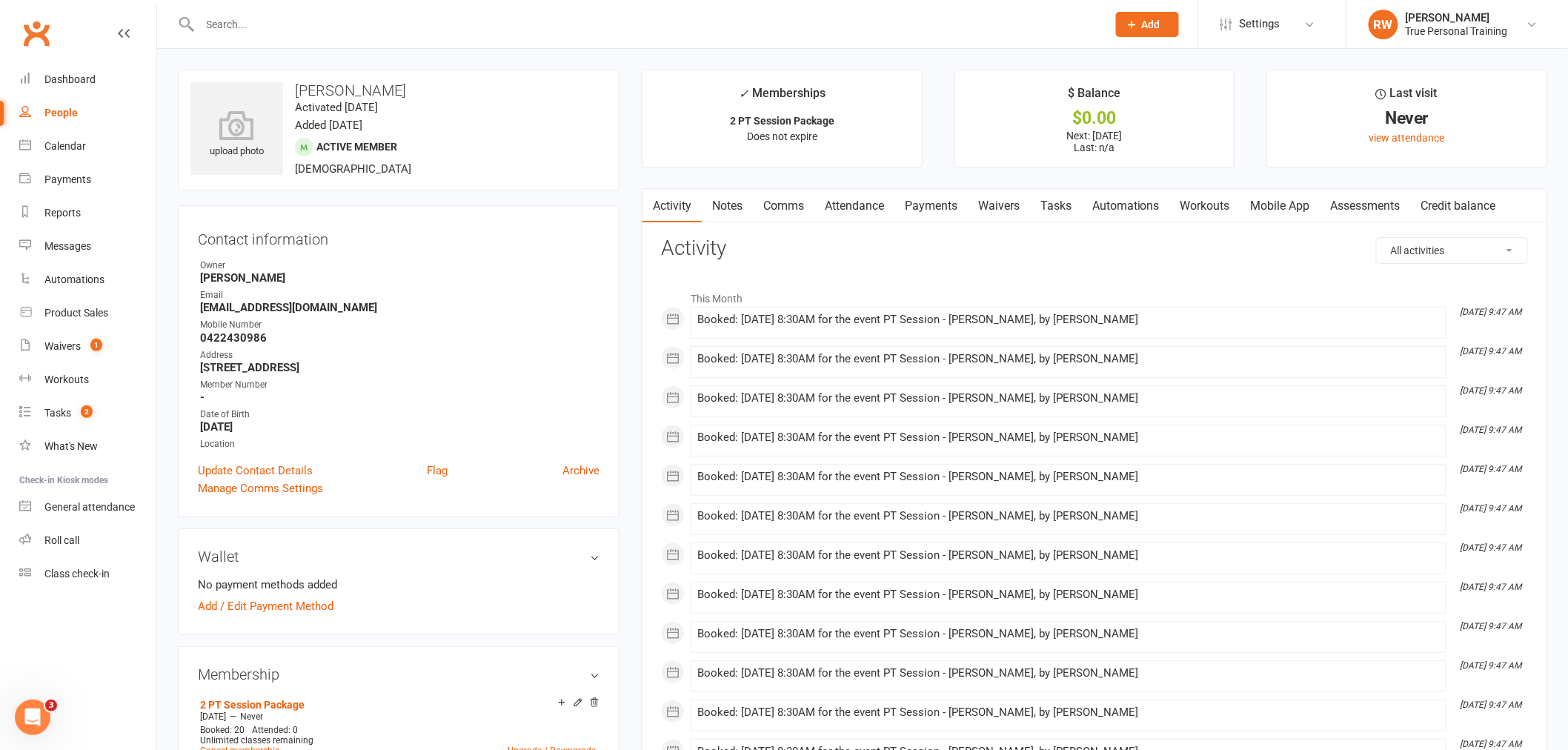
click at [936, 209] on link "Payments" at bounding box center [930, 205] width 73 height 34
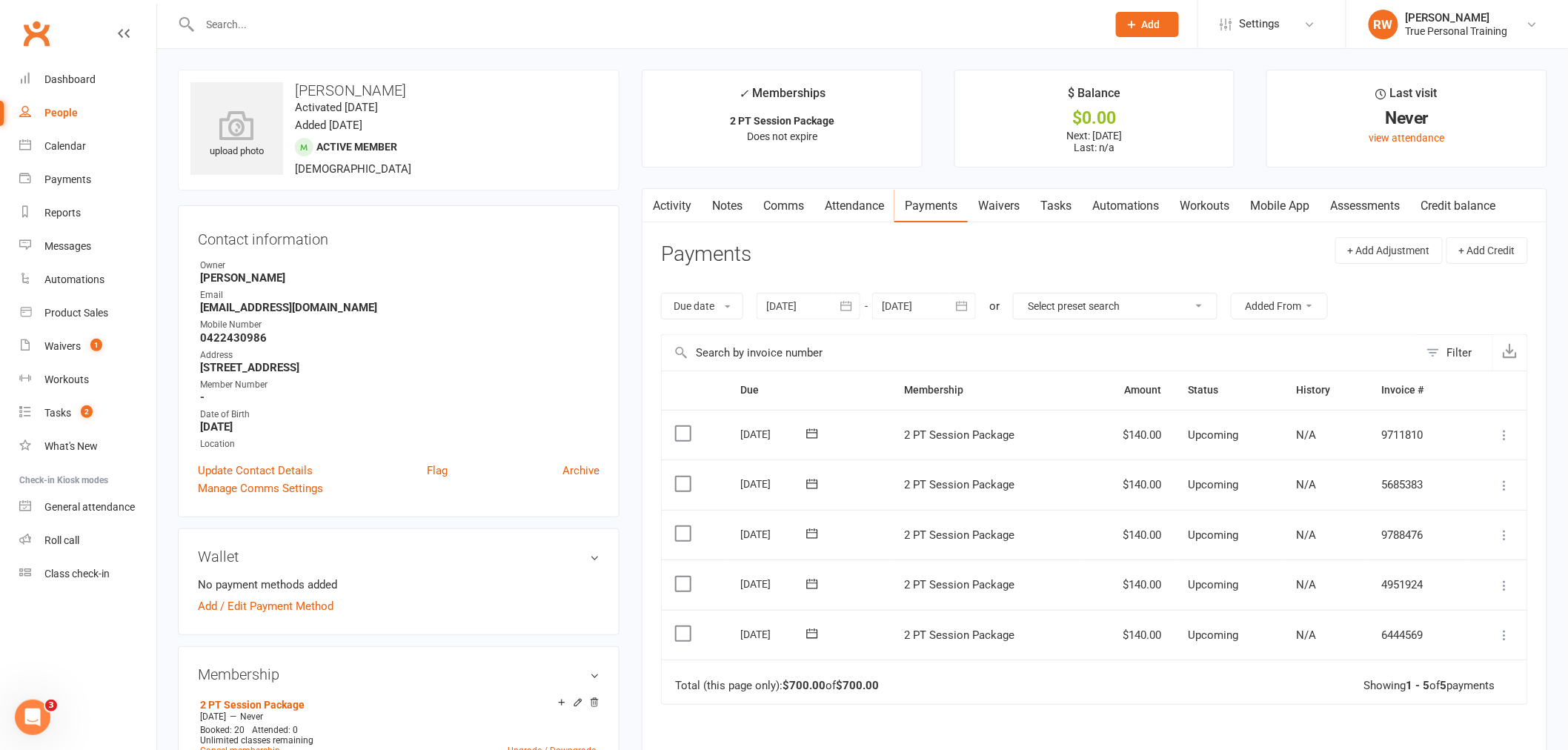
click at [998, 206] on link "Waivers" at bounding box center [999, 205] width 62 height 34
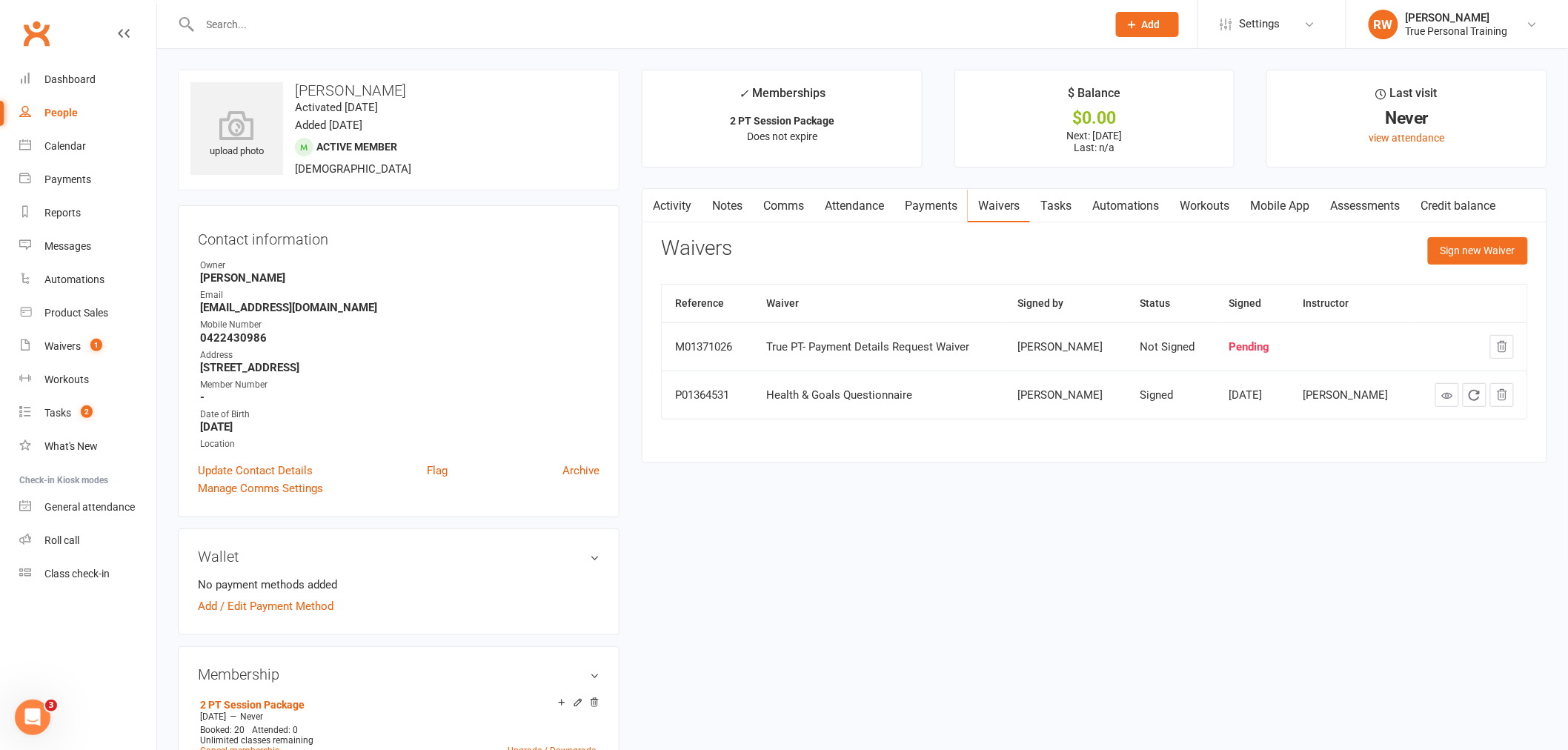
click at [1260, 258] on div "Waivers Sign new Waiver" at bounding box center [1093, 254] width 866 height 35
click at [687, 205] on link "Activity" at bounding box center [671, 205] width 59 height 34
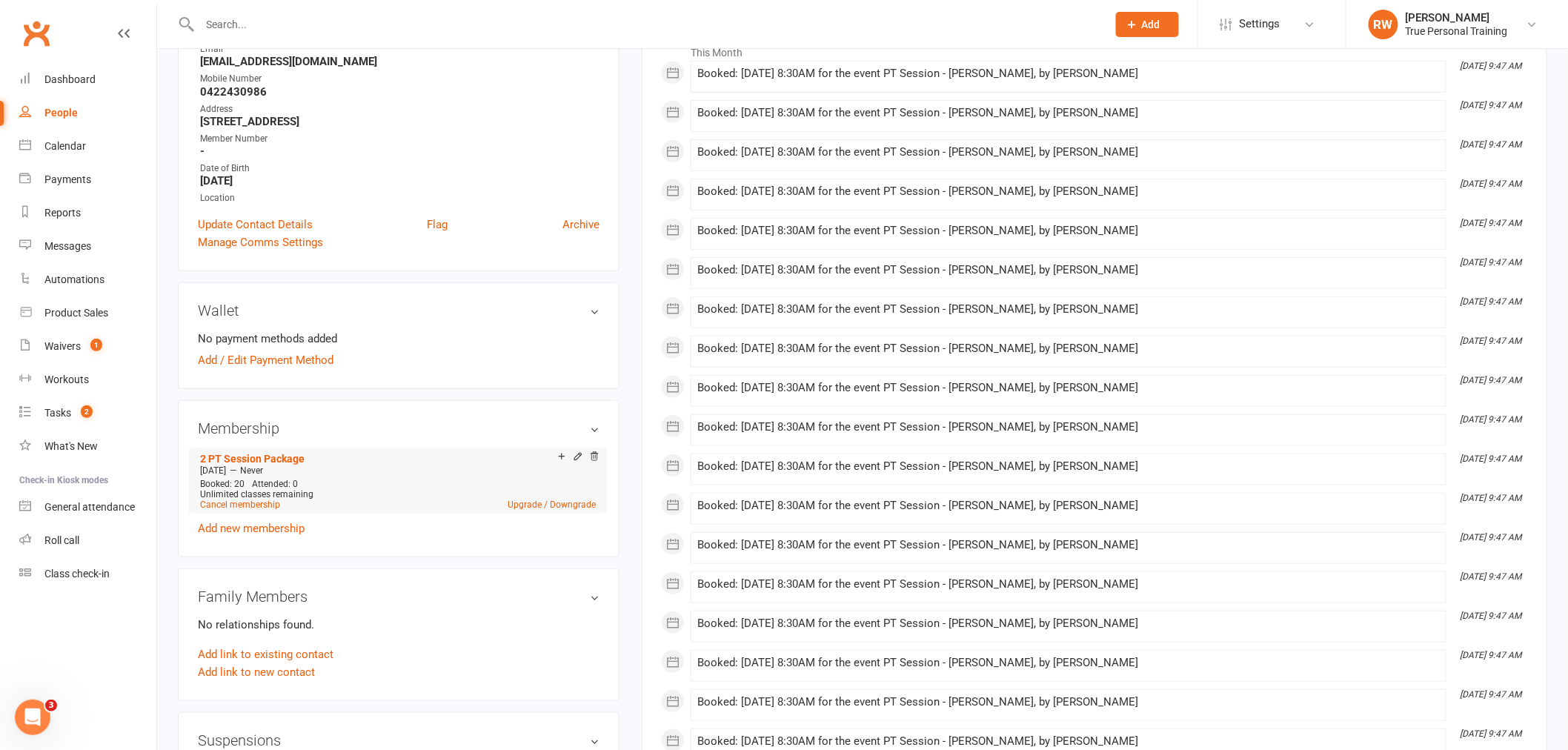
scroll to position [247, 0]
click at [575, 457] on icon at bounding box center [577, 455] width 6 height 6
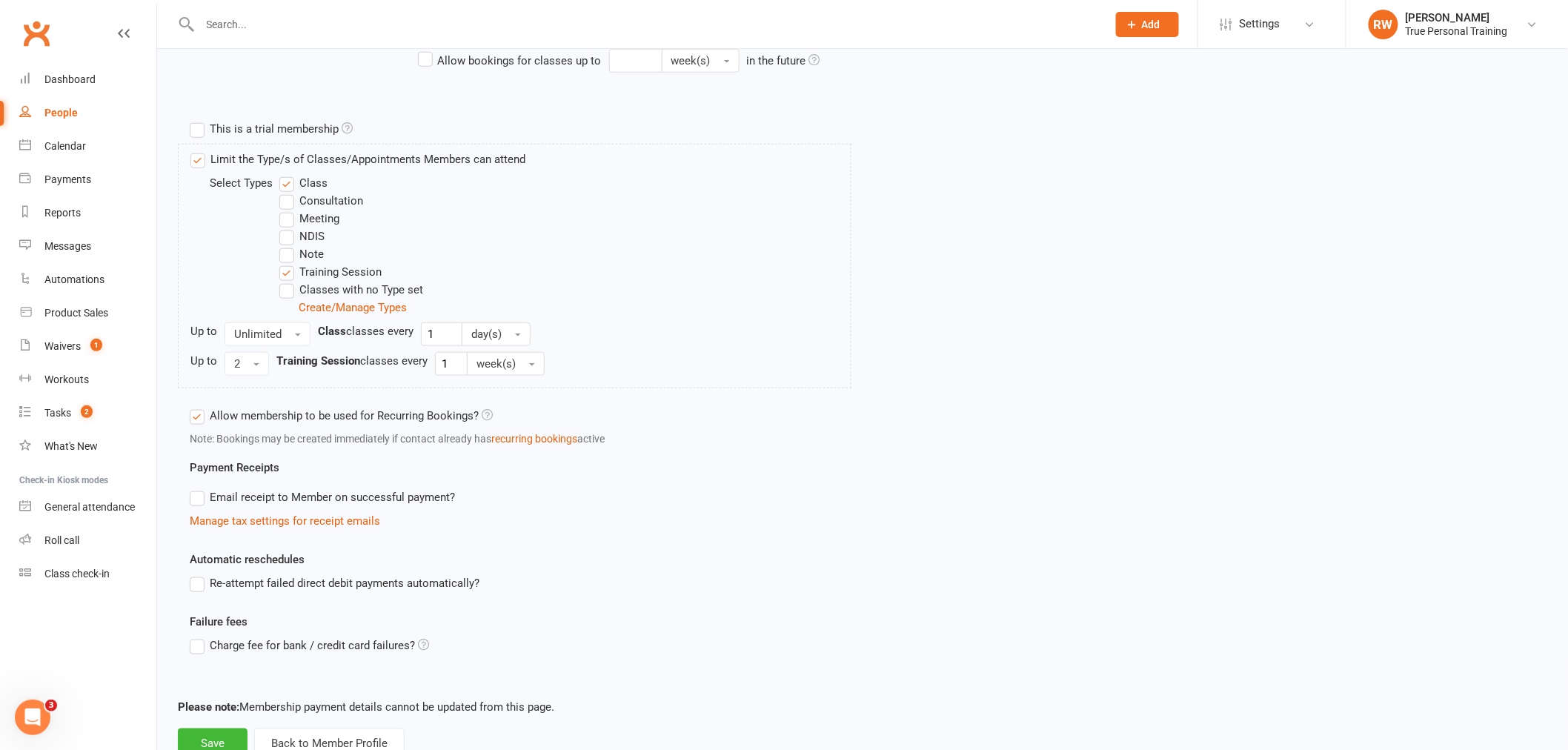
scroll to position [523, 0]
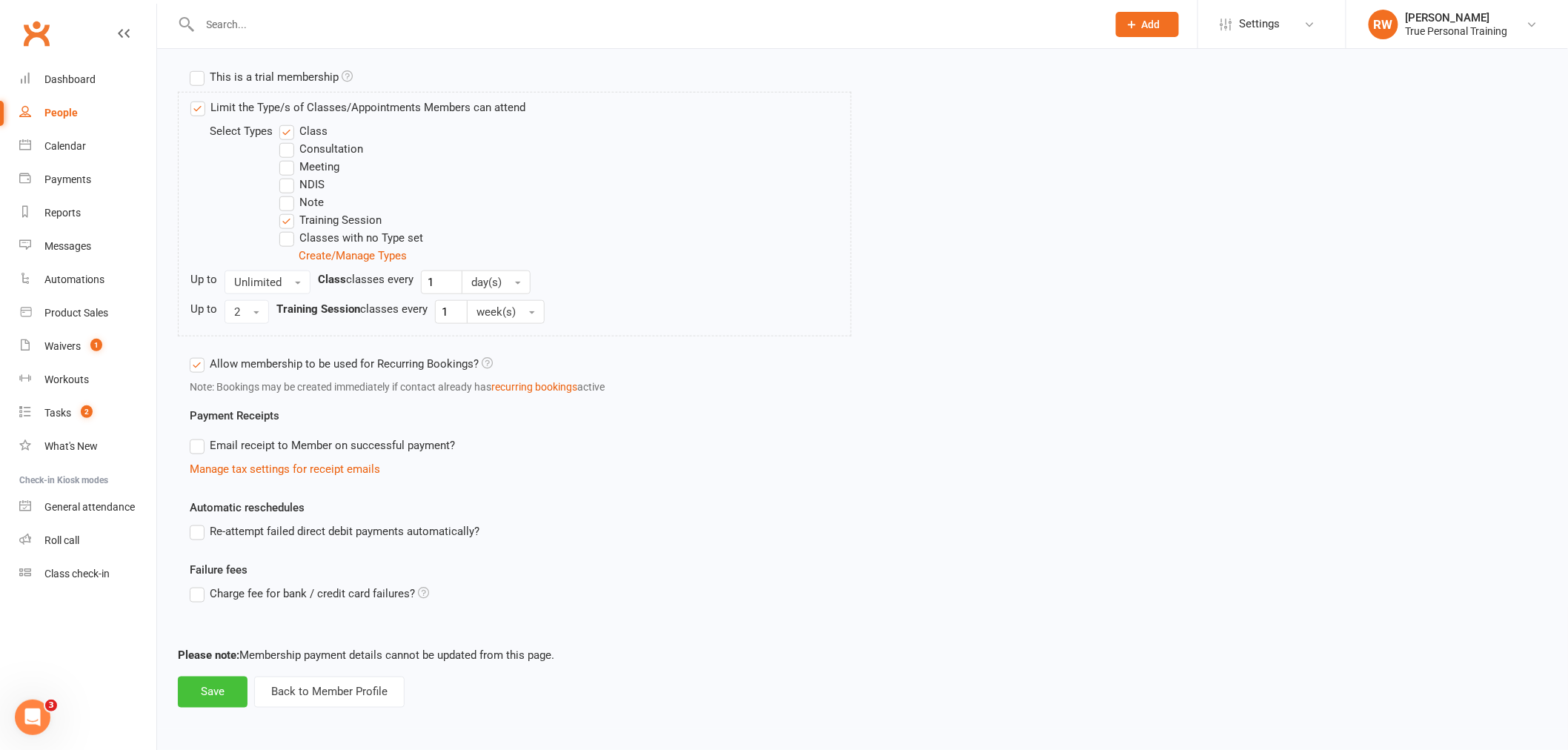
click at [232, 702] on button "Save" at bounding box center [212, 691] width 70 height 31
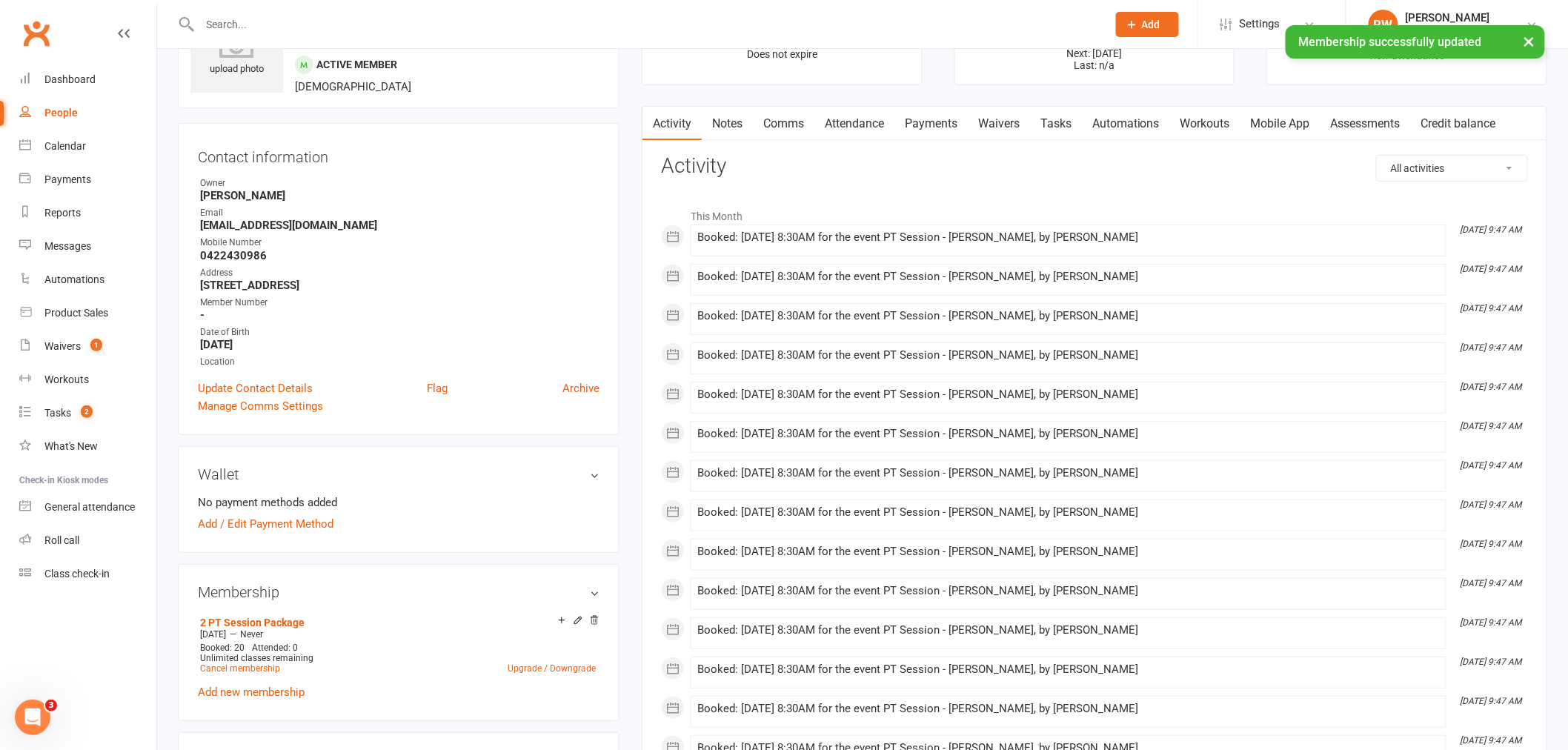
scroll to position [247, 0]
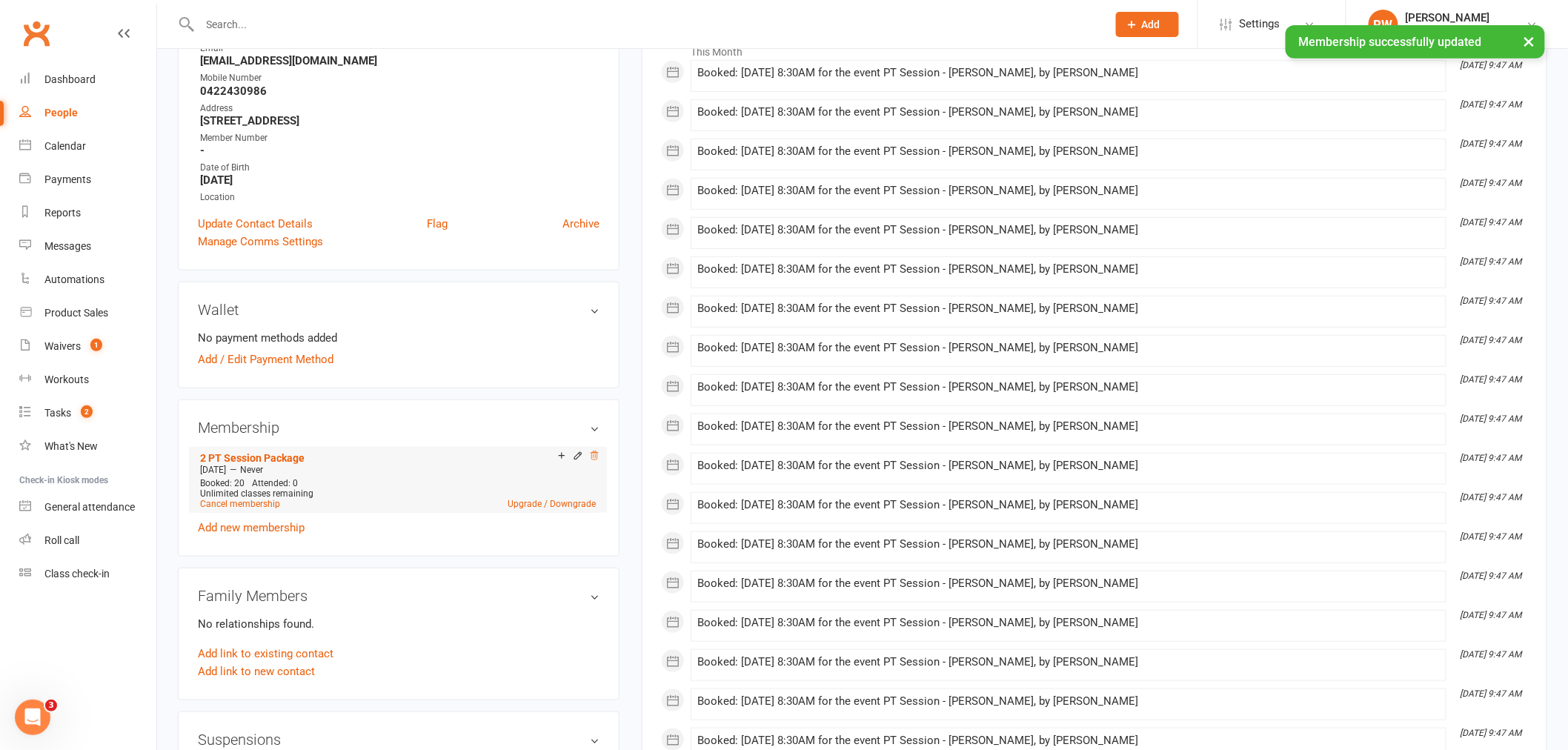
click at [596, 459] on icon at bounding box center [594, 455] width 7 height 8
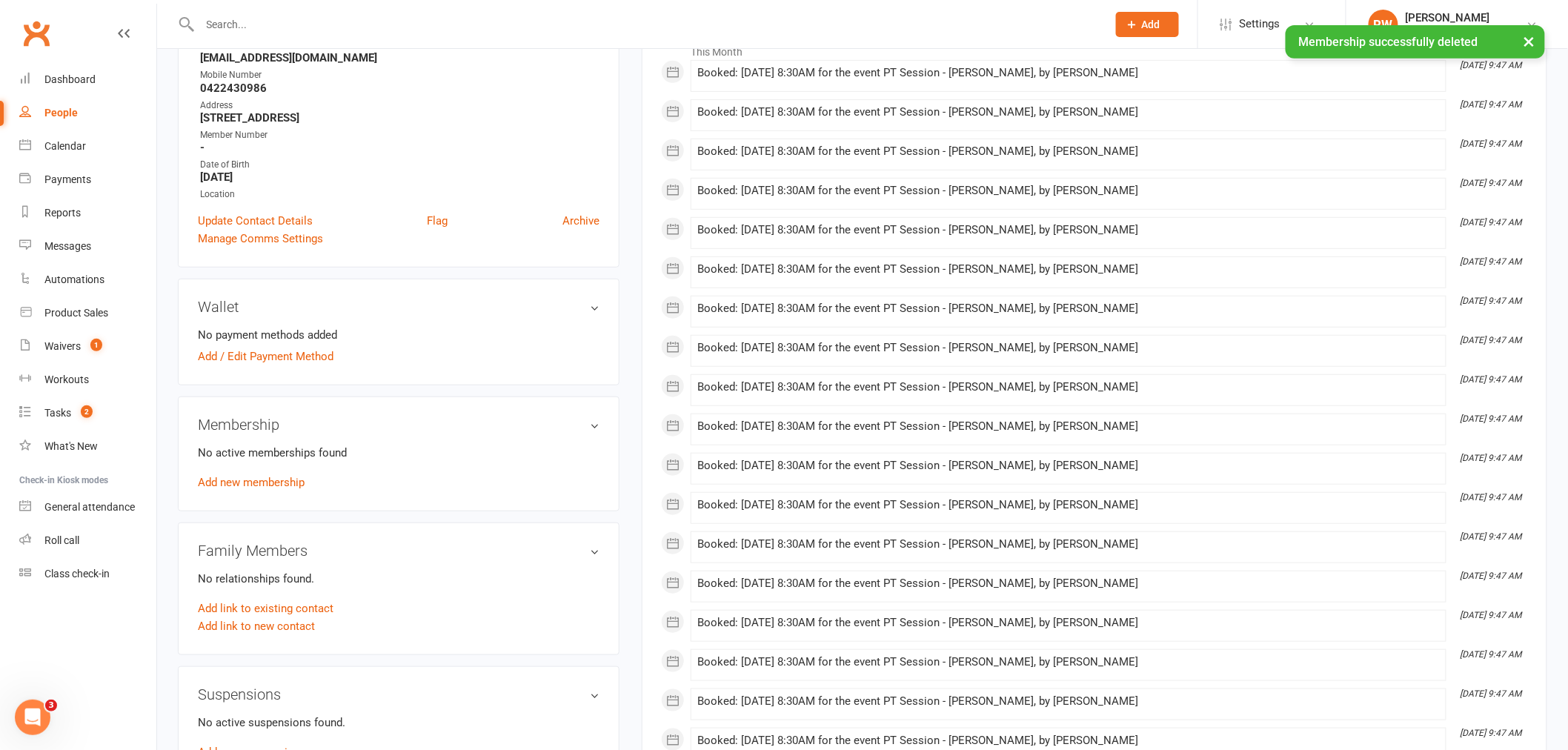
scroll to position [243, 0]
click at [270, 481] on link "Add new membership" at bounding box center [251, 486] width 107 height 14
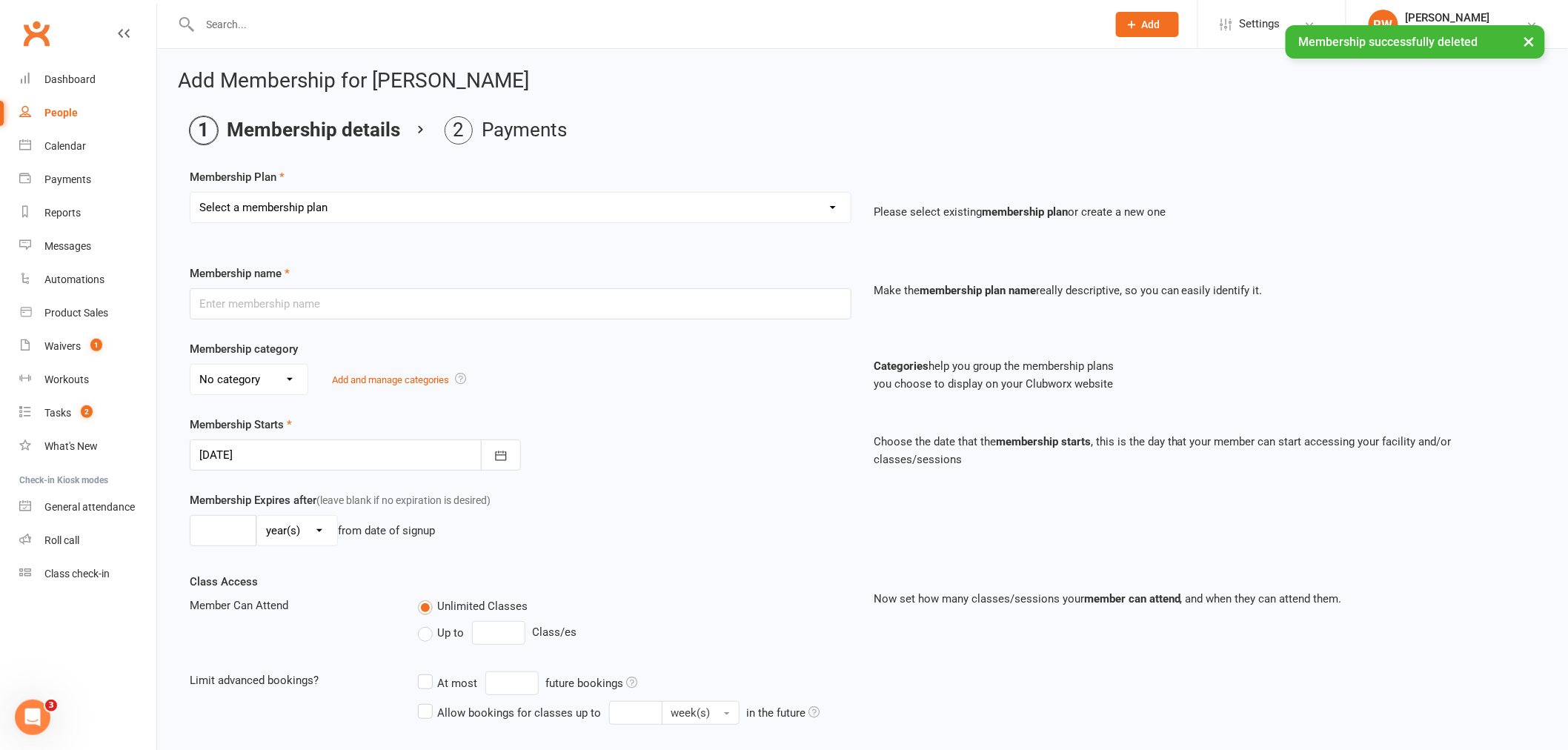
click at [322, 212] on select "Select a membership plan Create new Membership Plan 2 PT Session Package 3 PT S…" at bounding box center [521, 208] width 660 height 29
select select "1"
click at [190, 193] on select "Select a membership plan Create new Membership Plan 2 PT Session Package 3 PT S…" at bounding box center [521, 208] width 660 height 29
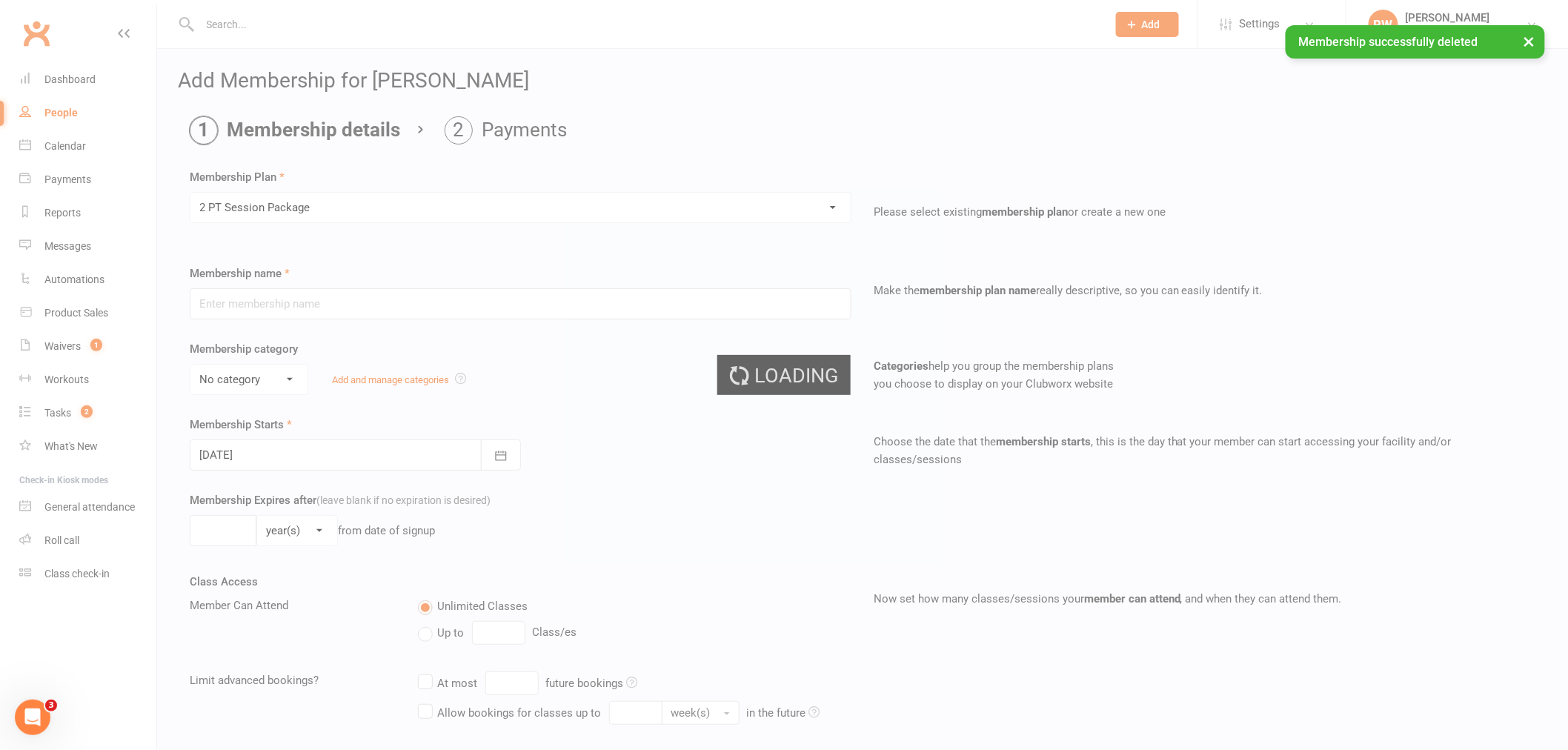
type input "2 PT Session Package"
select select "4"
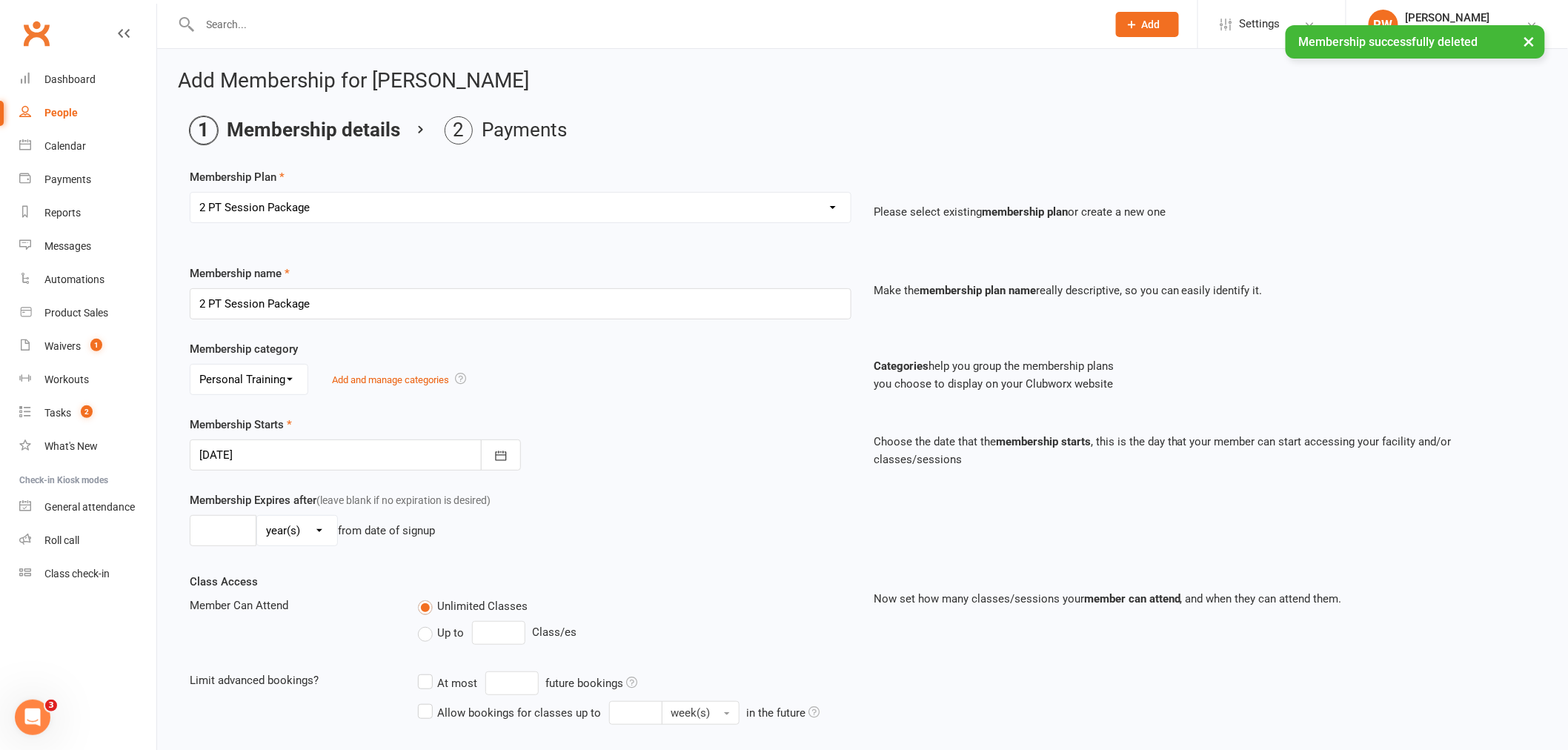
click at [472, 466] on div at bounding box center [355, 455] width 331 height 31
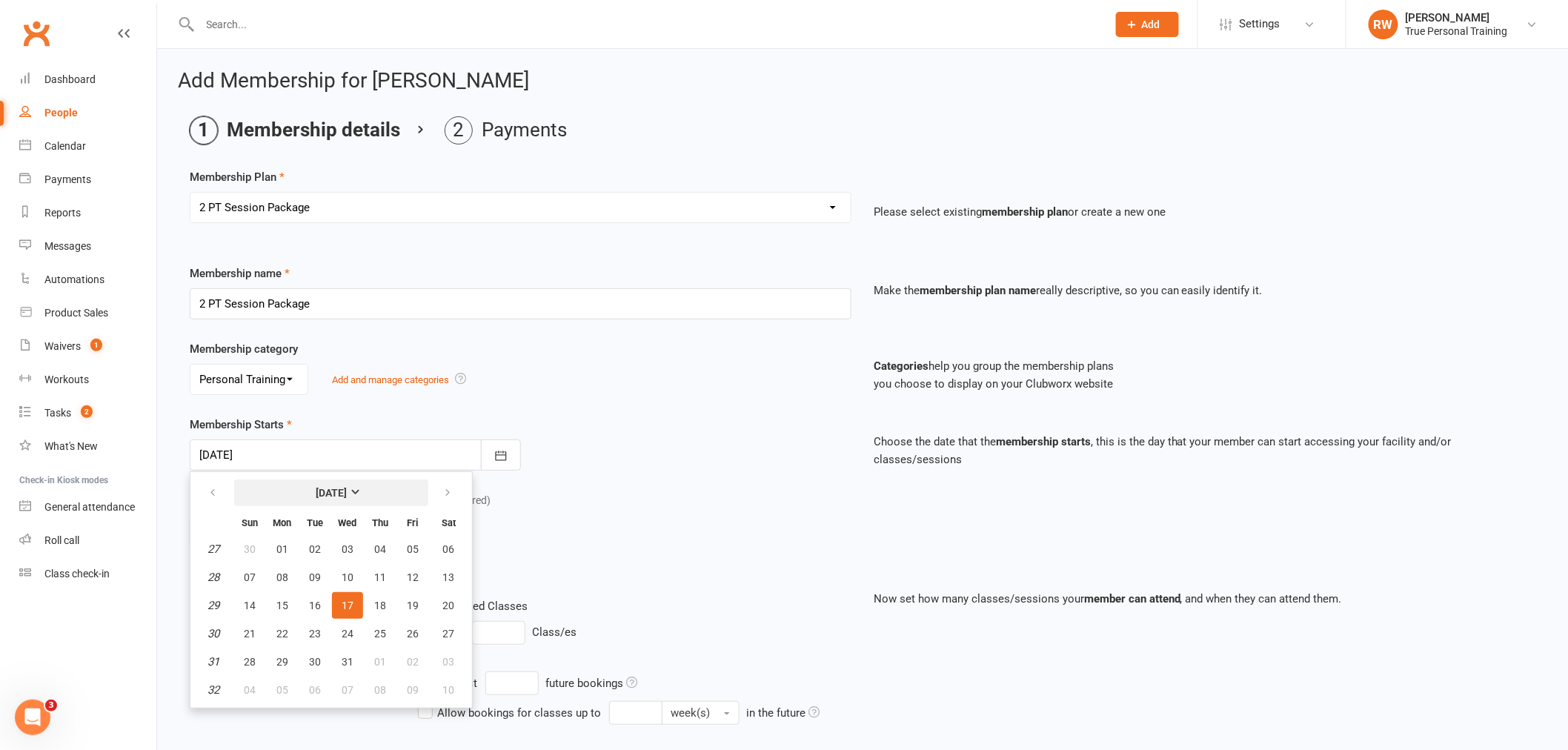
click at [344, 488] on strong "[DATE]" at bounding box center [331, 492] width 31 height 12
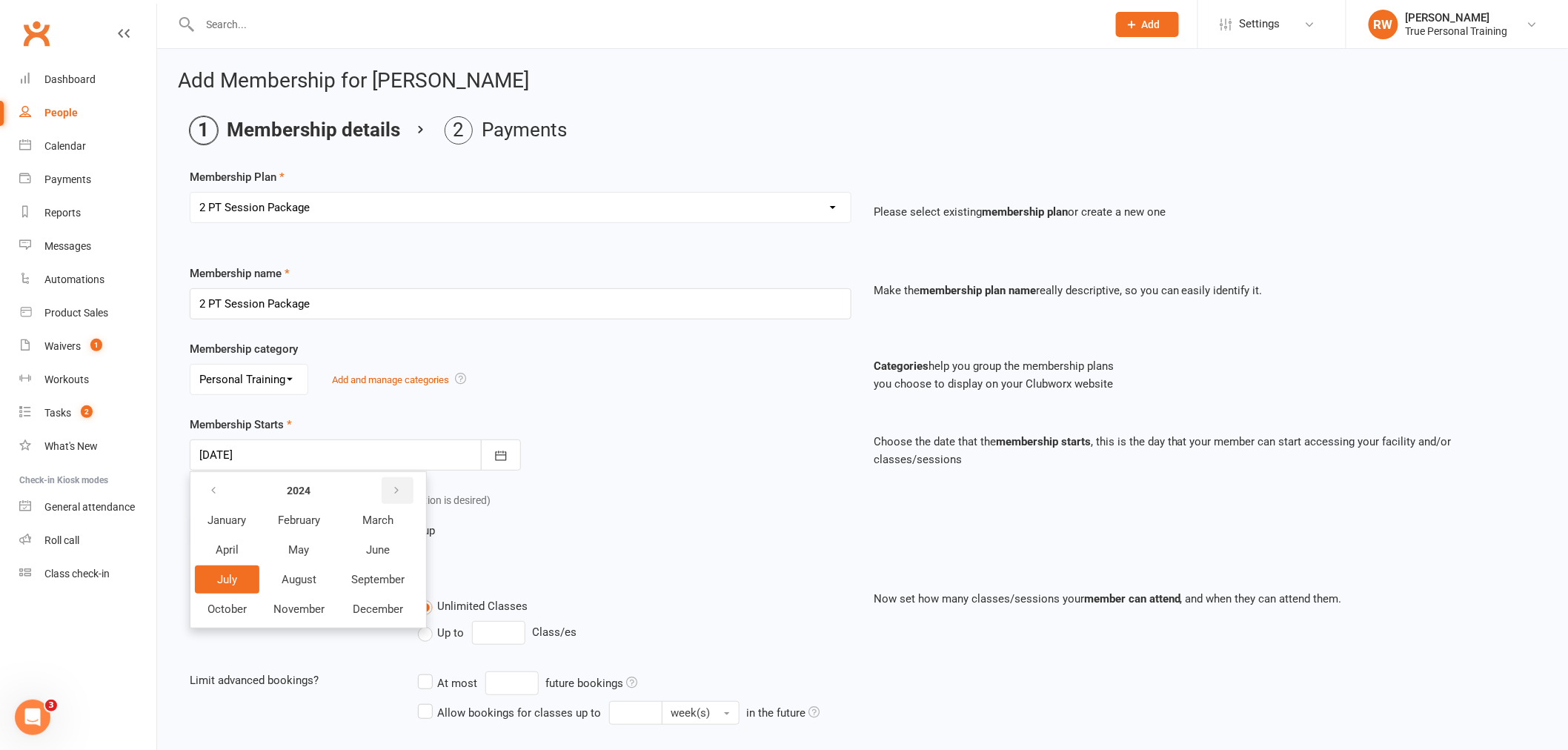
click at [403, 486] on button "button" at bounding box center [397, 490] width 32 height 27
click at [240, 615] on button "October" at bounding box center [227, 608] width 64 height 28
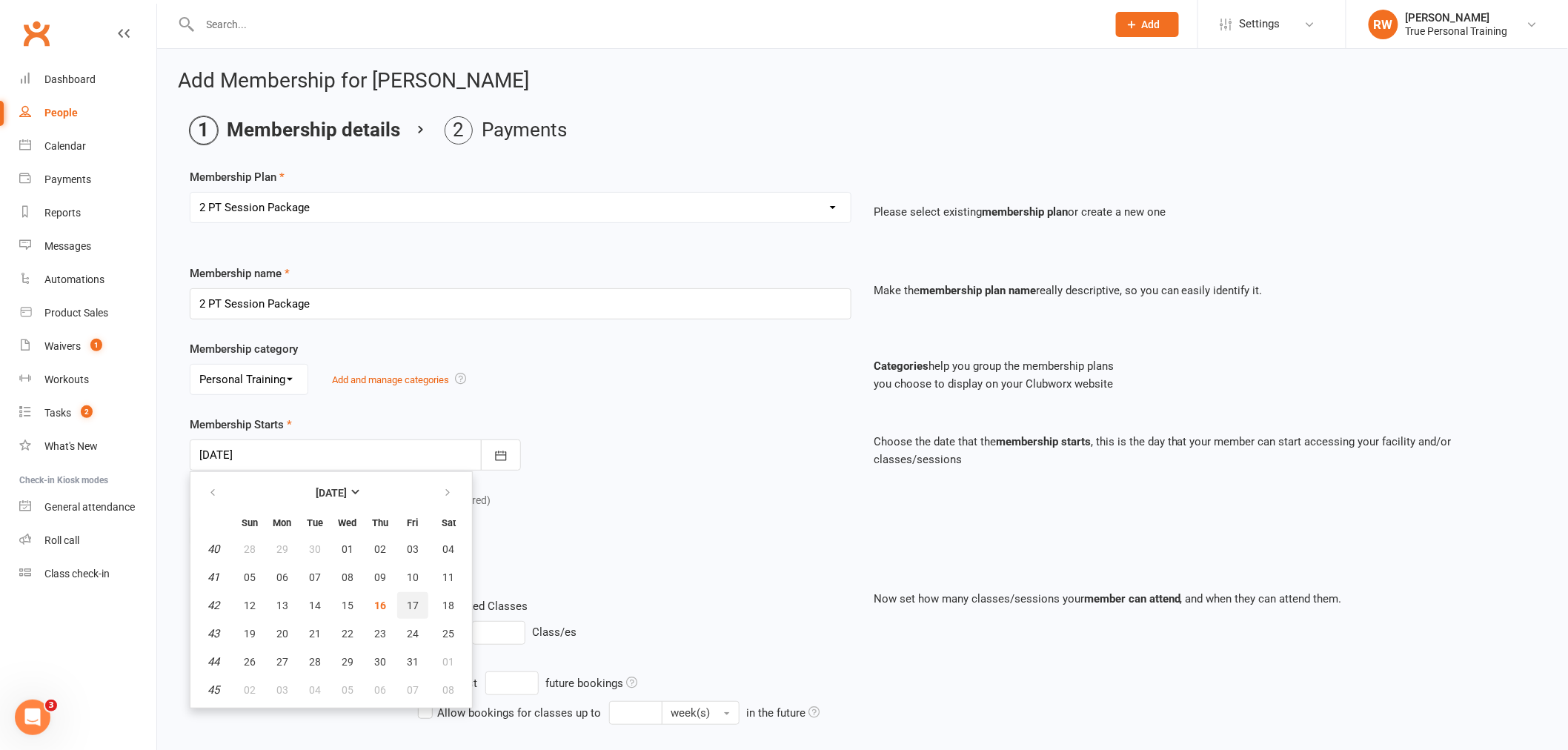
click at [406, 609] on button "17" at bounding box center [413, 605] width 31 height 27
type input "[DATE]"
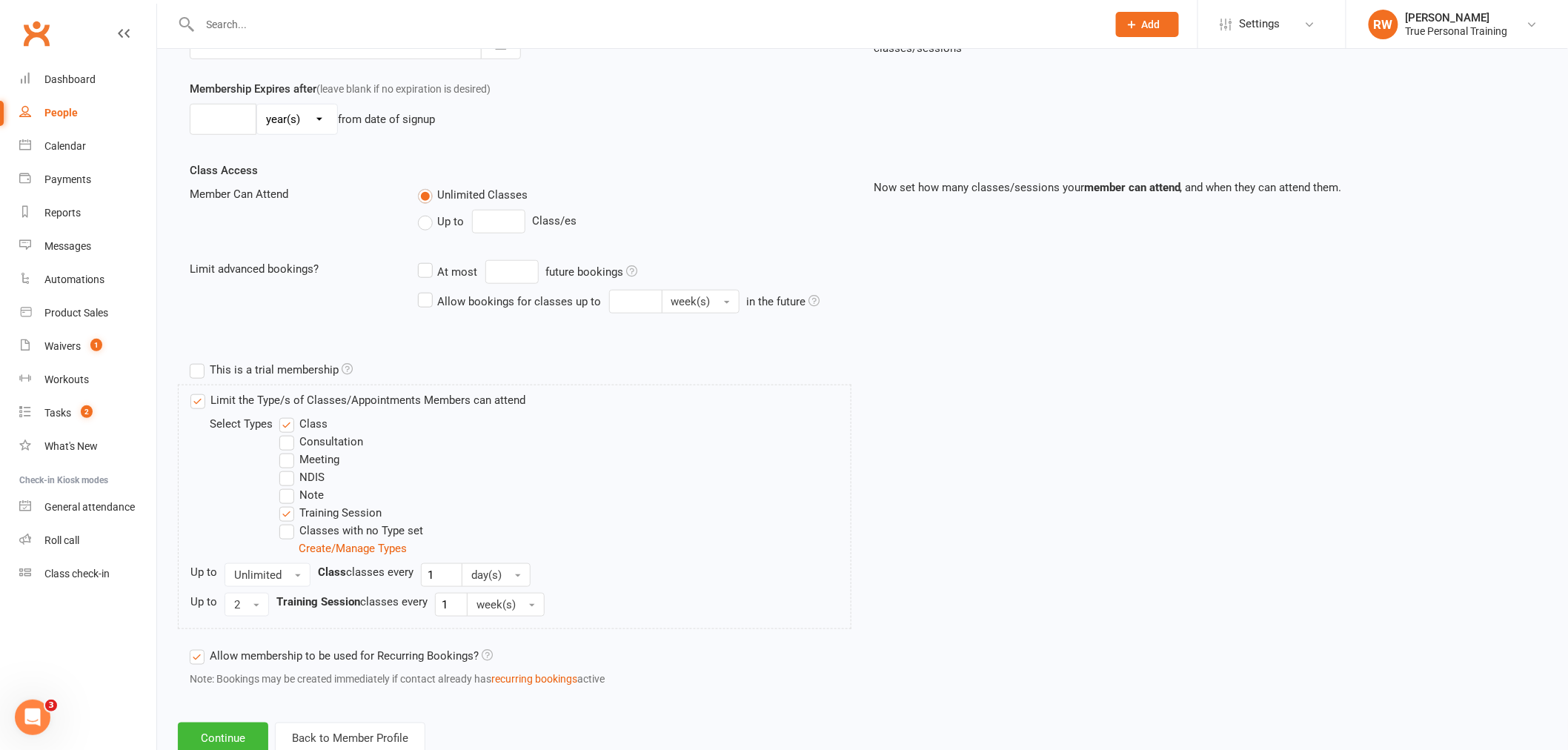
scroll to position [457, 0]
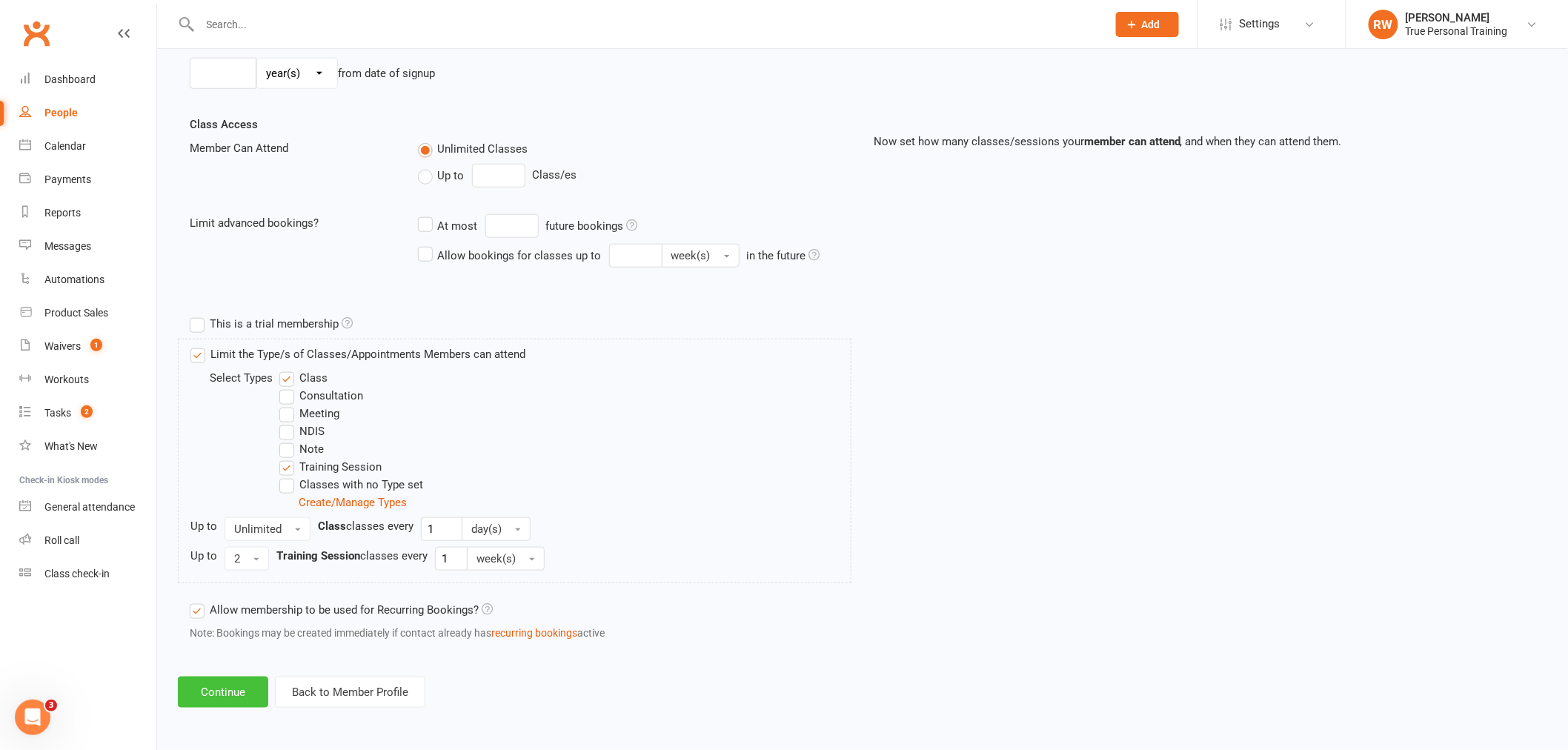
click at [237, 679] on button "Continue" at bounding box center [222, 691] width 91 height 31
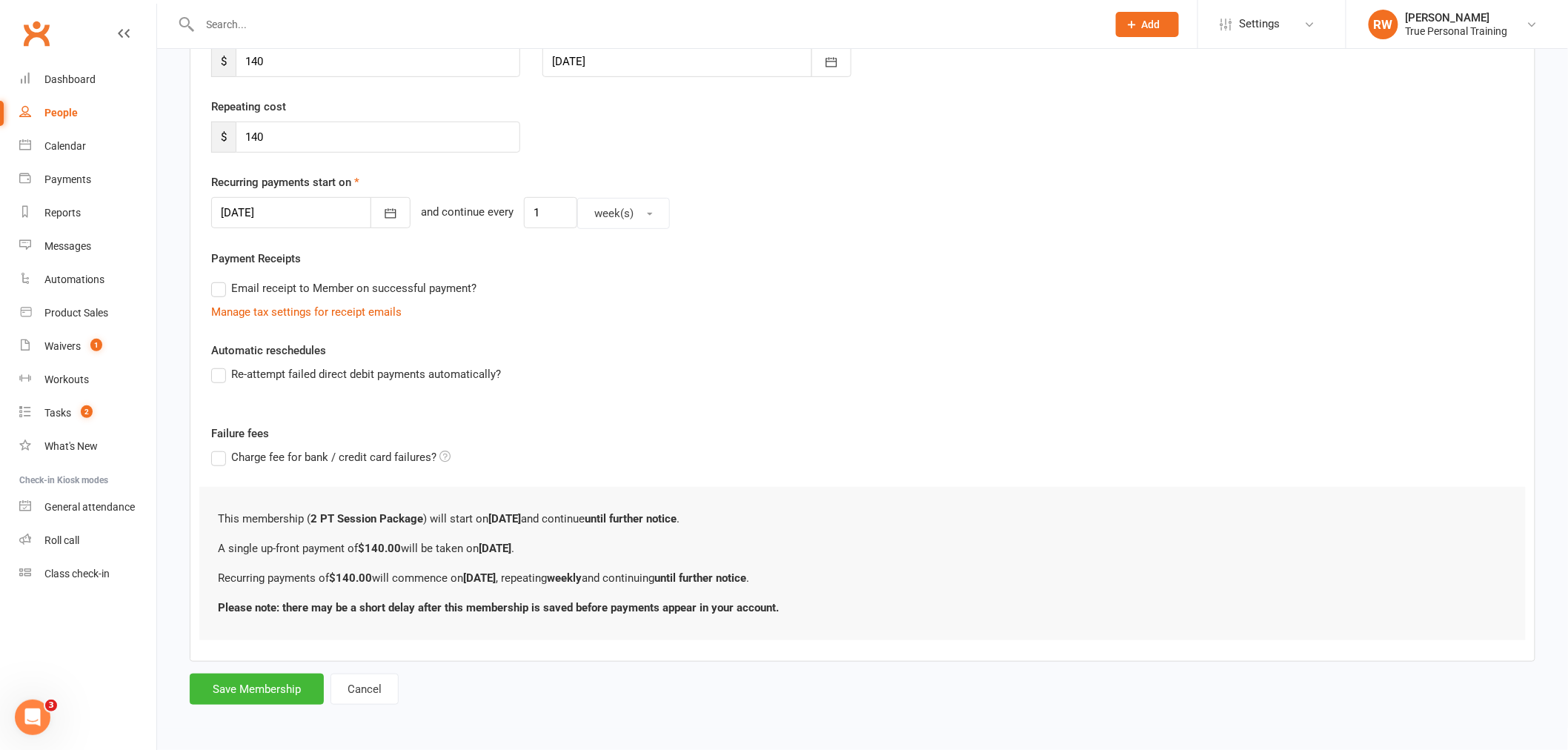
scroll to position [0, 0]
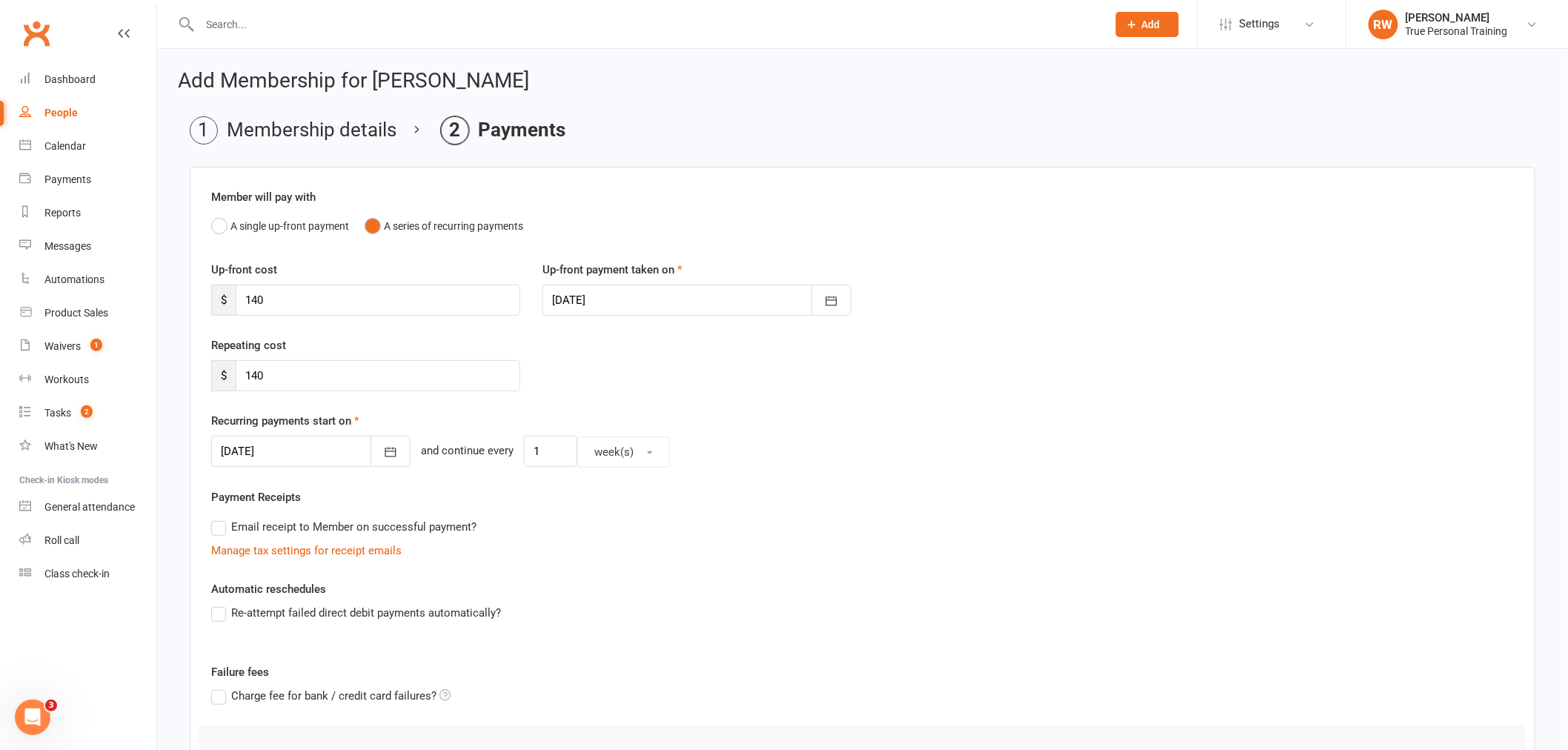
click at [582, 313] on div at bounding box center [697, 300] width 309 height 31
click at [1186, 238] on div "A single up-front payment A series of recurring payments" at bounding box center [863, 226] width 1303 height 28
click at [240, 457] on div at bounding box center [311, 451] width 199 height 31
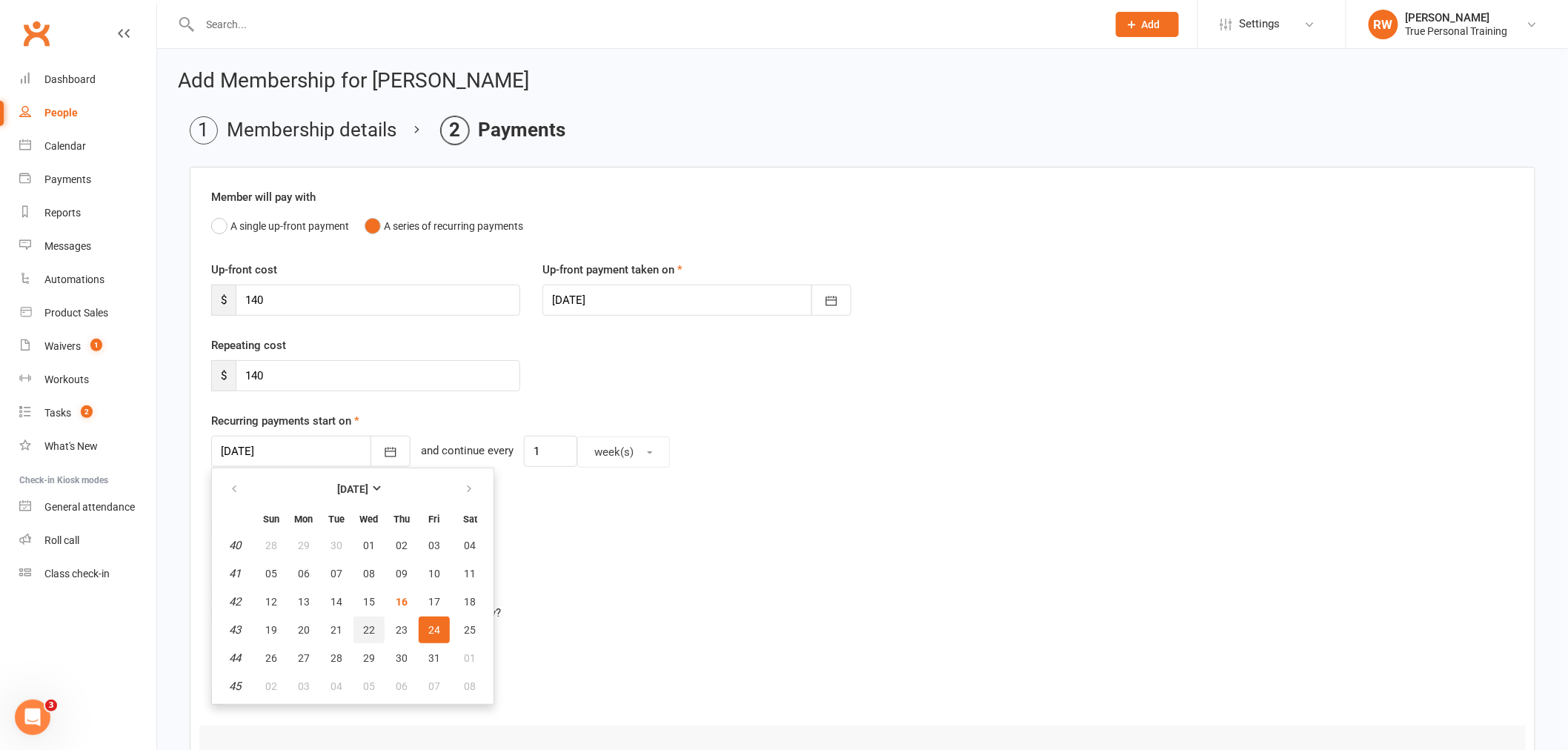
click at [363, 625] on span "22" at bounding box center [369, 629] width 12 height 12
type input "[DATE]"
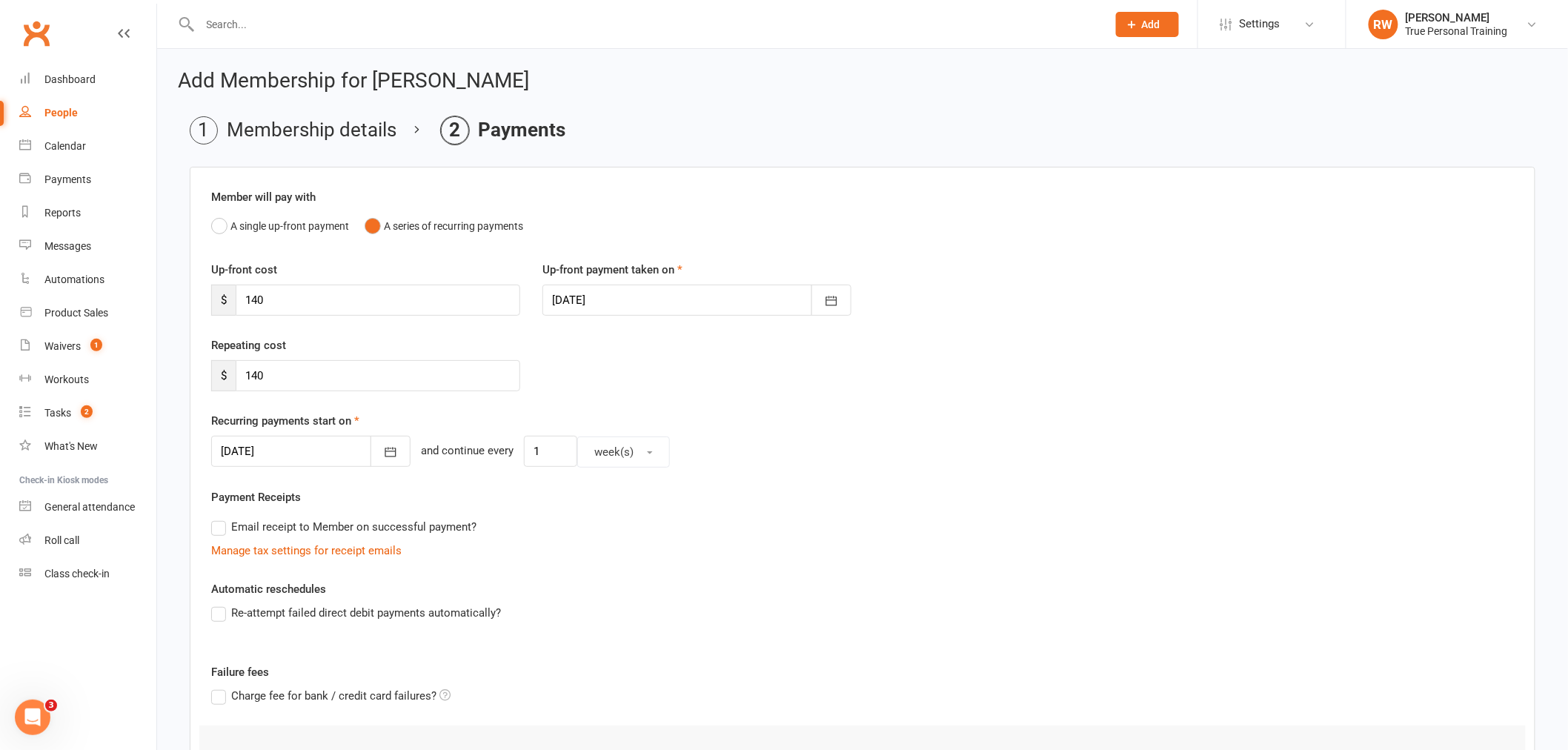
click at [792, 616] on div "Re-attempt failed direct debit payments automatically?" at bounding box center [863, 612] width 1303 height 17
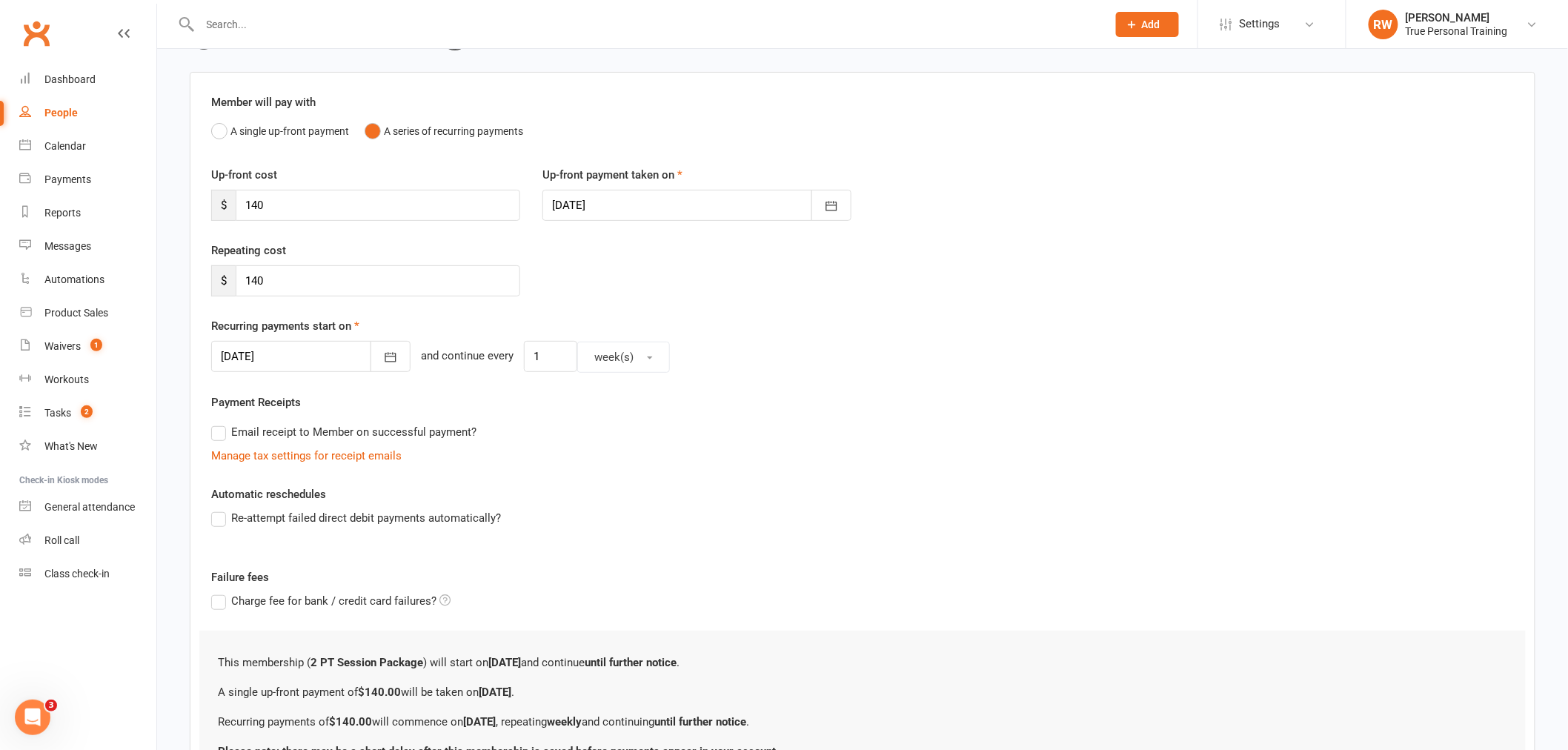
scroll to position [239, 0]
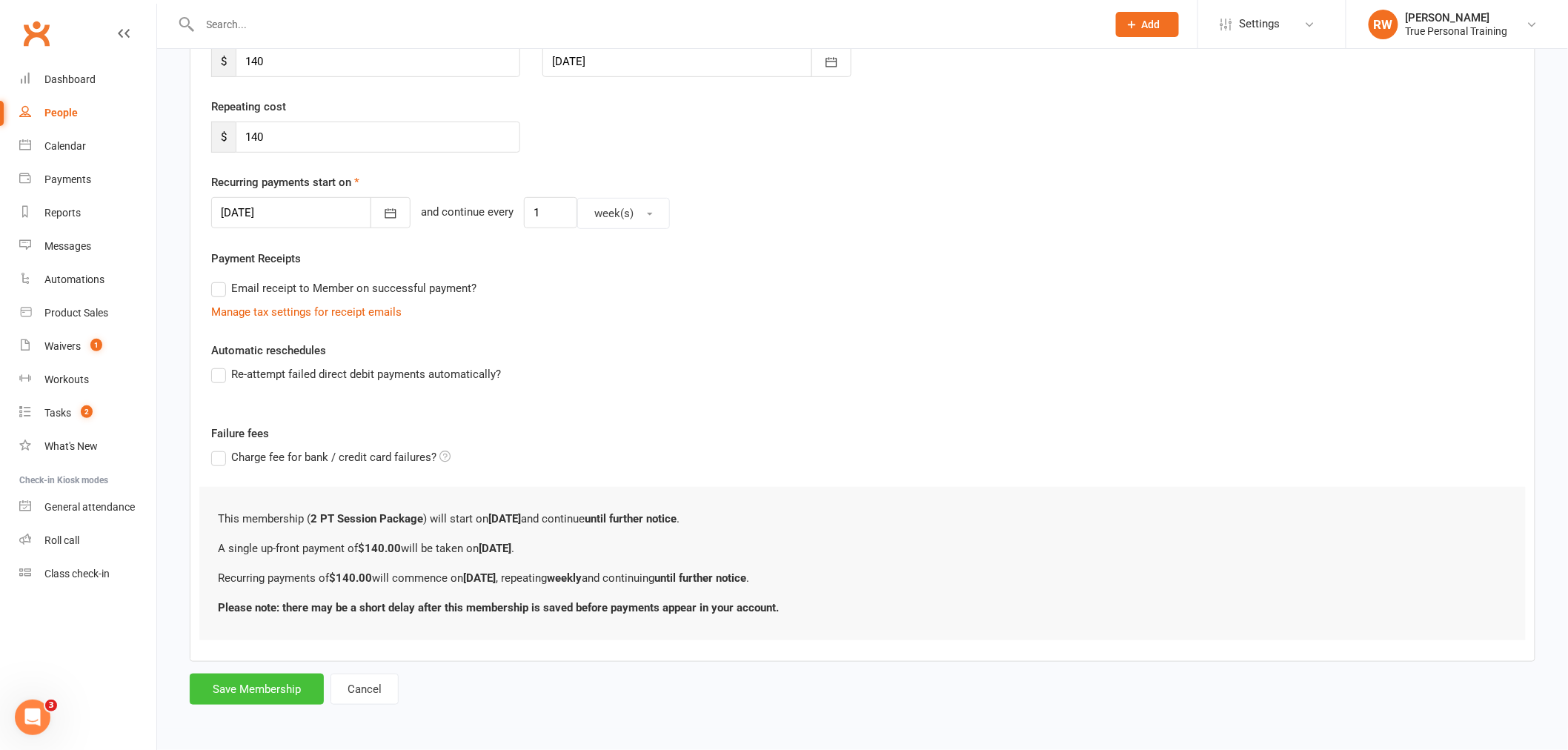
click at [293, 692] on button "Save Membership" at bounding box center [256, 689] width 134 height 31
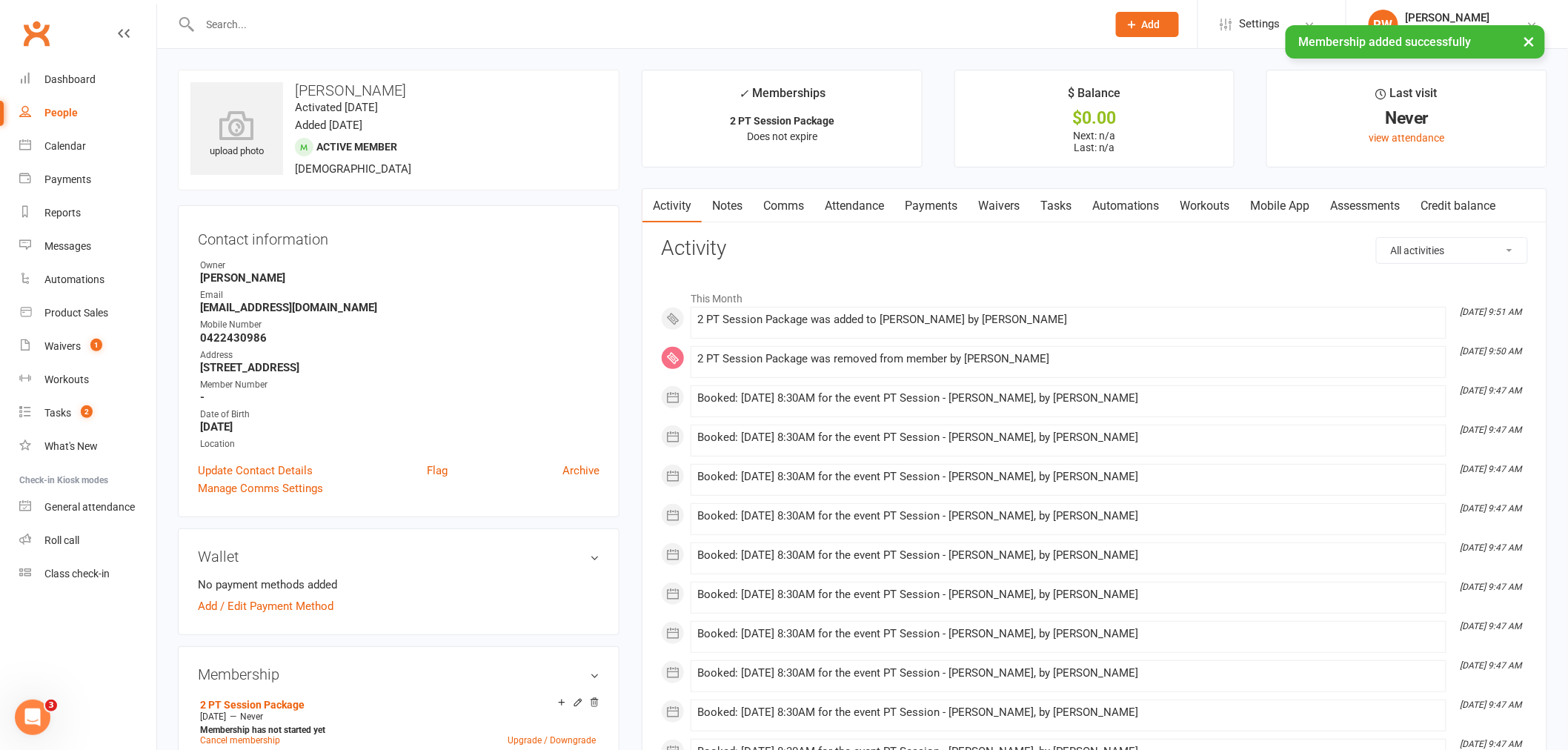
click at [521, 293] on div "Email" at bounding box center [400, 295] width 399 height 14
click at [79, 345] on div "Waivers" at bounding box center [63, 346] width 37 height 12
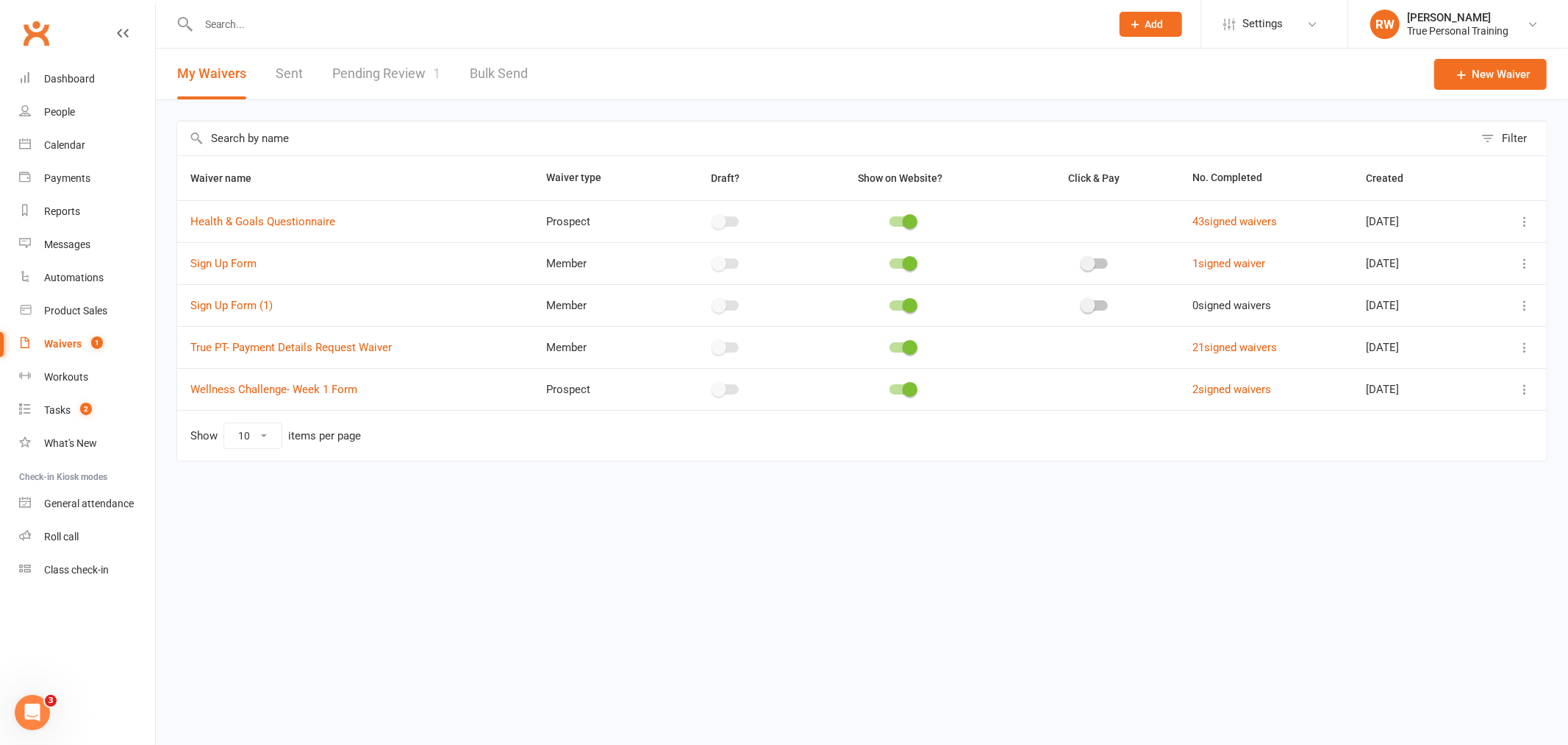
click at [400, 64] on link "Pending Review 1" at bounding box center [386, 74] width 108 height 51
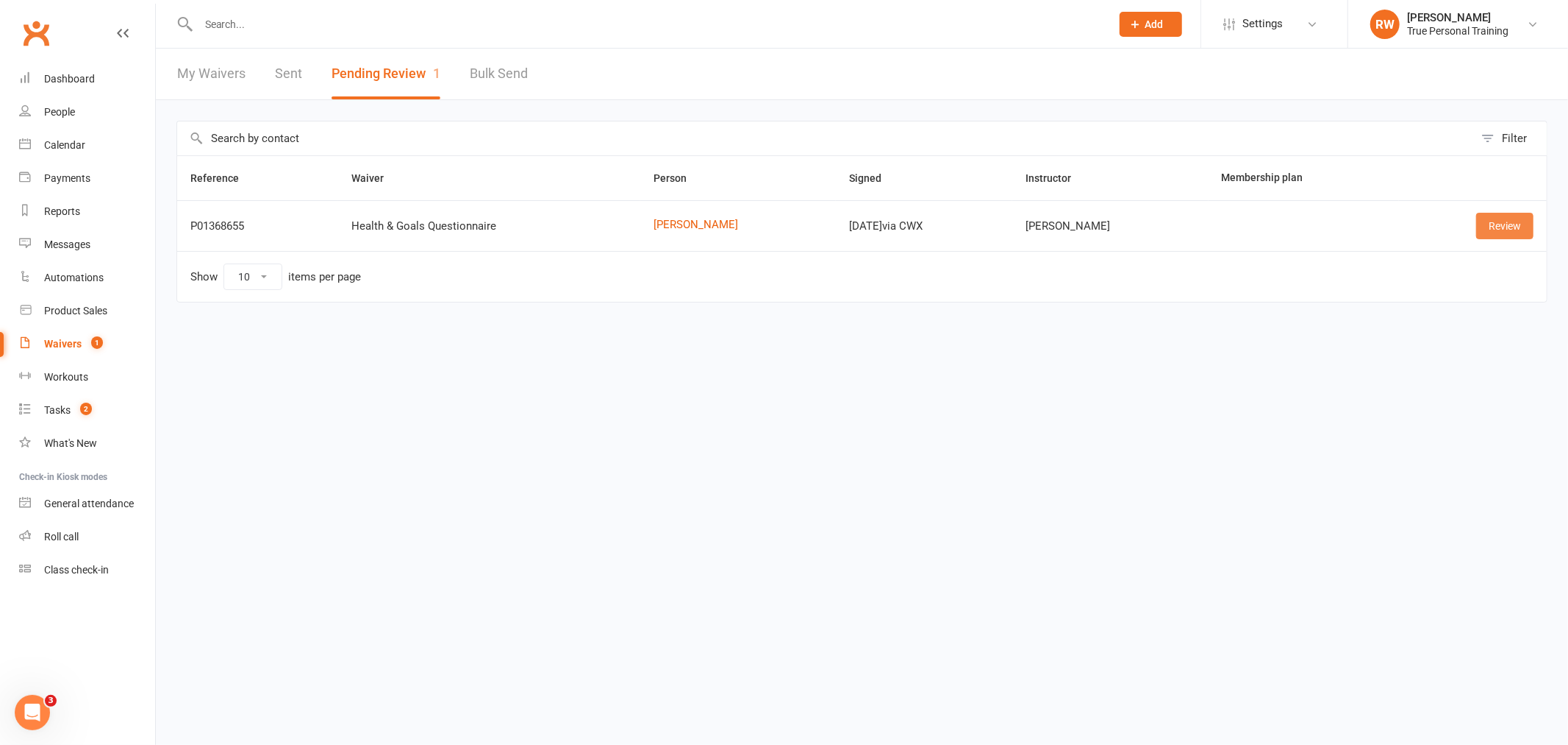
click at [1519, 223] on link "Review" at bounding box center [1504, 225] width 57 height 26
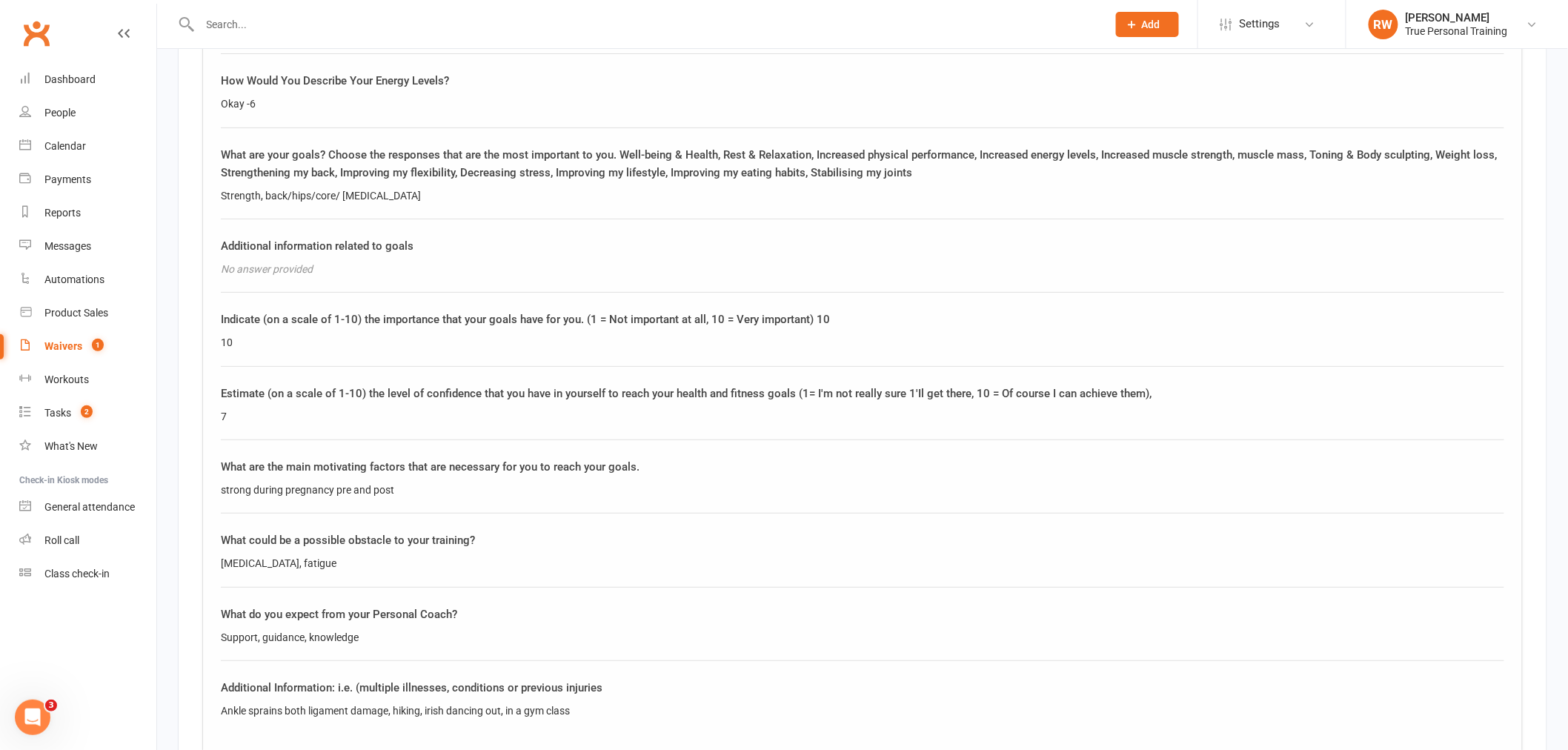
scroll to position [2517, 0]
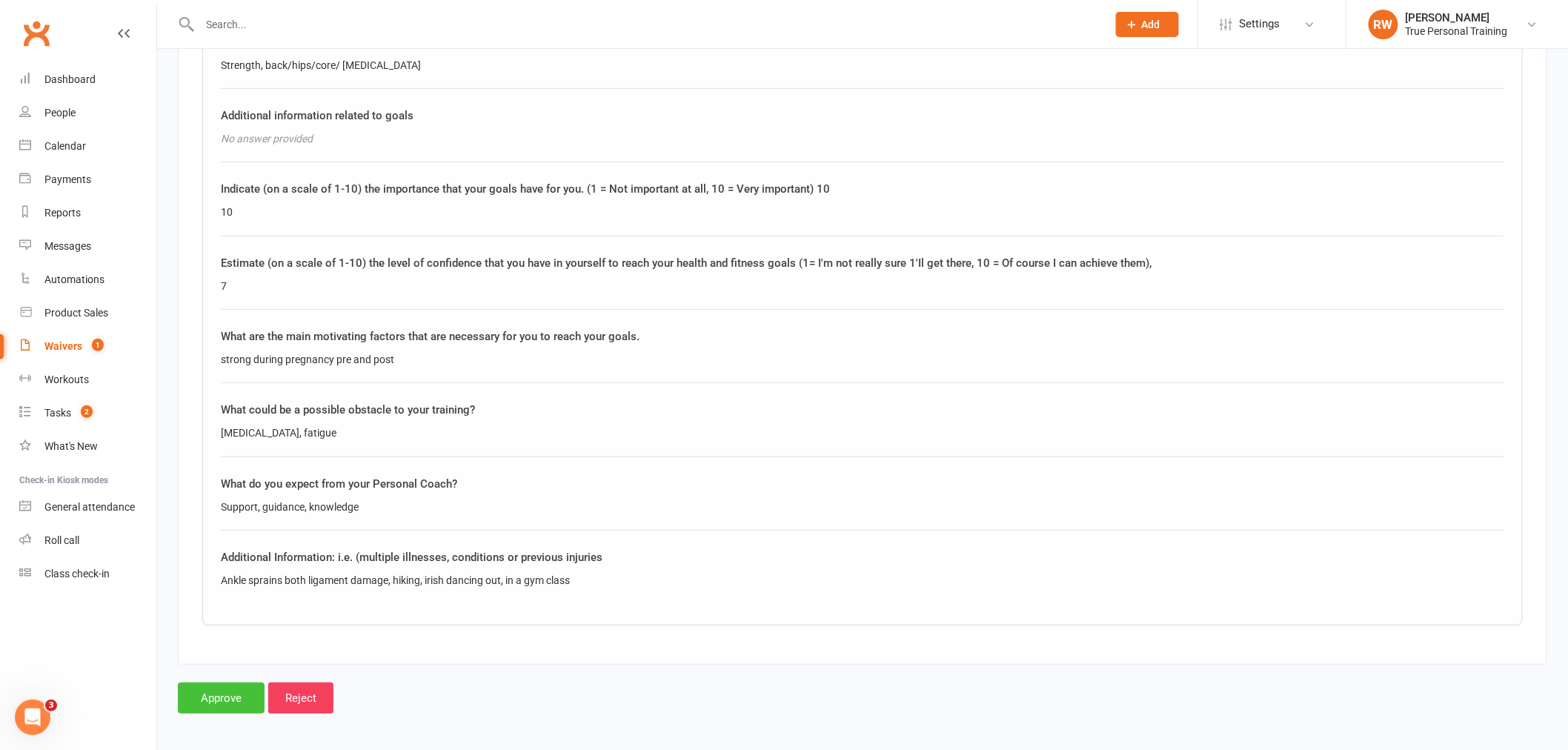
click at [224, 691] on input "Approve" at bounding box center [220, 698] width 87 height 31
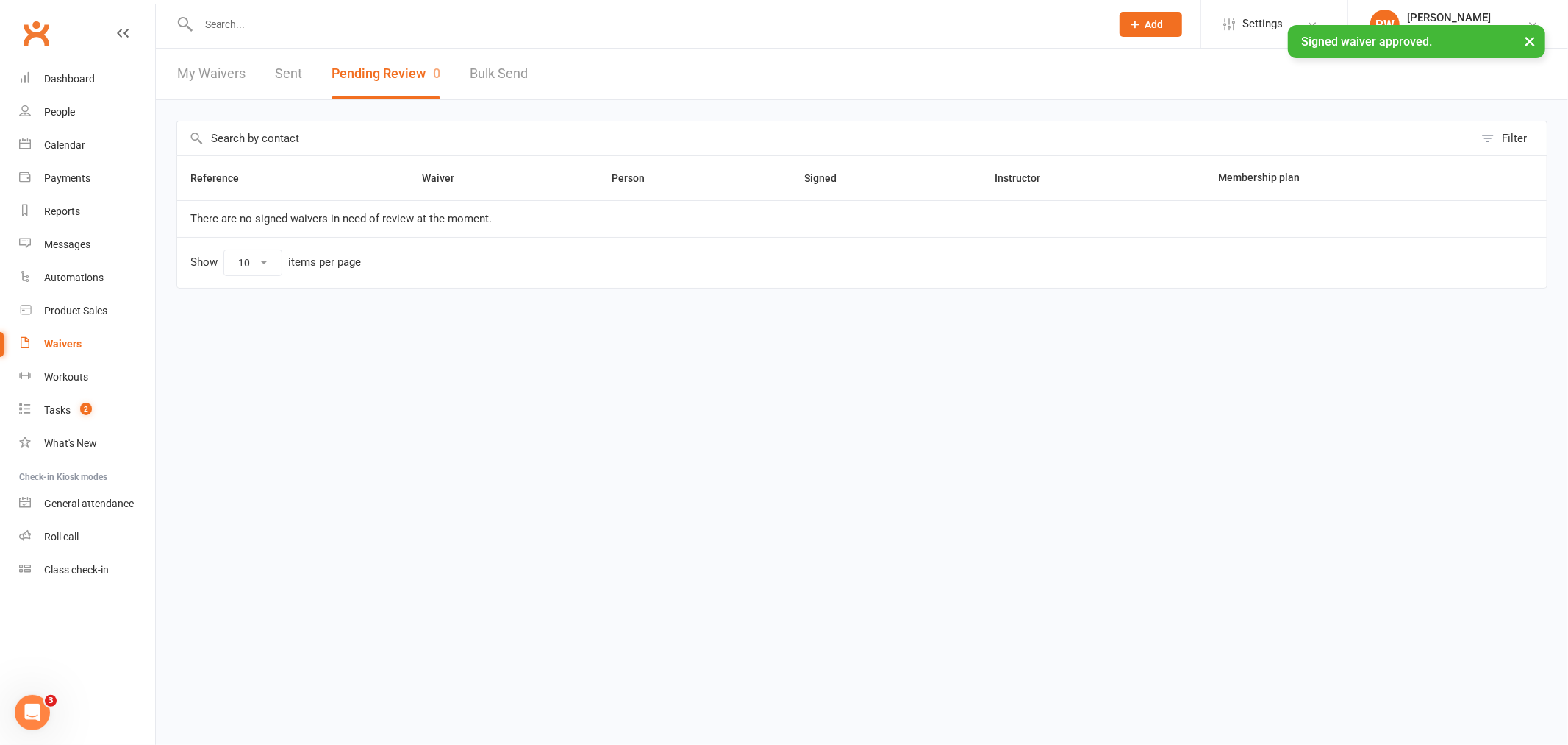
click at [794, 72] on header "My Waivers Sent Pending Review 0 Bulk Send" at bounding box center [863, 74] width 1413 height 52
click at [856, 122] on input "text" at bounding box center [825, 138] width 1297 height 34
